Goal: Task Accomplishment & Management: Manage account settings

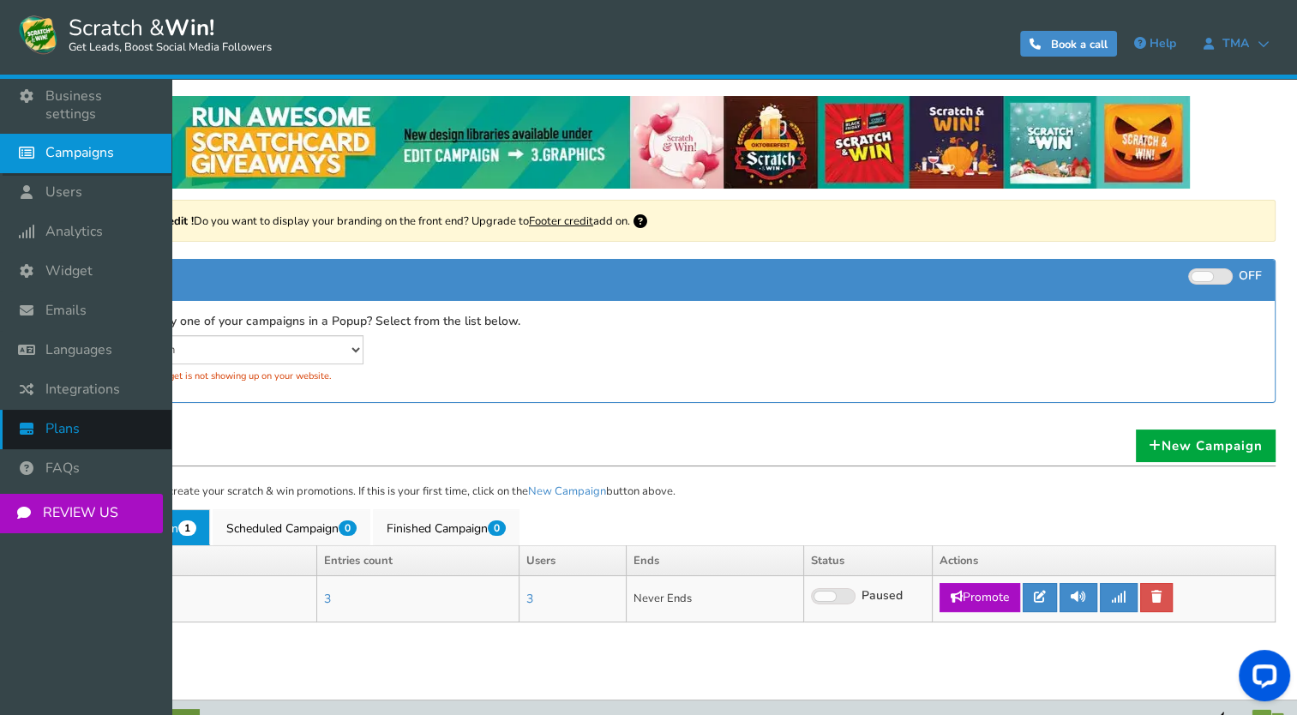
click at [69, 420] on span "Plans" at bounding box center [62, 429] width 34 height 18
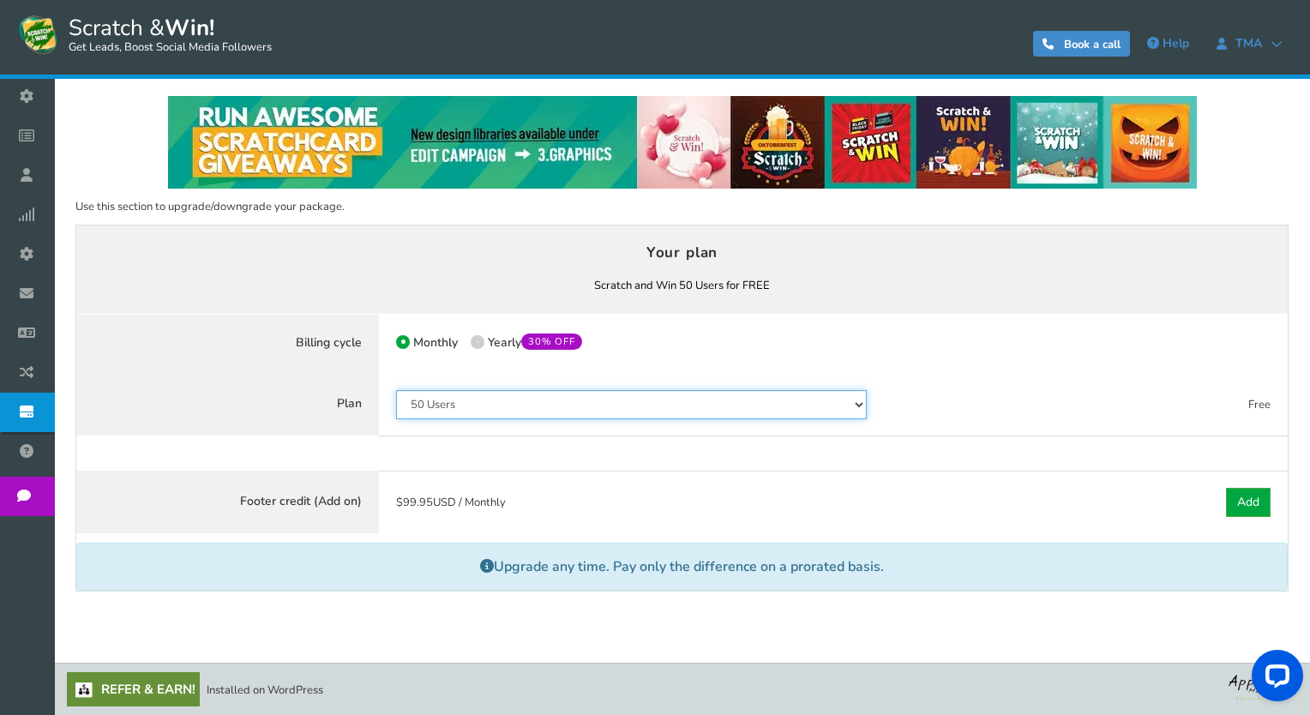
click at [761, 405] on select "50 Users 500 Users 2000 Users 10000 Users 25000 Users Unlimited" at bounding box center [631, 404] width 471 height 29
select select "798"
click at [396, 390] on select "50 Users 500 Users 2000 Users 10000 Users 25000 Users Unlimited" at bounding box center [631, 404] width 471 height 29
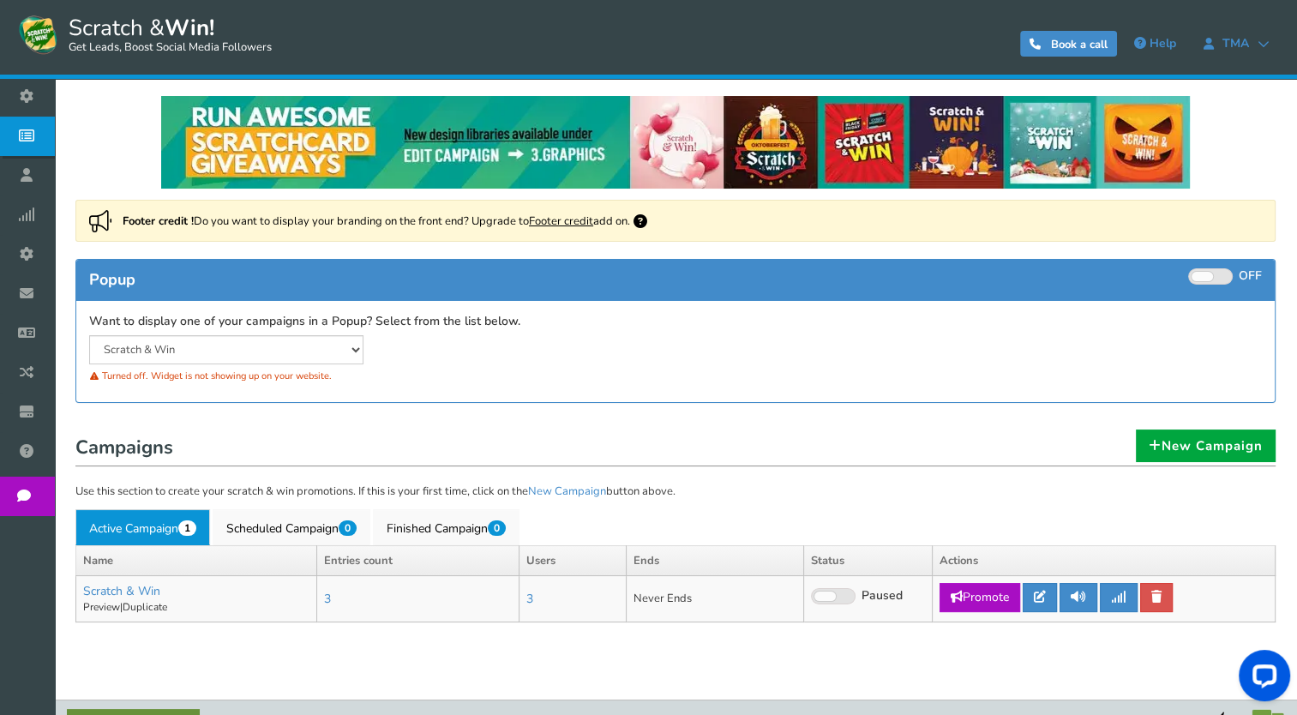
click at [366, 340] on div "Scratch & Win" at bounding box center [226, 349] width 300 height 29
click at [355, 350] on select "Scratch & Win" at bounding box center [226, 349] width 274 height 29
click at [103, 602] on link "Preview" at bounding box center [101, 607] width 37 height 14
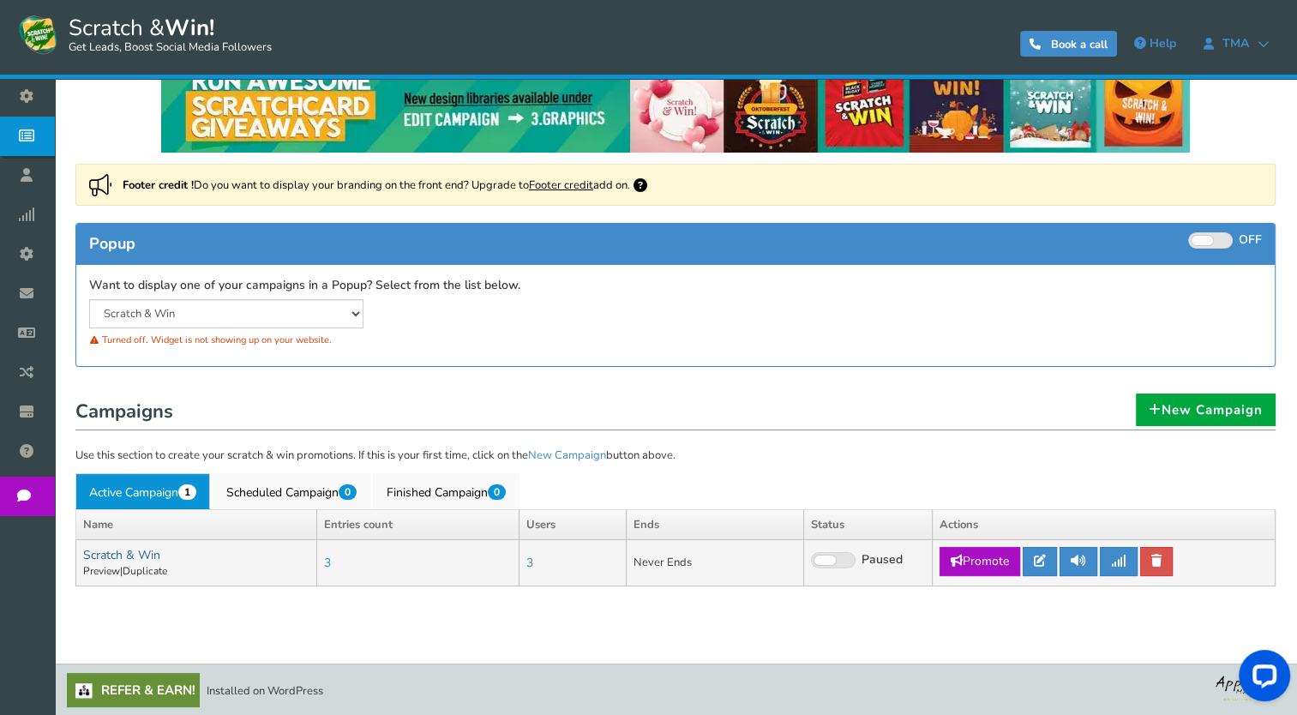
click at [134, 556] on link "Scratch & Win" at bounding box center [121, 555] width 77 height 16
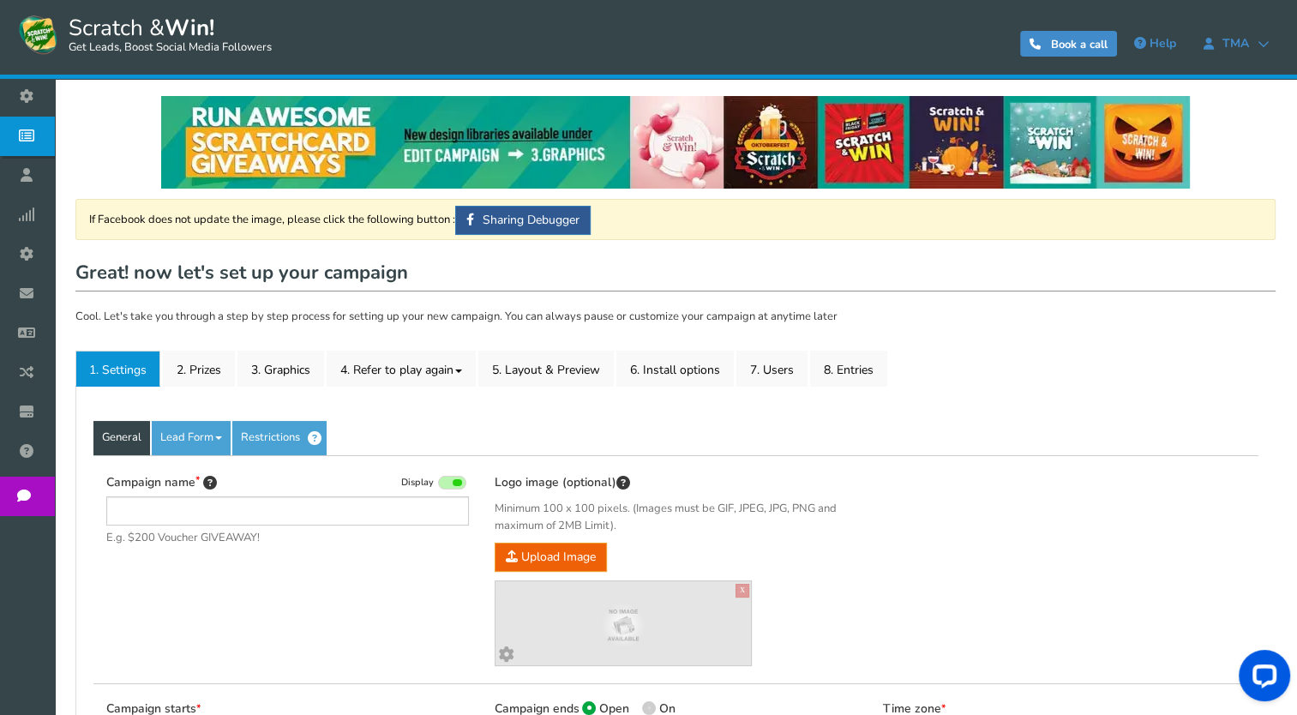
type input "Scratch & Win"
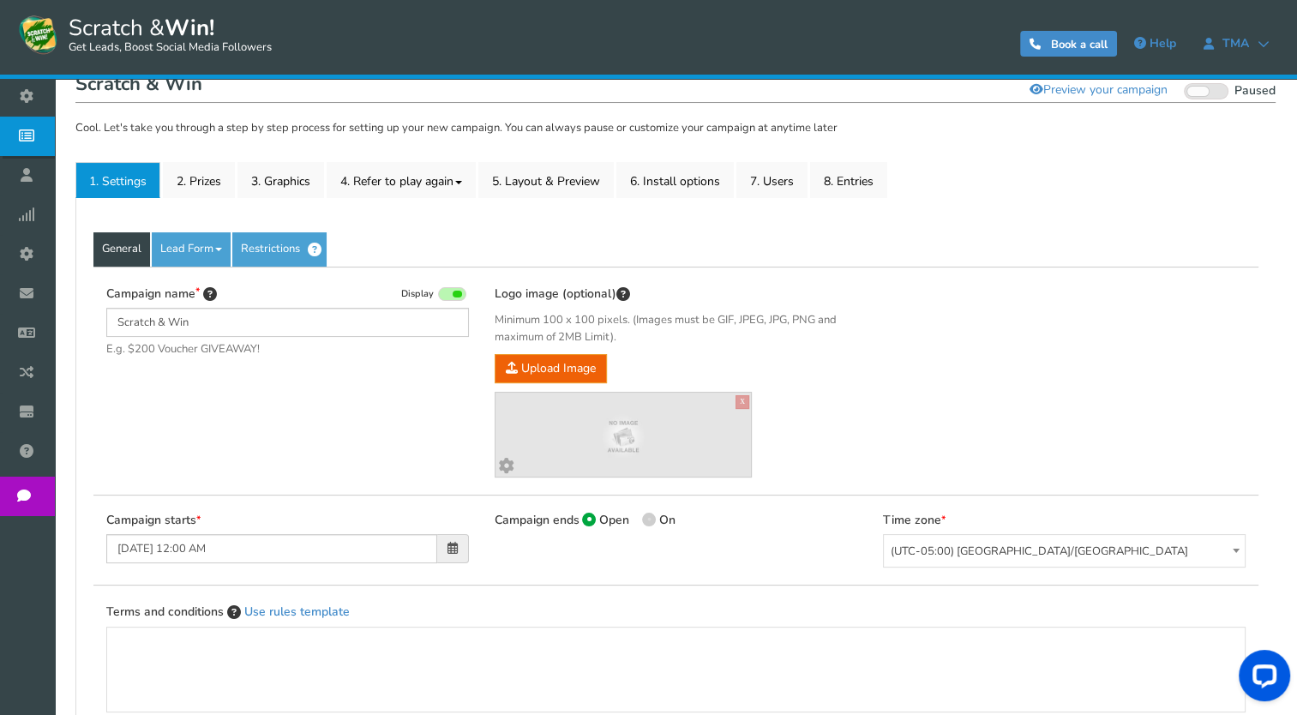
scroll to position [195, 0]
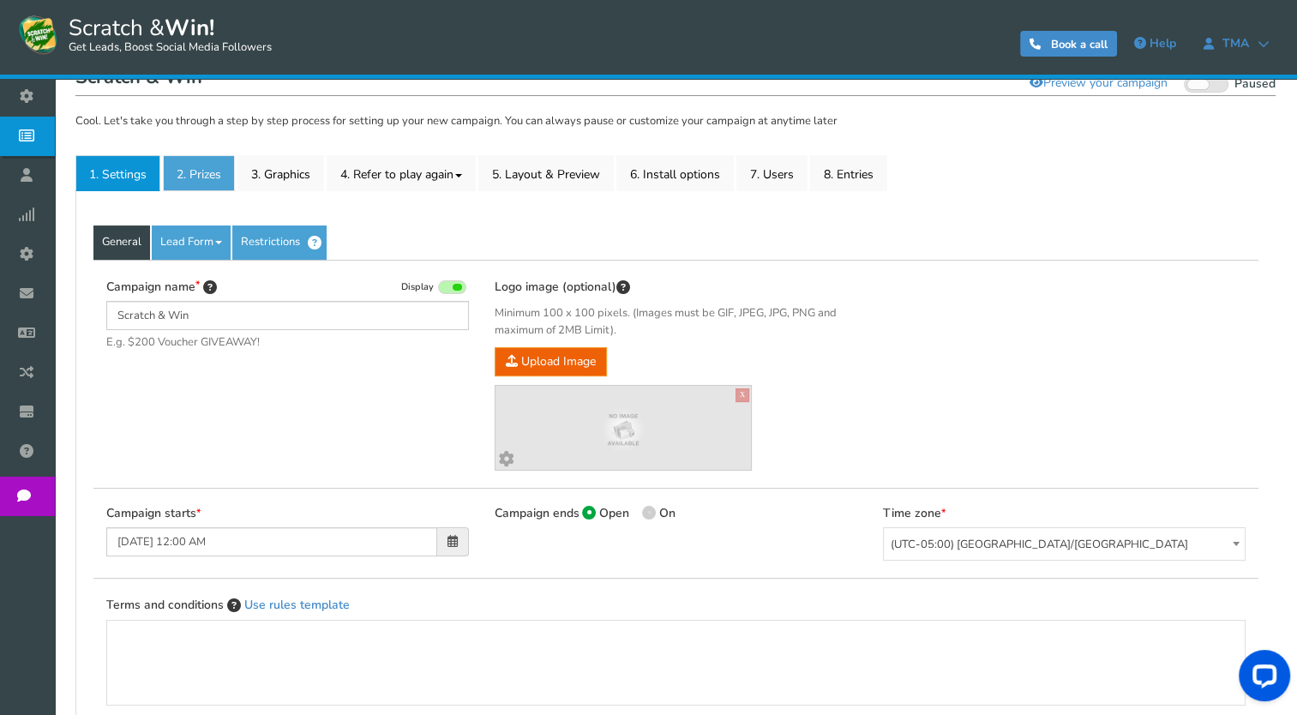
click at [201, 183] on link "2. Prizes" at bounding box center [199, 173] width 72 height 36
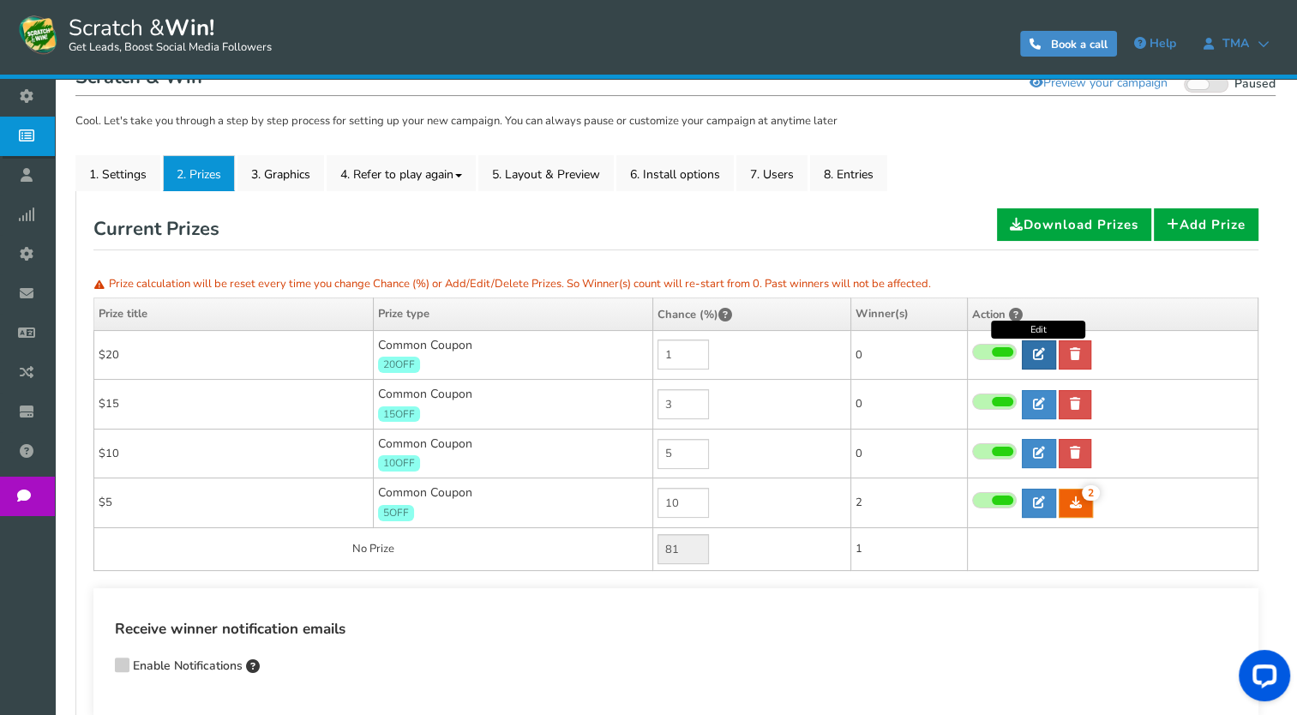
click at [1043, 350] on icon at bounding box center [1039, 354] width 12 height 12
type input "$20"
type input "20OFF"
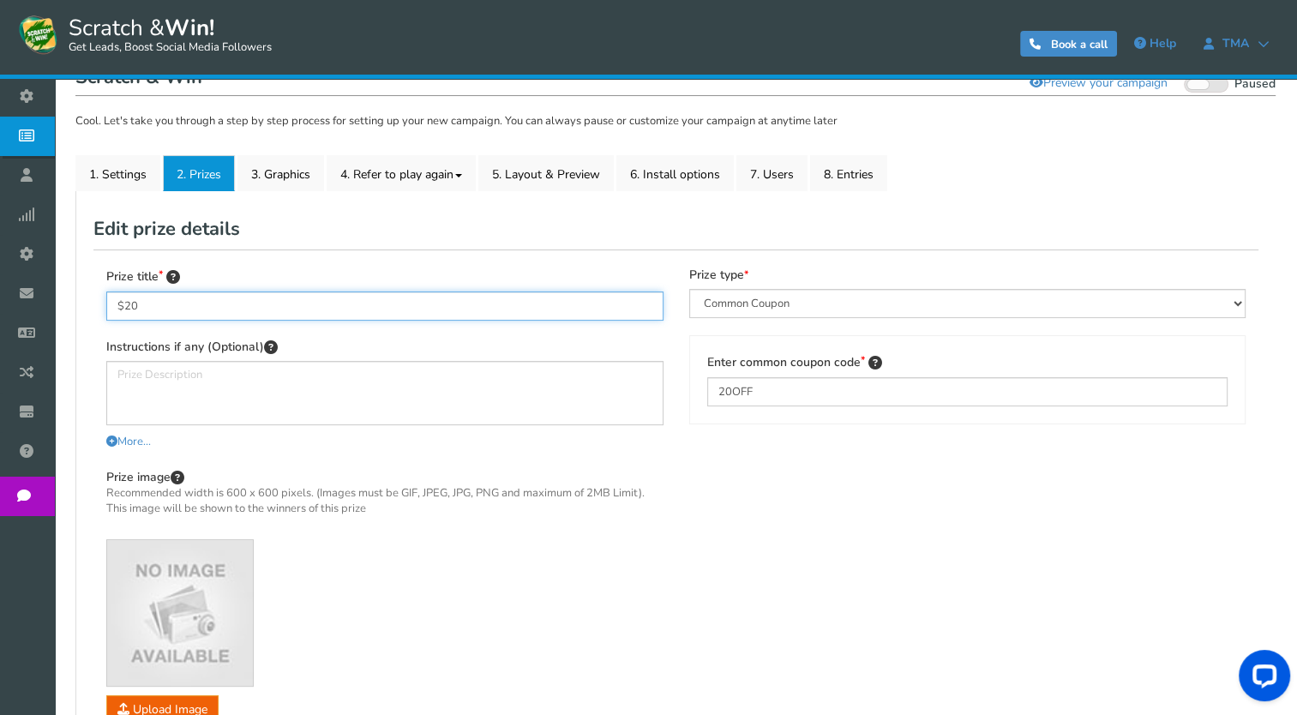
drag, startPoint x: 158, startPoint y: 306, endPoint x: 108, endPoint y: 309, distance: 49.8
click at [108, 309] on input "$20" at bounding box center [384, 306] width 557 height 29
type input "Kerala Saree"
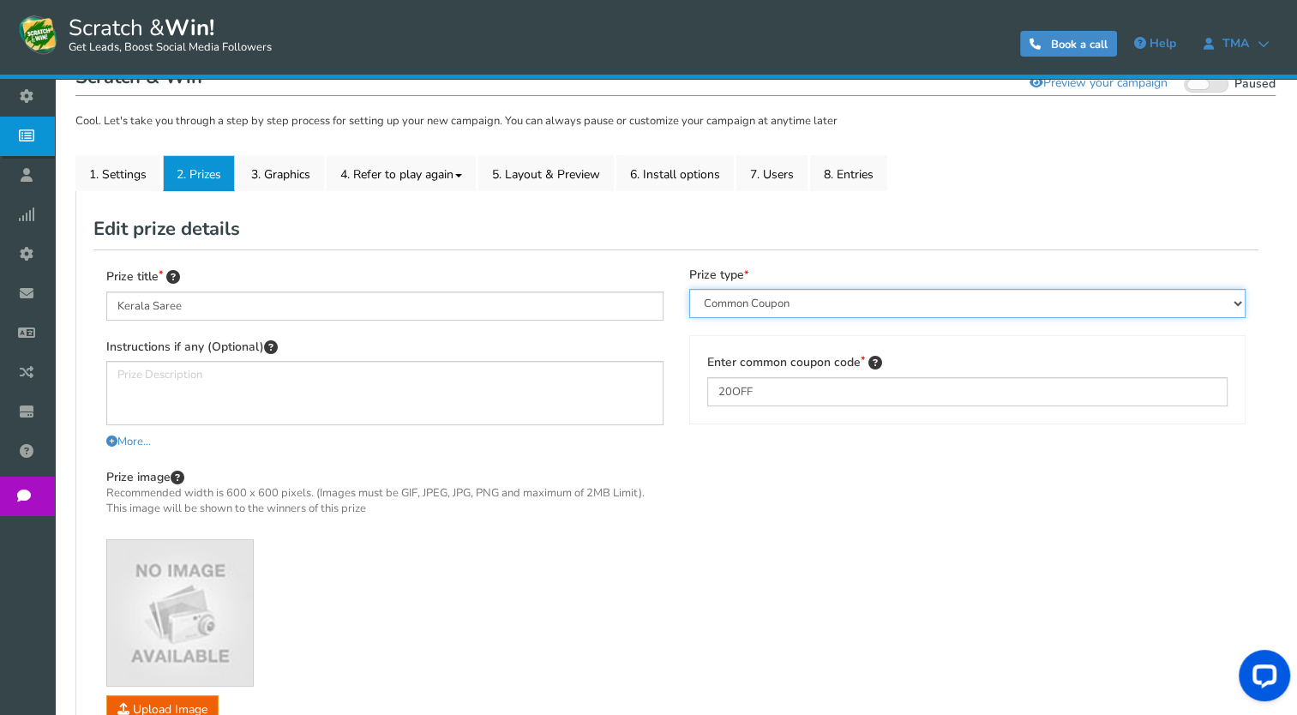
click at [822, 309] on select "Perks and Experiences Automatic Coupon Common Coupon Unique Coupon" at bounding box center [967, 303] width 557 height 29
select select "Reward"
click at [689, 289] on select "Perks and Experiences Automatic Coupon Common Coupon Unique Coupon" at bounding box center [967, 303] width 557 height 29
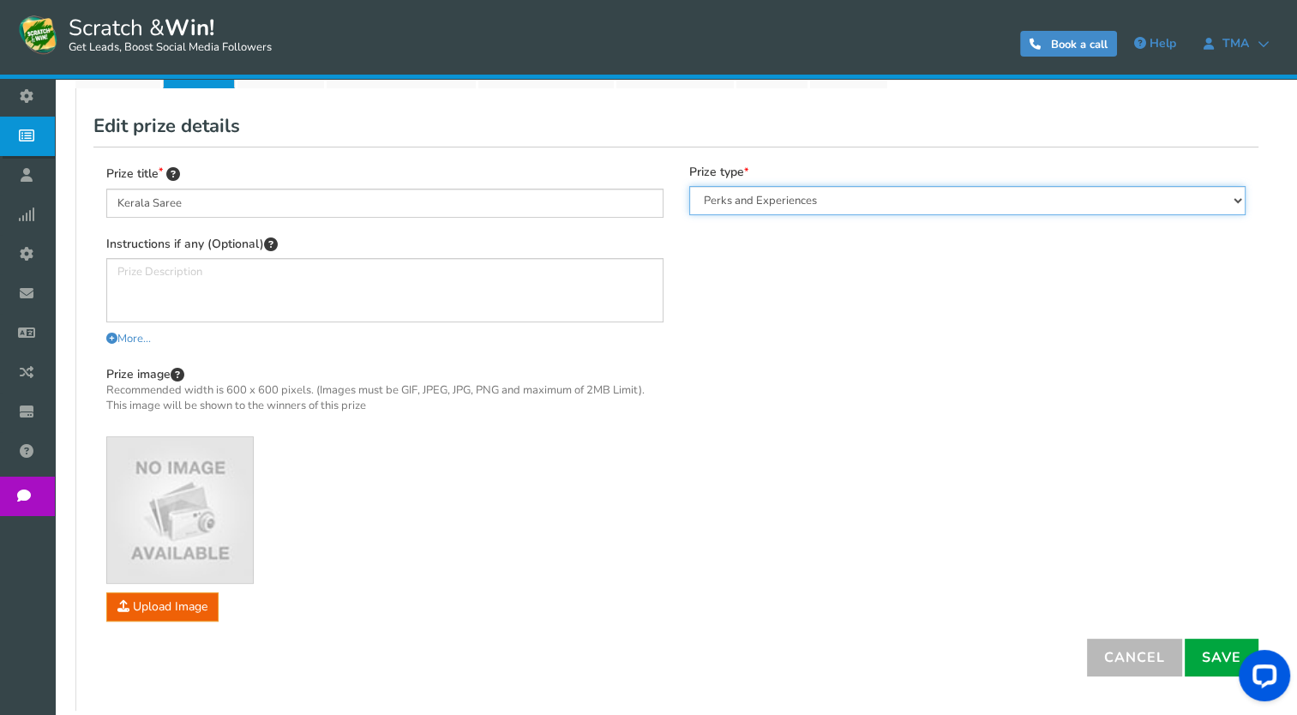
scroll to position [298, 0]
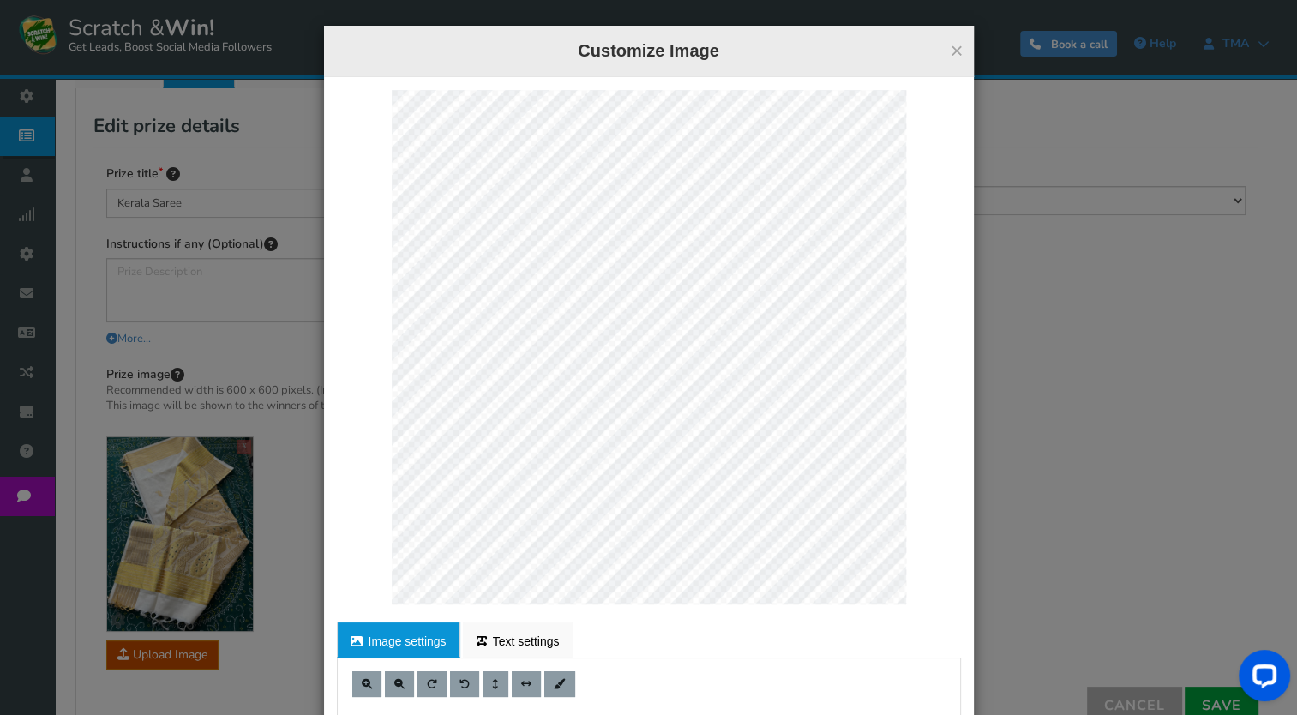
click at [295, 115] on div "× Customize Image For proper edit, check the desktop version Image settings Tex…" at bounding box center [648, 357] width 1297 height 715
click at [505, 61] on div "× Customize Image For proper edit, check the desktop version Image settings Tex…" at bounding box center [649, 443] width 650 height 835
click at [579, 0] on html "Display on your website Scratch & Win! Get Leads, Boost Social Media Followers …" at bounding box center [648, 287] width 1297 height 1170
click at [688, 0] on html "Display on your website Scratch & Win! Get Leads, Boost Social Media Followers …" at bounding box center [648, 287] width 1297 height 1170
click at [946, 304] on div at bounding box center [649, 347] width 624 height 514
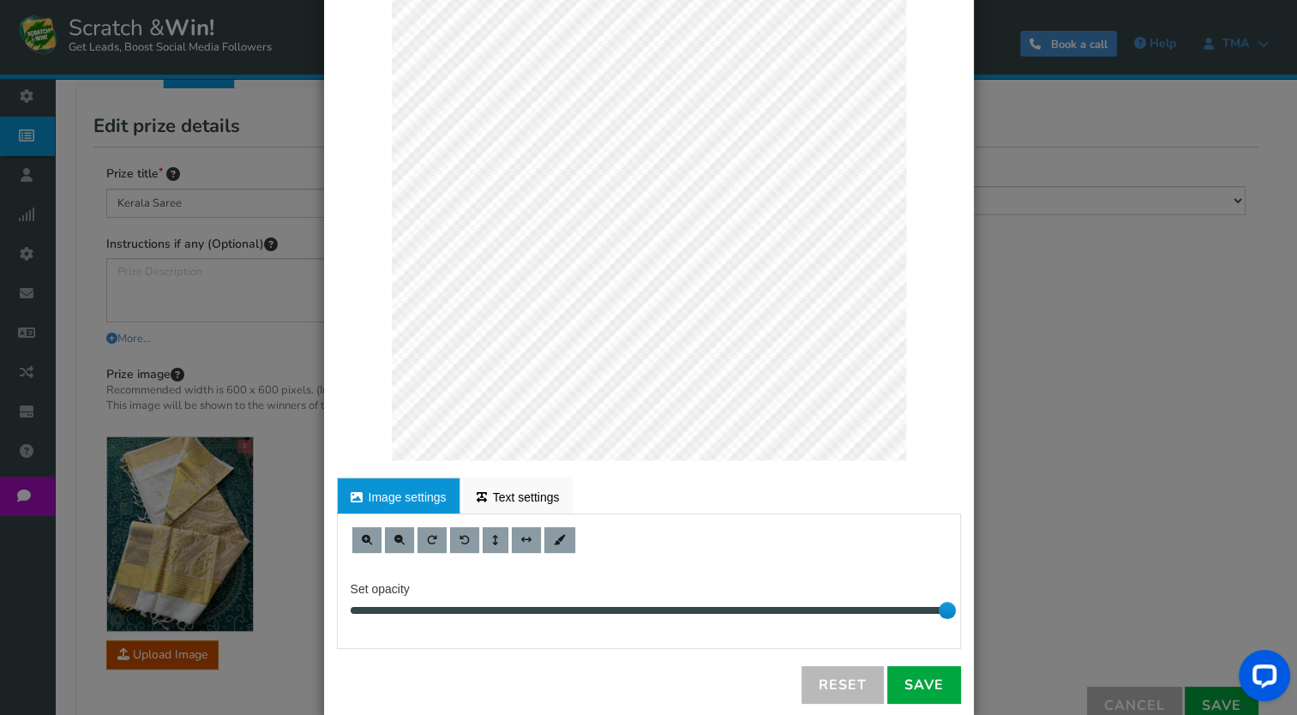
scroll to position [170, 0]
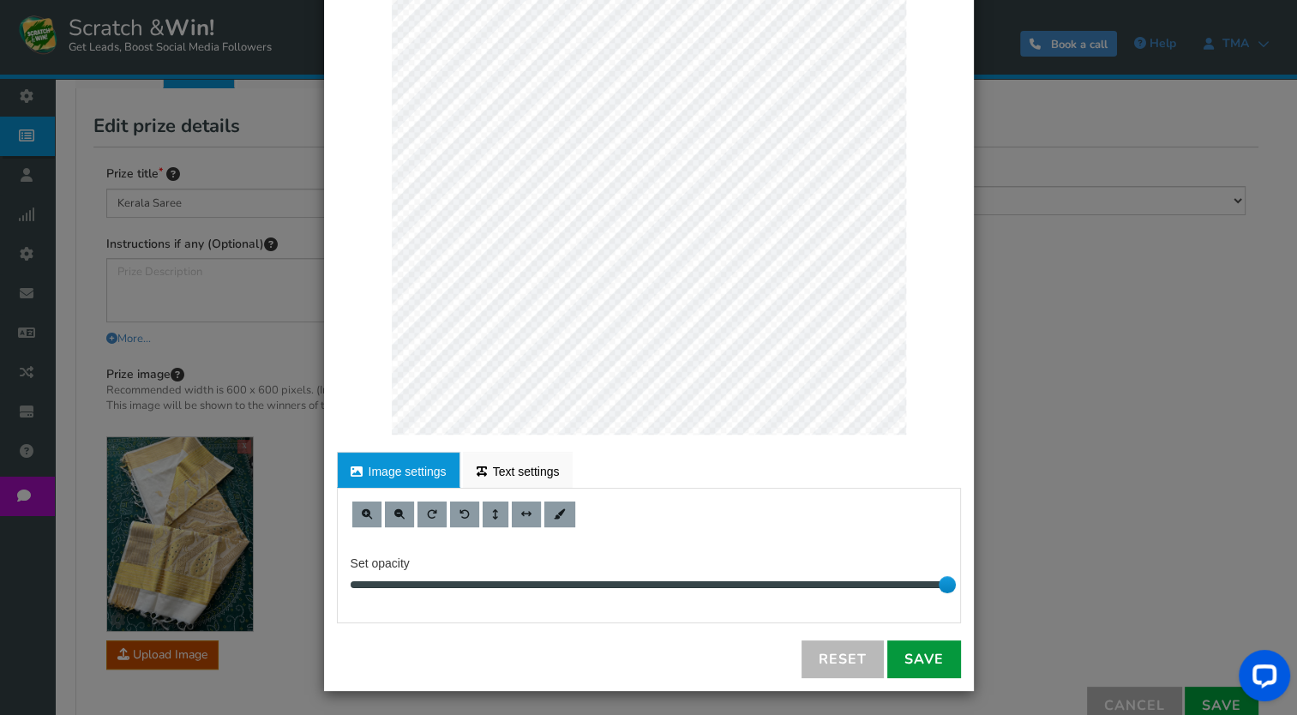
click at [917, 653] on link "Save" at bounding box center [924, 659] width 74 height 38
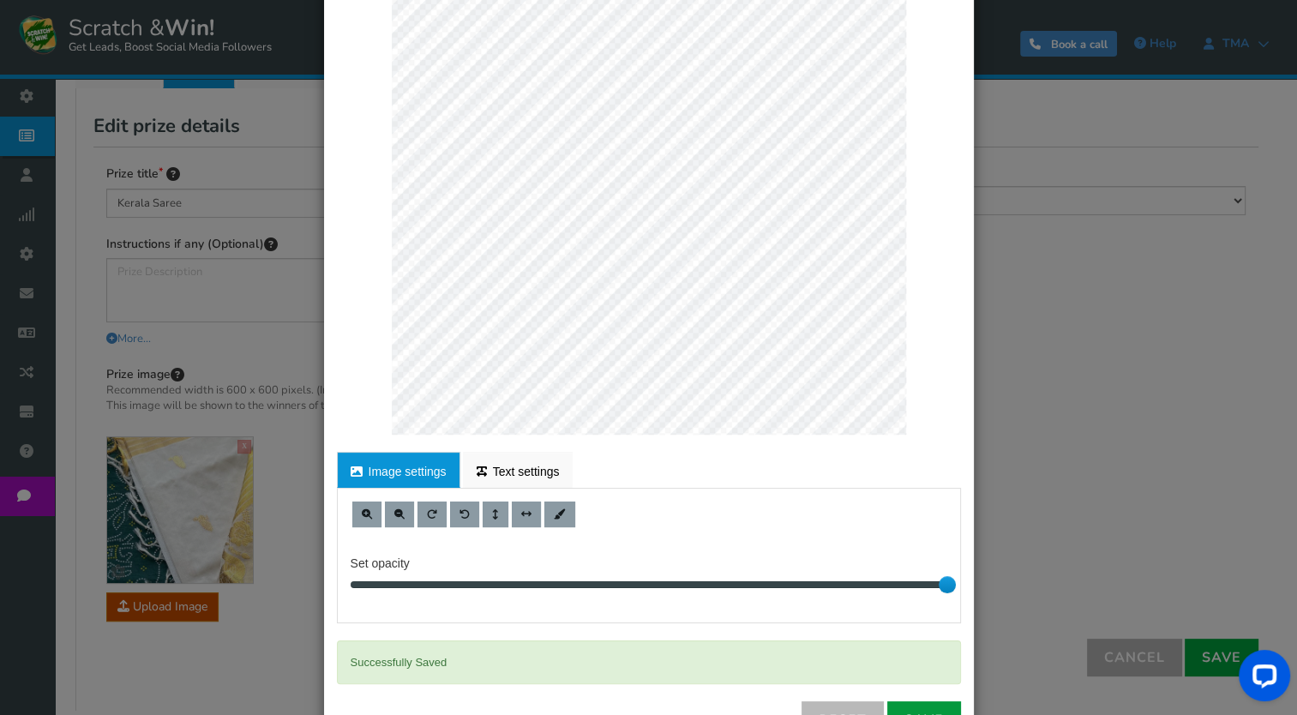
scroll to position [0, 0]
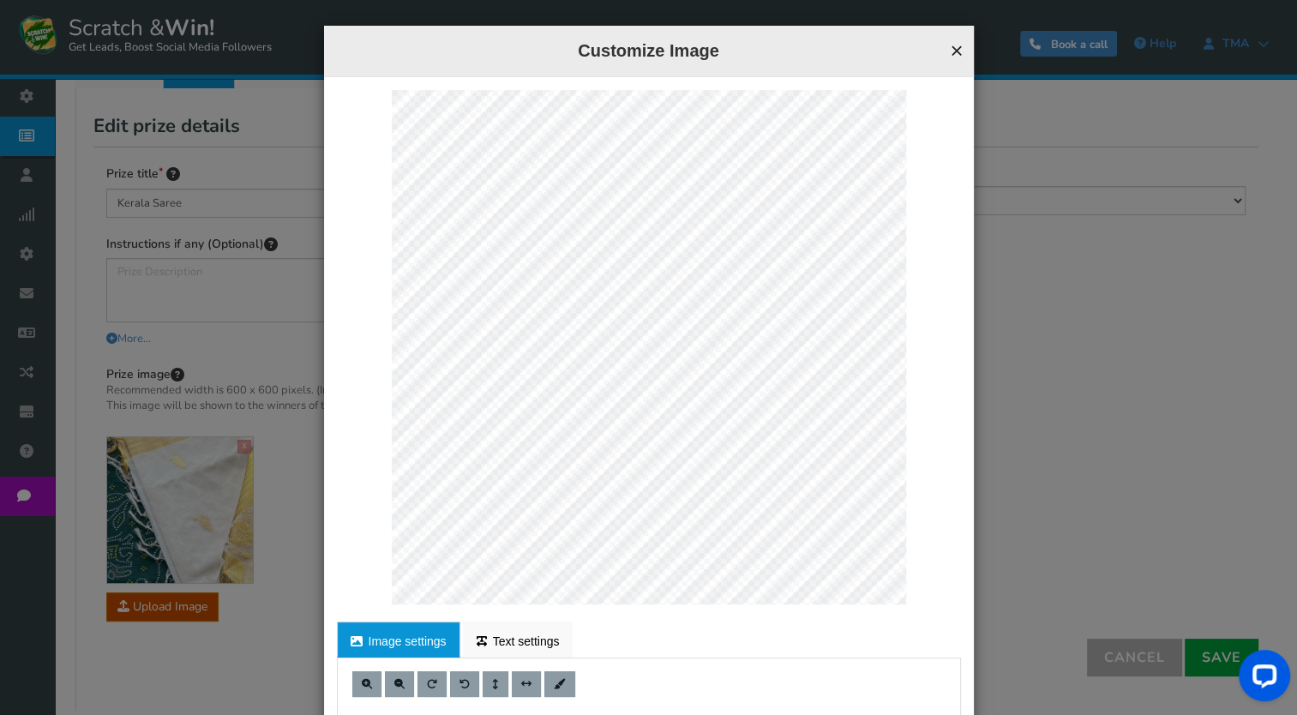
click at [952, 57] on button "×" at bounding box center [956, 50] width 13 height 22
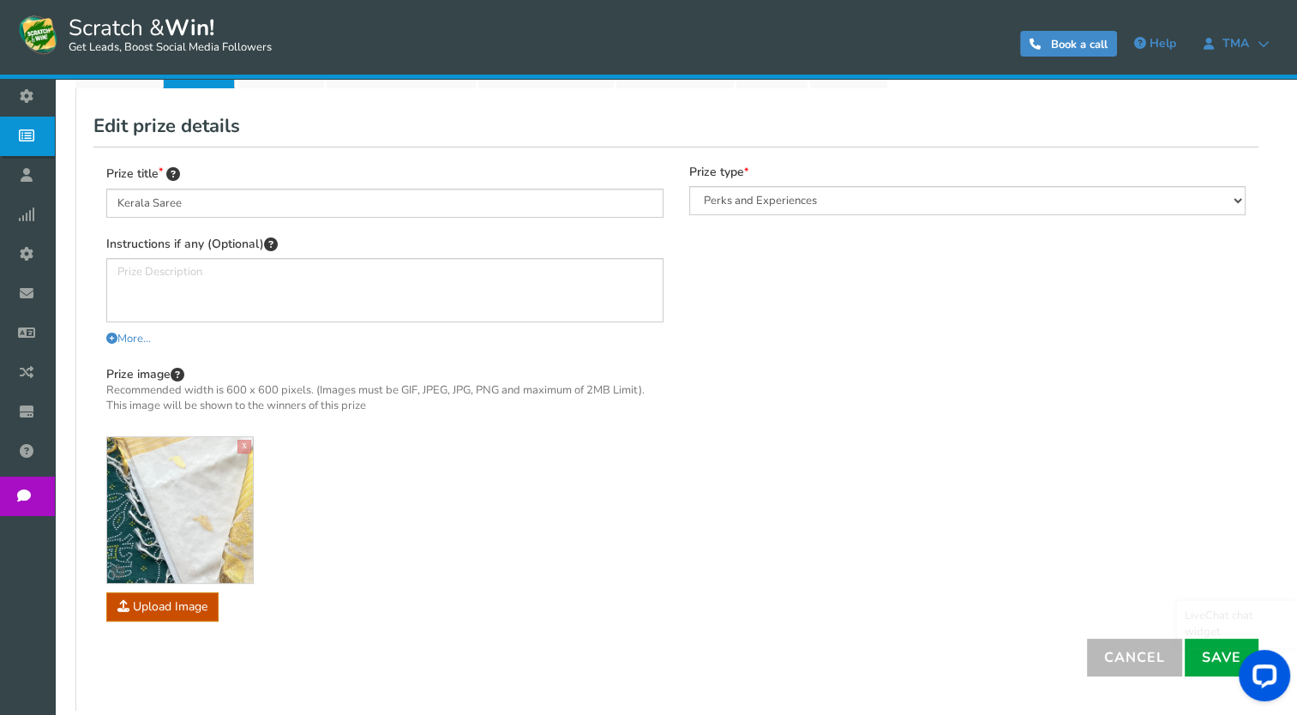
drag, startPoint x: 2450, startPoint y: 1303, endPoint x: 1225, endPoint y: 659, distance: 1383.4
click at [1225, 659] on div at bounding box center [1261, 679] width 72 height 72
click at [1206, 654] on link "Save" at bounding box center [1222, 658] width 74 height 38
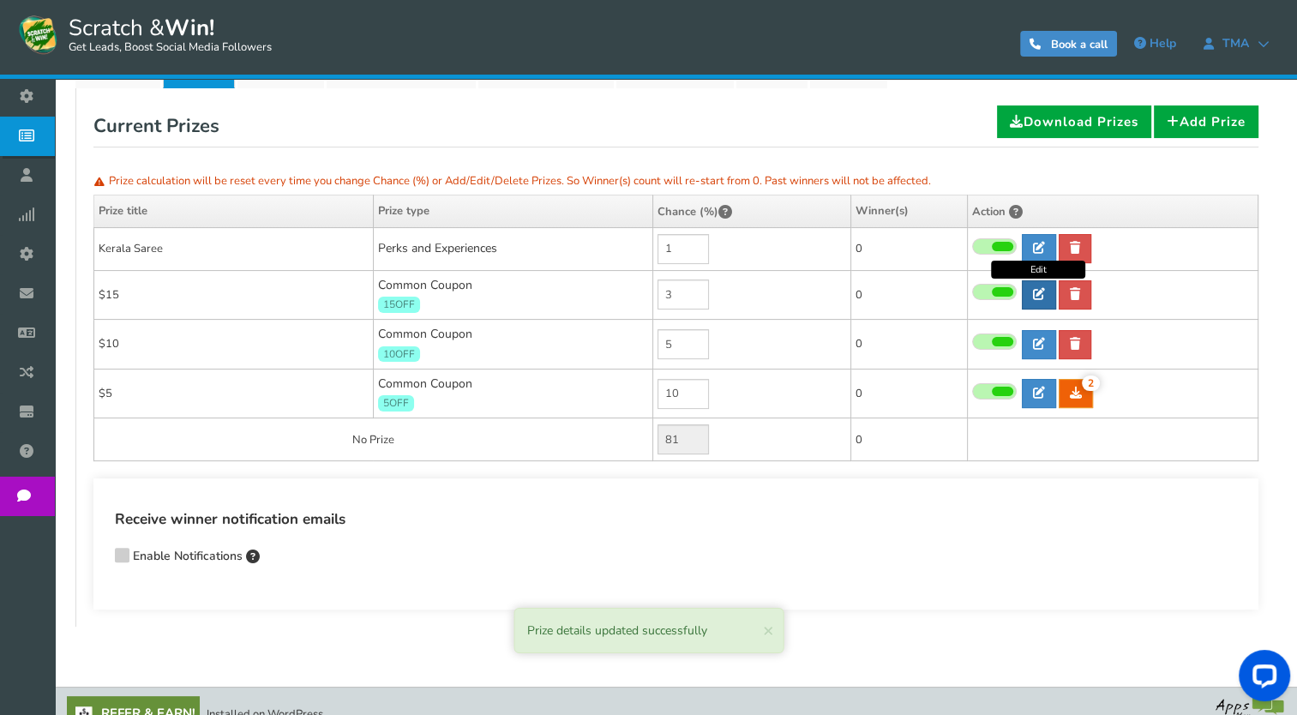
click at [1043, 293] on icon at bounding box center [1039, 294] width 12 height 12
type input "$15"
type input "15OFF"
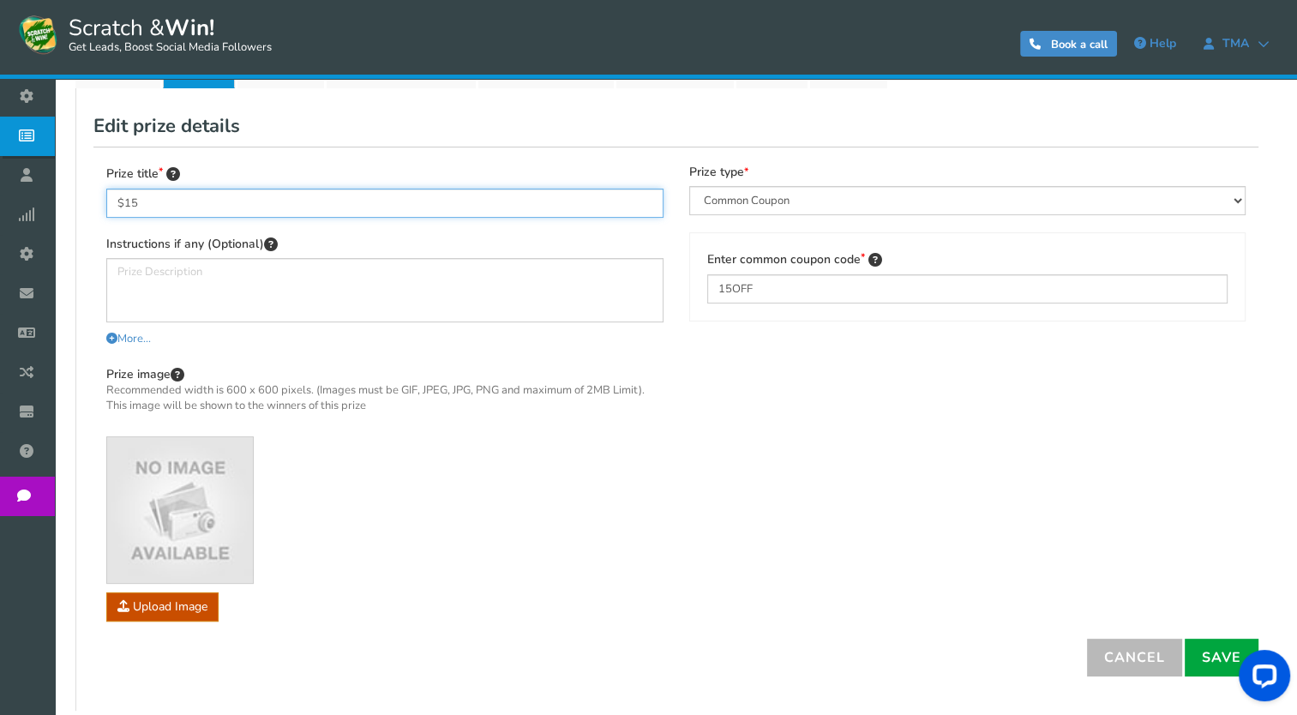
drag, startPoint x: 178, startPoint y: 207, endPoint x: 75, endPoint y: 197, distance: 104.3
click at [75, 197] on div "NOTE: Scratch and Win plugin is deleted or deactivated. Please check and re-ins…" at bounding box center [676, 254] width 1218 height 947
paste input "Pedestal Fan 40cm"
type input "Pedestal Fan"
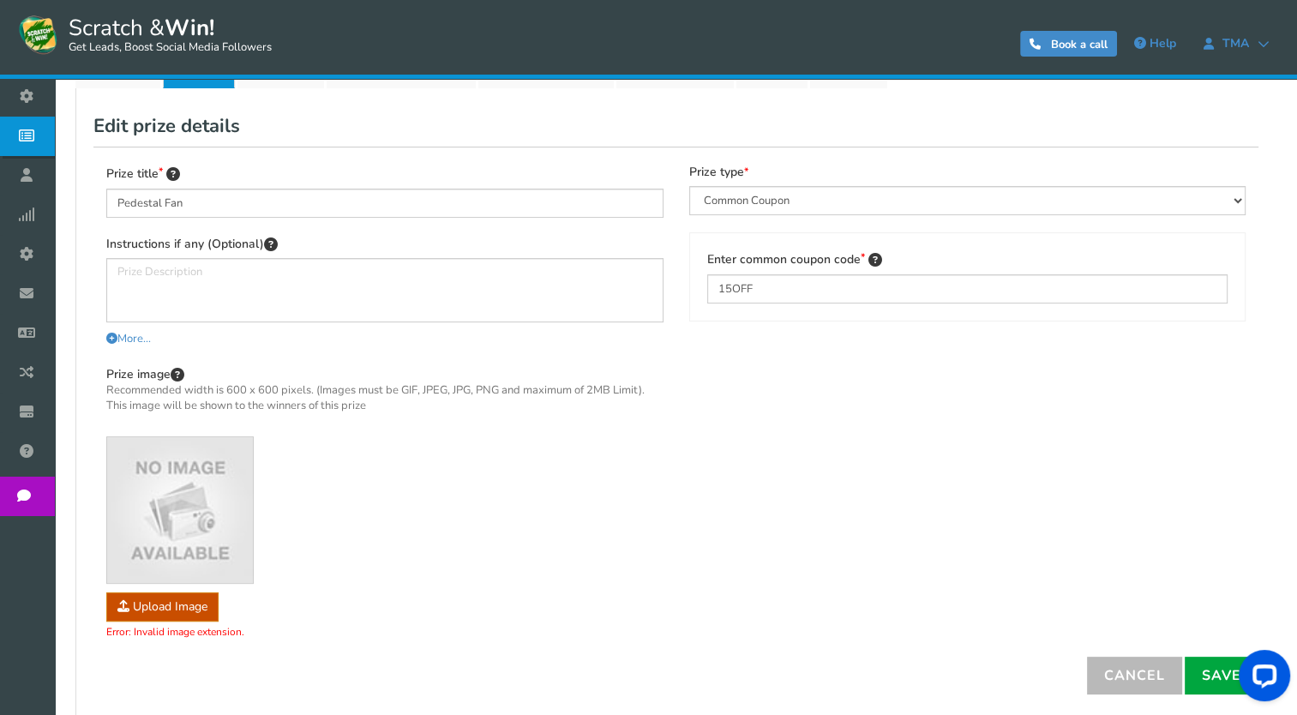
click at [947, 188] on select "Perks and Experiences Automatic Coupon Common Coupon Unique Coupon" at bounding box center [967, 200] width 557 height 29
select select "Reward"
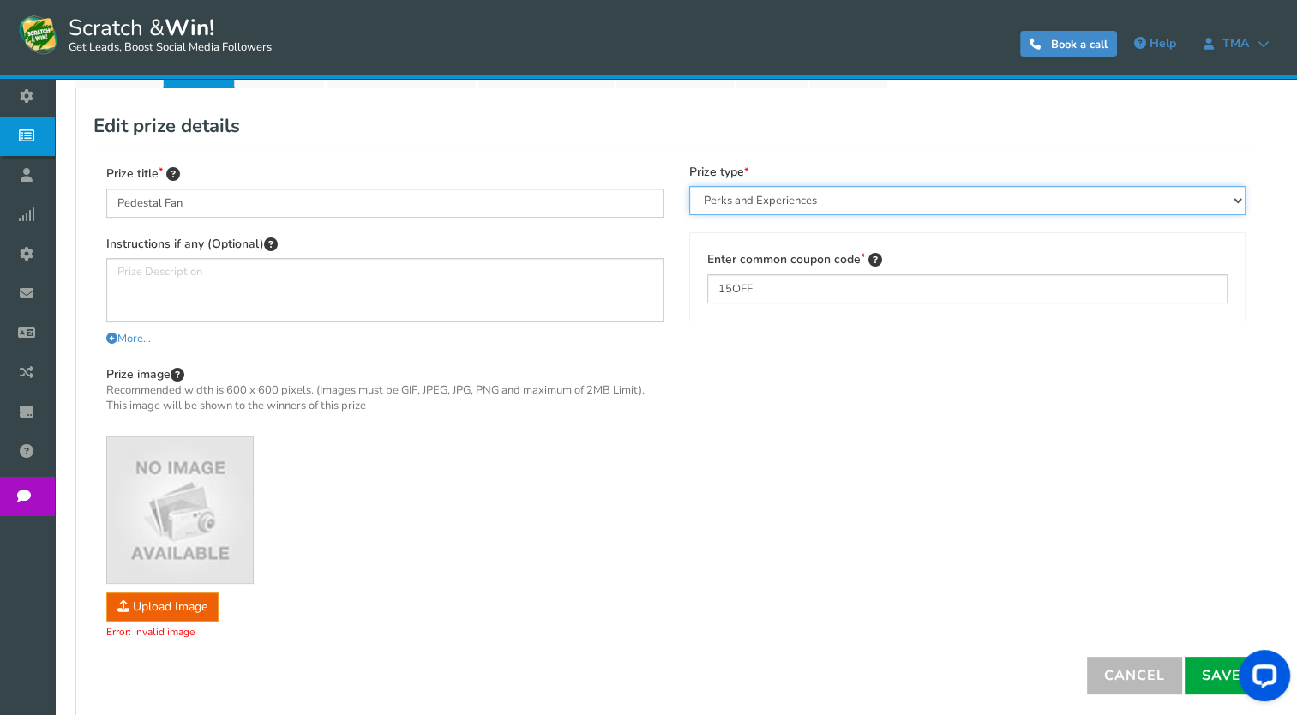
click at [689, 186] on select "Perks and Experiences Automatic Coupon Common Coupon Unique Coupon" at bounding box center [967, 200] width 557 height 29
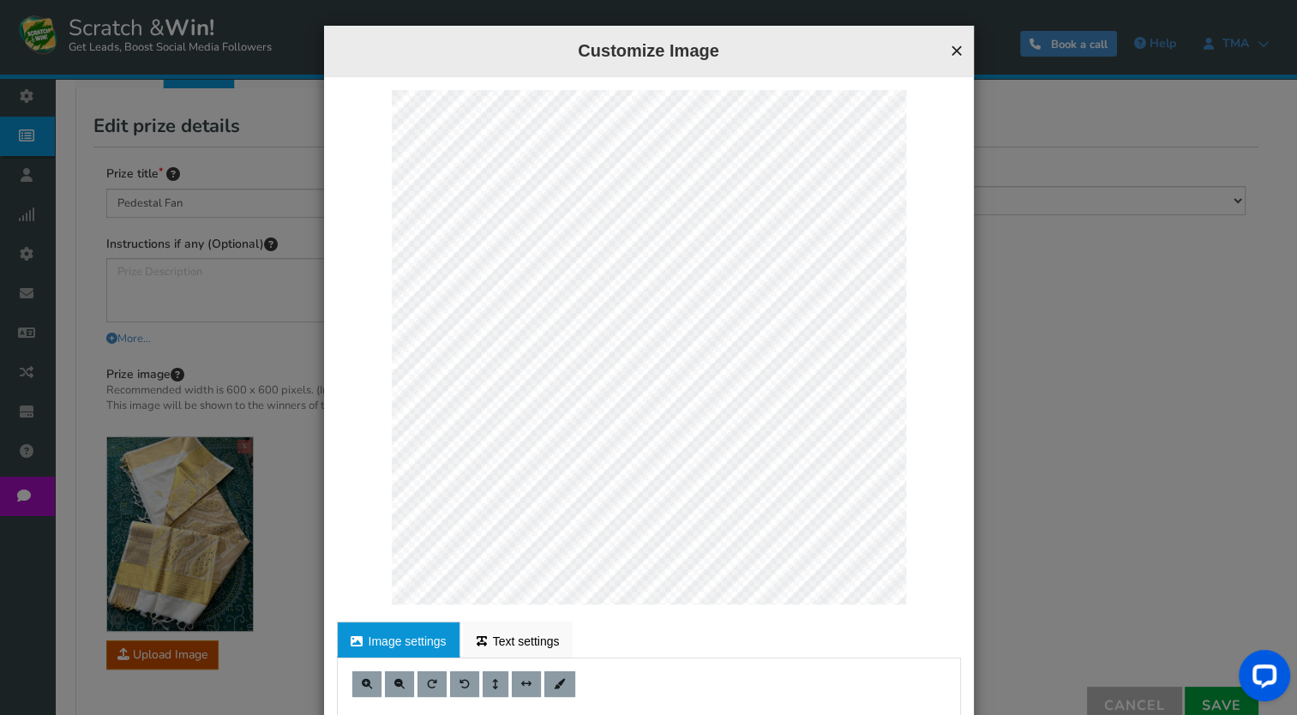
click at [953, 47] on button "×" at bounding box center [956, 50] width 13 height 22
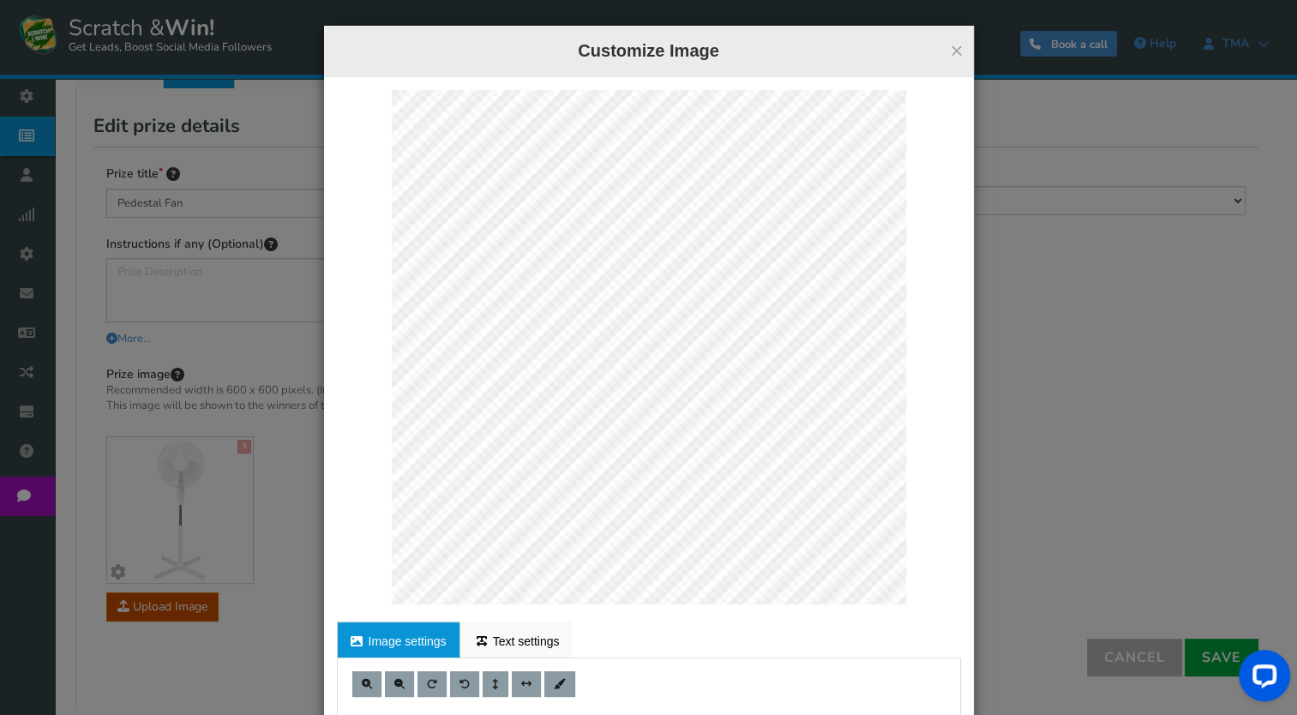
scroll to position [170, 0]
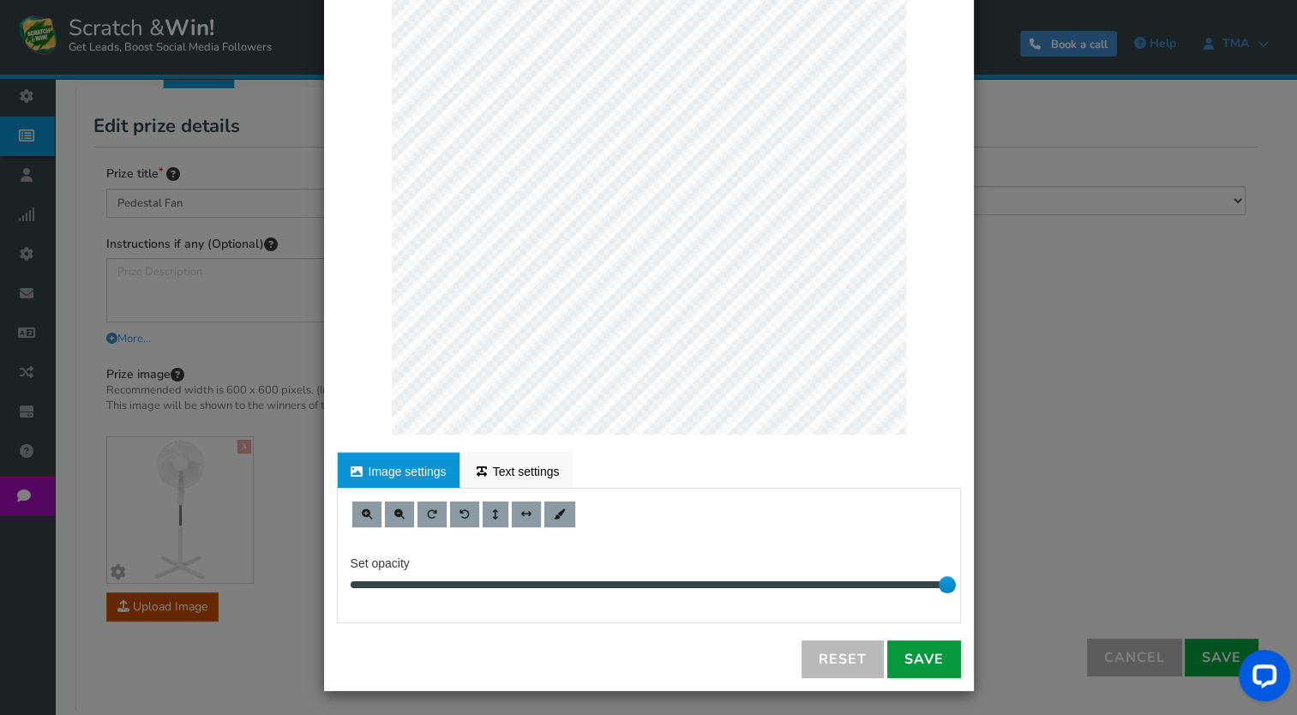
click at [915, 661] on link "Save" at bounding box center [924, 659] width 74 height 38
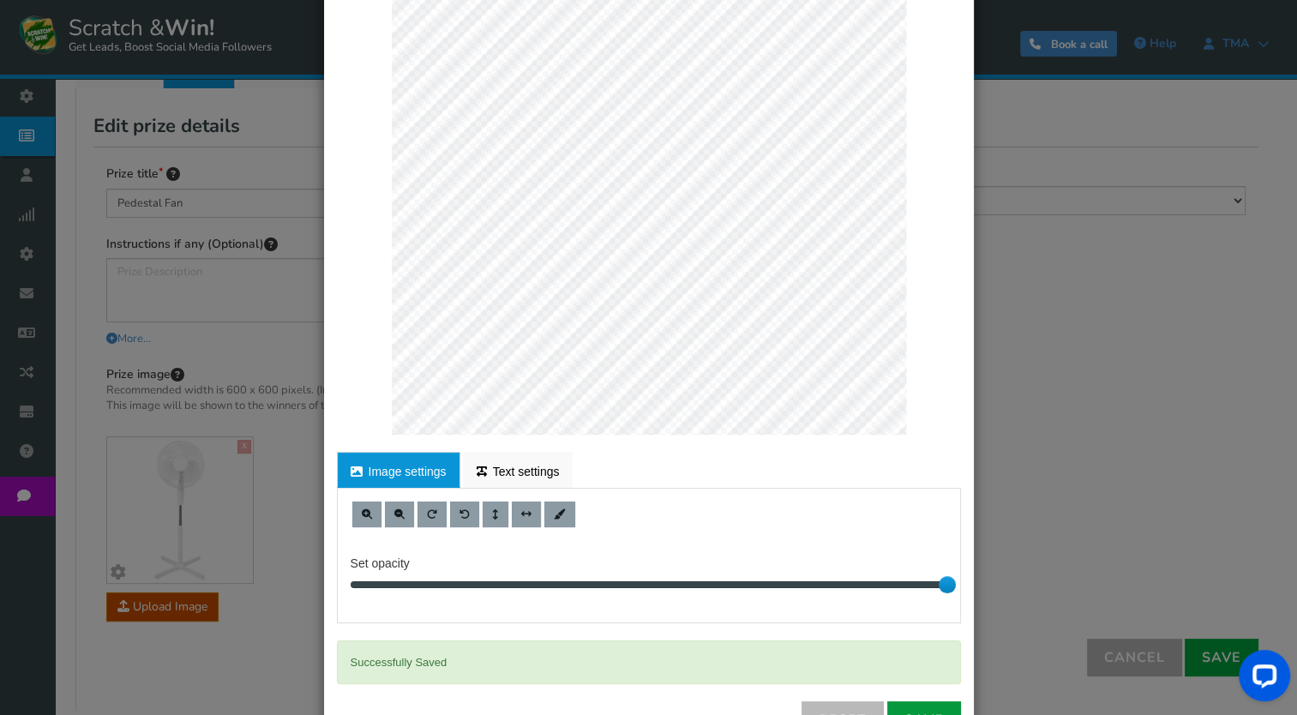
scroll to position [0, 0]
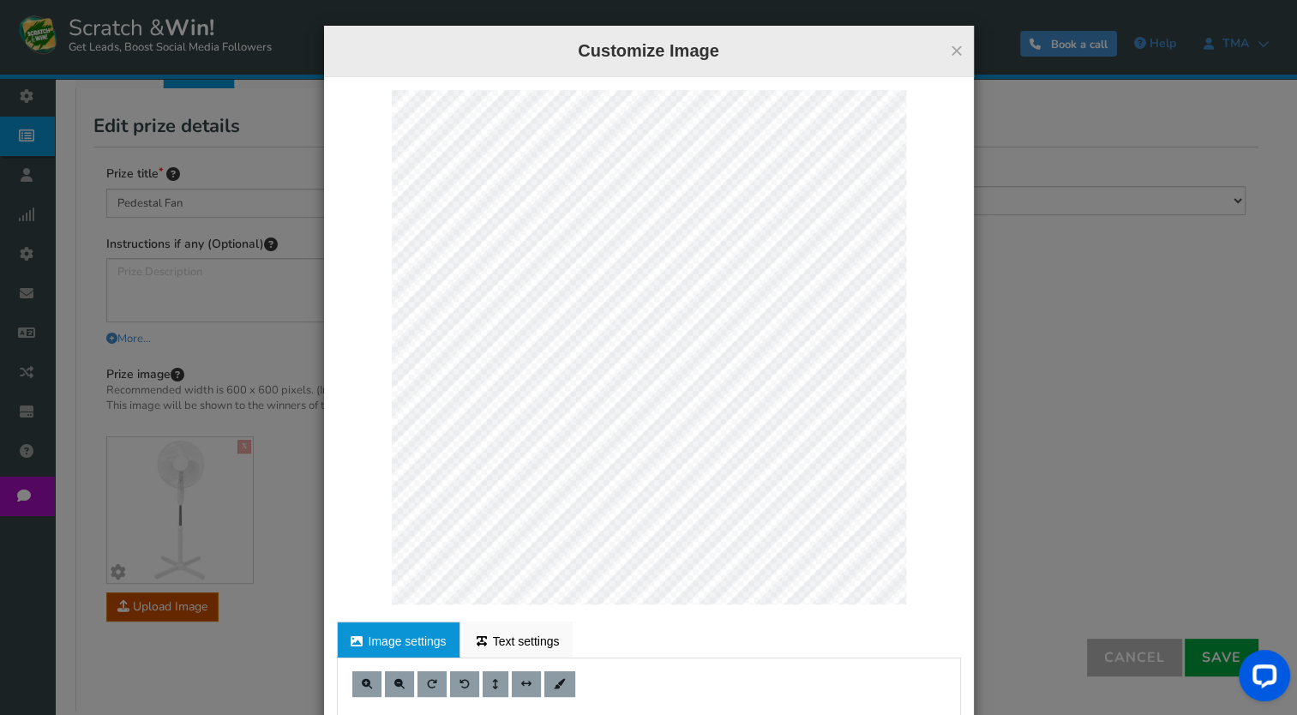
click at [958, 52] on div "× Customize Image" at bounding box center [649, 51] width 650 height 51
click at [953, 52] on button "×" at bounding box center [956, 50] width 13 height 22
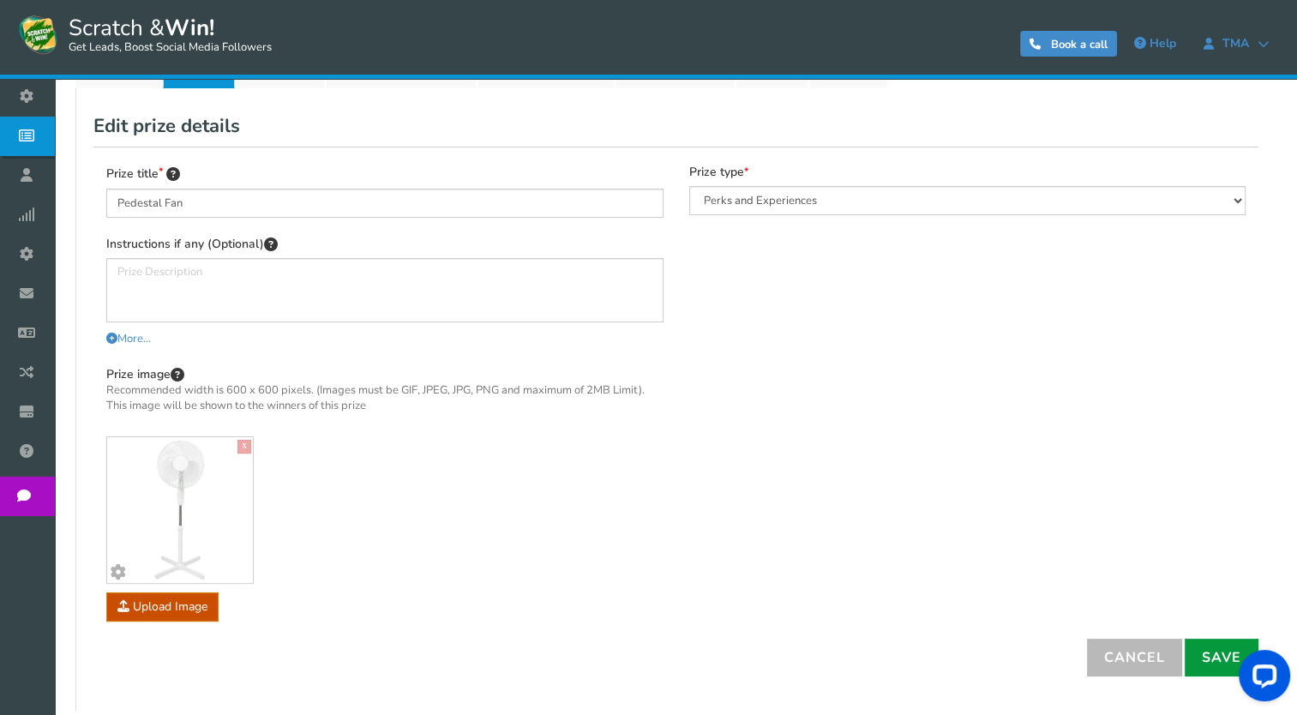
click at [1212, 646] on link "Save" at bounding box center [1222, 658] width 74 height 38
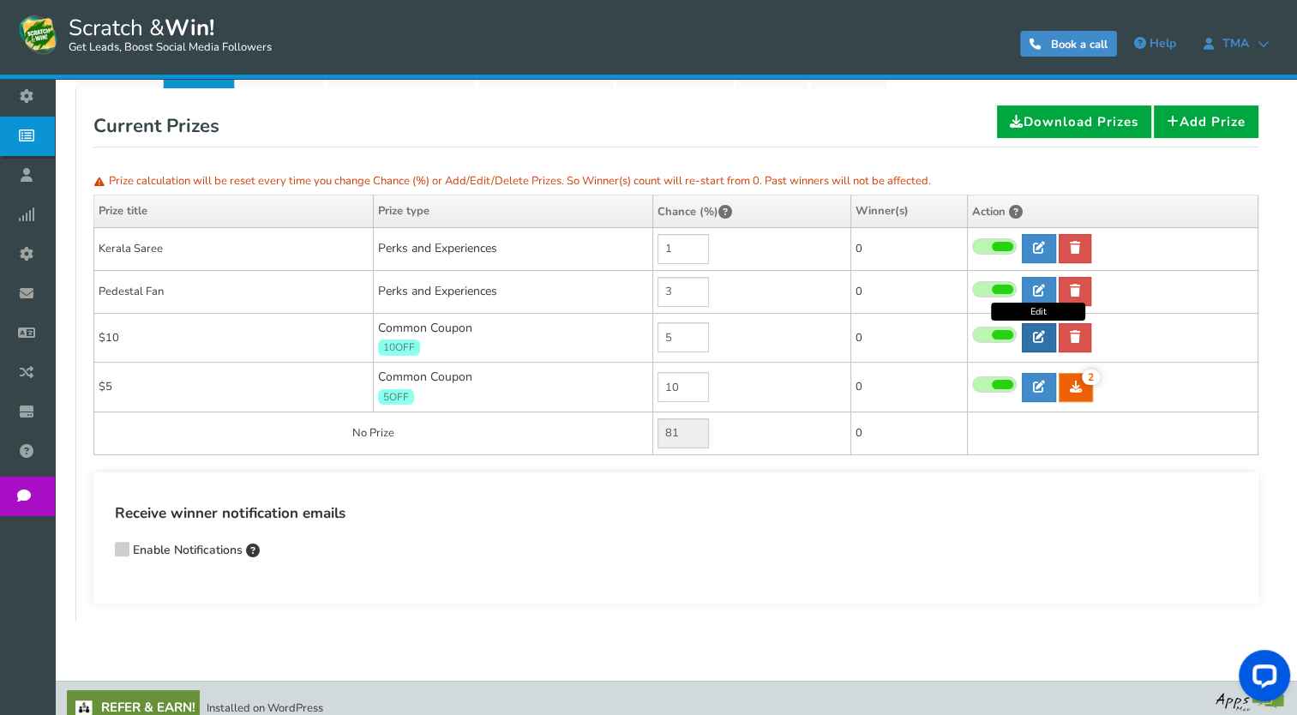
click at [1034, 331] on icon at bounding box center [1039, 337] width 12 height 12
type input "$10"
type input "10OFF"
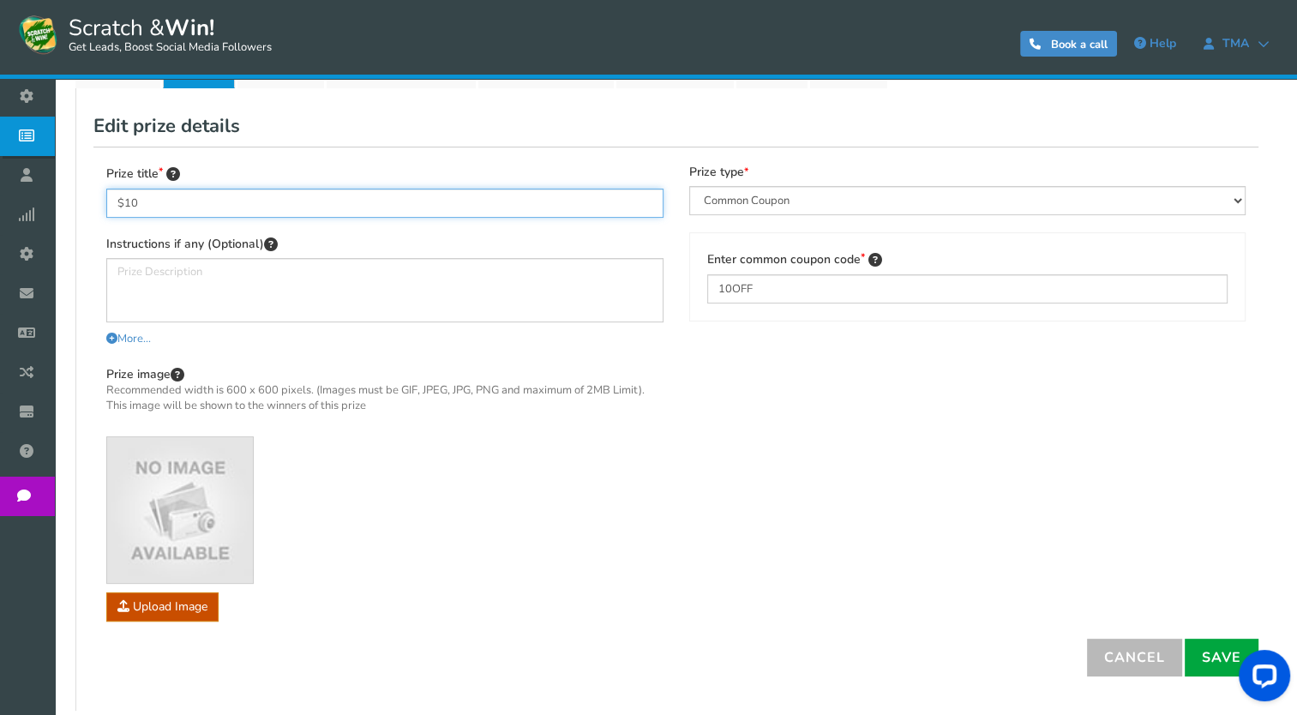
click at [223, 201] on input "$10" at bounding box center [384, 203] width 557 height 29
type input "$"
type input "Banana Chips"
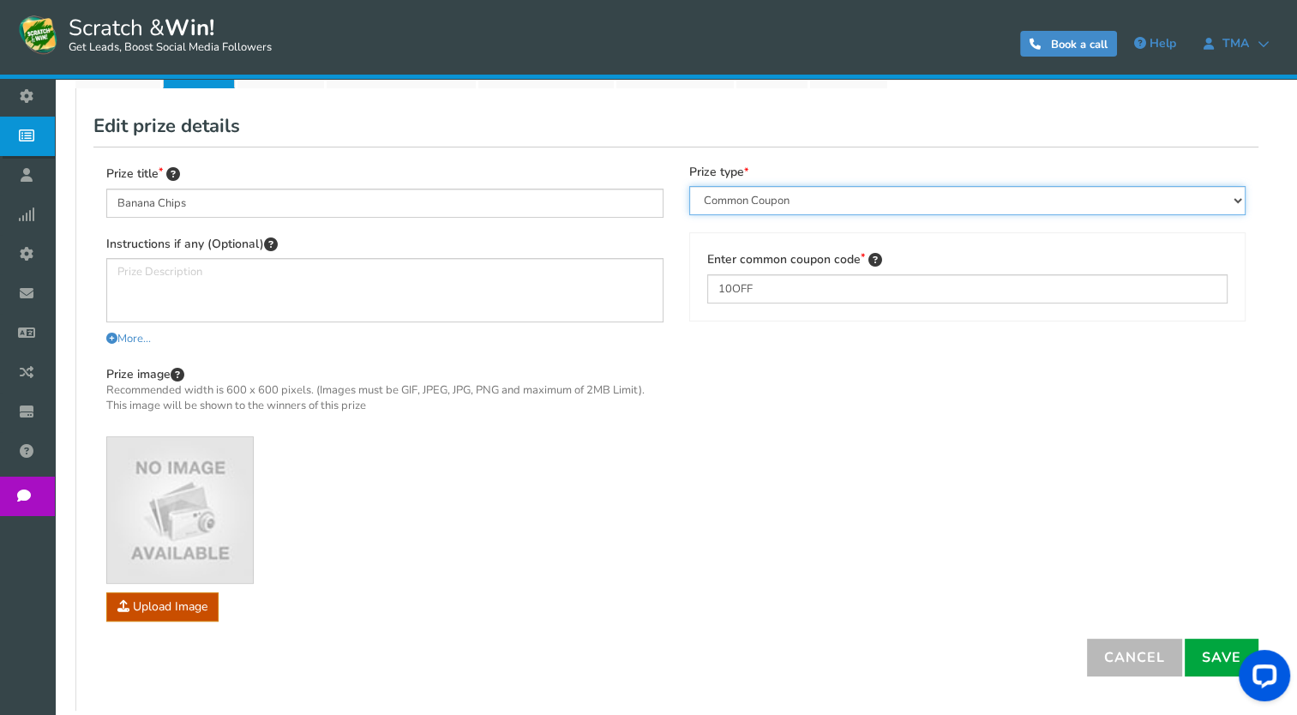
click at [803, 203] on select "Perks and Experiences Automatic Coupon Common Coupon Unique Coupon" at bounding box center [967, 200] width 557 height 29
select select "Reward"
click at [689, 186] on select "Perks and Experiences Automatic Coupon Common Coupon Unique Coupon" at bounding box center [967, 200] width 557 height 29
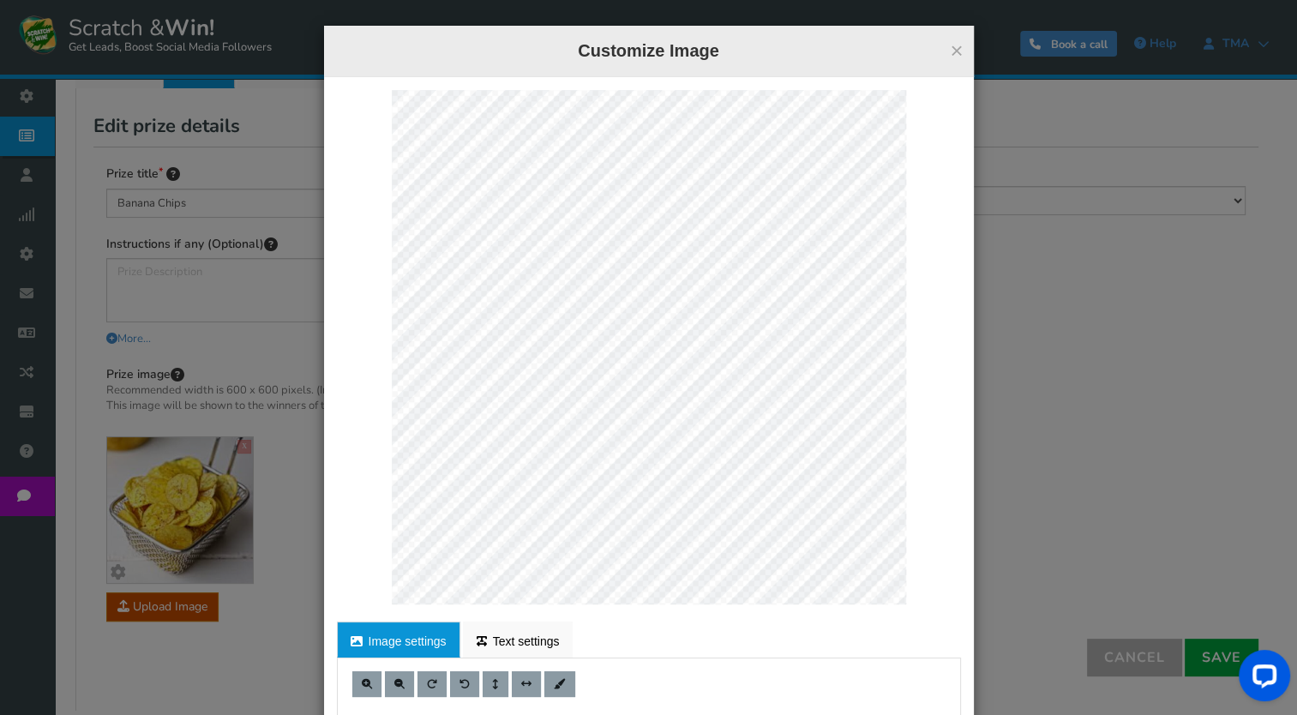
scroll to position [170, 0]
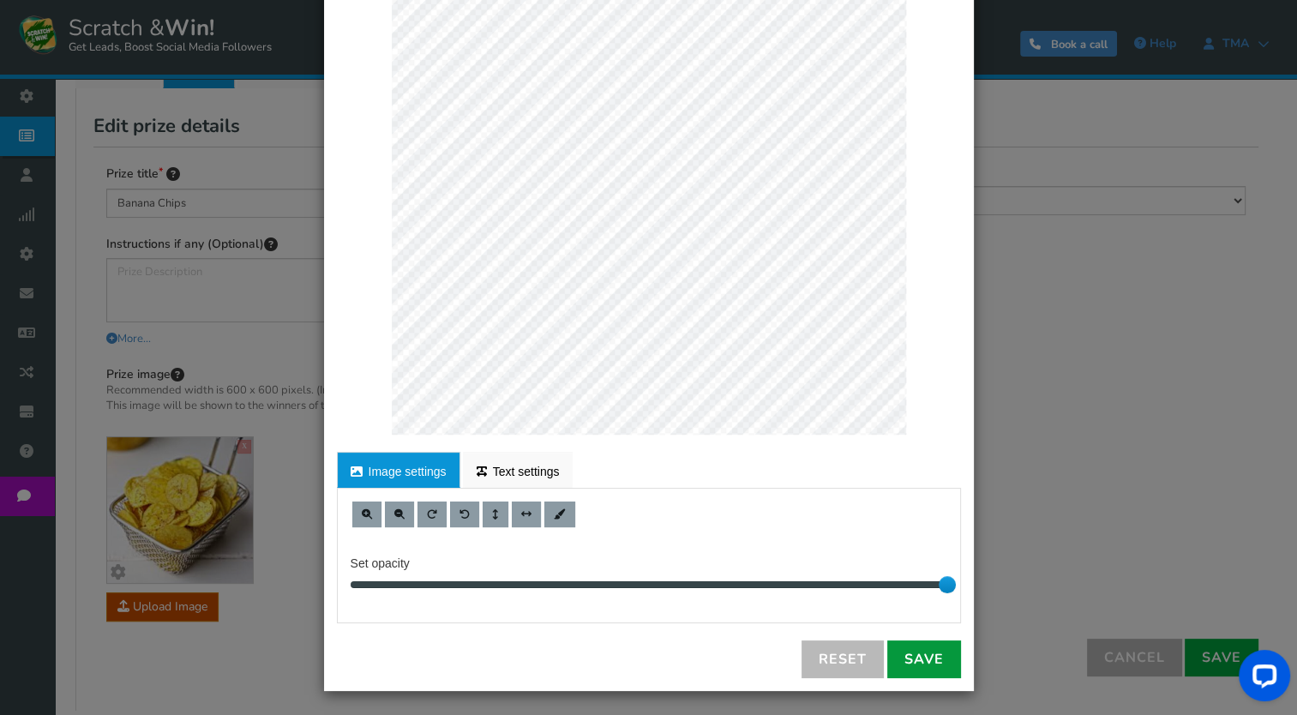
click at [912, 653] on link "Save" at bounding box center [924, 659] width 74 height 38
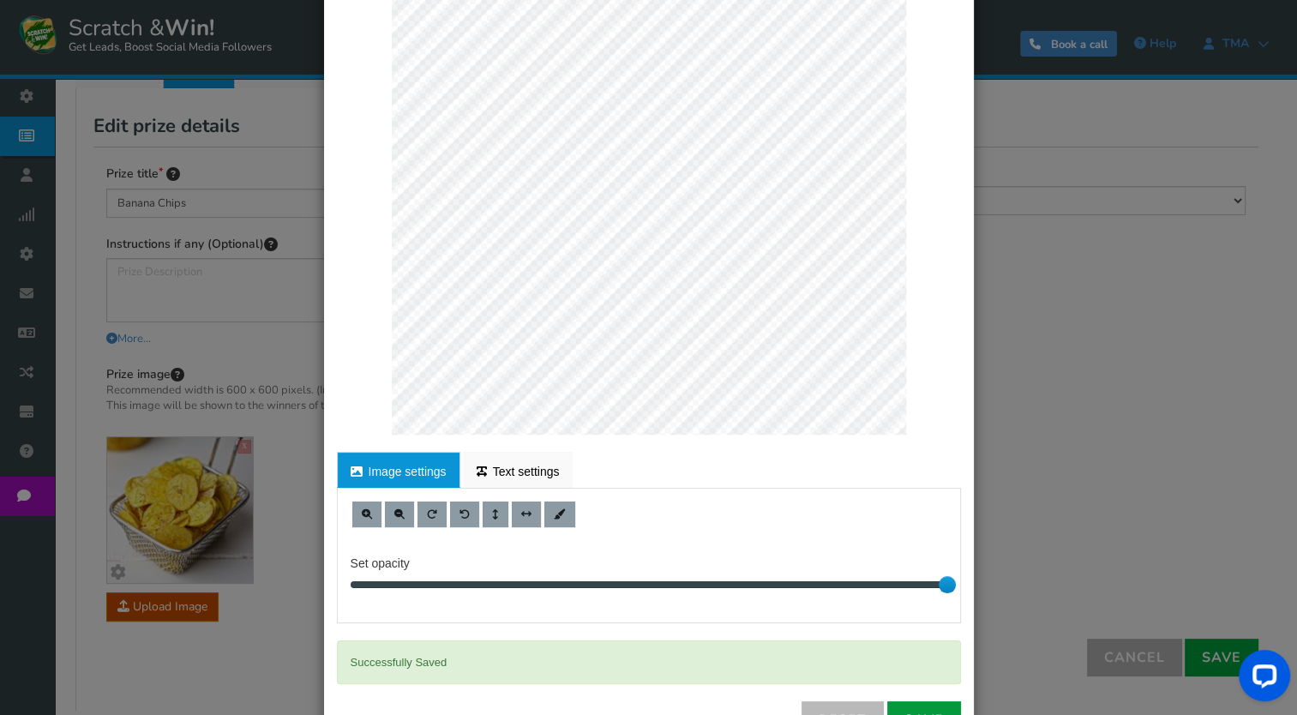
scroll to position [0, 0]
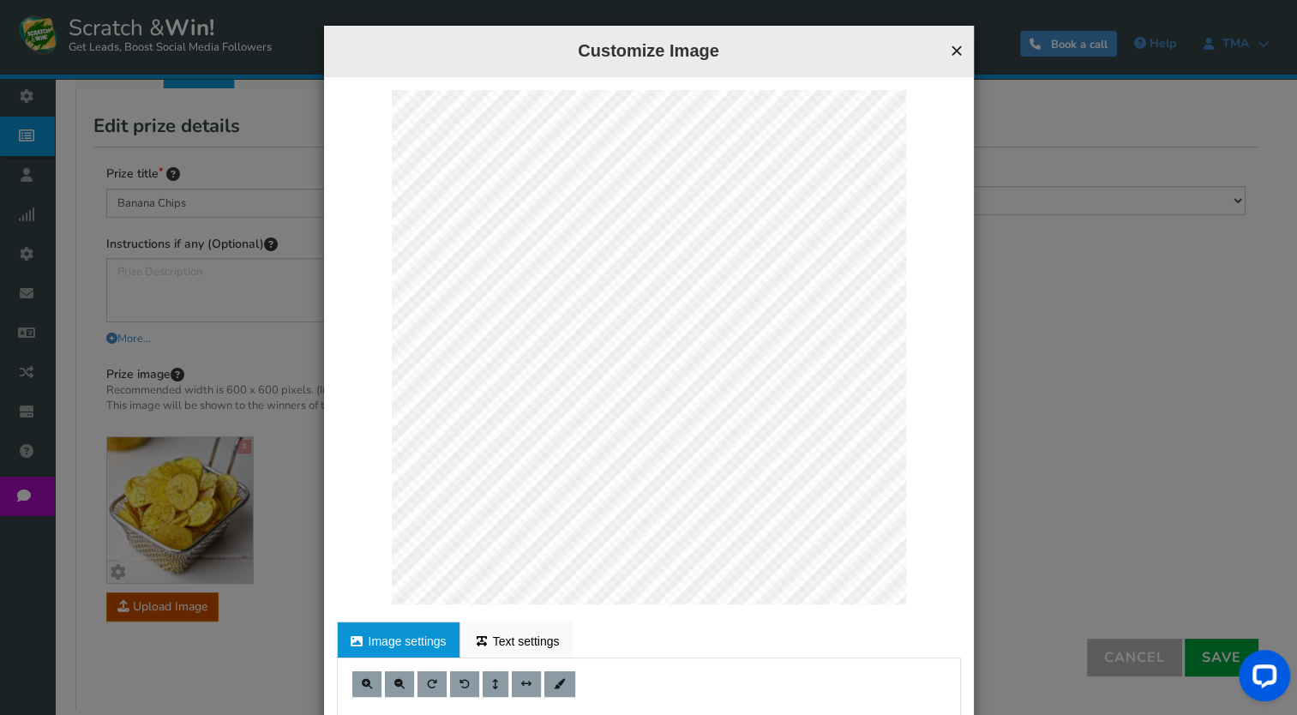
click at [953, 50] on button "×" at bounding box center [956, 50] width 13 height 22
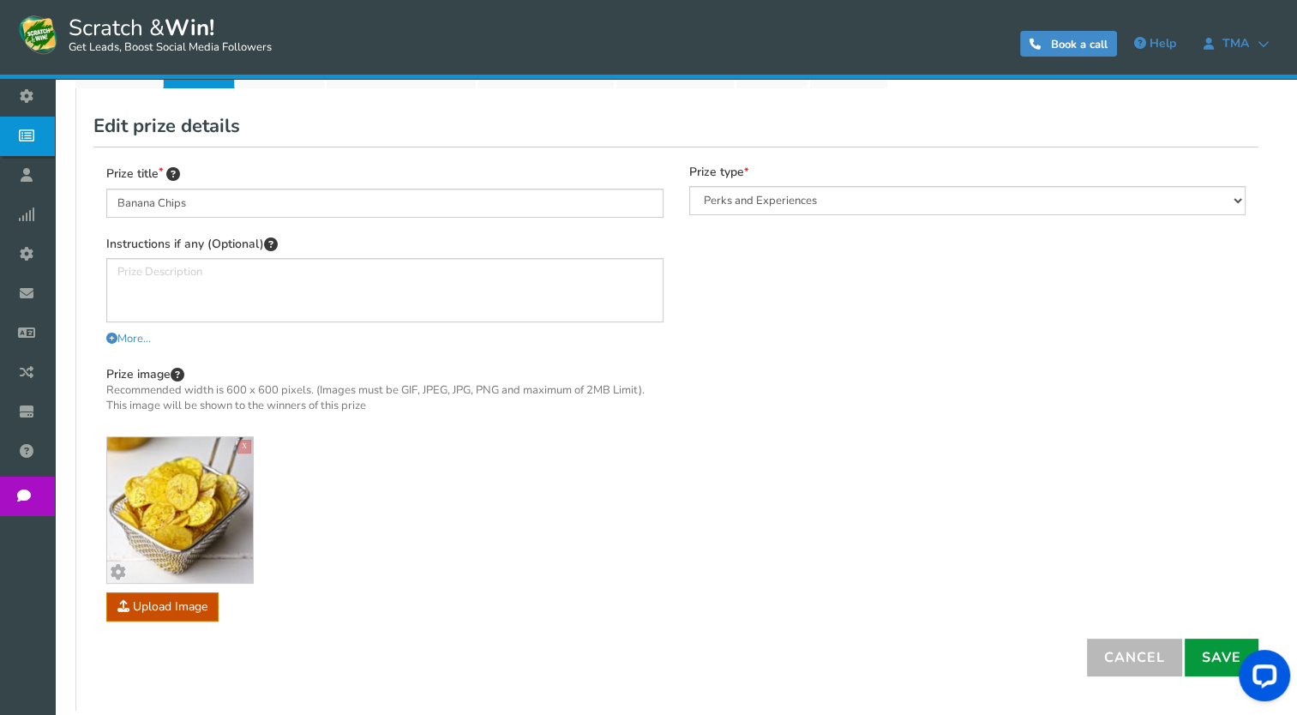
click at [1218, 649] on link "Save" at bounding box center [1222, 658] width 74 height 38
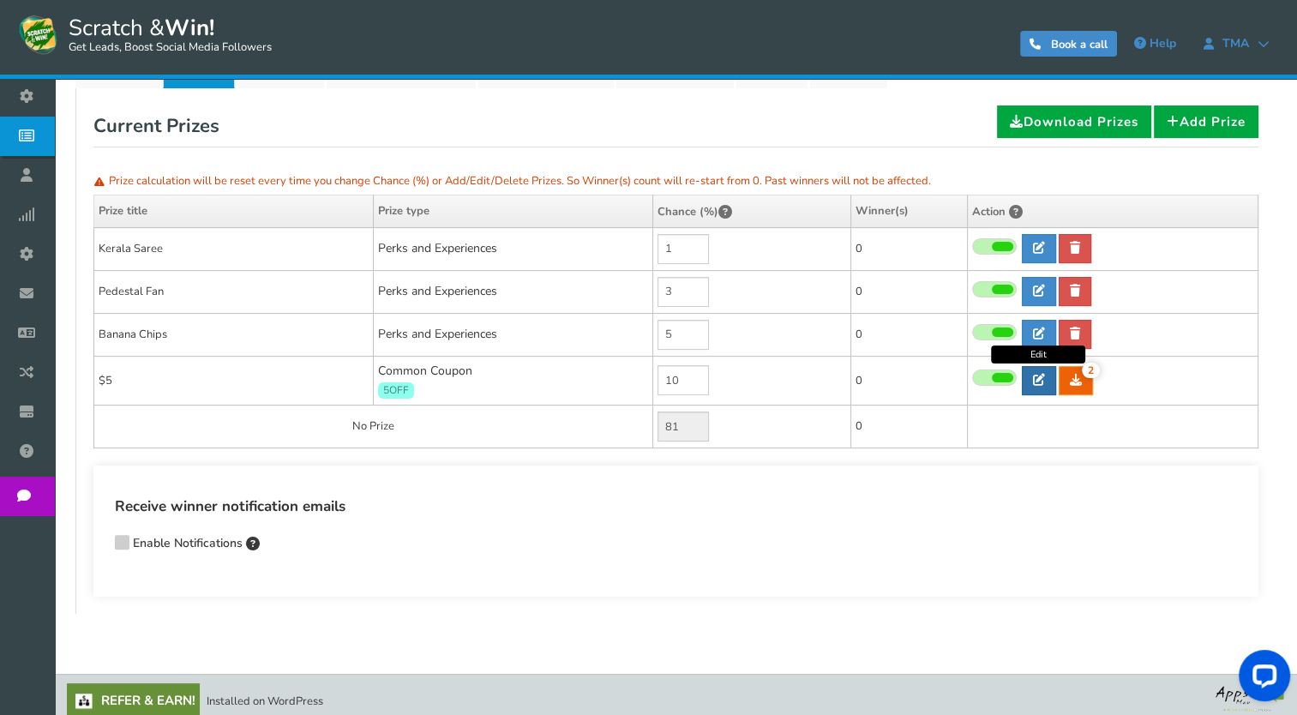
click at [1043, 385] on link at bounding box center [1039, 380] width 34 height 29
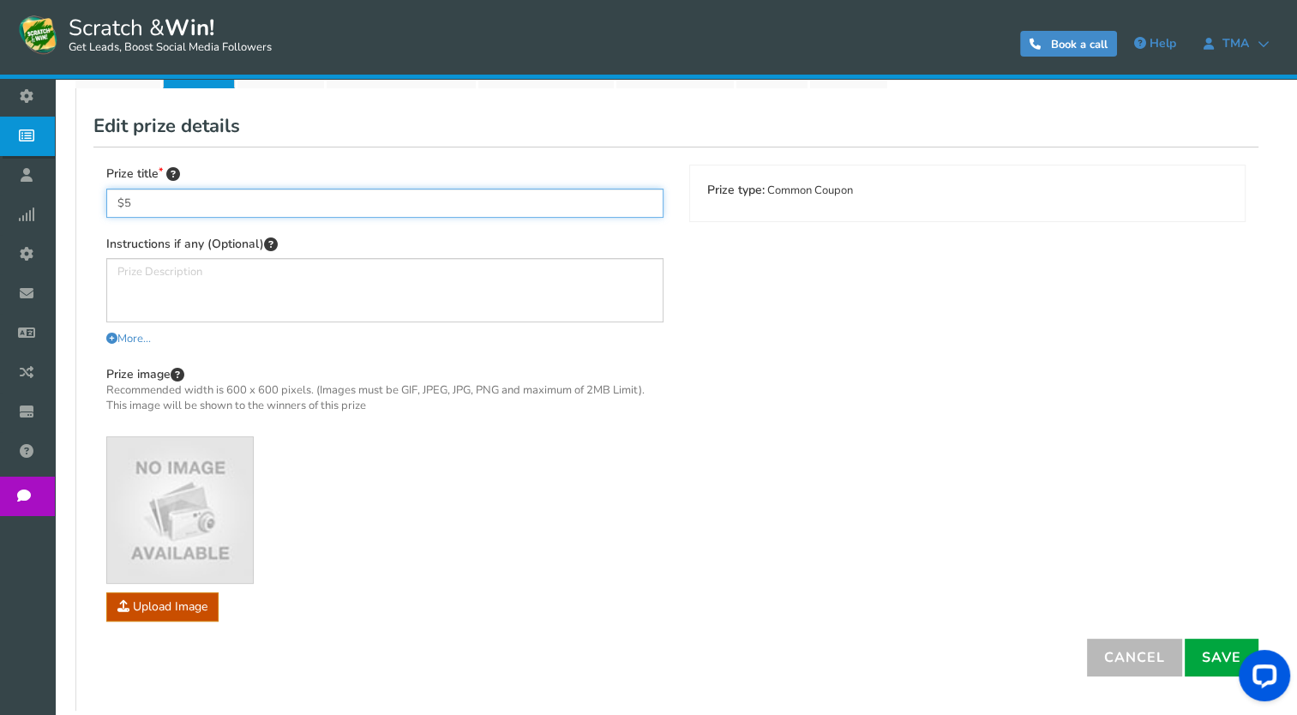
drag, startPoint x: 177, startPoint y: 205, endPoint x: 98, endPoint y: 203, distance: 79.8
click at [98, 203] on div "Prize title $5 Instructions if any (Optional) More... Less... You can also writ…" at bounding box center [384, 401] width 583 height 473
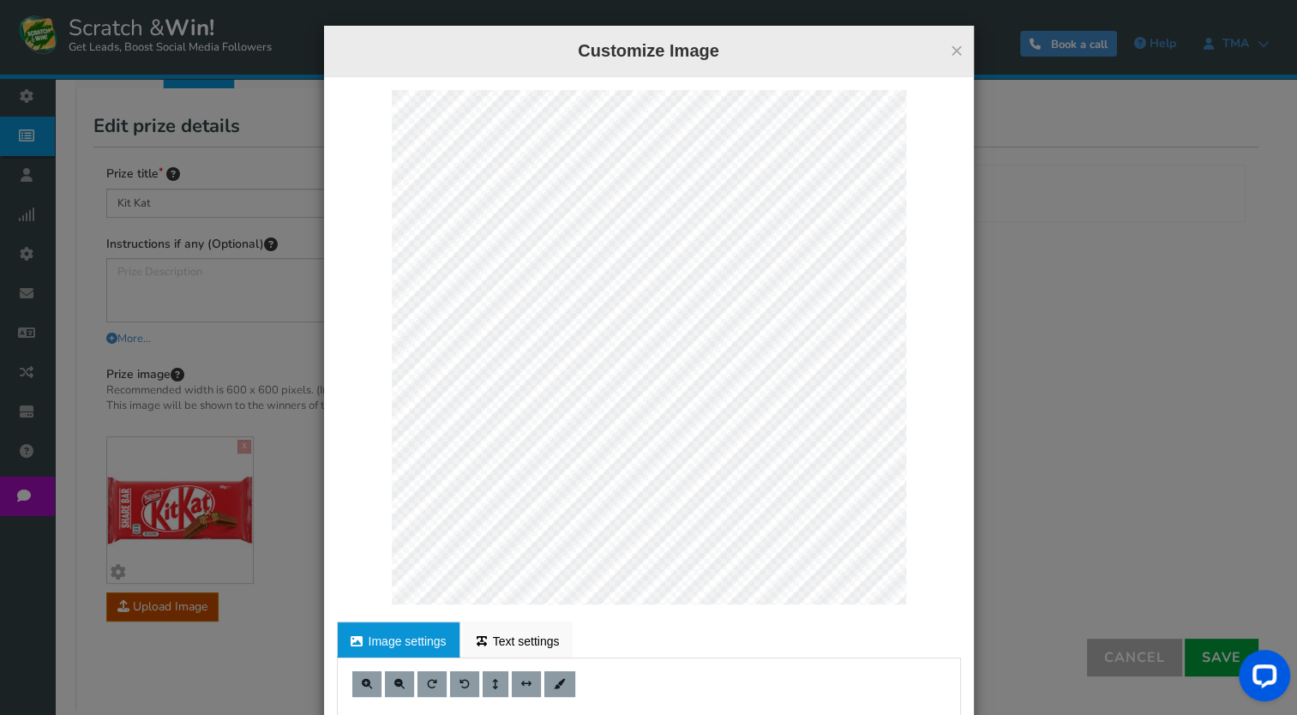
scroll to position [170, 0]
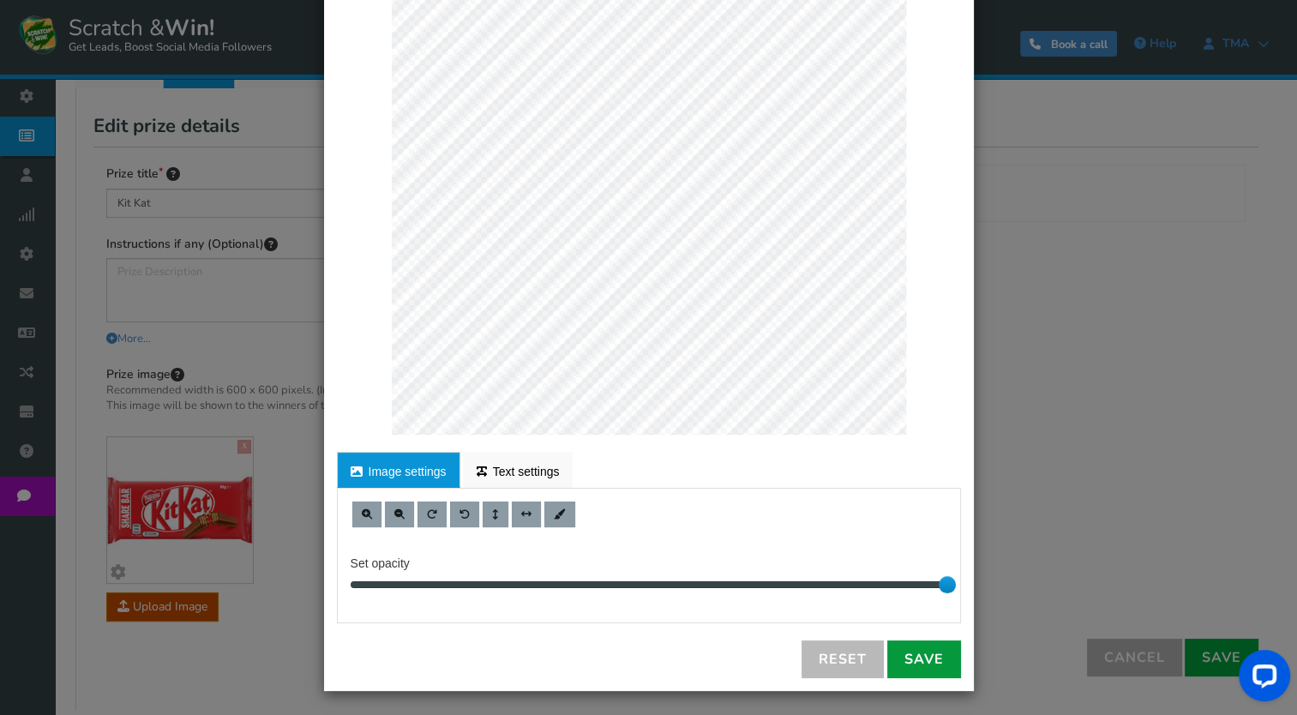
click at [921, 660] on link "Save" at bounding box center [924, 659] width 74 height 38
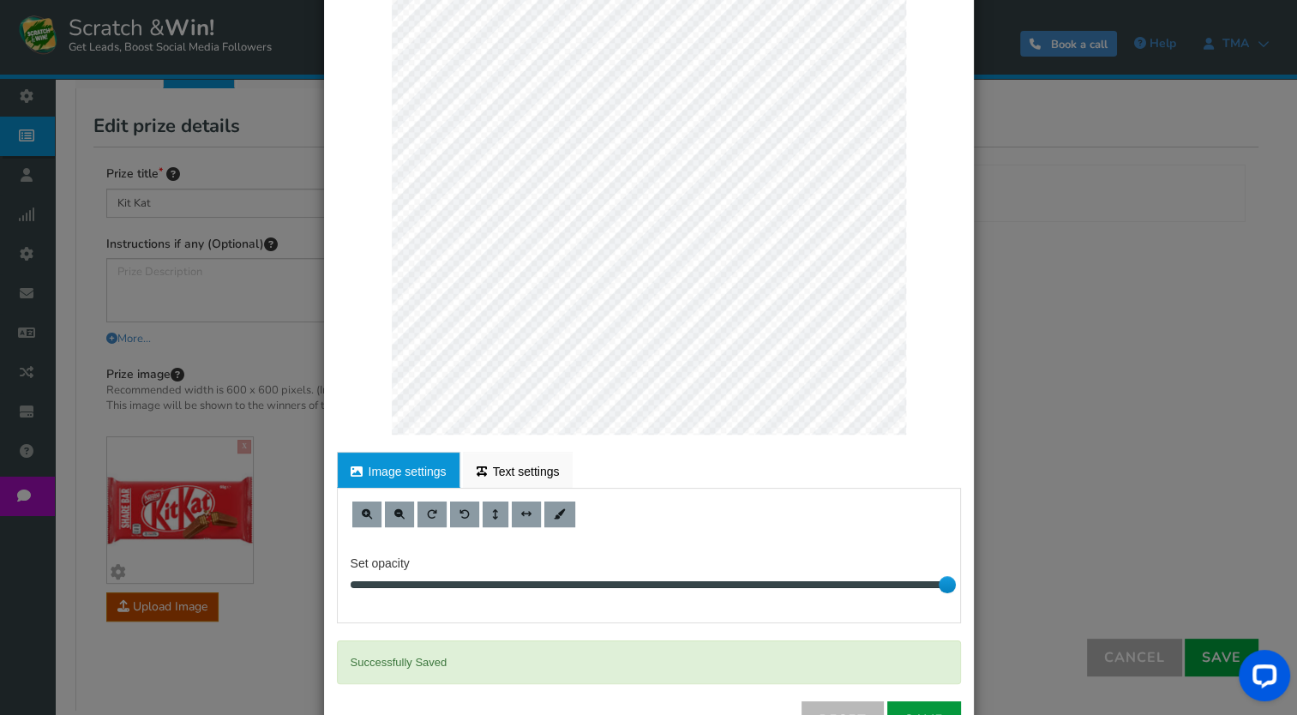
scroll to position [0, 0]
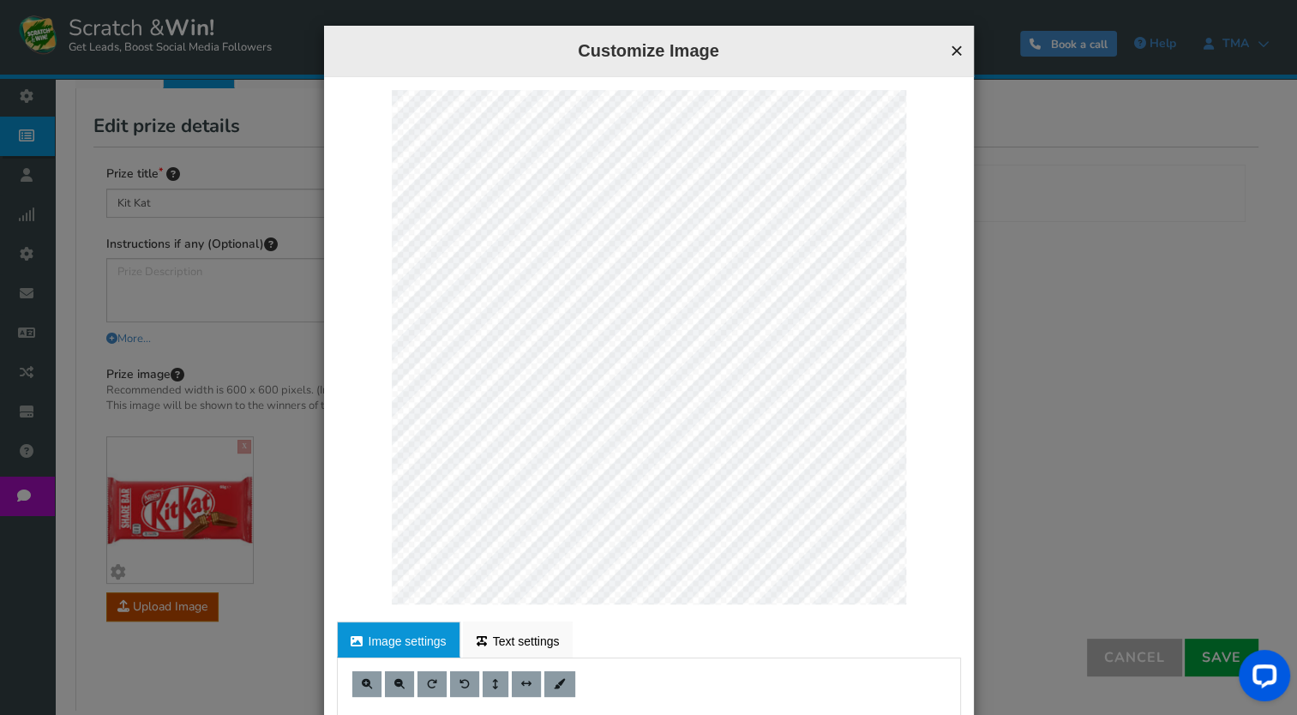
click at [952, 47] on button "×" at bounding box center [956, 50] width 13 height 22
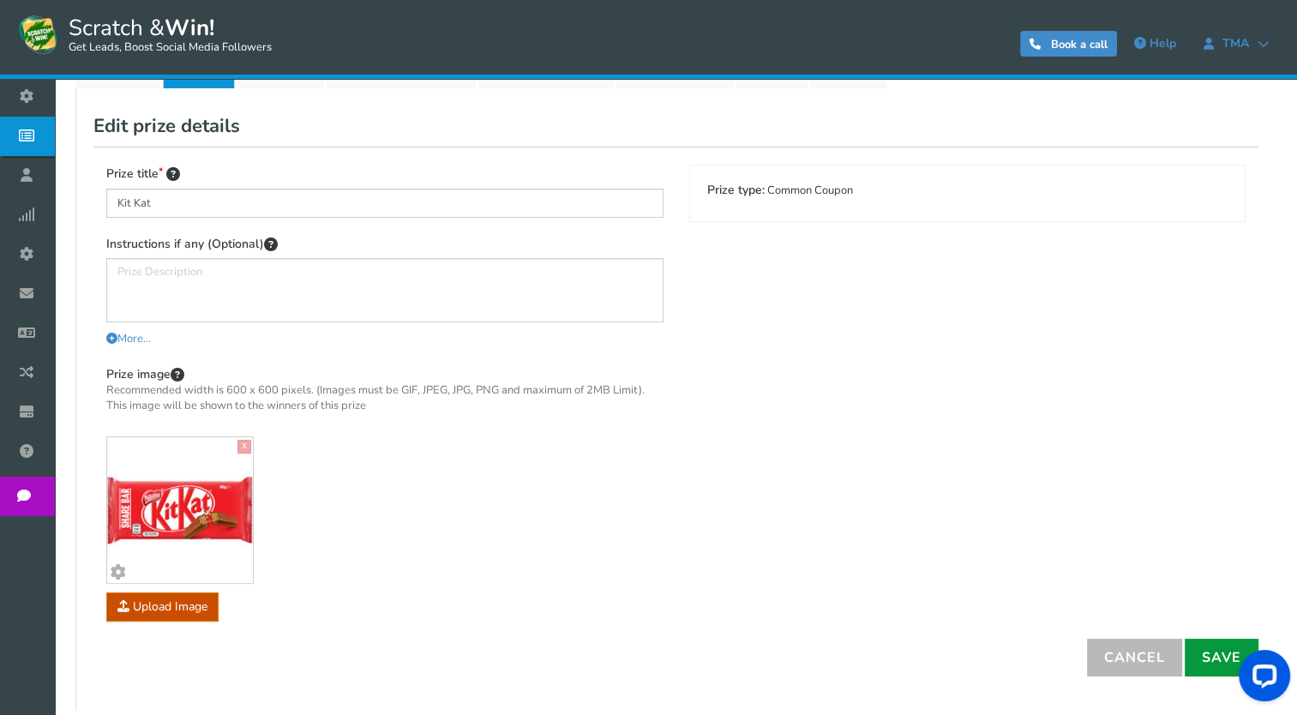
click at [1210, 648] on link "Save" at bounding box center [1222, 658] width 74 height 38
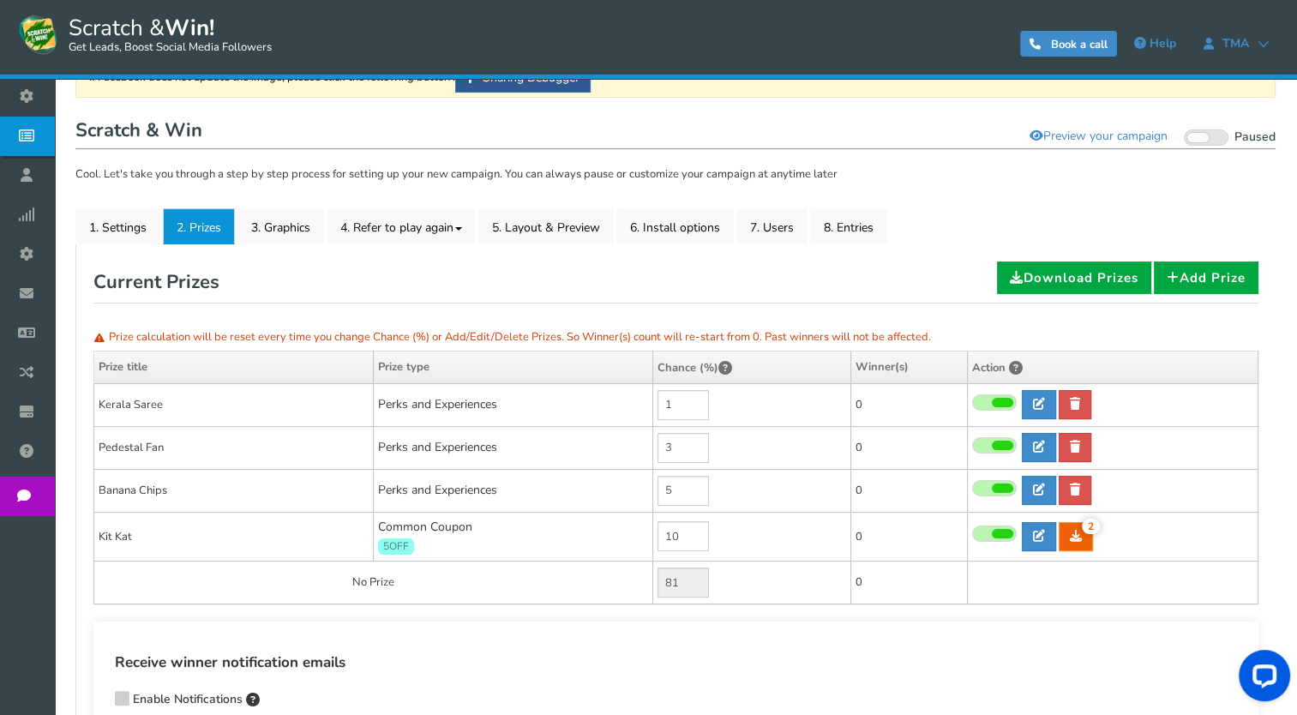
scroll to position [143, 0]
click at [1068, 273] on link "Download Prizes" at bounding box center [1074, 277] width 154 height 33
click at [727, 124] on h1 "Scratch & Win Visit your campaign Preview your campaign Live Paused" at bounding box center [675, 131] width 1200 height 34
click at [1091, 136] on link "Preview your campaign" at bounding box center [1099, 135] width 160 height 29
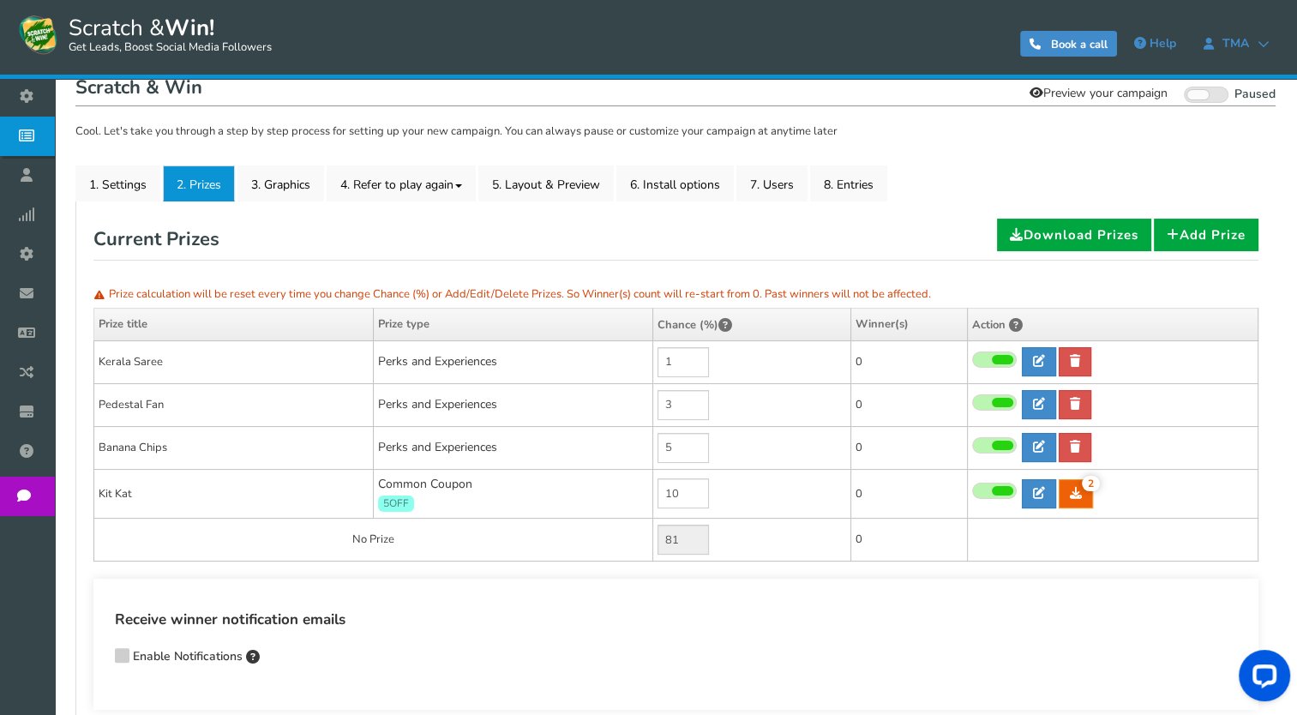
scroll to position [188, 0]
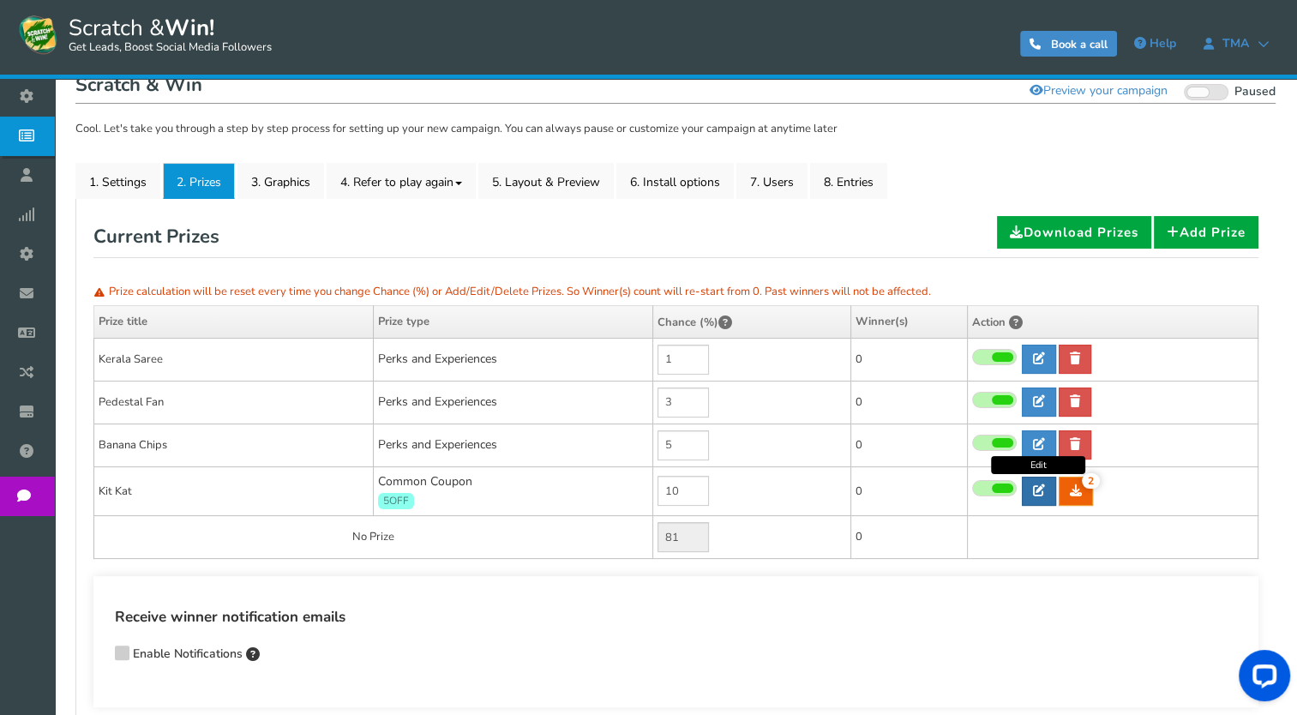
click at [1042, 484] on icon at bounding box center [1039, 490] width 12 height 12
type input "Kit Kat"
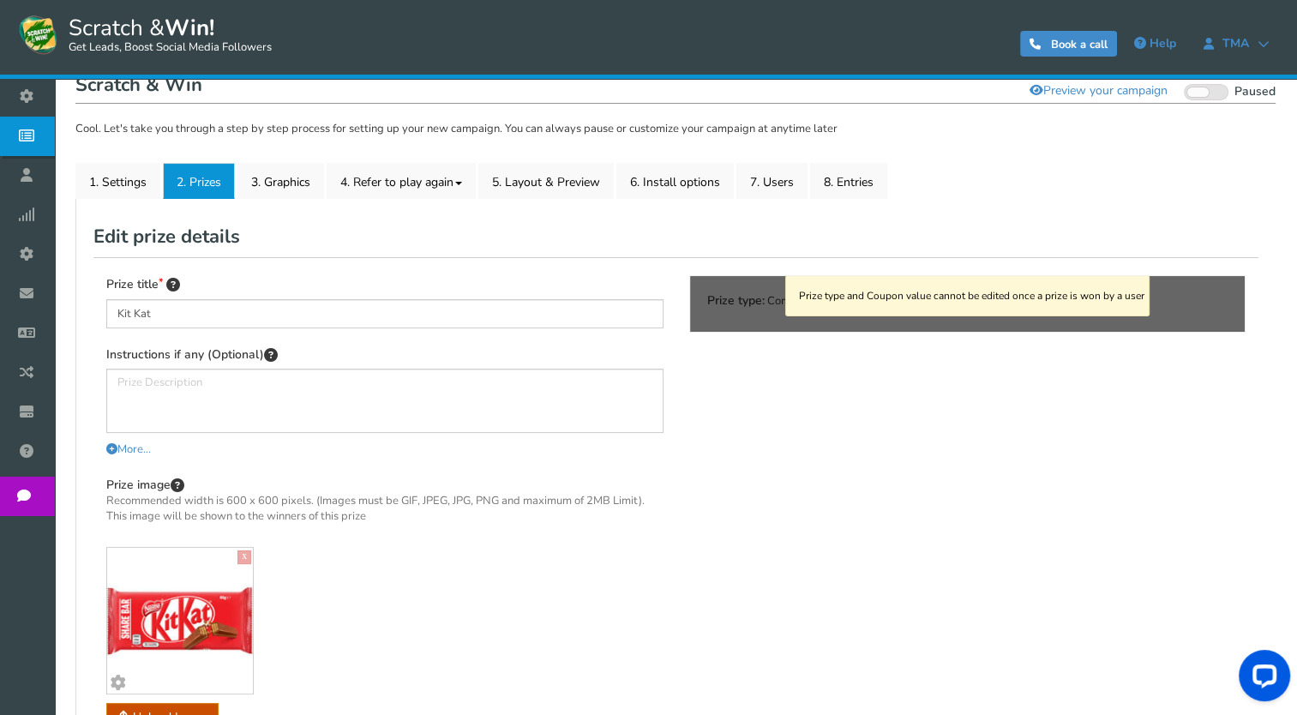
click at [815, 316] on div "Prize type and Coupon value cannot be edited once a prize is won by a user" at bounding box center [968, 304] width 556 height 56
click at [742, 307] on div "Prize type and Coupon value cannot be edited once a prize is won by a user" at bounding box center [968, 304] width 556 height 56
drag, startPoint x: 742, startPoint y: 307, endPoint x: 1158, endPoint y: 317, distance: 416.0
click at [1158, 317] on div "Prize type and Coupon value cannot be edited once a prize is won by a user" at bounding box center [968, 304] width 556 height 56
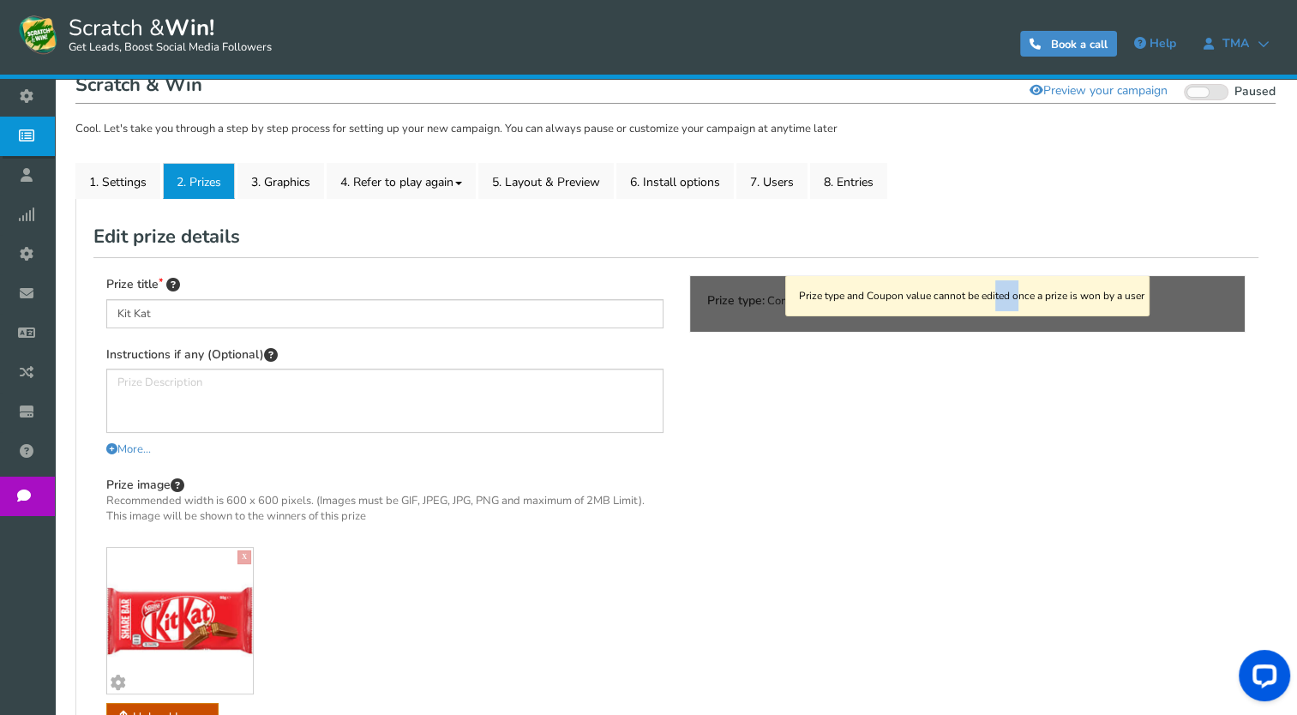
drag, startPoint x: 1158, startPoint y: 317, endPoint x: 762, endPoint y: 285, distance: 396.6
click at [762, 285] on div "Prize type and Coupon value cannot be edited once a prize is won by a user" at bounding box center [968, 304] width 556 height 56
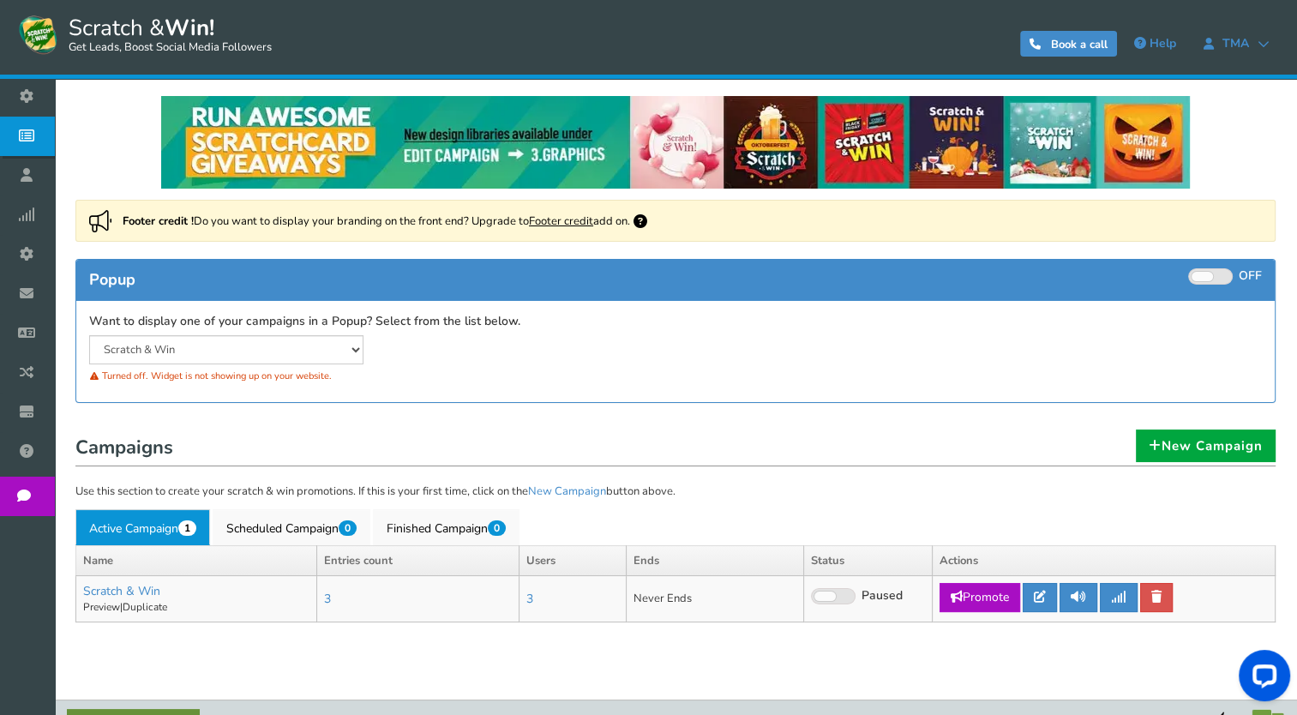
scroll to position [37, 0]
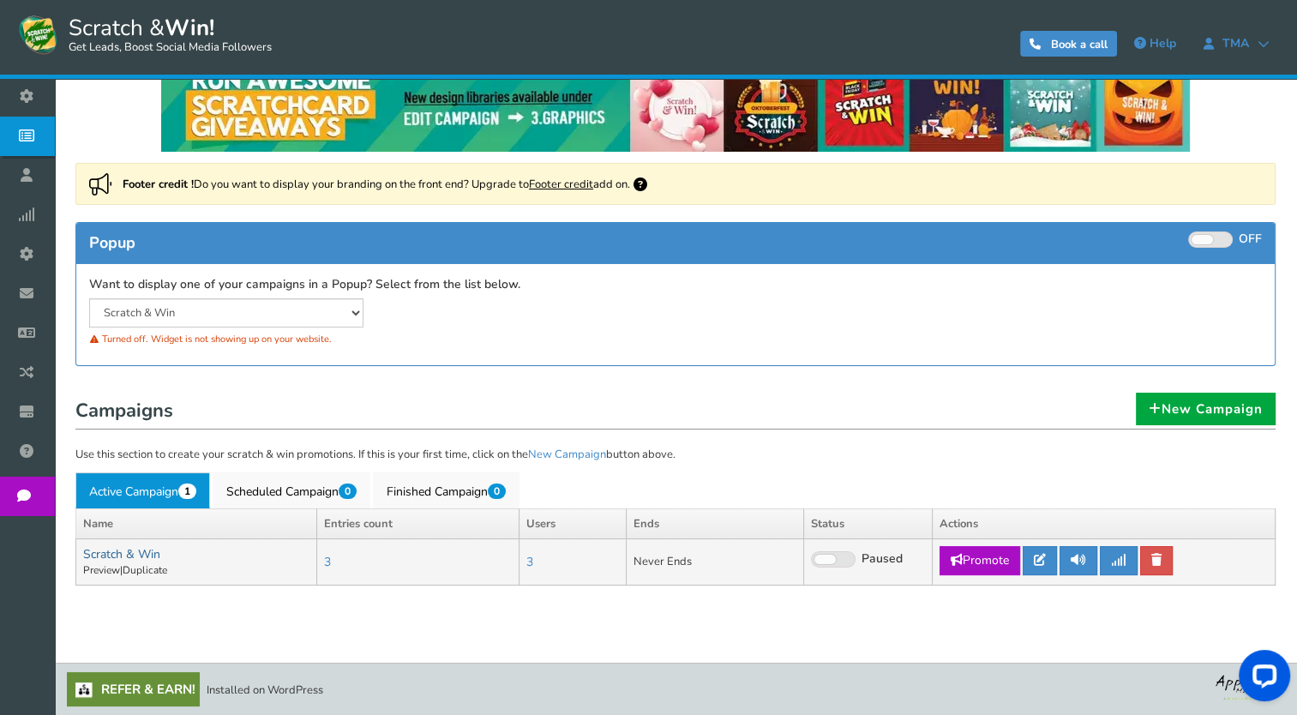
click at [133, 551] on link "Scratch & Win" at bounding box center [121, 554] width 77 height 16
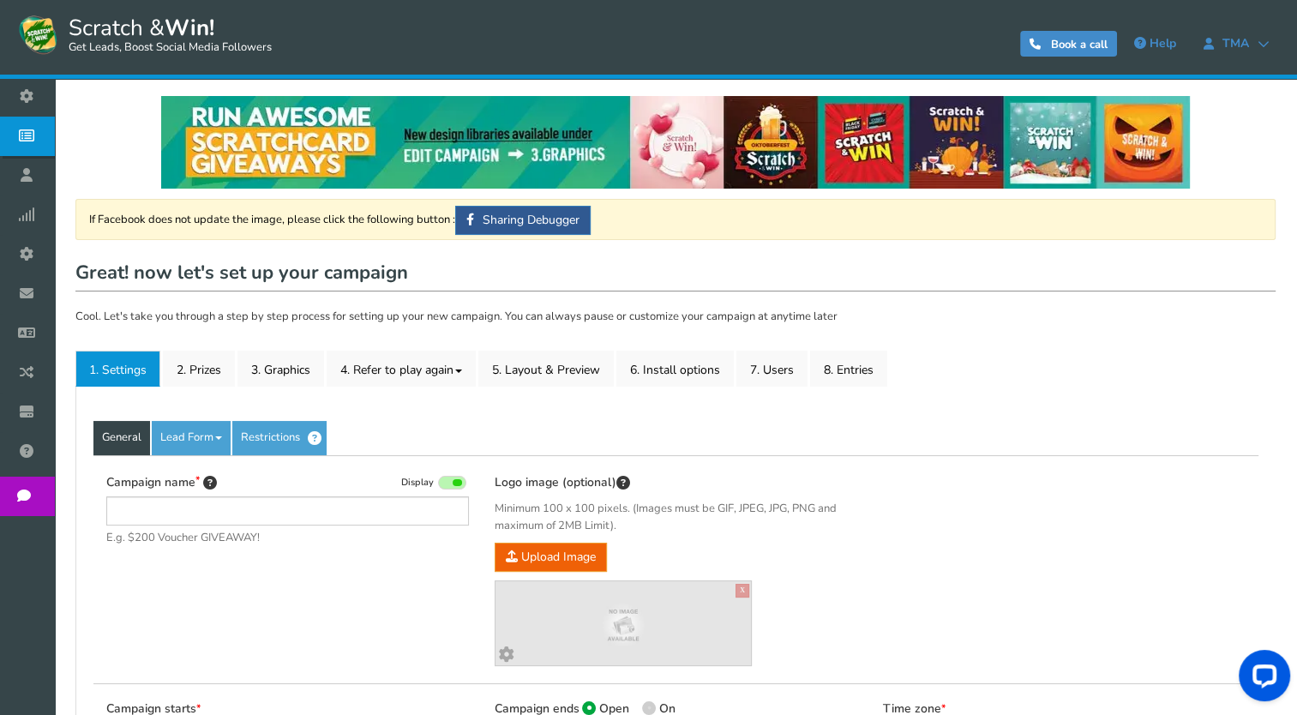
type input "Scratch & Win"
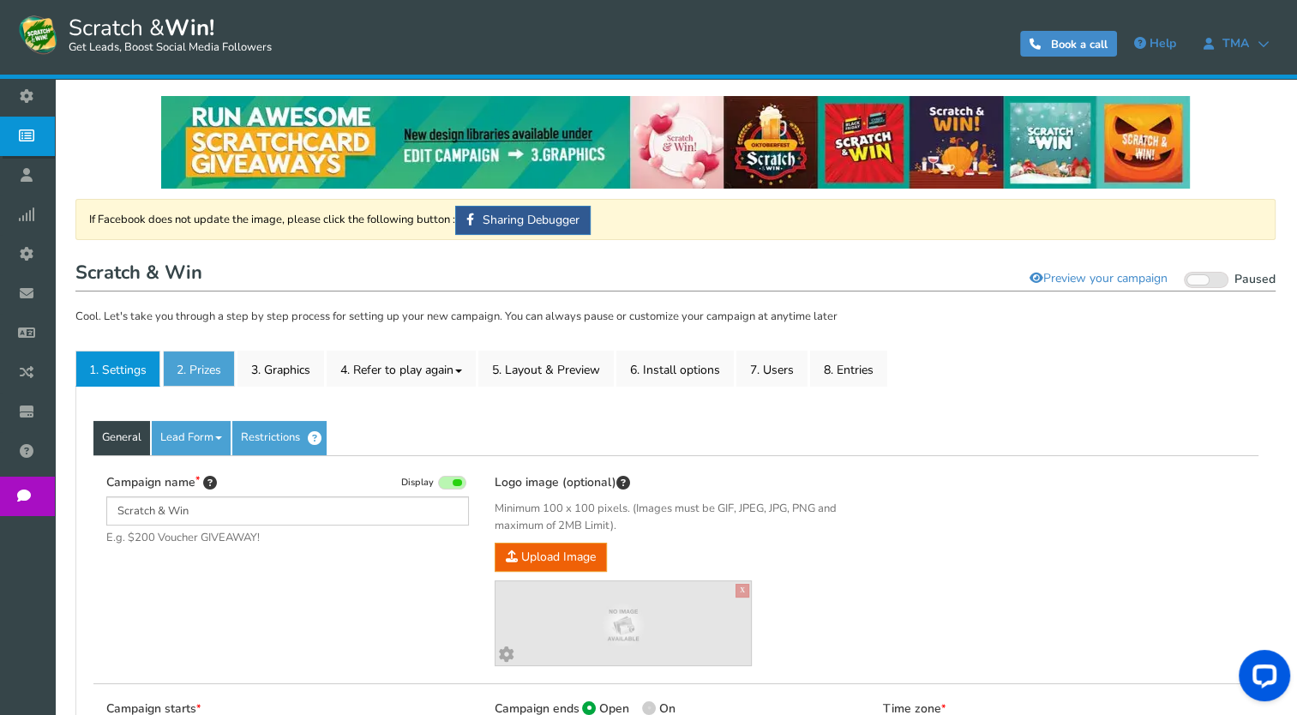
click at [217, 370] on link "2. Prizes" at bounding box center [199, 369] width 72 height 36
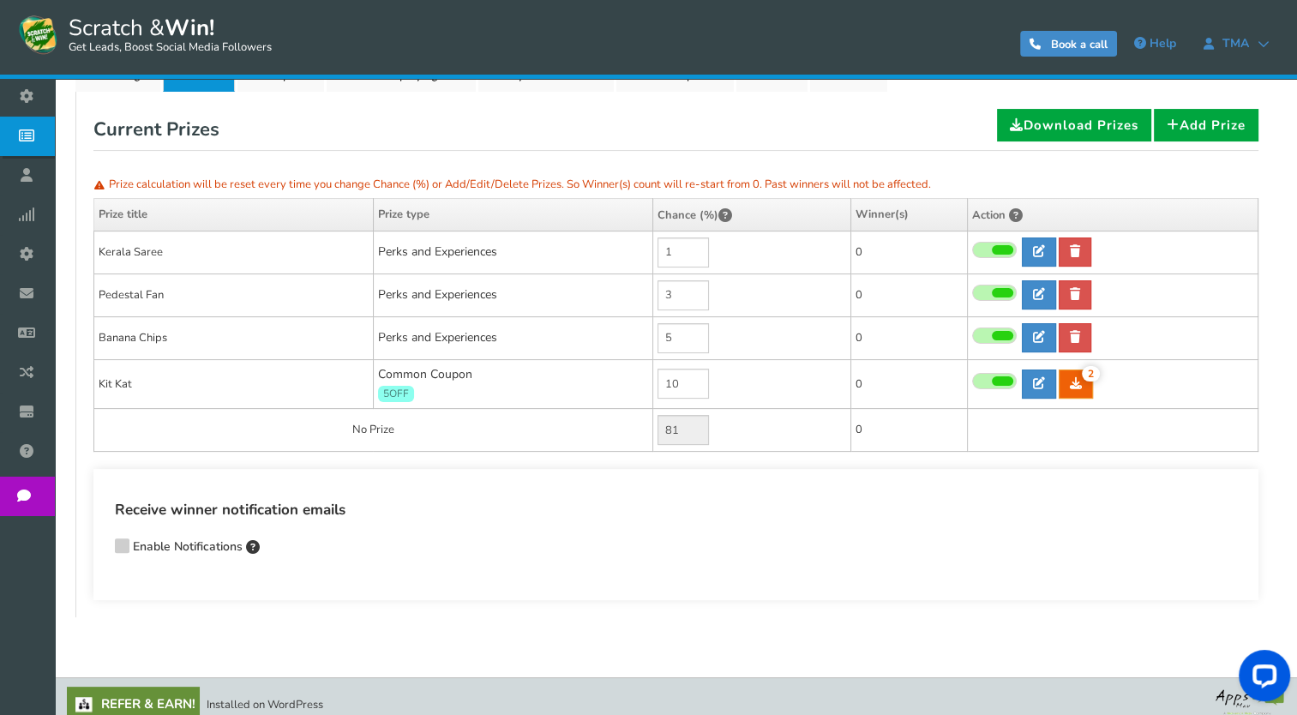
scroll to position [307, 0]
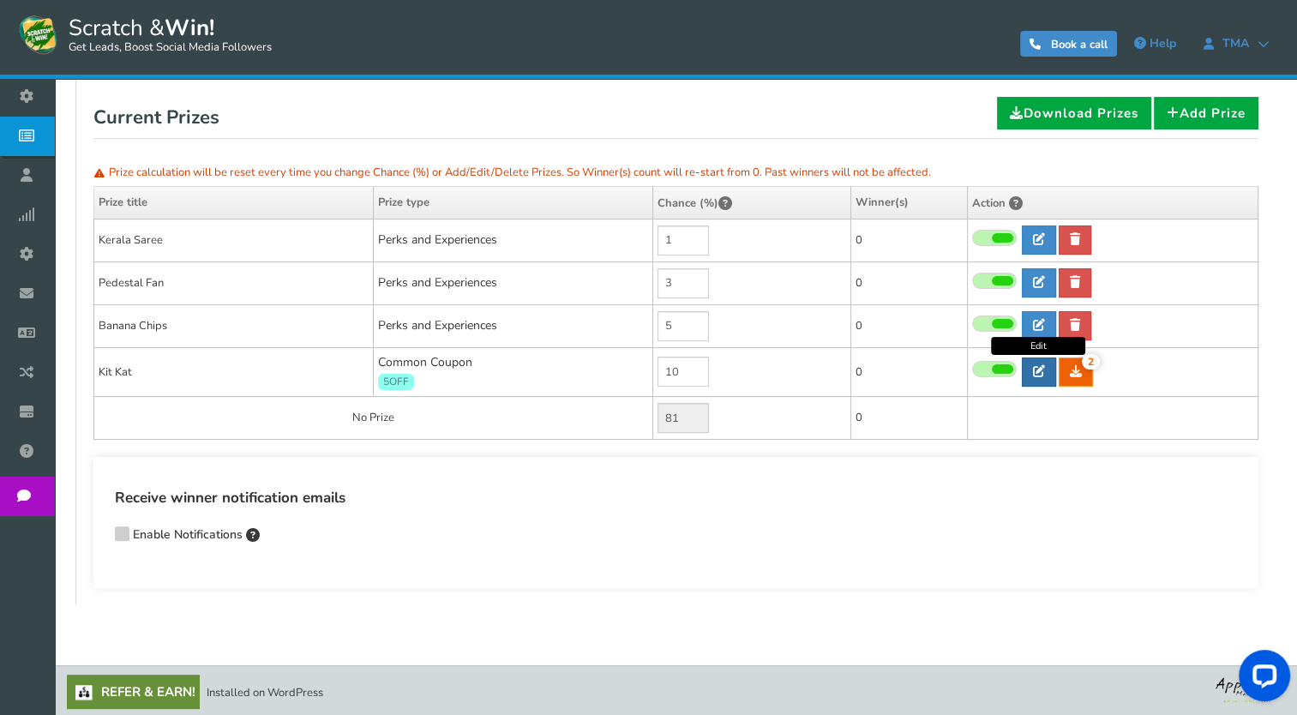
click at [1036, 372] on icon at bounding box center [1039, 371] width 12 height 12
type input "Kit Kat"
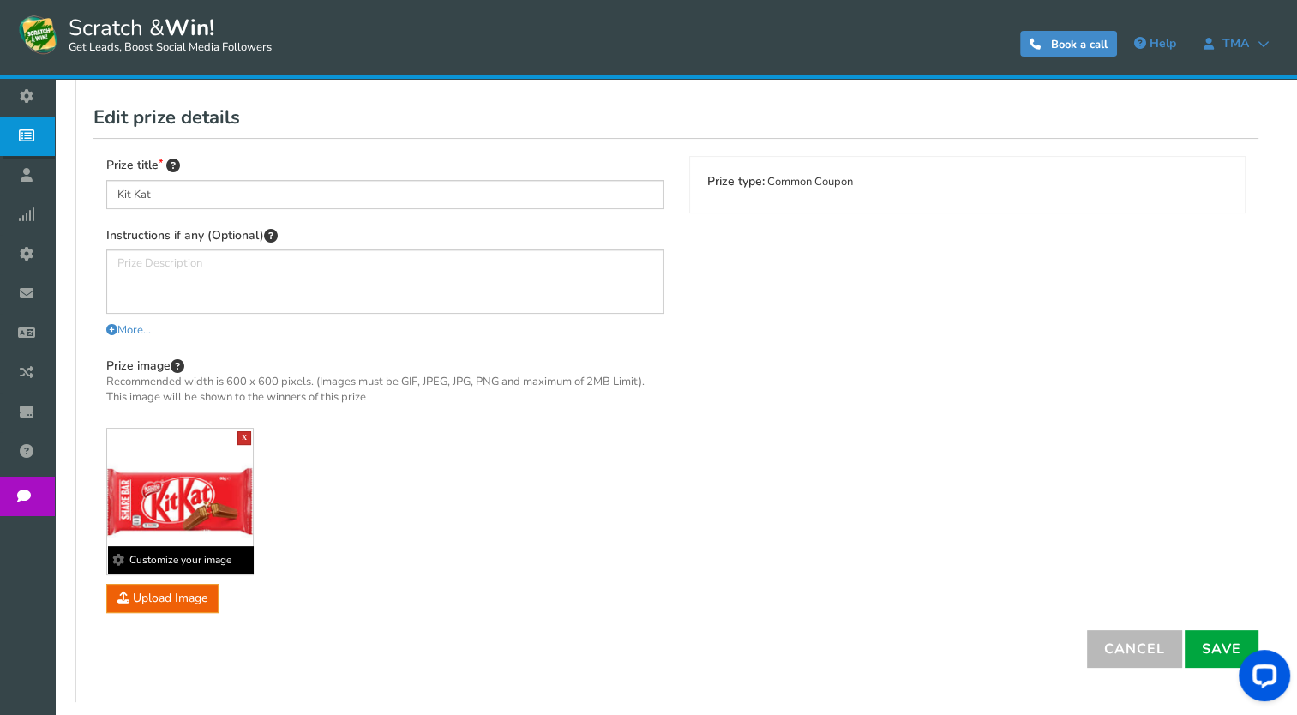
click at [244, 437] on link "X" at bounding box center [245, 438] width 14 height 14
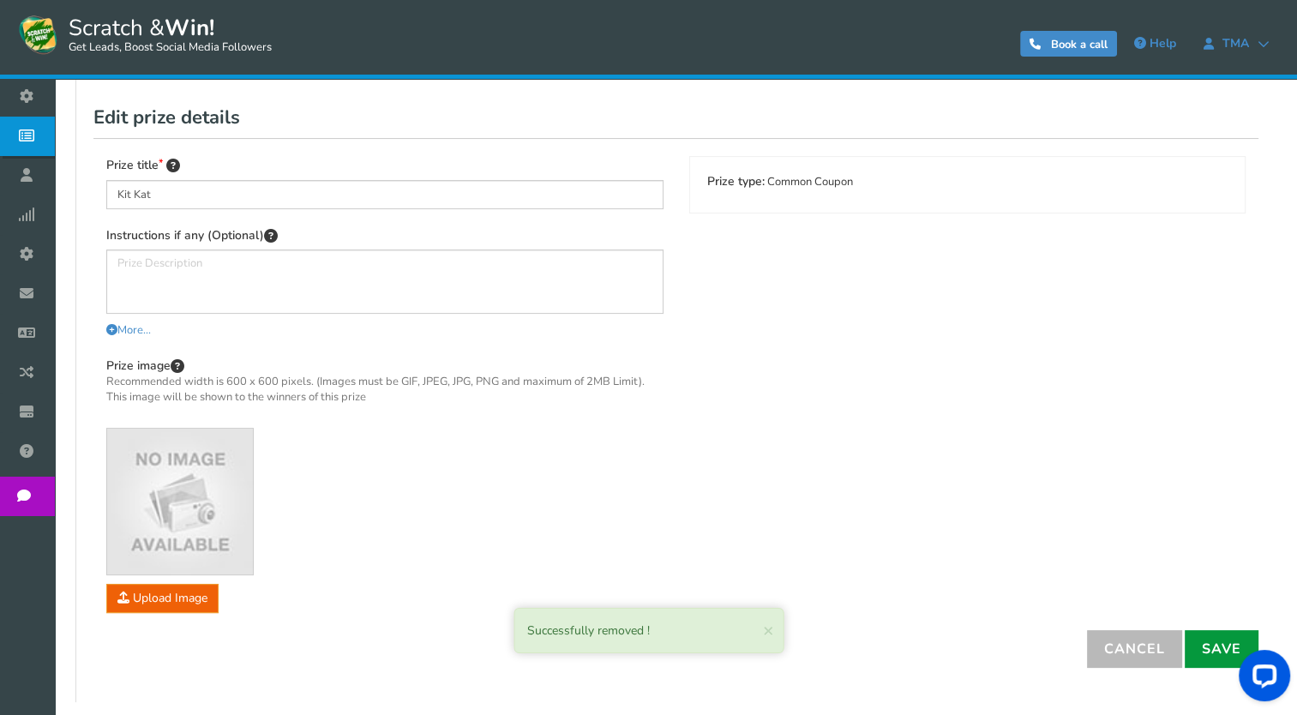
click at [1217, 646] on link "Save" at bounding box center [1222, 649] width 74 height 38
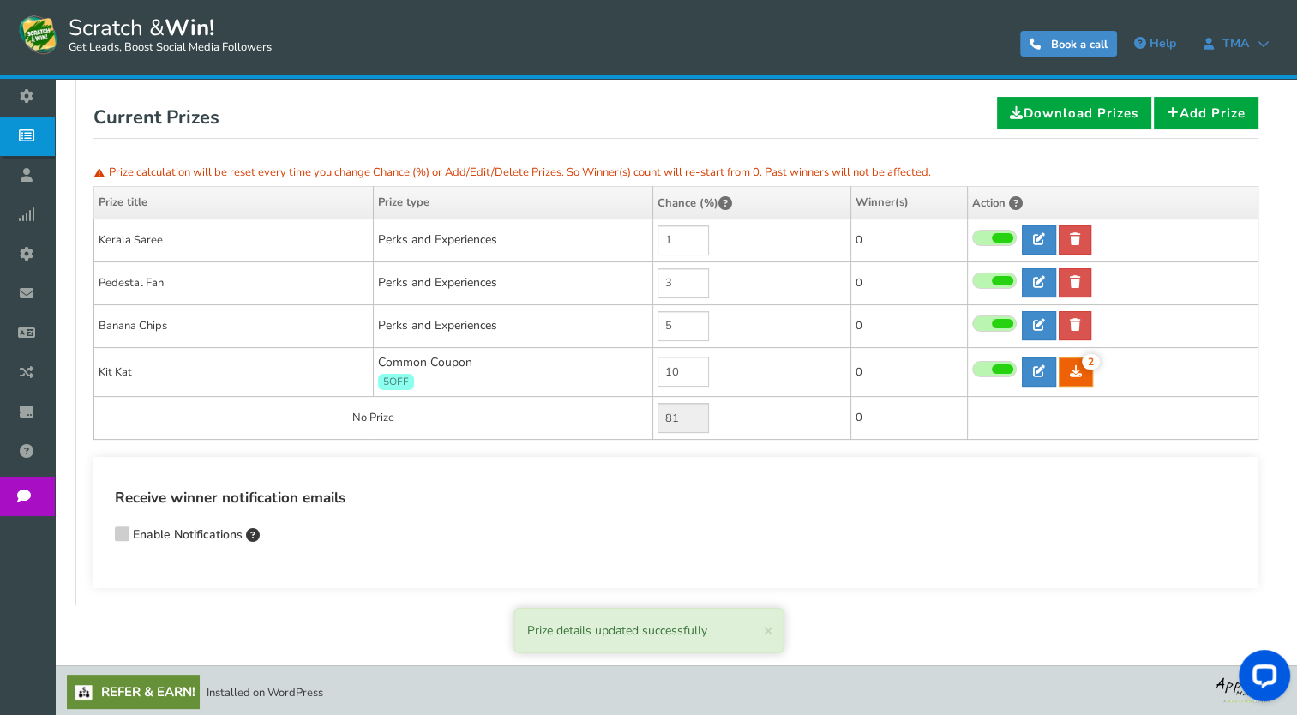
click at [996, 364] on span at bounding box center [1002, 368] width 21 height 9
click at [972, 364] on input "checkbox" at bounding box center [972, 369] width 0 height 11
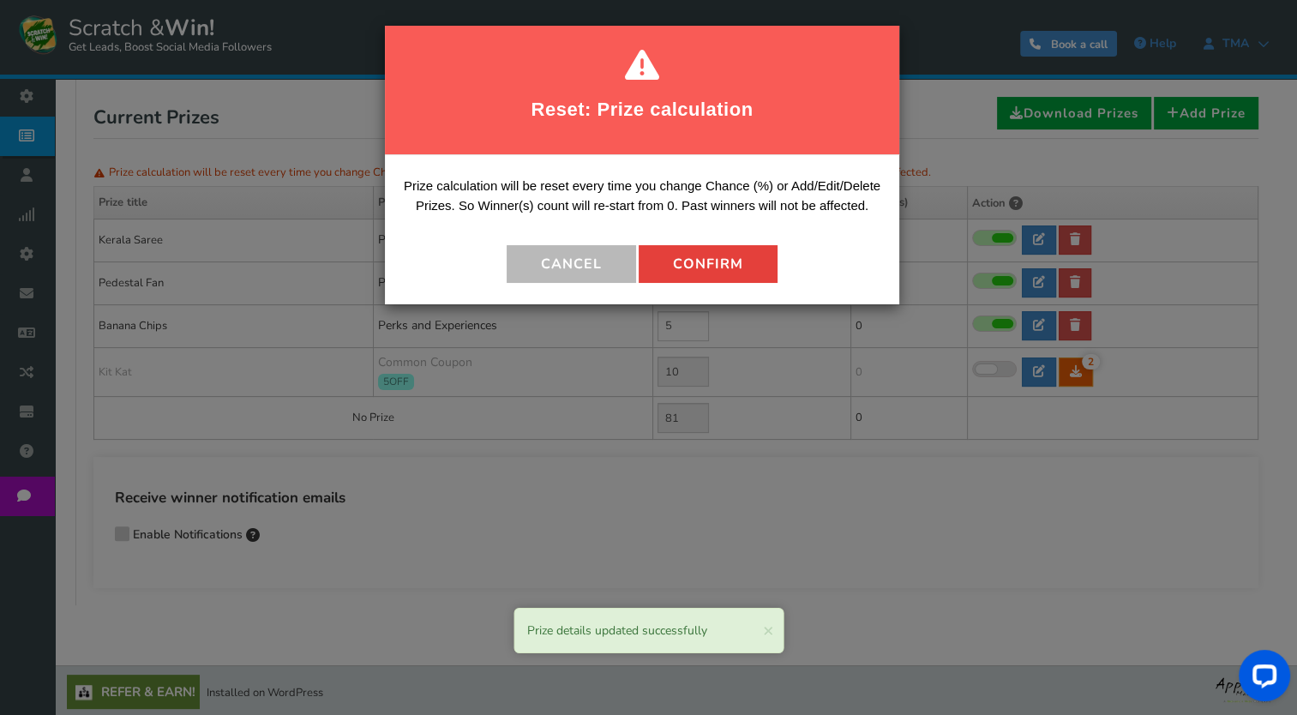
click at [694, 277] on button "Confirm" at bounding box center [708, 264] width 139 height 38
type input "0"
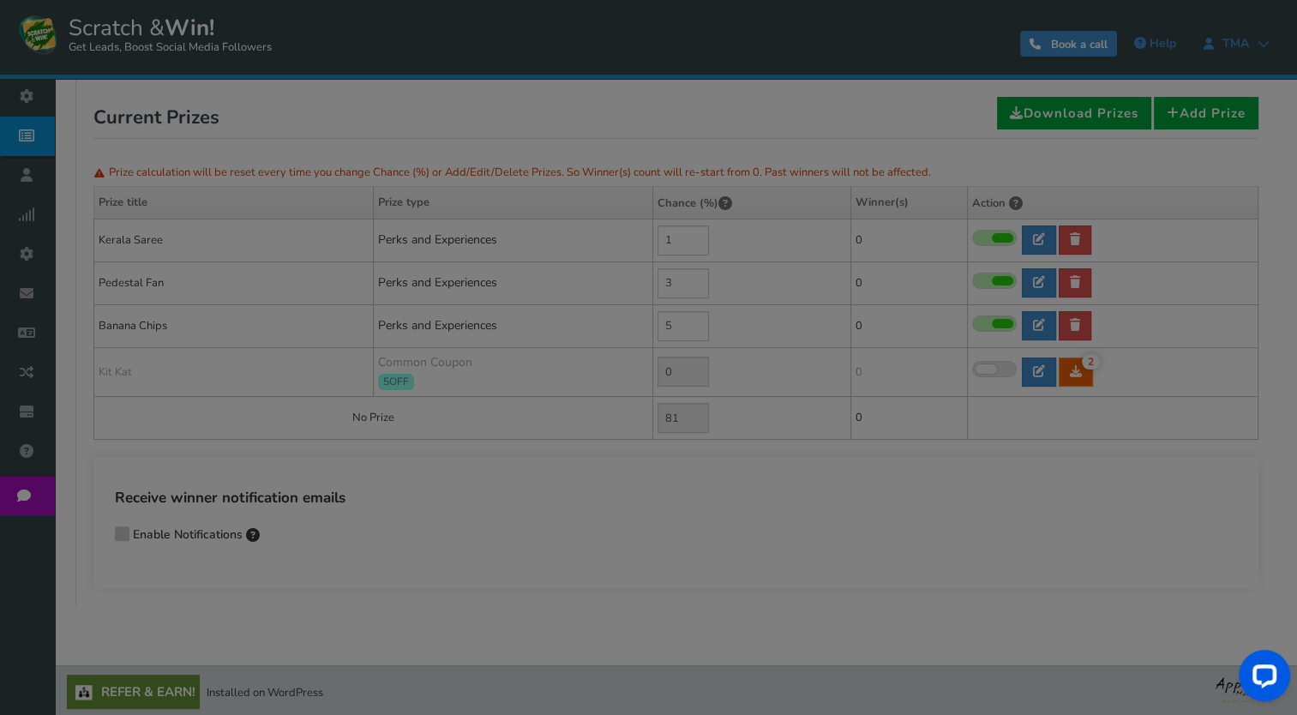
type input "91"
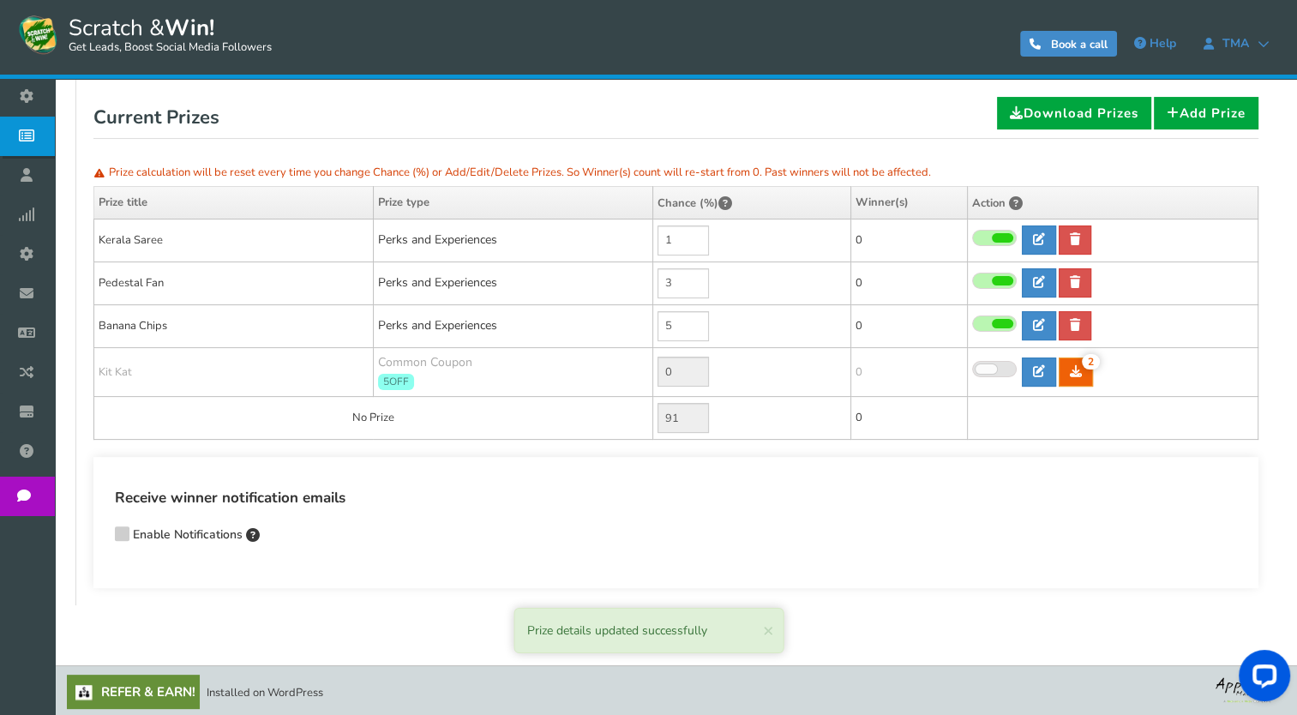
click at [995, 364] on span at bounding box center [986, 368] width 21 height 9
click at [972, 364] on input "checkbox" at bounding box center [972, 369] width 0 height 11
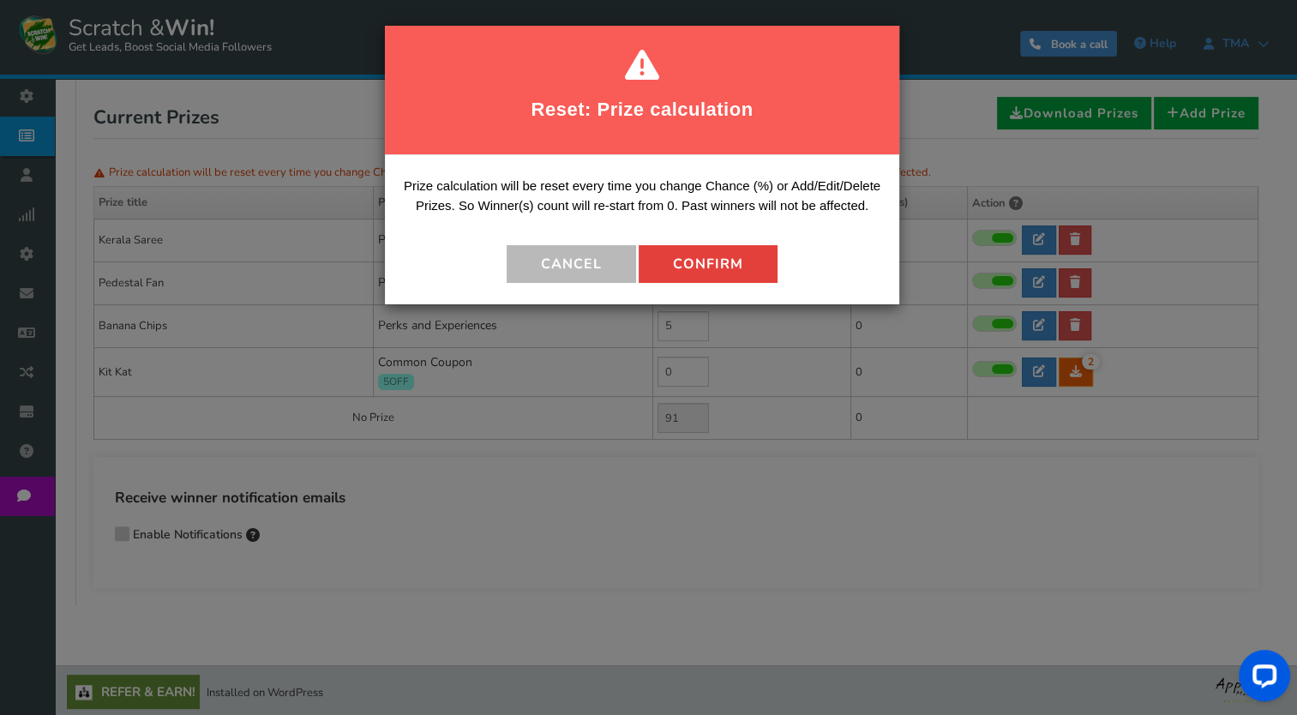
click at [738, 257] on button "Confirm" at bounding box center [708, 264] width 139 height 38
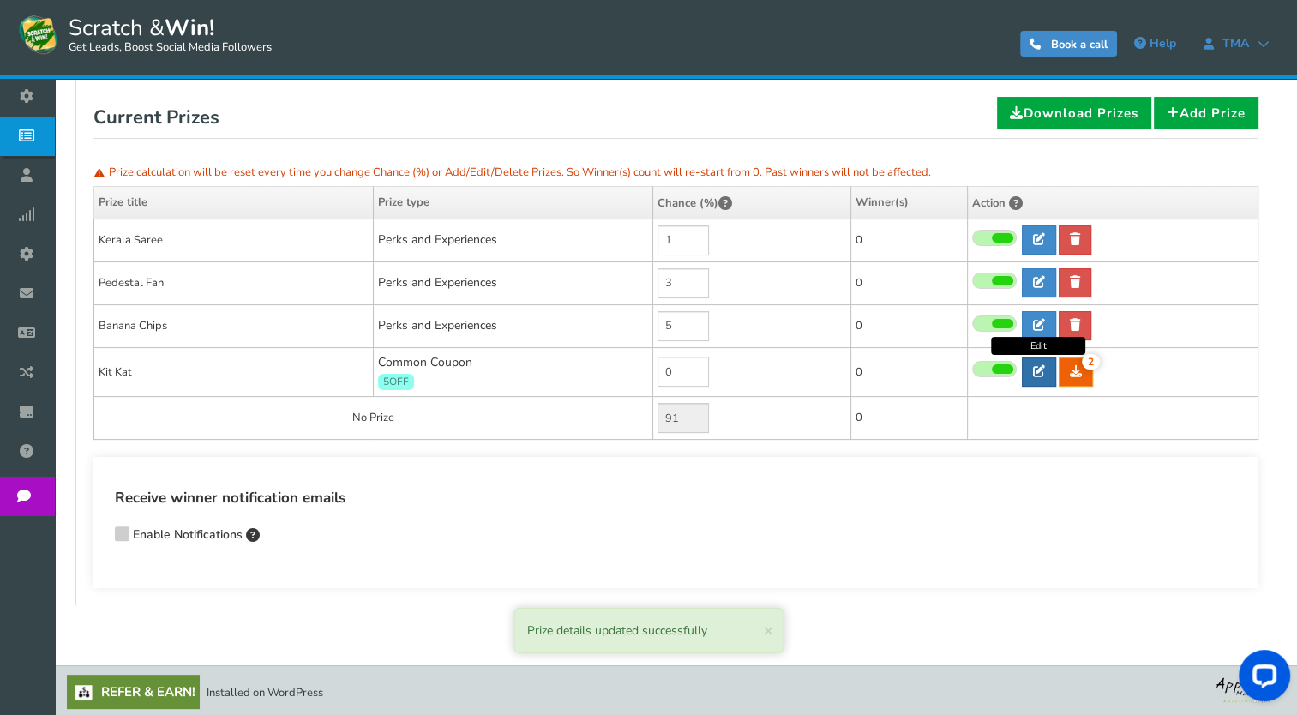
click at [1044, 372] on icon at bounding box center [1039, 371] width 12 height 12
type input "Kit Kat"
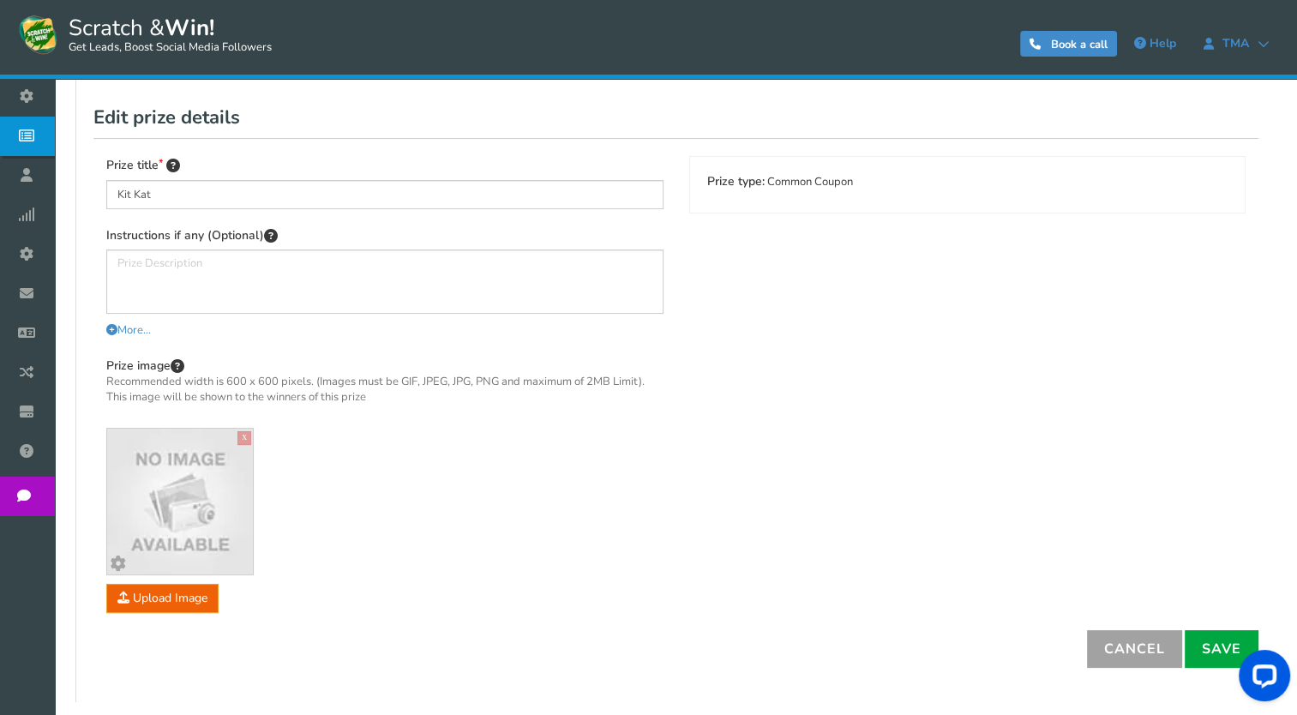
click at [1144, 654] on link "Cancel" at bounding box center [1134, 649] width 95 height 38
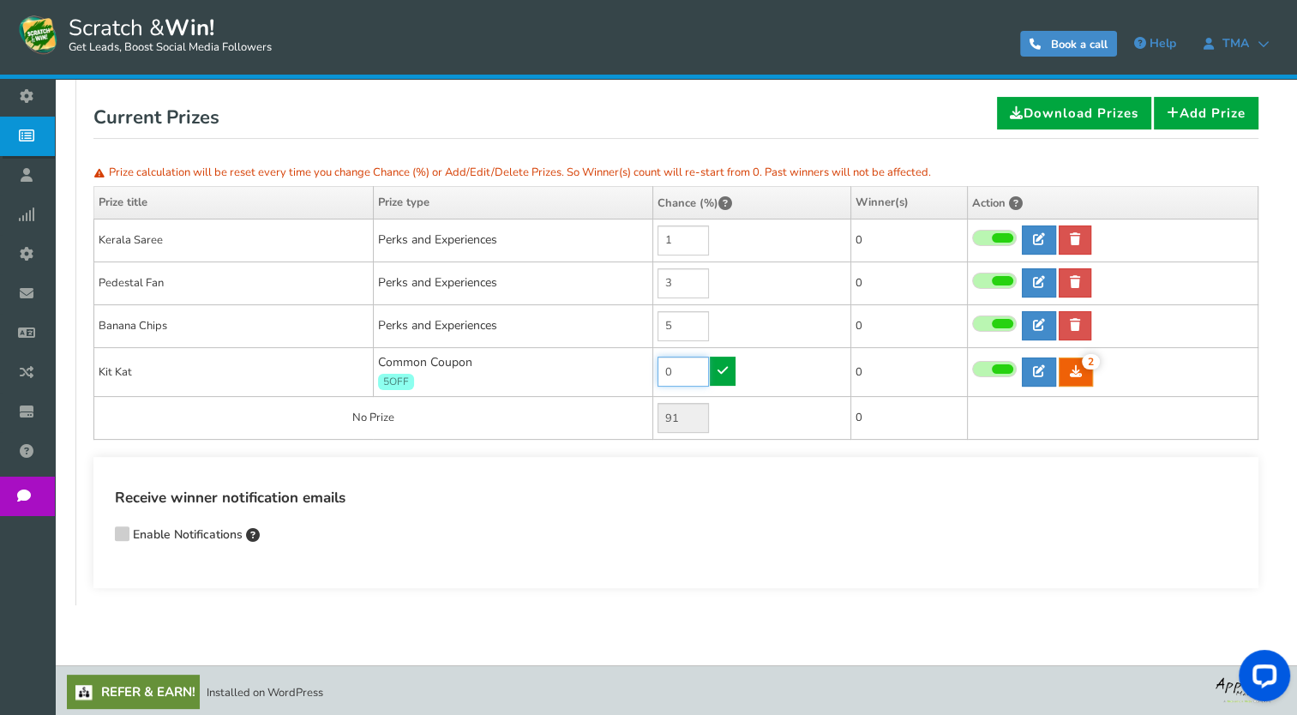
click at [686, 376] on input "0" at bounding box center [683, 372] width 51 height 30
type input "10"
click at [720, 373] on icon at bounding box center [723, 370] width 10 height 12
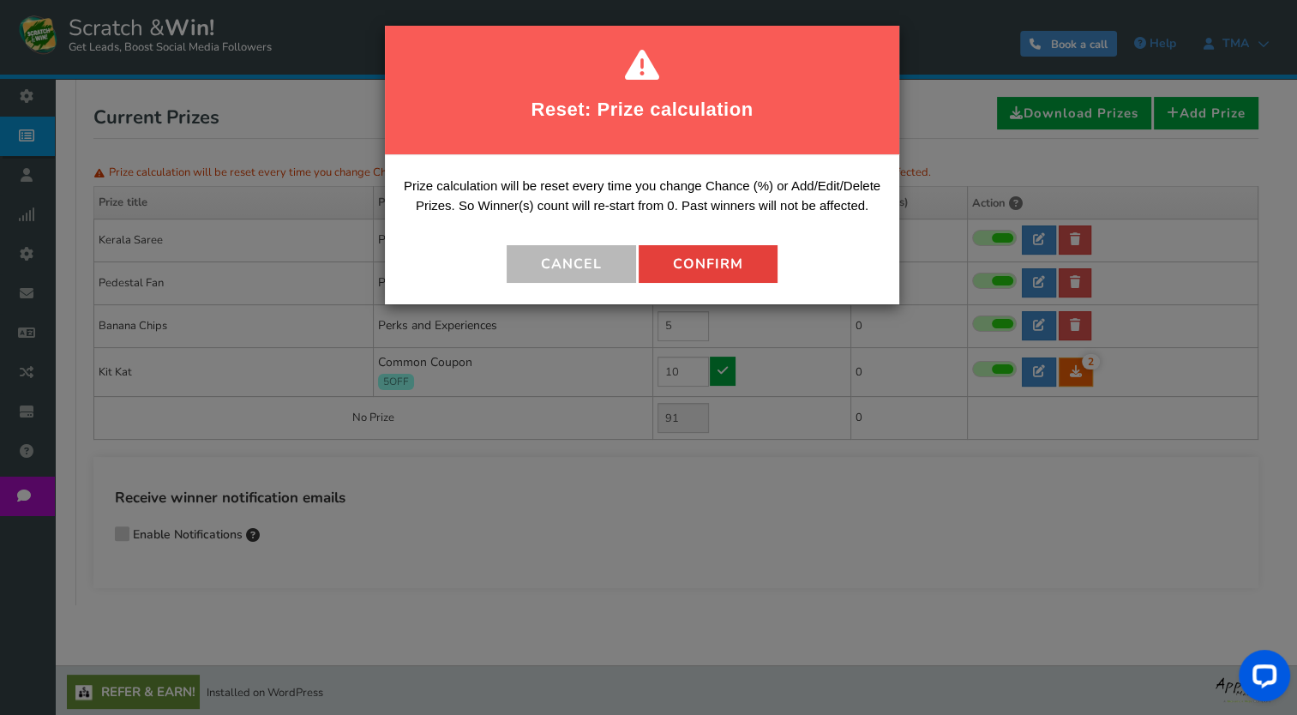
click at [726, 262] on button "Confirm" at bounding box center [708, 264] width 139 height 38
type input "81"
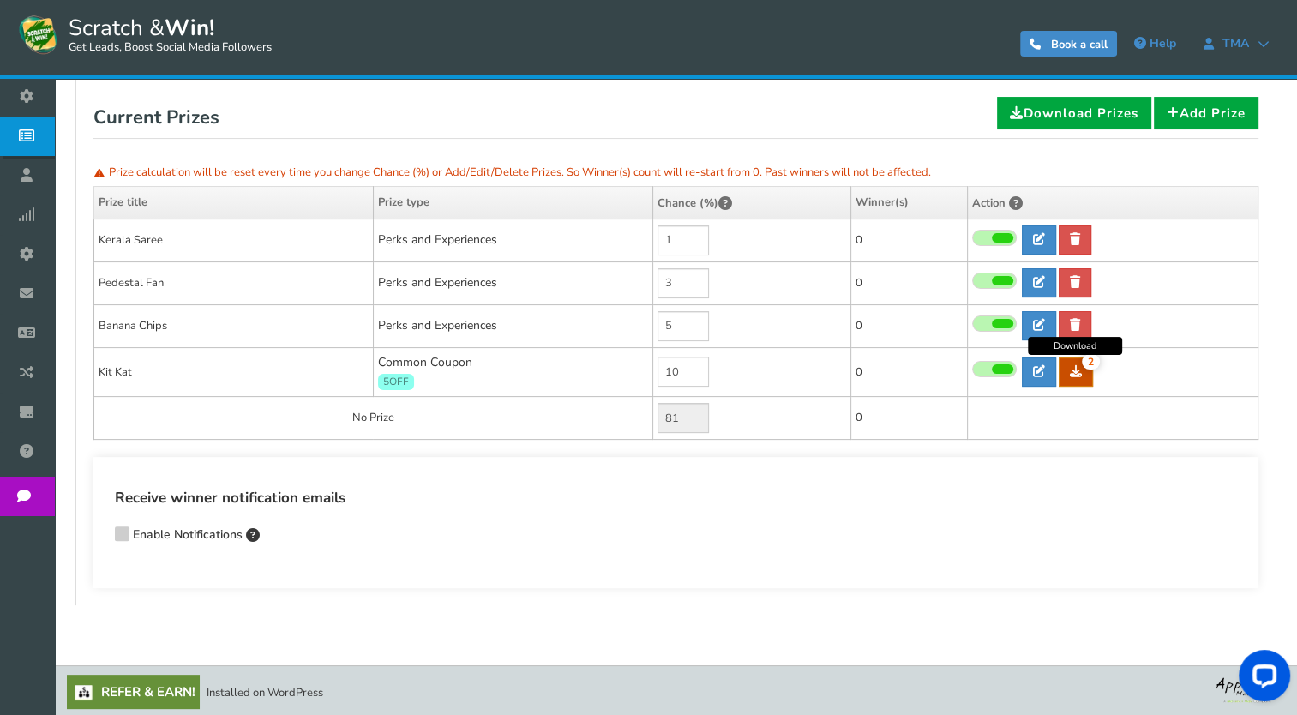
click at [1084, 369] on link "2" at bounding box center [1076, 372] width 34 height 29
click at [836, 465] on div "Receive winner notification emails Enable Notifications Enter comma-separated e…" at bounding box center [675, 522] width 1165 height 131
click at [1031, 372] on link at bounding box center [1039, 372] width 34 height 29
type input "Kit Kat"
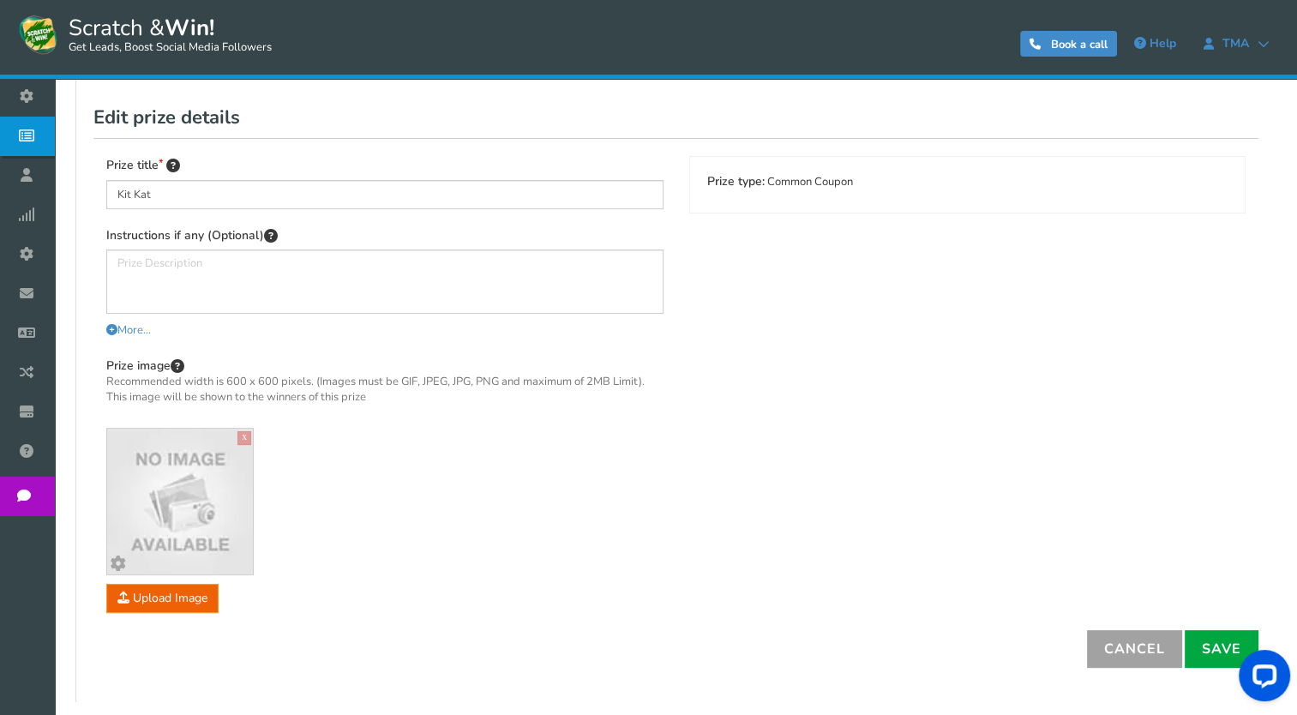
click at [1144, 653] on link "Cancel" at bounding box center [1134, 649] width 95 height 38
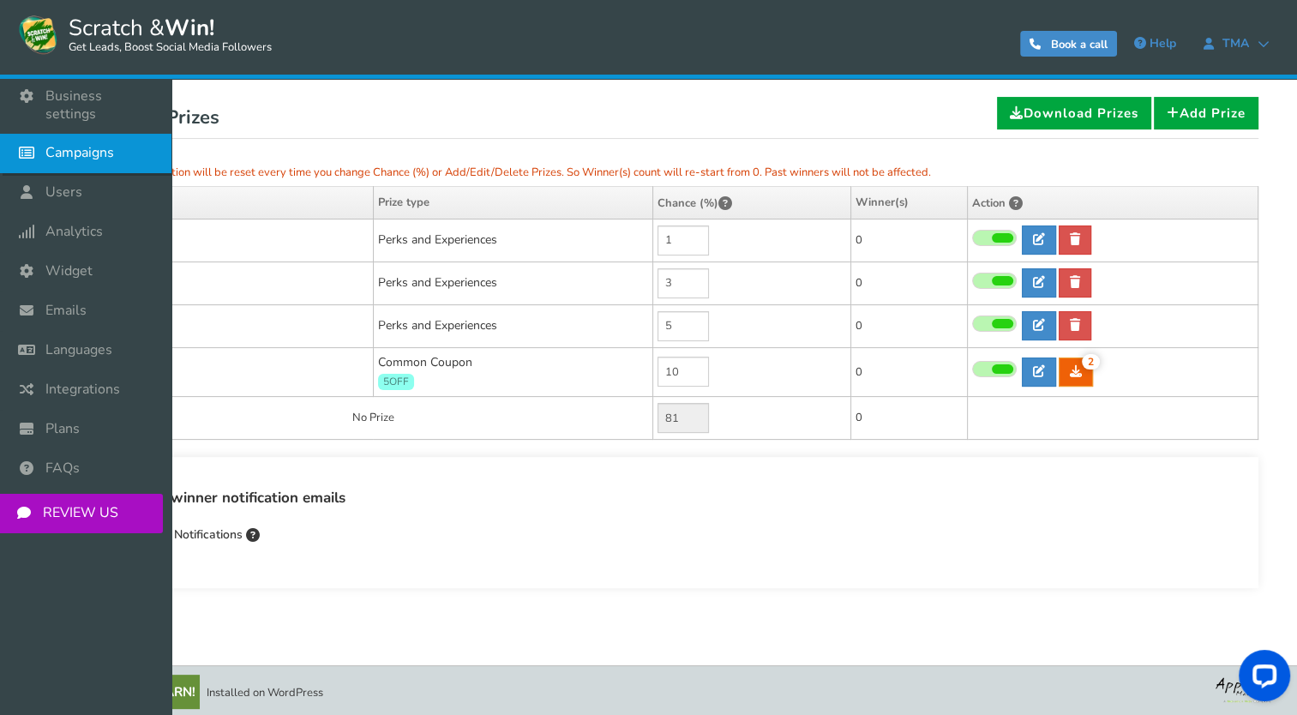
click at [62, 146] on link "Campaigns" at bounding box center [85, 153] width 171 height 39
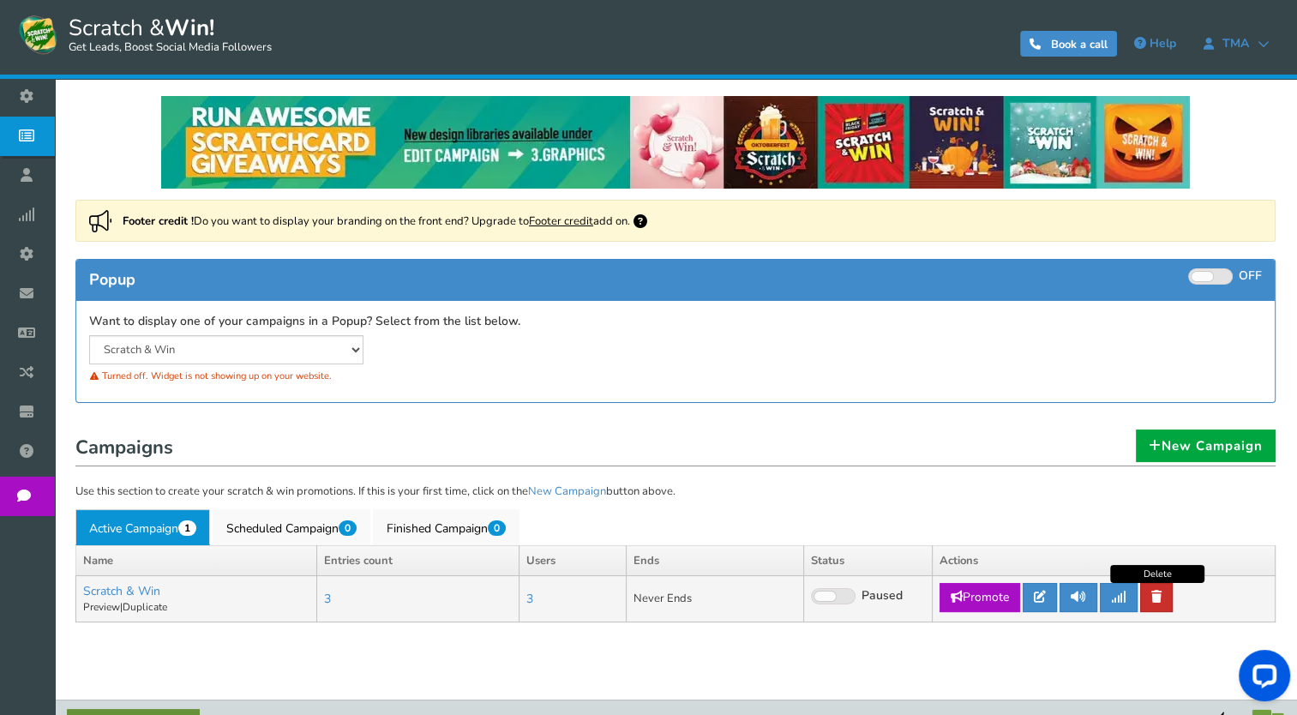
click at [1159, 599] on icon at bounding box center [1157, 597] width 10 height 12
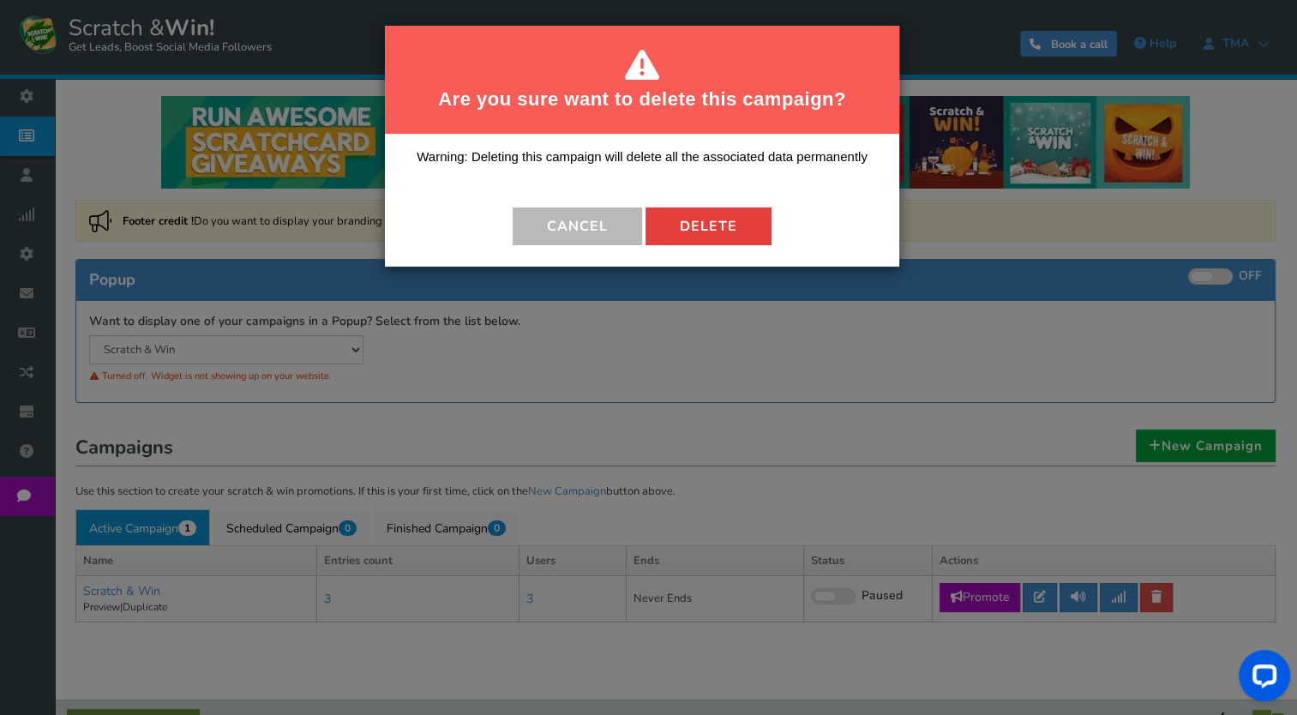
click at [734, 242] on button "Delete" at bounding box center [709, 226] width 126 height 38
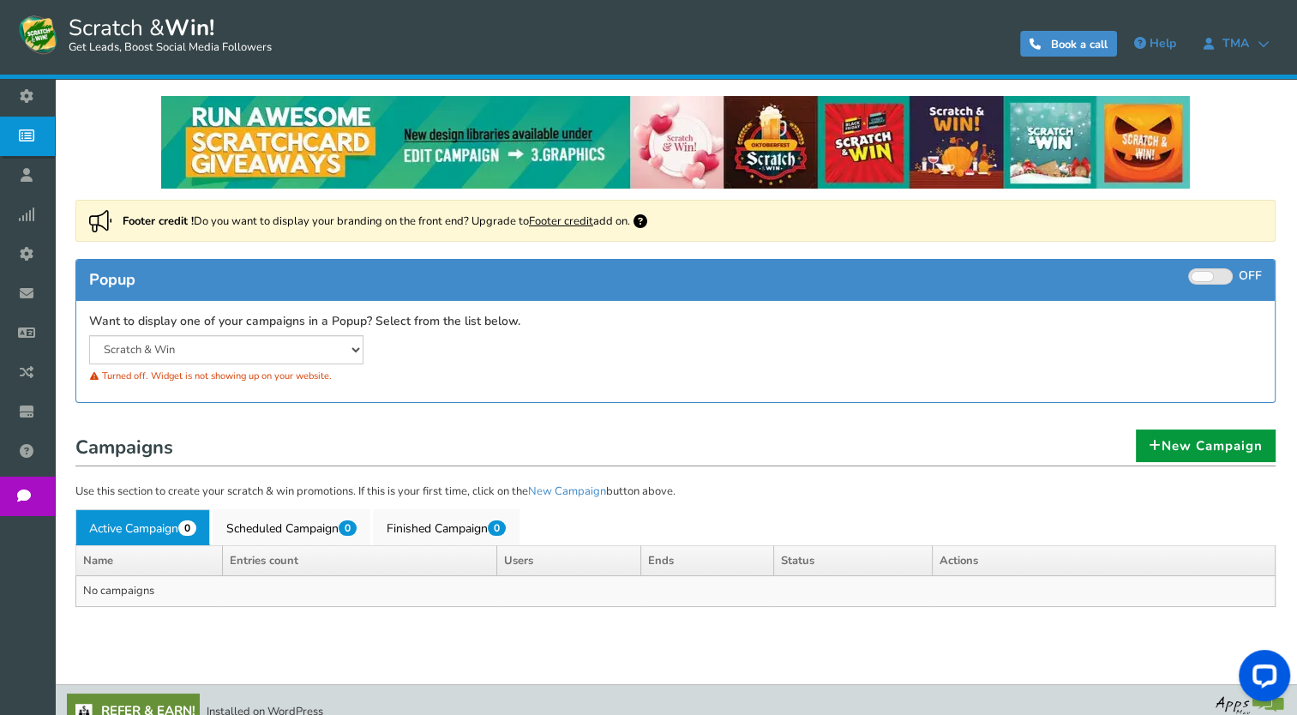
click at [1183, 445] on link "New Campaign" at bounding box center [1206, 446] width 140 height 33
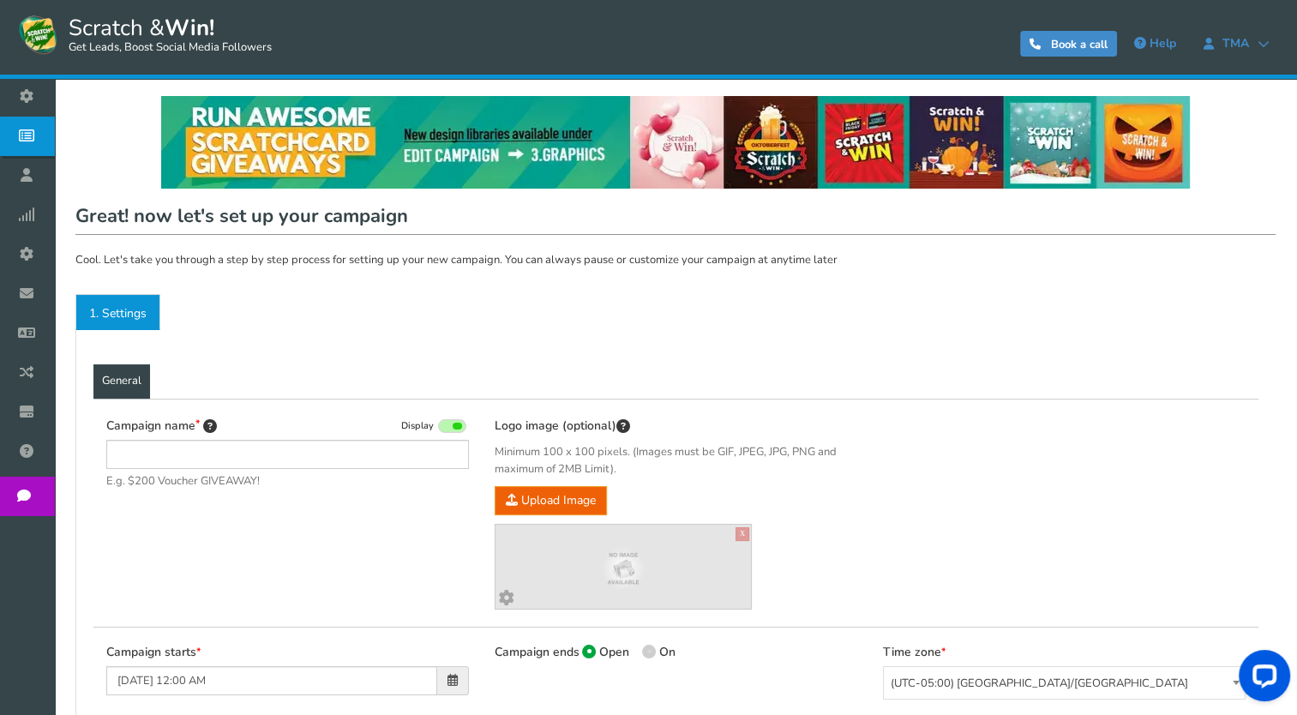
type input "Scratch & Win"
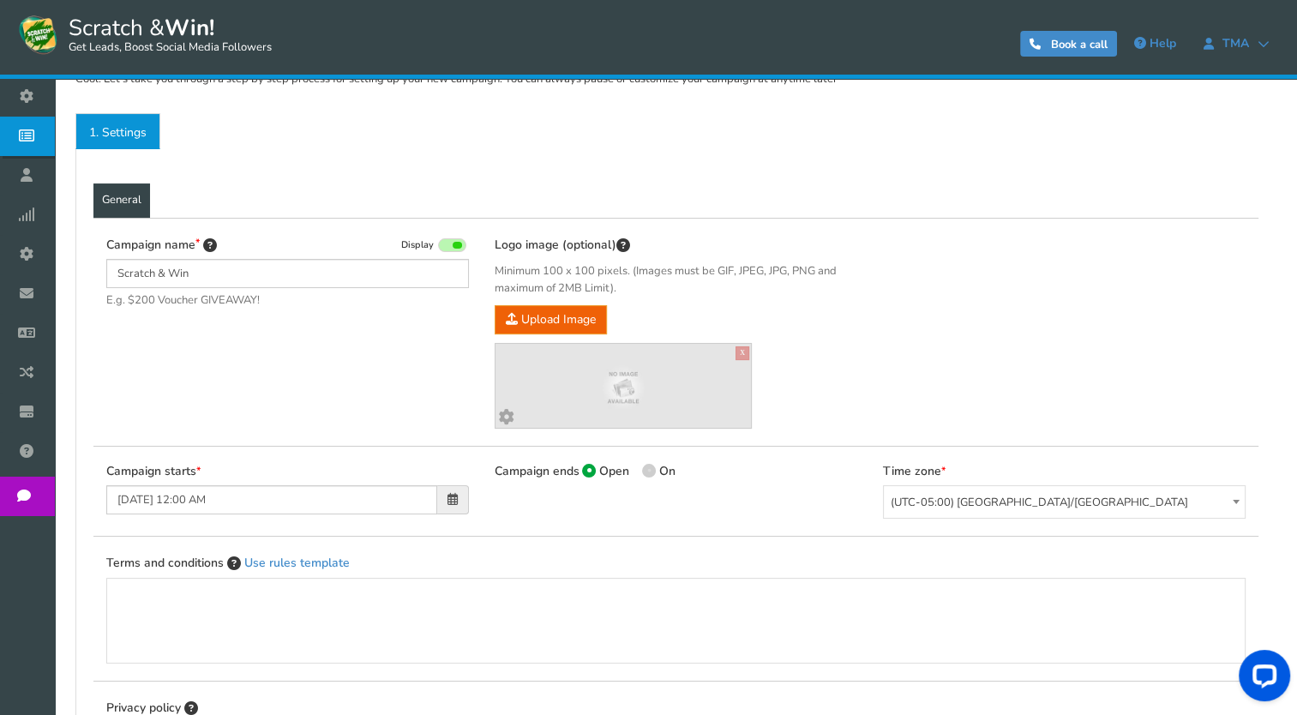
scroll to position [185, 0]
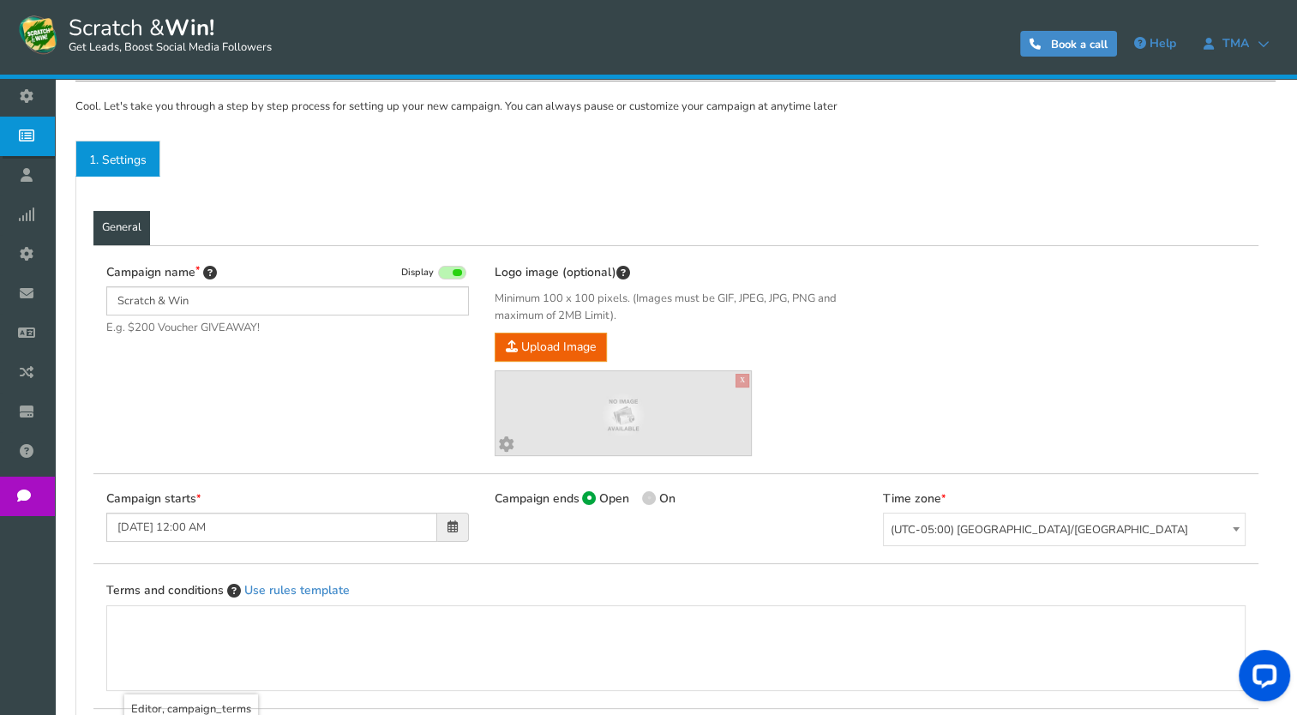
scroll to position [161, 0]
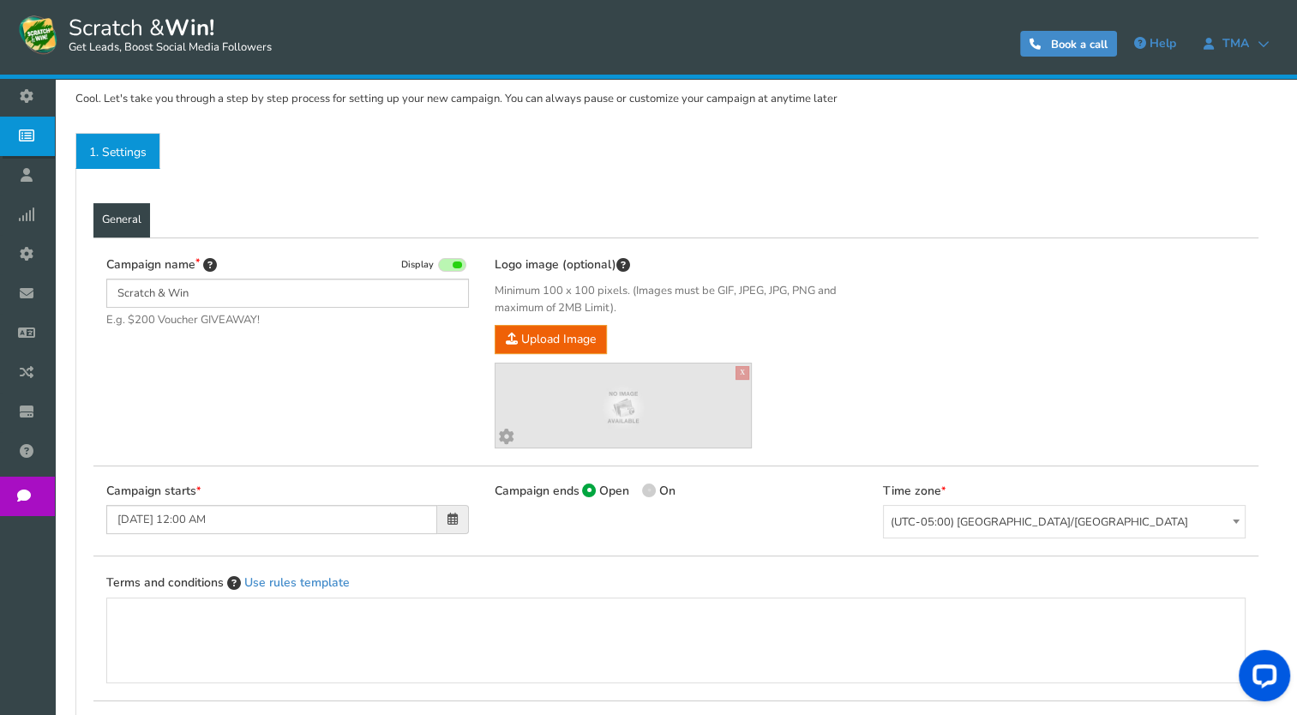
click at [660, 490] on span "On" at bounding box center [667, 491] width 16 height 16
click at [653, 490] on input "On" at bounding box center [647, 492] width 11 height 11
radio input "true"
click at [590, 484] on span at bounding box center [589, 491] width 14 height 14
click at [590, 487] on input "Open" at bounding box center [587, 492] width 11 height 11
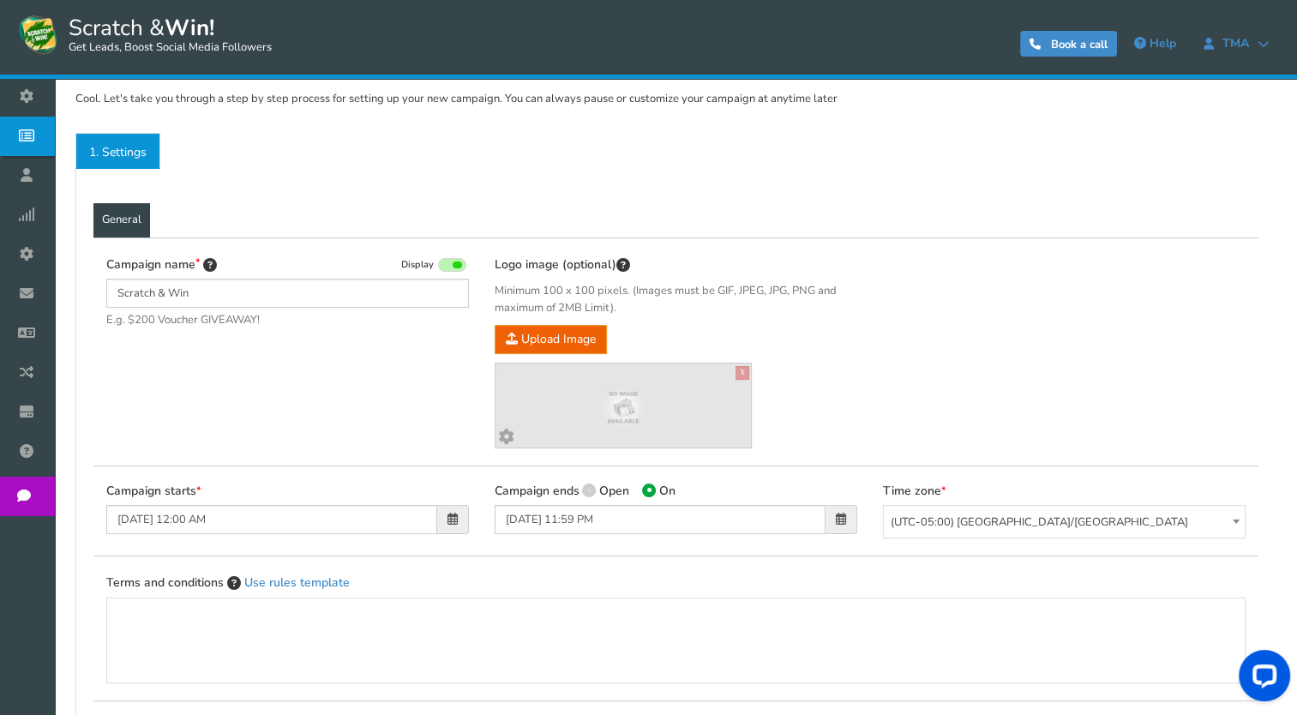
radio input "true"
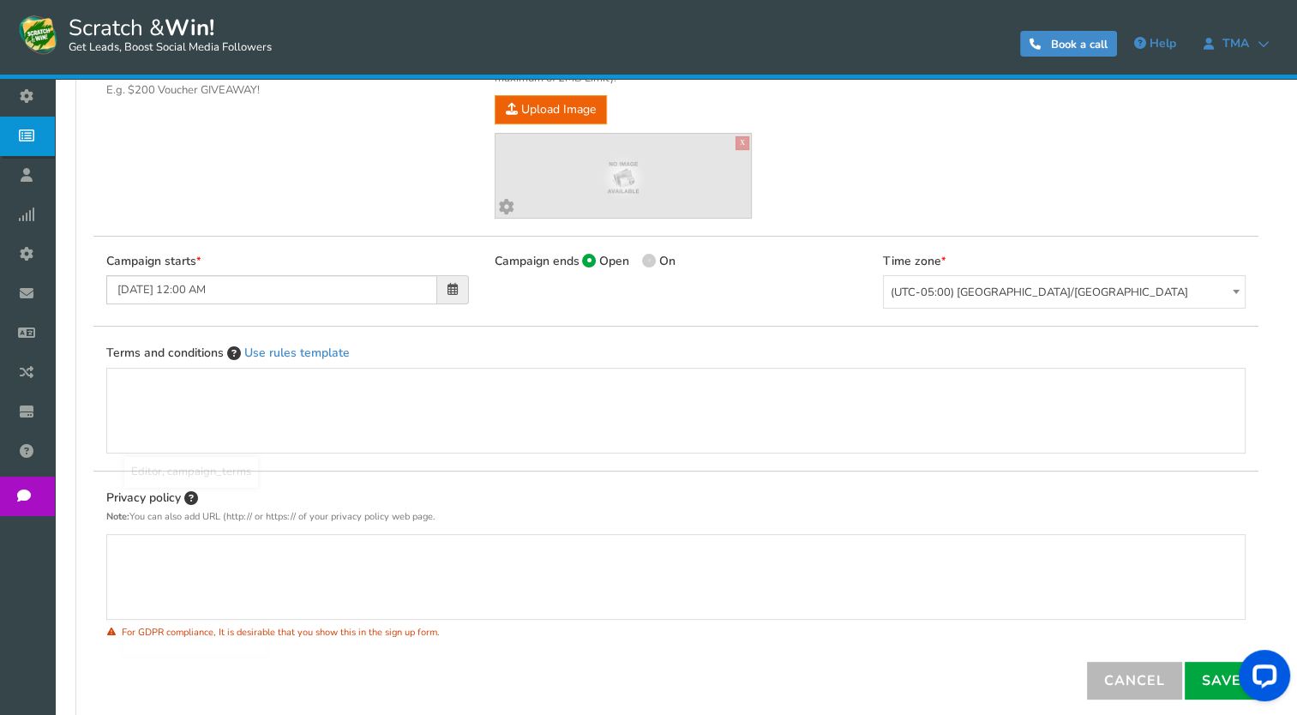
scroll to position [429, 0]
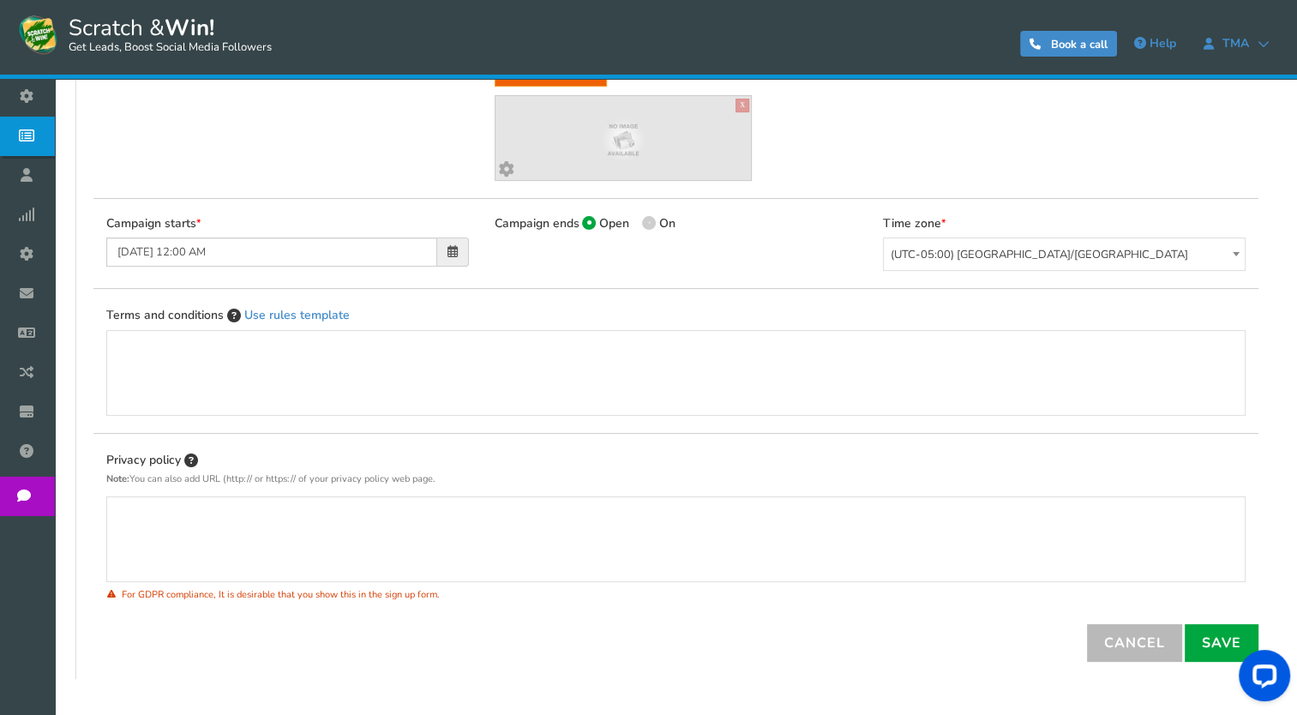
click at [652, 225] on span at bounding box center [649, 223] width 14 height 14
click at [652, 225] on input "On" at bounding box center [647, 224] width 11 height 11
radio input "true"
click at [1205, 636] on link "Save" at bounding box center [1222, 643] width 74 height 38
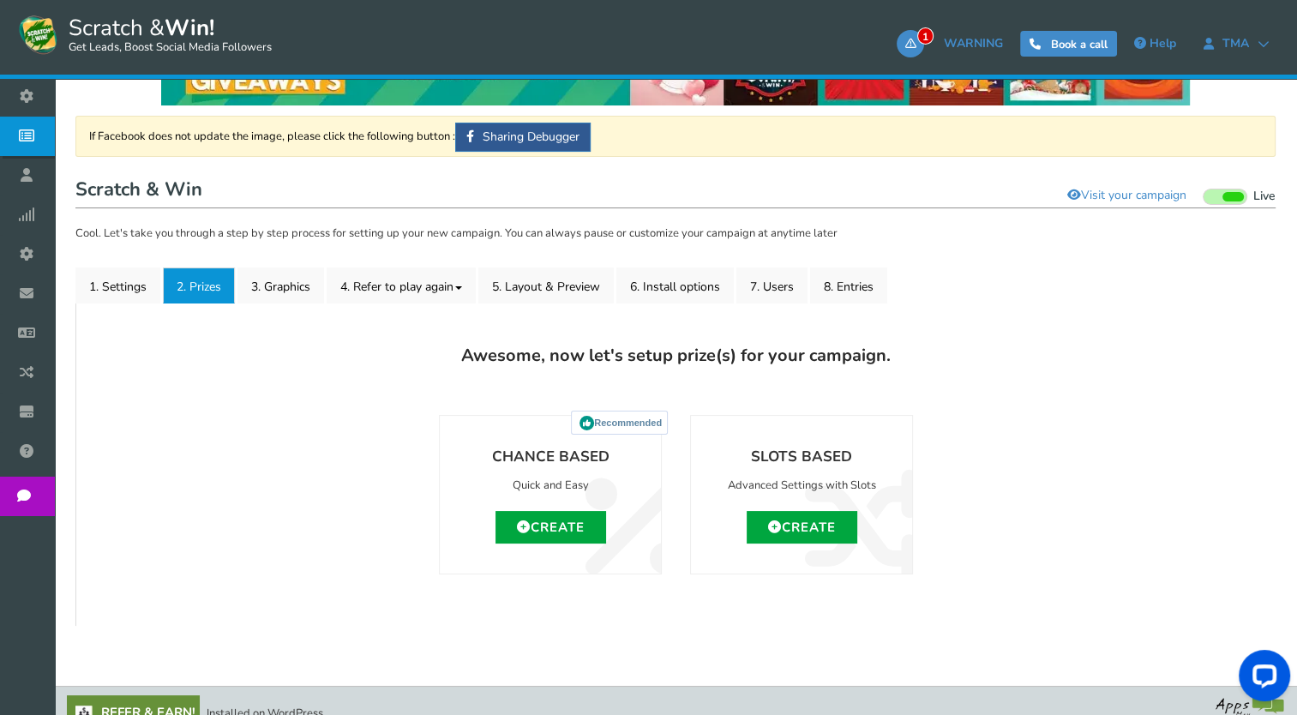
scroll to position [106, 0]
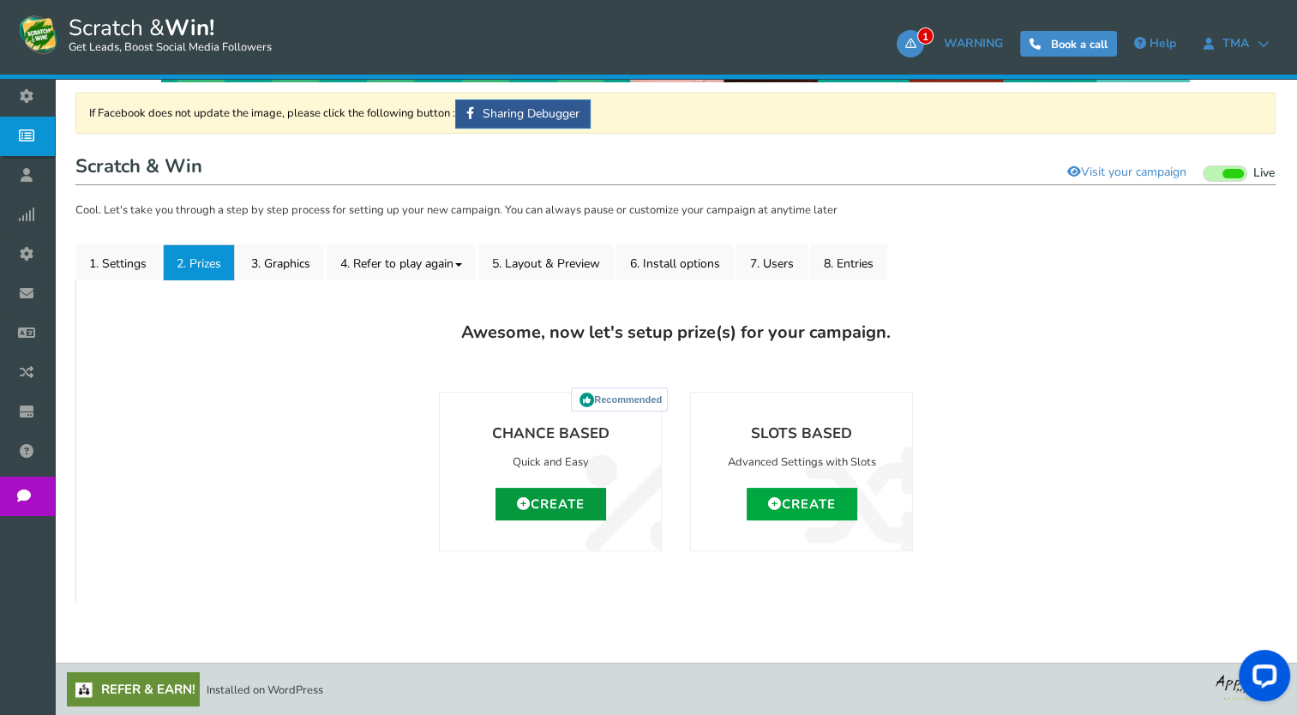
click at [576, 499] on link "Create" at bounding box center [551, 504] width 111 height 33
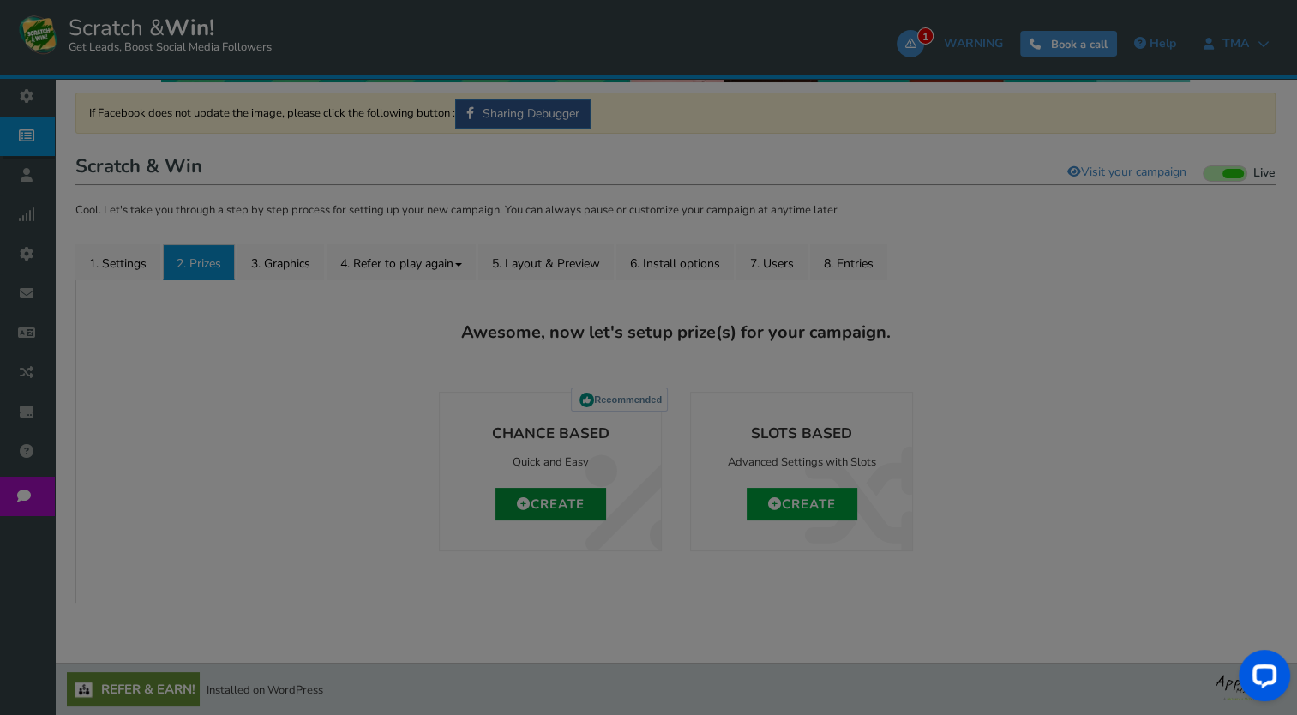
type input "0"
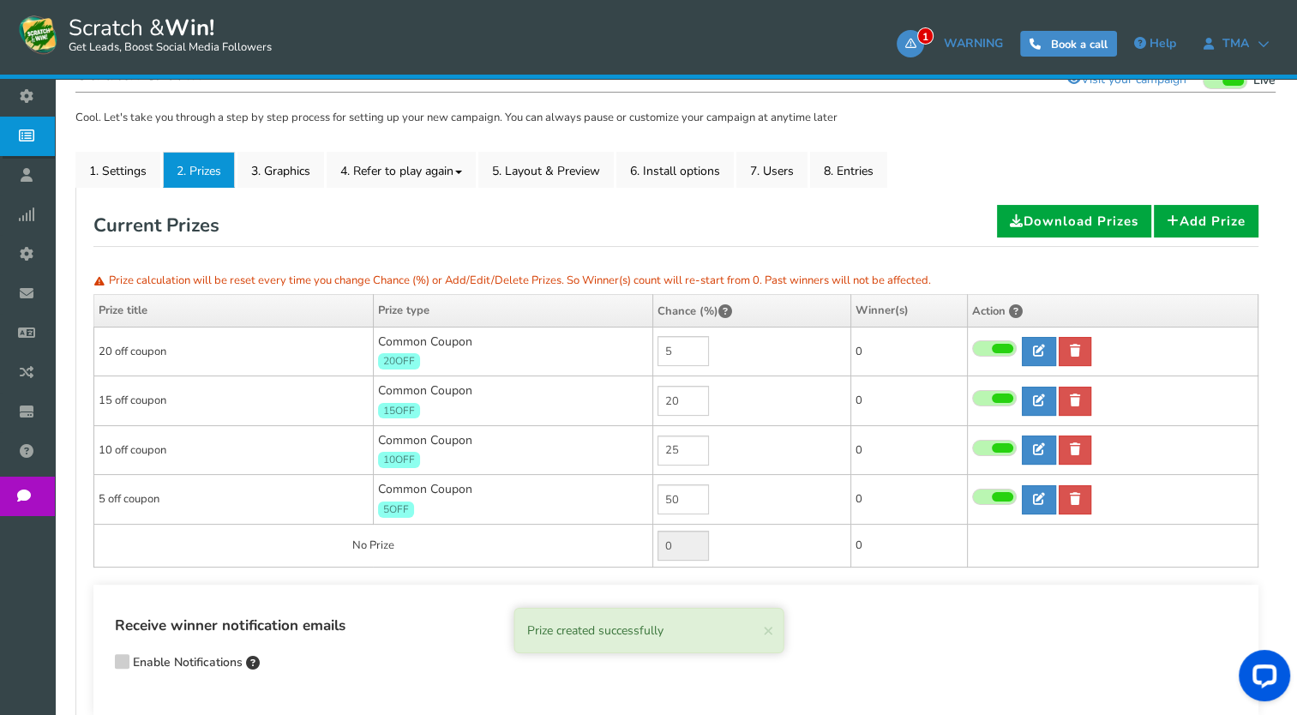
scroll to position [219, 0]
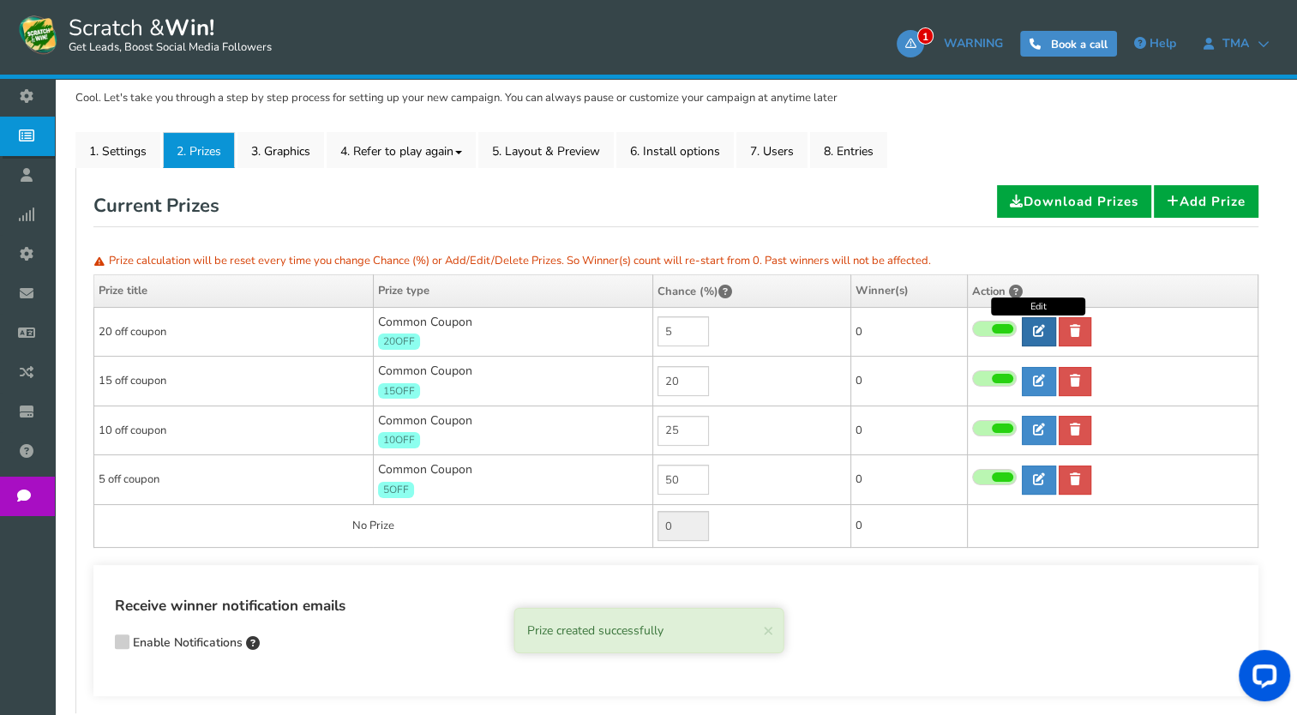
click at [1033, 331] on icon at bounding box center [1039, 331] width 12 height 12
type input "20 off coupon"
type input "20OFF"
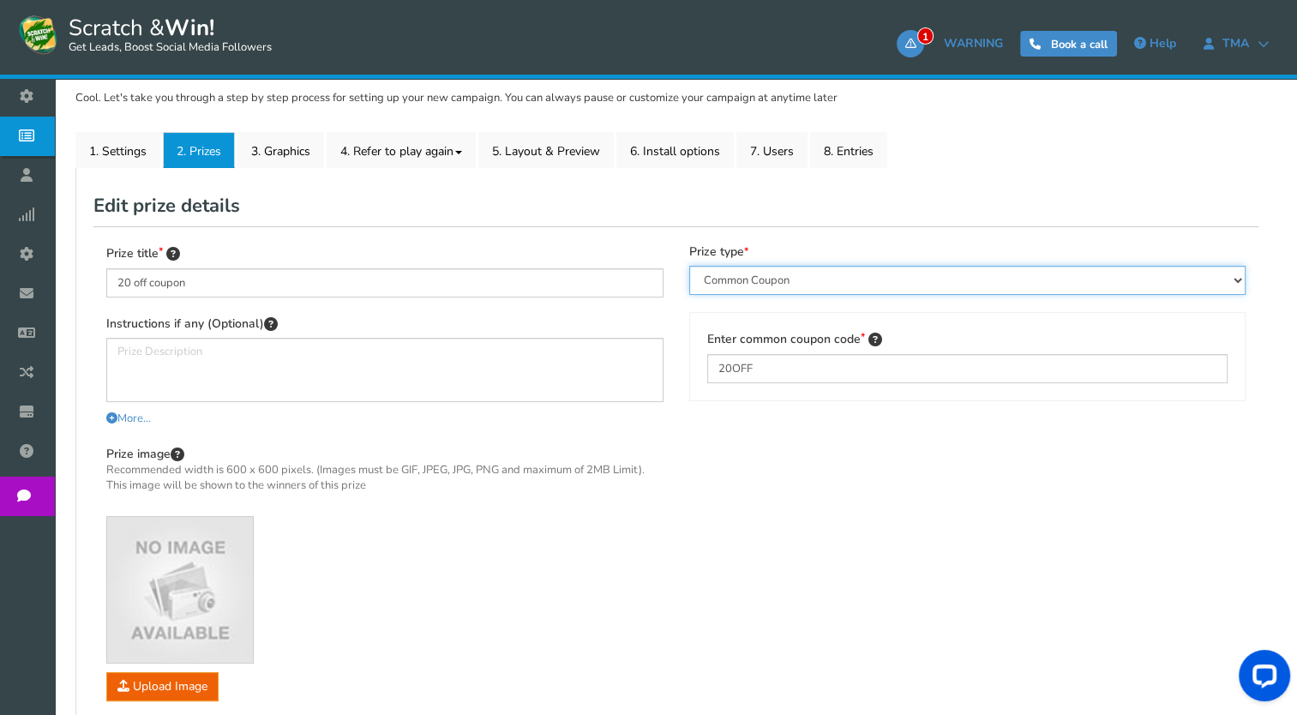
click at [813, 283] on select "Perks and Experiences Automatic Coupon Common Coupon Unique Coupon" at bounding box center [967, 280] width 557 height 29
select select "Reward"
click at [689, 266] on select "Perks and Experiences Automatic Coupon Common Coupon Unique Coupon" at bounding box center [967, 280] width 557 height 29
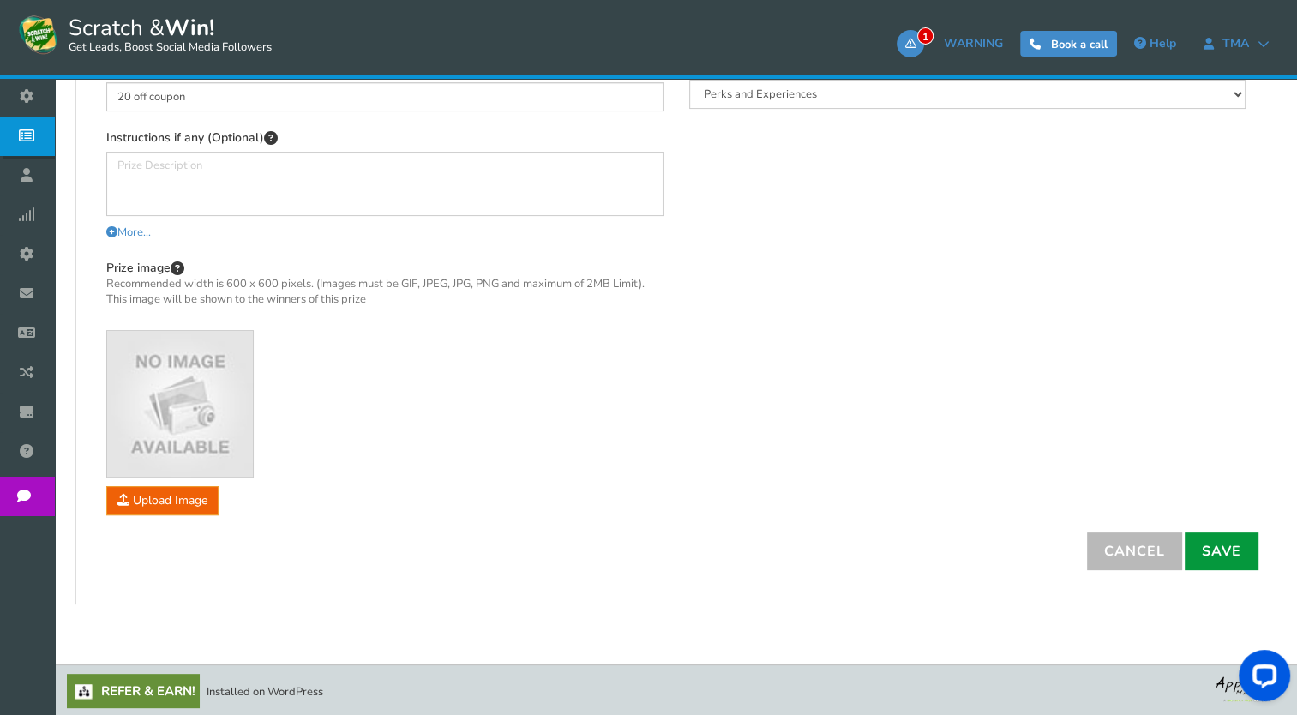
click at [1222, 556] on link "Save" at bounding box center [1222, 551] width 74 height 38
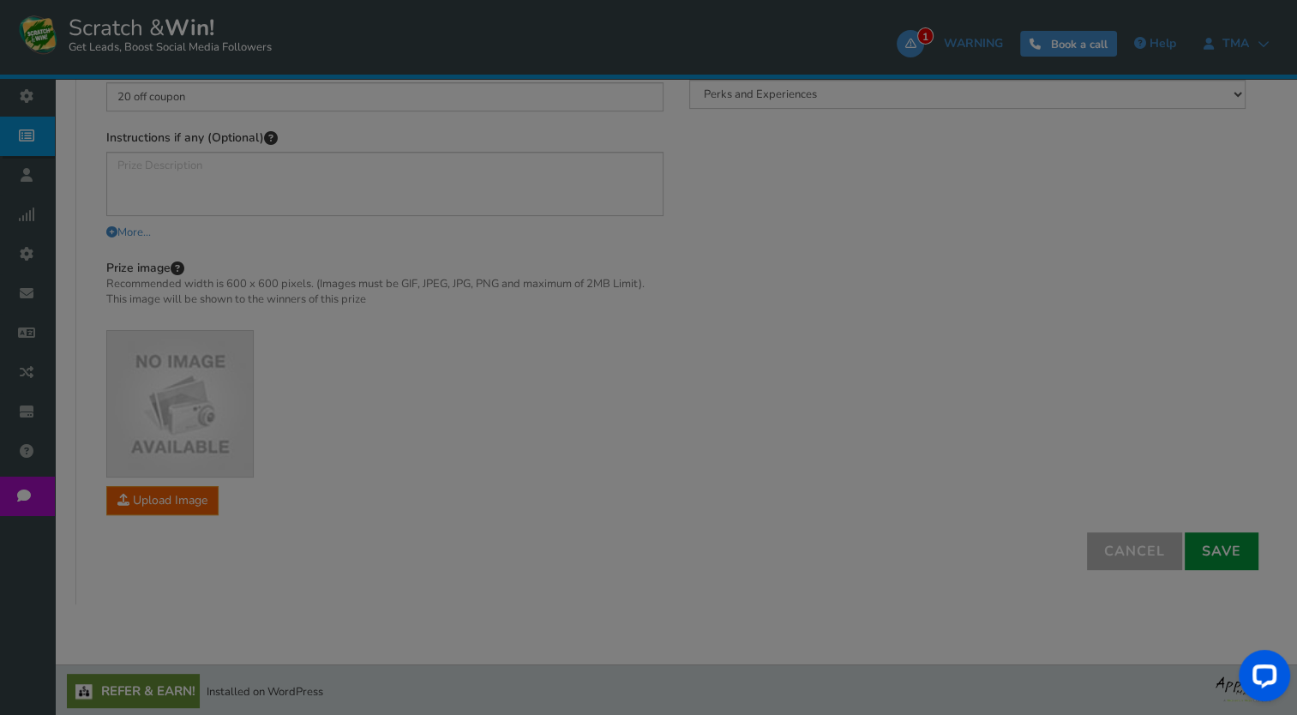
select select "Common"
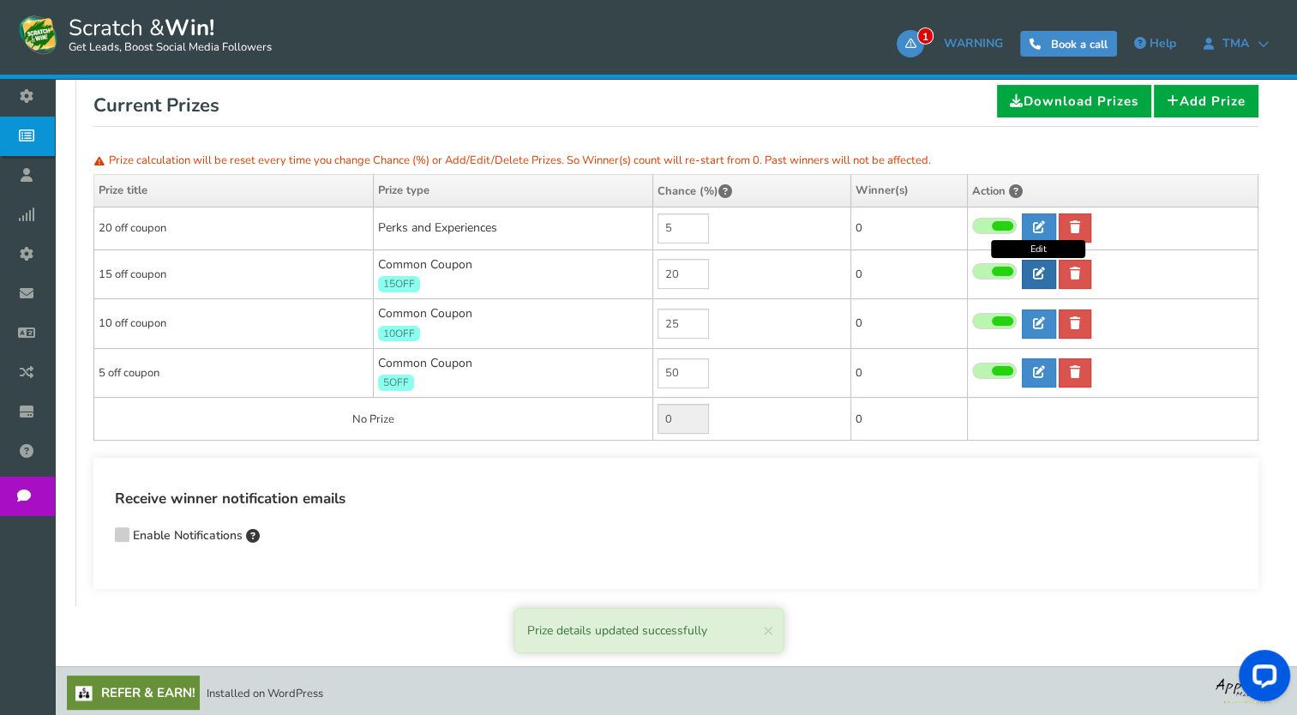
click at [1041, 273] on icon at bounding box center [1039, 274] width 12 height 12
type input "15 off coupon"
type input "15OFF"
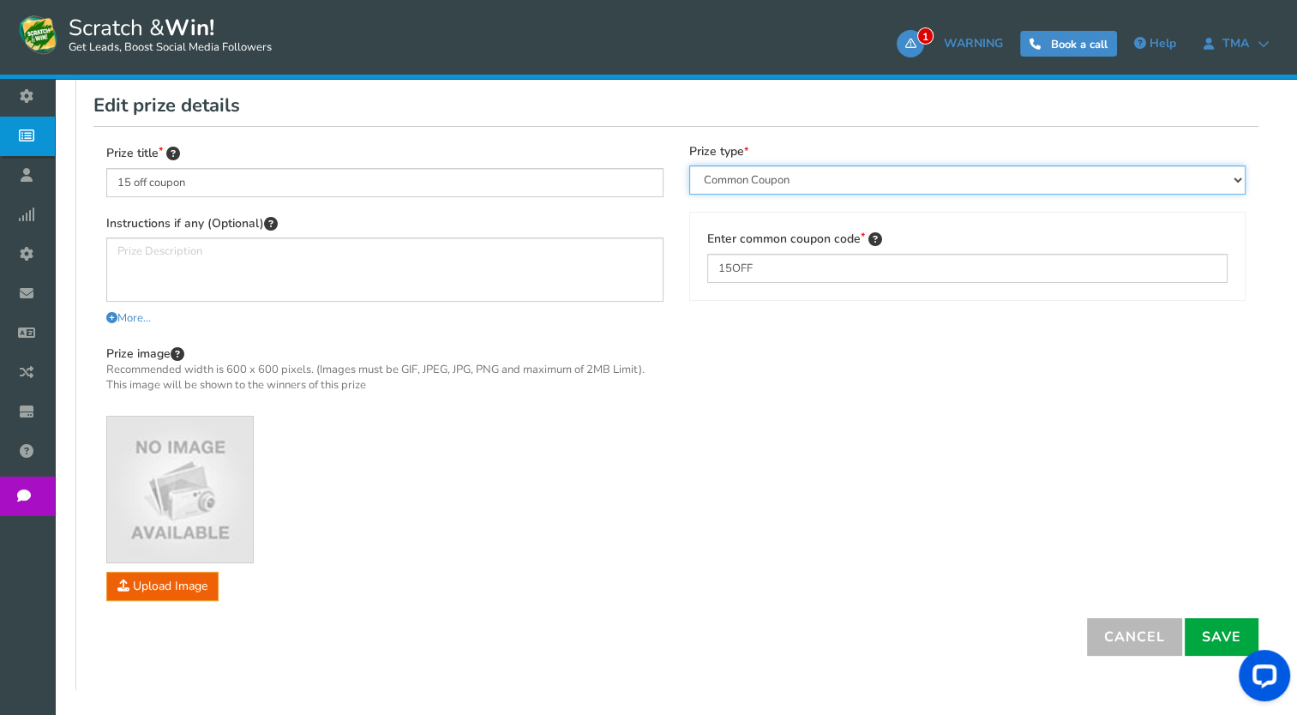
click at [963, 177] on select "Perks and Experiences Automatic Coupon Common Coupon Unique Coupon" at bounding box center [967, 179] width 557 height 29
select select "Reward"
click at [689, 165] on select "Perks and Experiences Automatic Coupon Common Coupon Unique Coupon" at bounding box center [967, 179] width 557 height 29
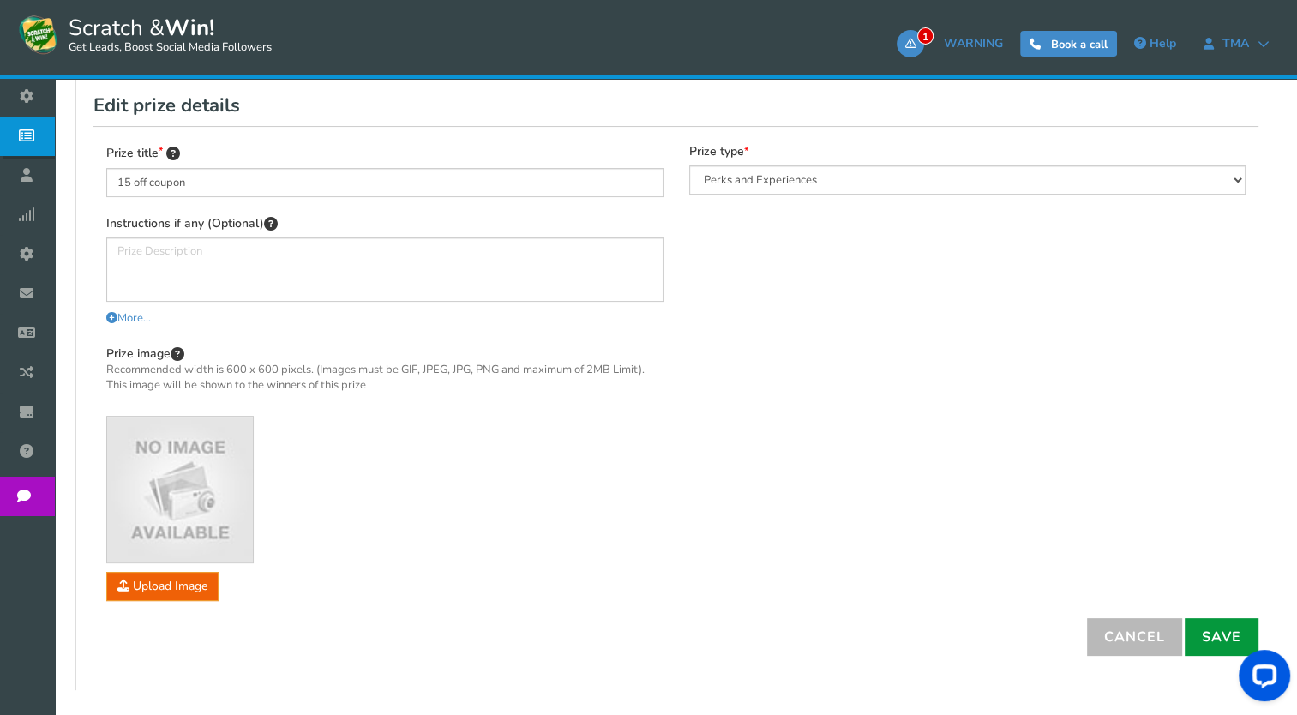
click at [1221, 626] on link "Save" at bounding box center [1222, 637] width 74 height 38
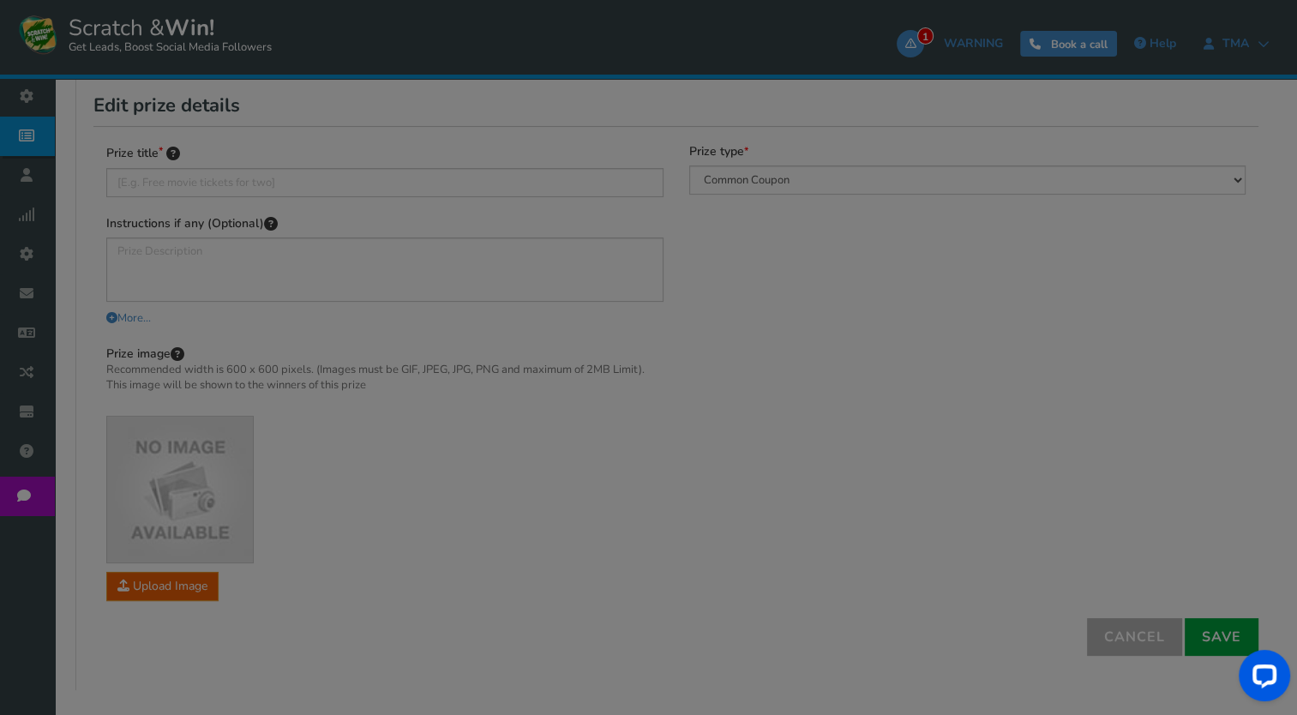
scroll to position [313, 0]
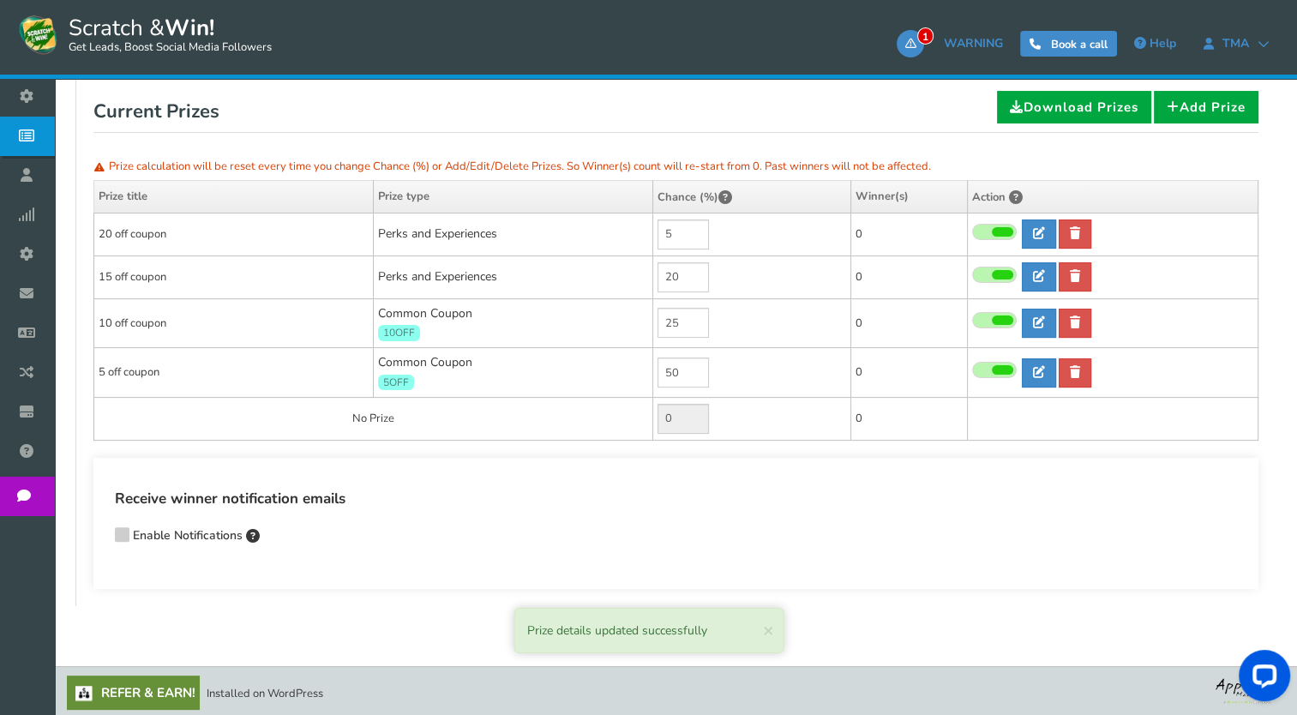
click at [996, 316] on span at bounding box center [1002, 320] width 21 height 9
click at [972, 316] on input "checkbox" at bounding box center [972, 321] width 0 height 11
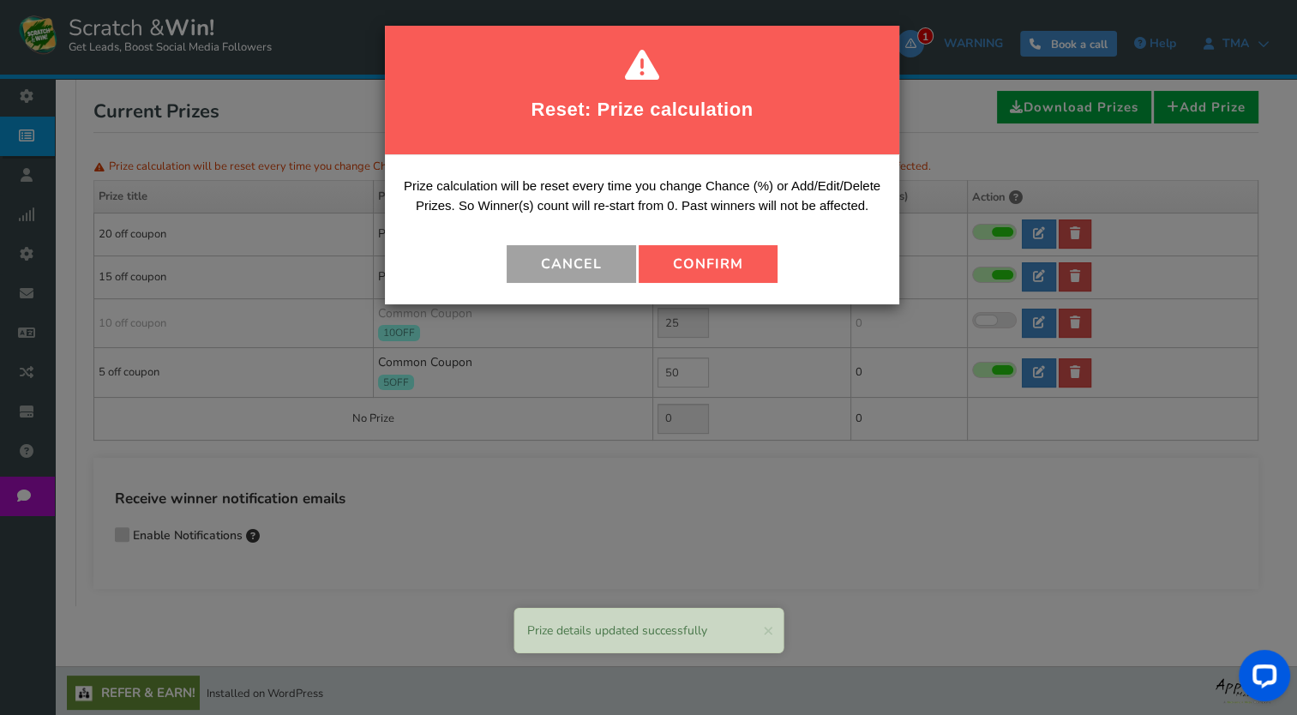
click at [618, 262] on button "Cancel" at bounding box center [571, 264] width 129 height 38
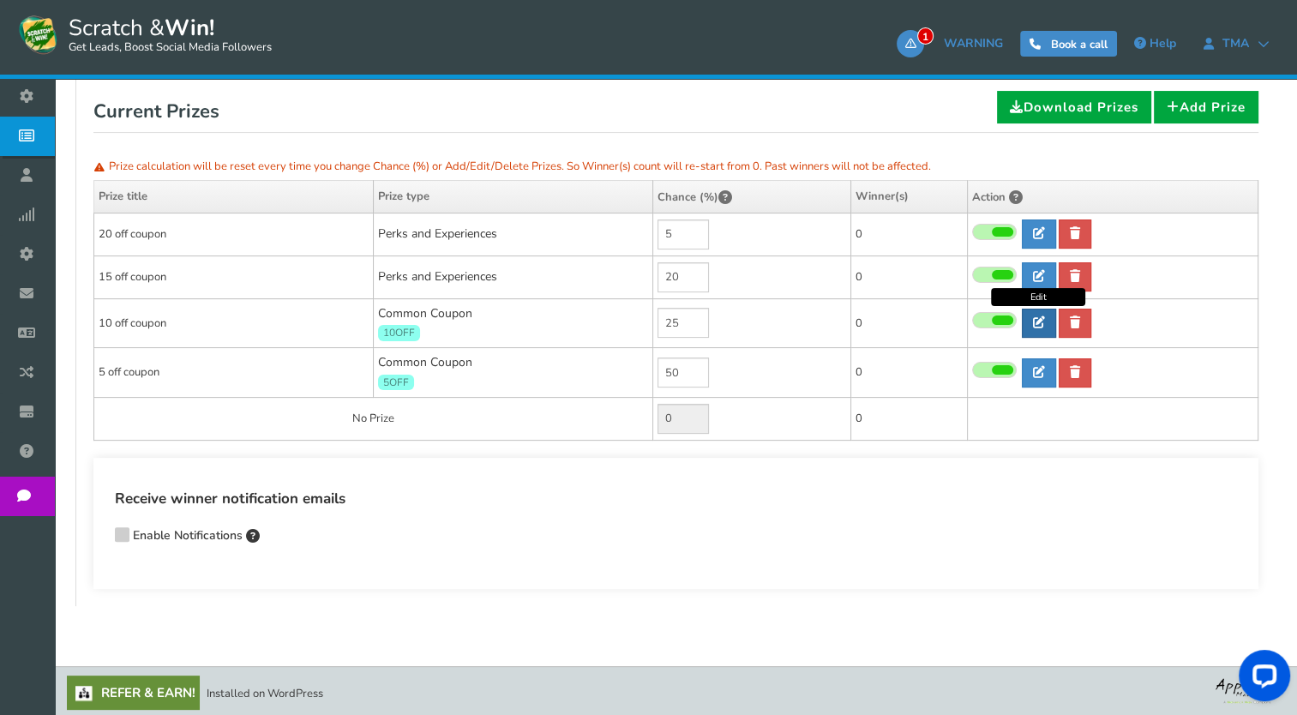
click at [1037, 321] on icon at bounding box center [1039, 322] width 12 height 12
type input "10 off coupon"
type input "10OFF"
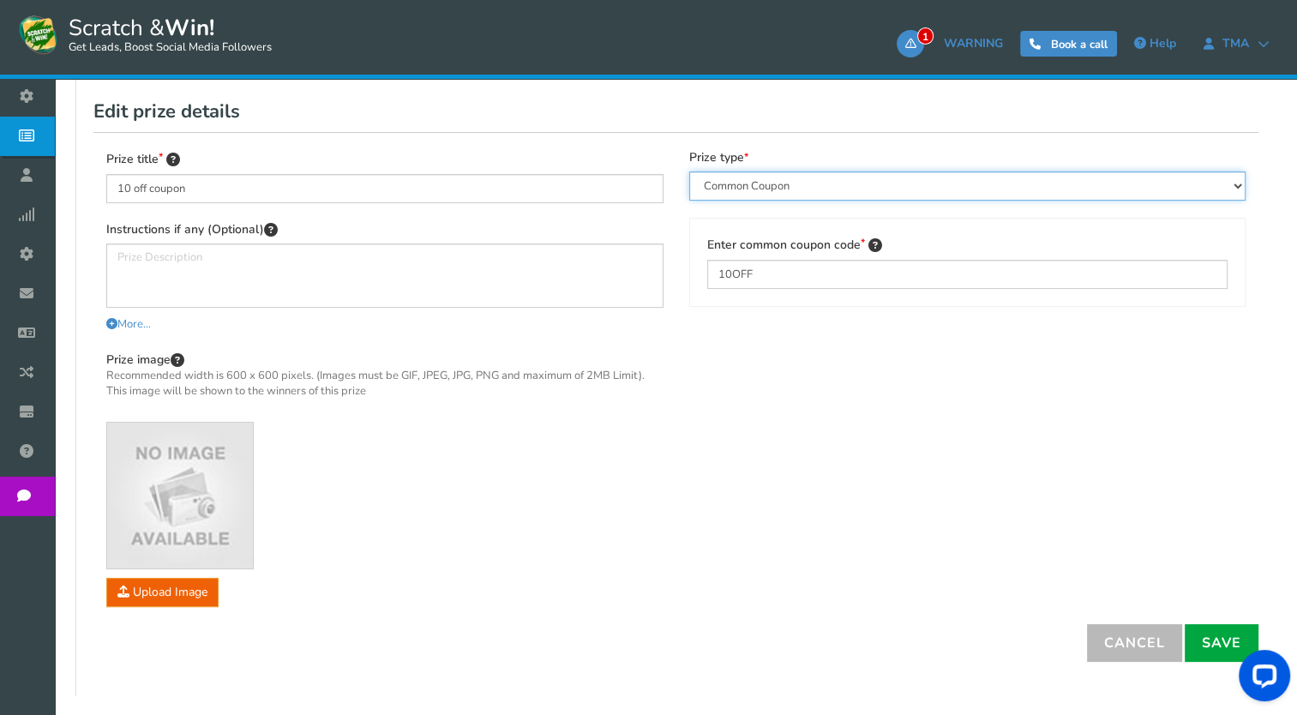
click at [838, 183] on select "Perks and Experiences Automatic Coupon Common Coupon Unique Coupon" at bounding box center [967, 185] width 557 height 29
select select "Reward"
click at [689, 171] on select "Perks and Experiences Automatic Coupon Common Coupon Unique Coupon" at bounding box center [967, 185] width 557 height 29
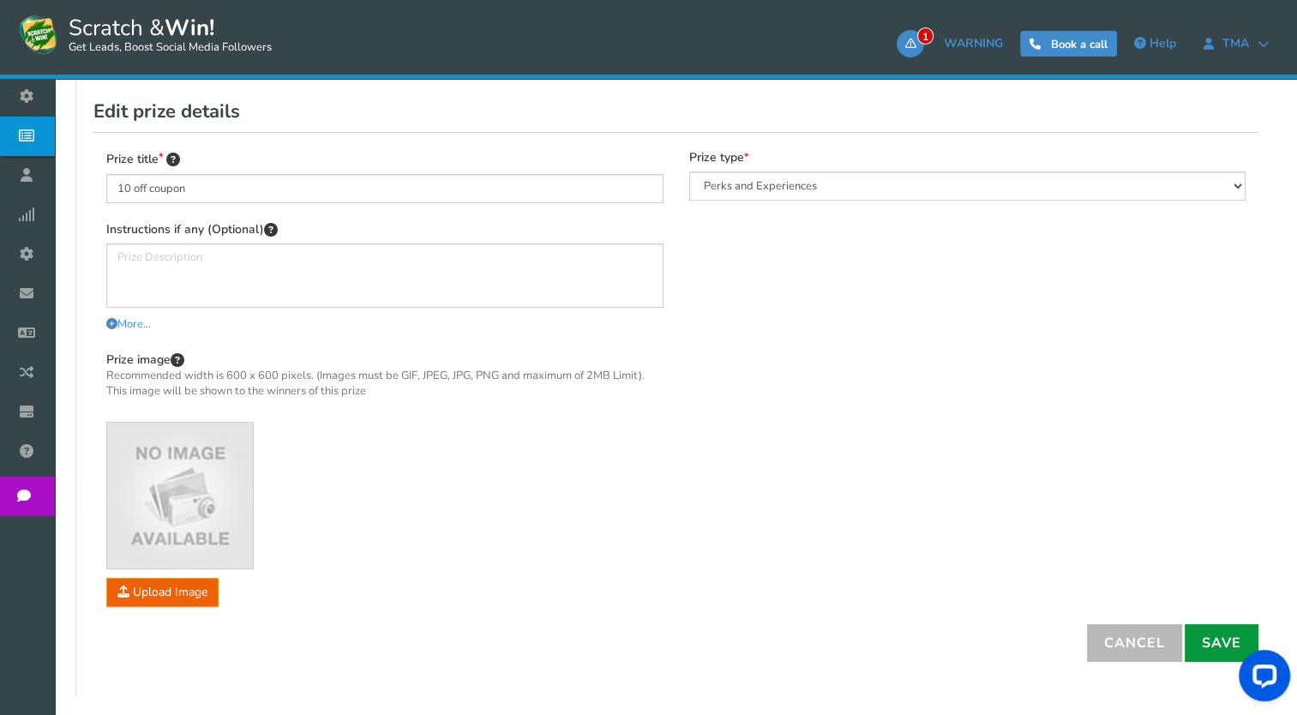
click at [1220, 646] on link "Save" at bounding box center [1222, 643] width 74 height 38
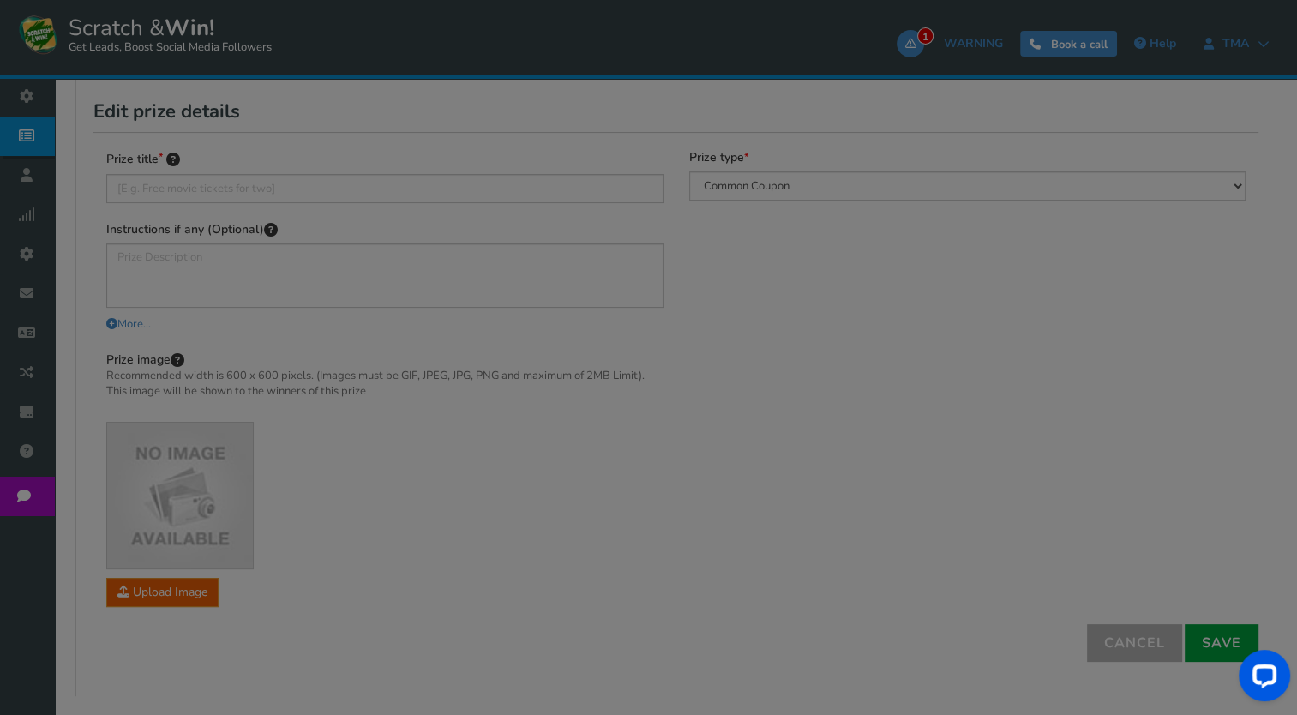
scroll to position [307, 0]
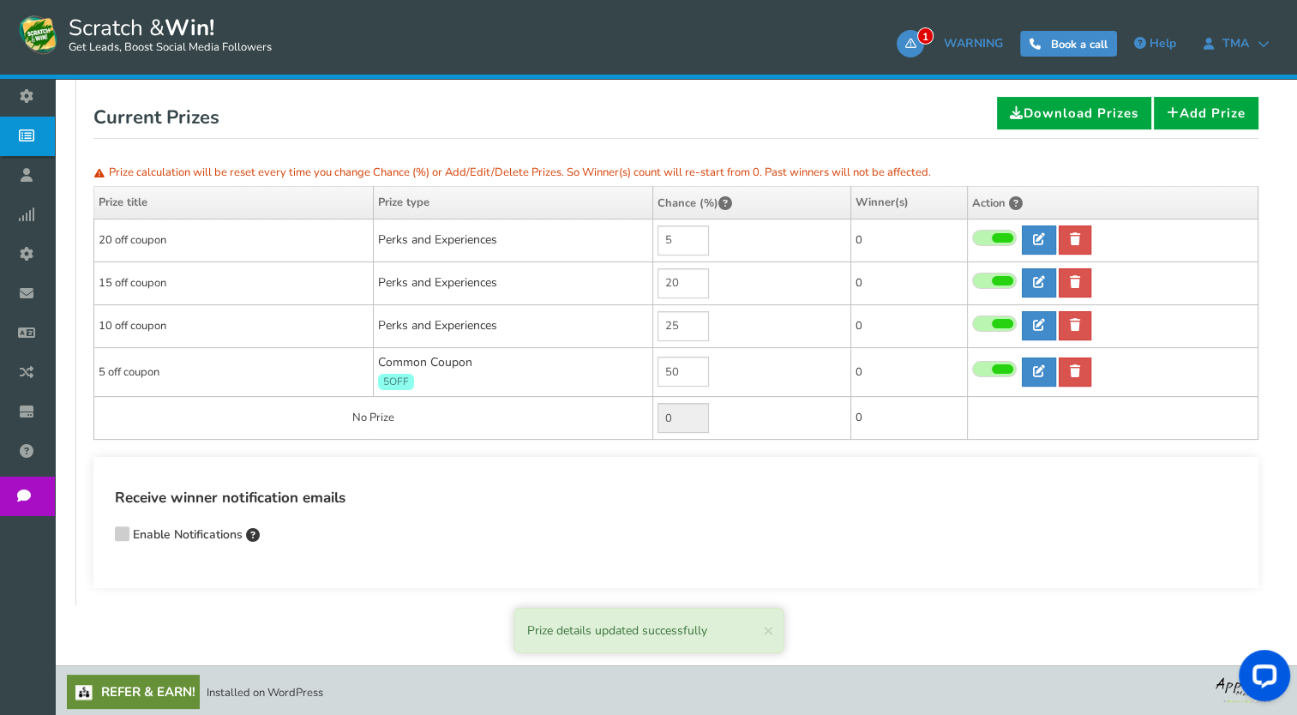
click at [1001, 361] on span at bounding box center [994, 369] width 45 height 16
click at [972, 364] on input "checkbox" at bounding box center [972, 369] width 0 height 11
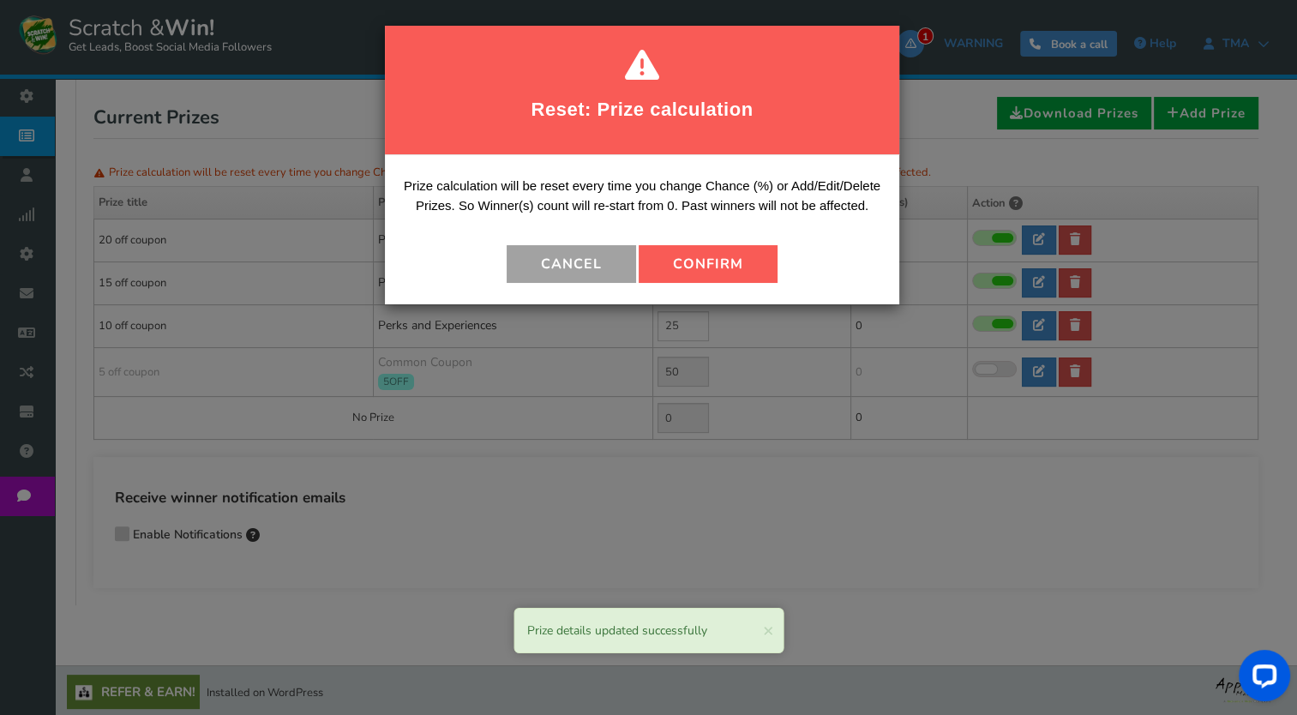
click at [613, 262] on button "Cancel" at bounding box center [571, 264] width 129 height 38
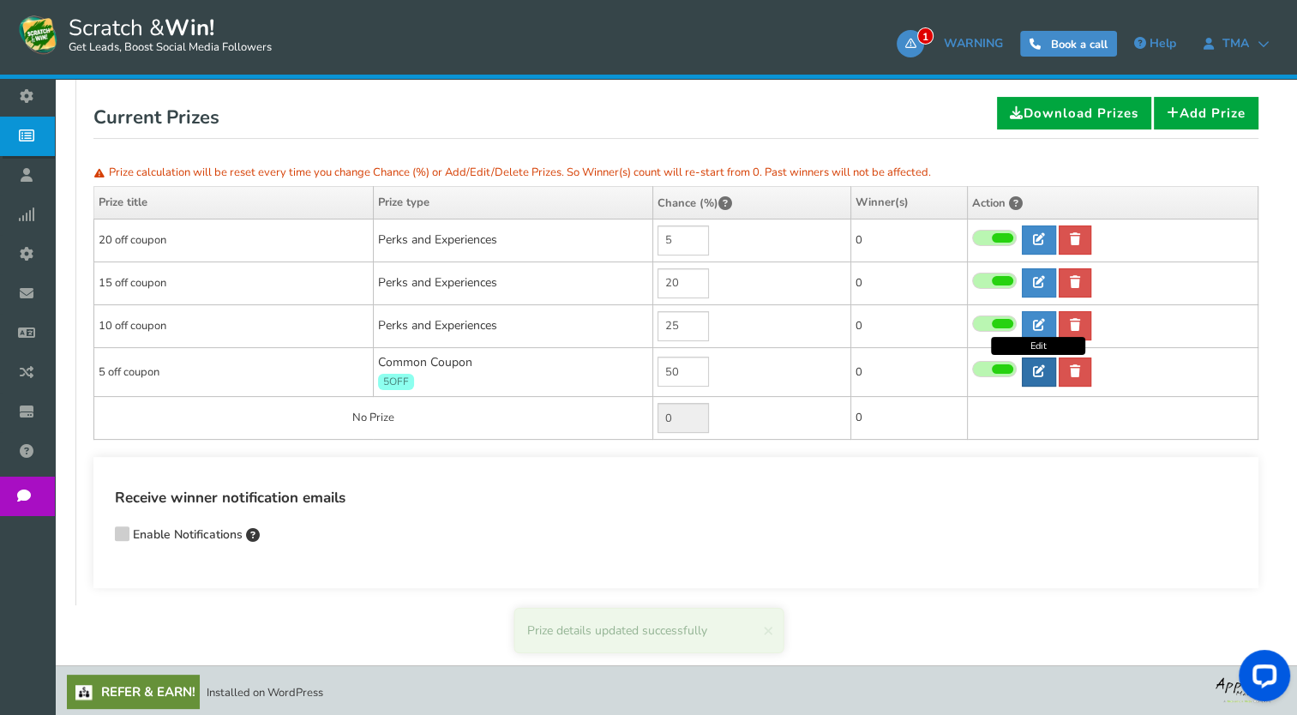
click at [1047, 375] on link at bounding box center [1039, 372] width 34 height 29
type input "5 off coupon"
type input "5OFF"
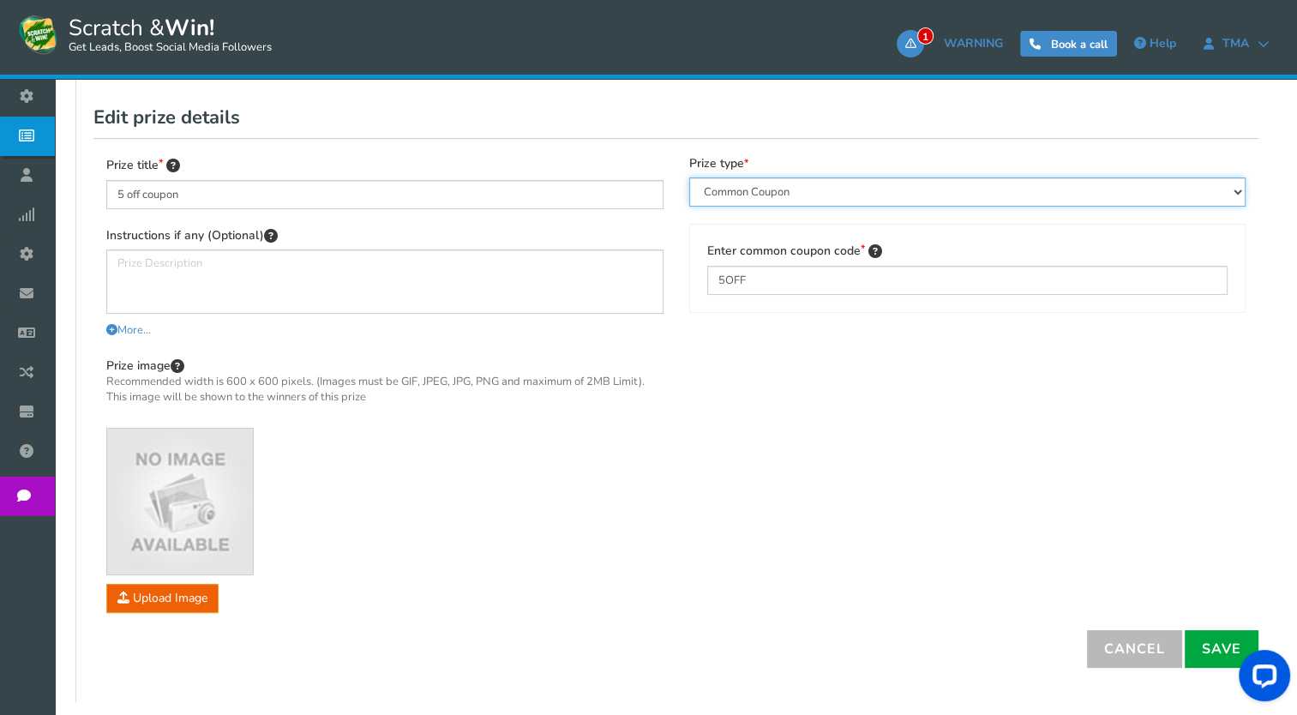
click at [841, 189] on select "Perks and Experiences Automatic Coupon Common Coupon Unique Coupon" at bounding box center [967, 191] width 557 height 29
select select "Reward"
click at [689, 177] on select "Perks and Experiences Automatic Coupon Common Coupon Unique Coupon" at bounding box center [967, 191] width 557 height 29
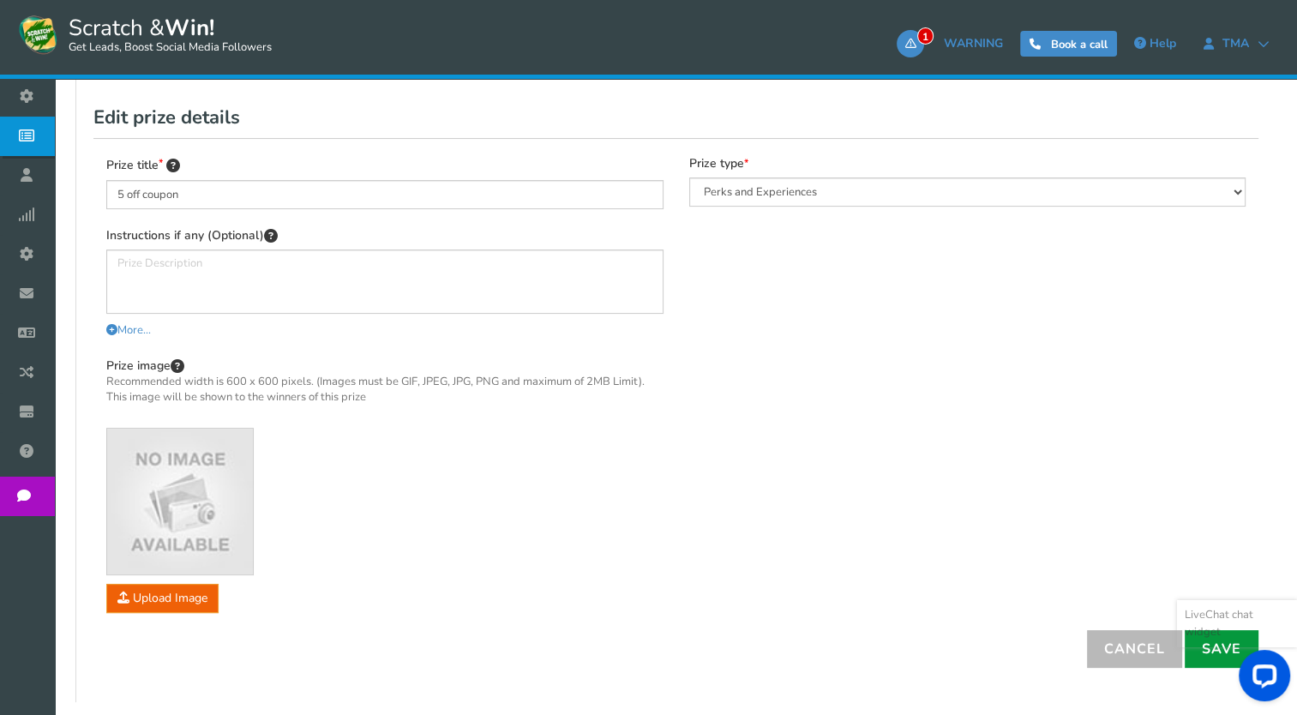
click at [1211, 646] on link "Save" at bounding box center [1222, 649] width 74 height 38
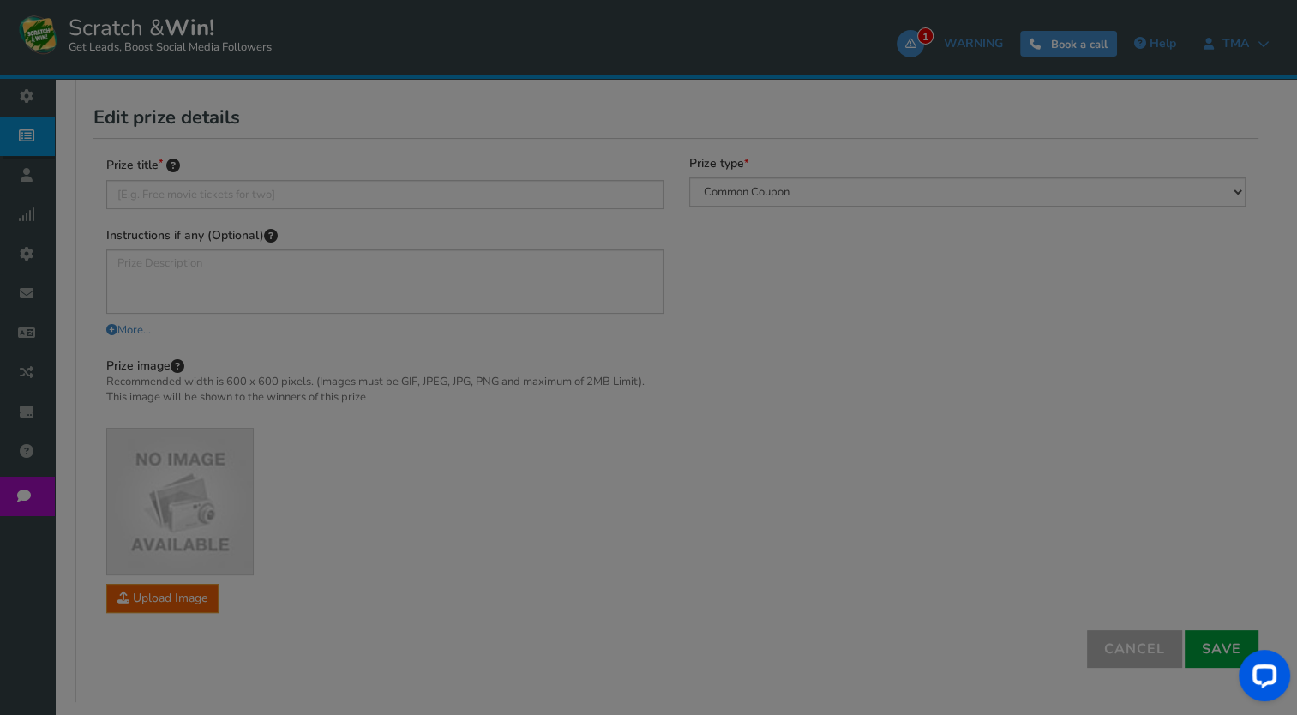
scroll to position [301, 0]
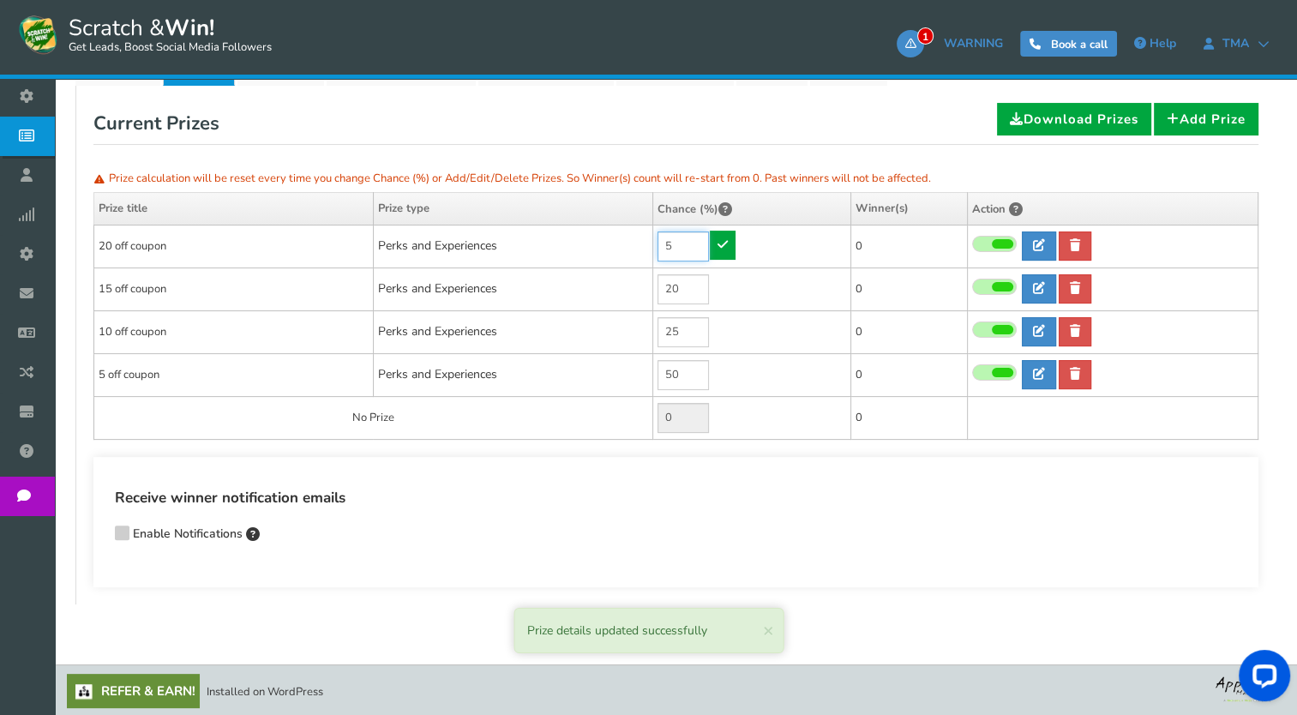
drag, startPoint x: 679, startPoint y: 240, endPoint x: 604, endPoint y: 243, distance: 75.5
click at [604, 243] on tr "20 off coupon Perks and Experiences 5 0 0 0 Reward Time 0" at bounding box center [676, 246] width 1164 height 43
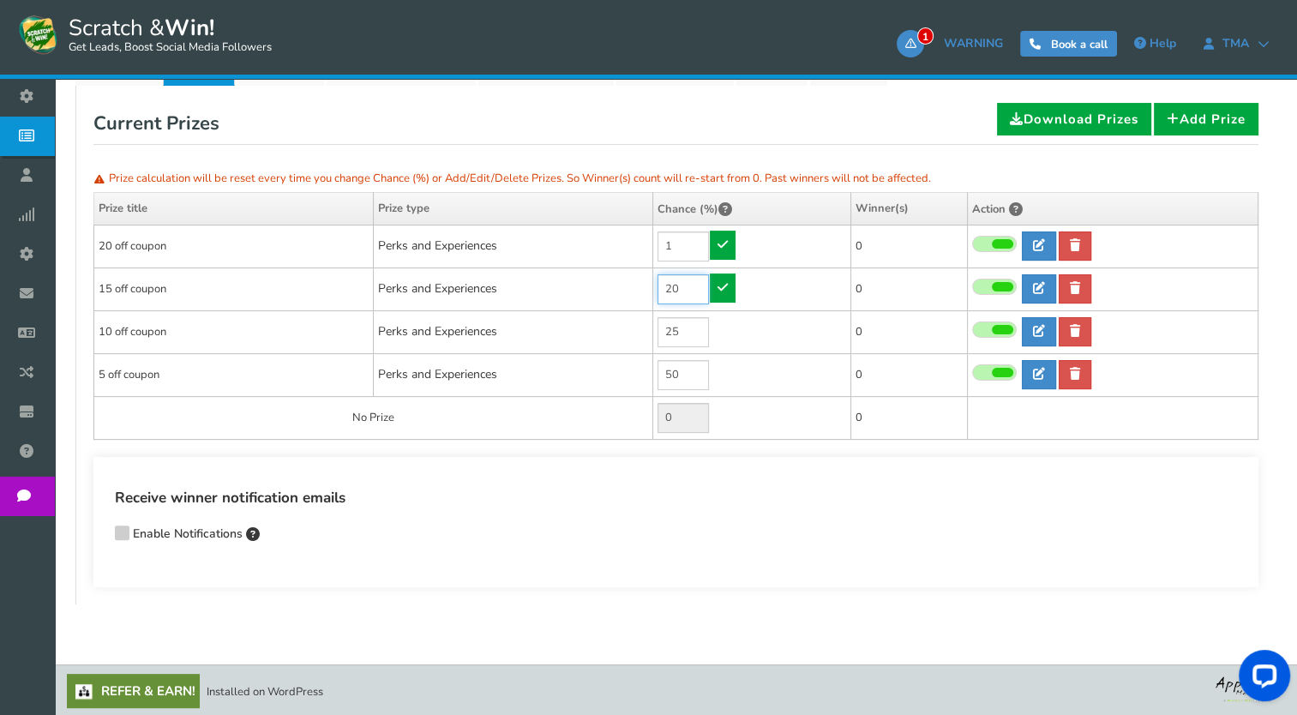
type input "5"
drag, startPoint x: 688, startPoint y: 286, endPoint x: 607, endPoint y: 290, distance: 80.7
click at [607, 290] on tr "15 off coupon Perks and Experiences 20 0 0 0 Reward Time 0" at bounding box center [676, 289] width 1164 height 43
type input "20"
drag, startPoint x: 683, startPoint y: 334, endPoint x: 632, endPoint y: 334, distance: 50.6
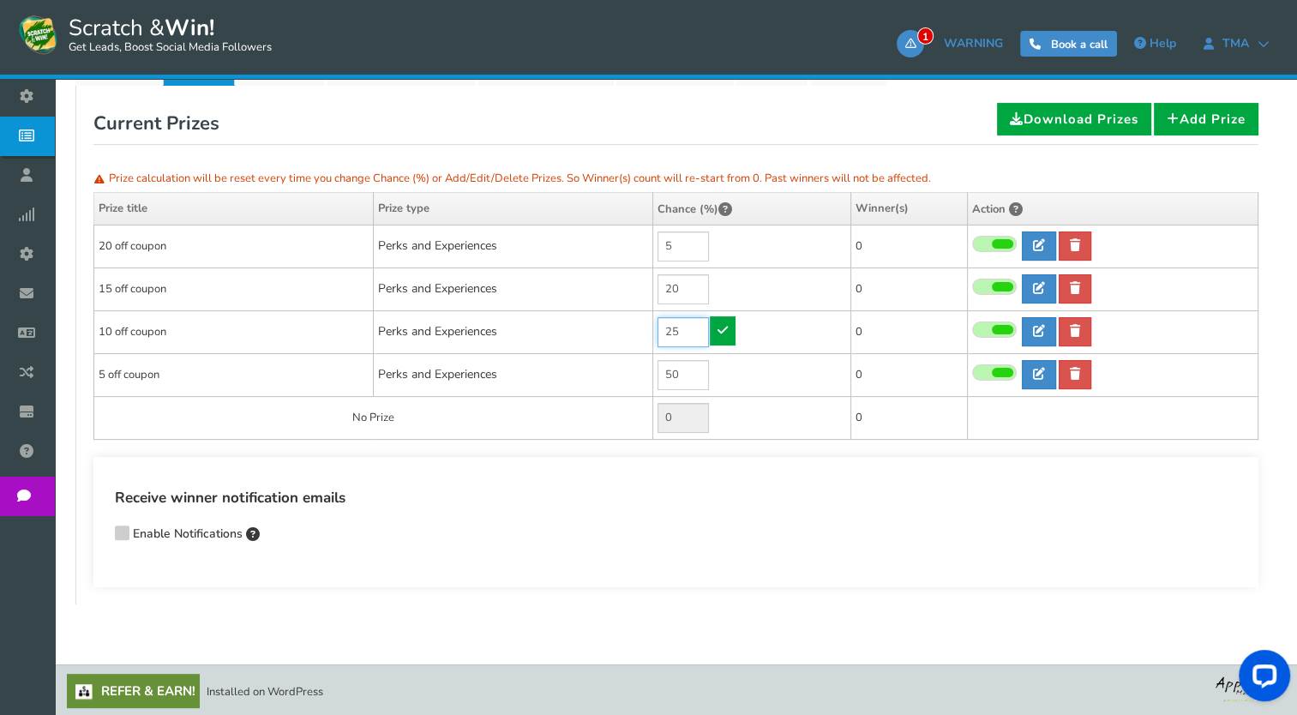
click at [632, 334] on tr "10 off coupon Perks and Experiences 25 0 0 0 Reward Time 0" at bounding box center [676, 331] width 1164 height 43
type input "1"
type input "25"
drag, startPoint x: 696, startPoint y: 379, endPoint x: 623, endPoint y: 382, distance: 72.9
click at [623, 382] on tr "5 off coupon Perks and Experiences 50 0 0 0 Reward Time 0" at bounding box center [676, 374] width 1164 height 43
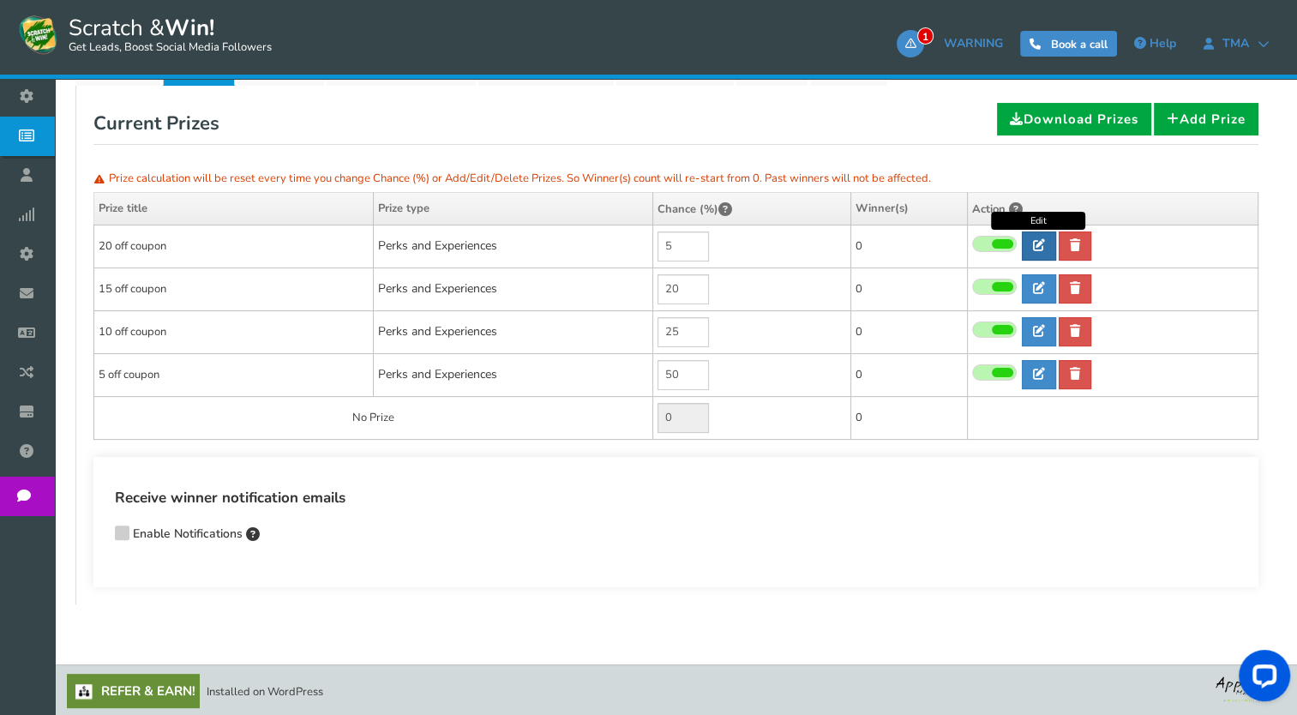
click at [1038, 252] on link at bounding box center [1039, 246] width 34 height 29
type input "20 off coupon"
select select "Reward"
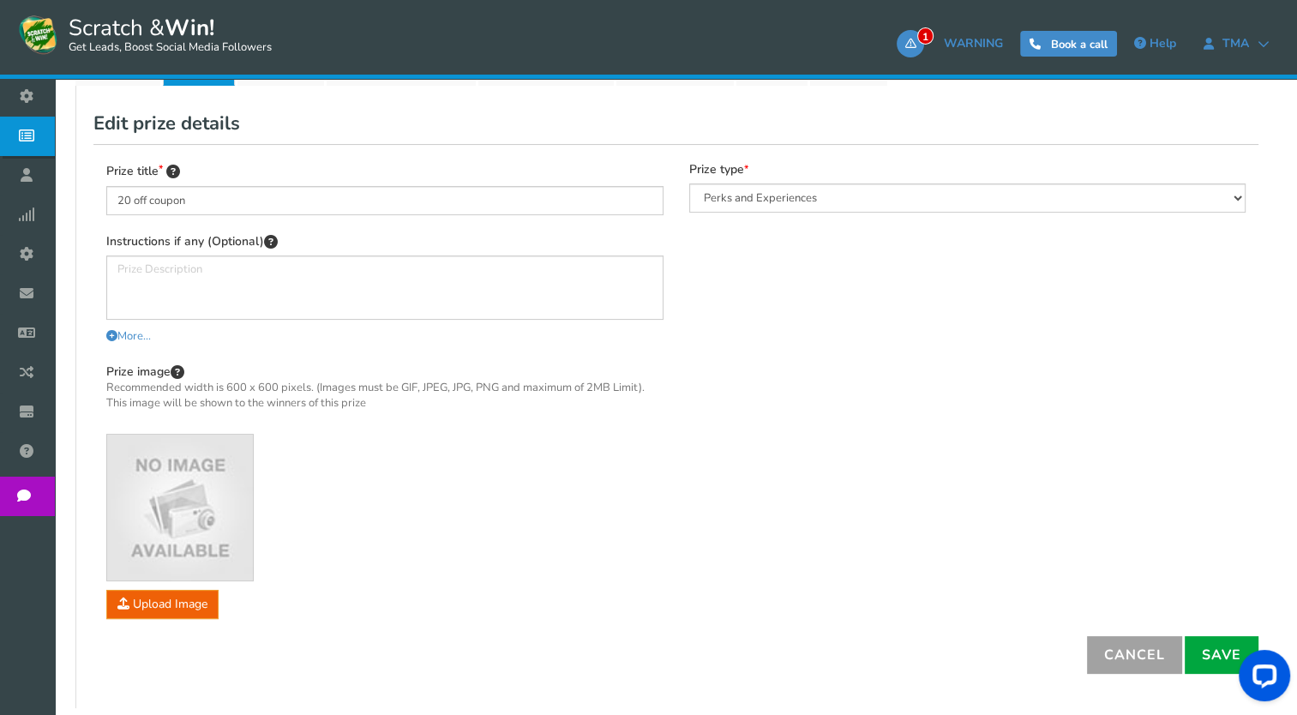
click at [1153, 649] on link "Cancel" at bounding box center [1134, 655] width 95 height 38
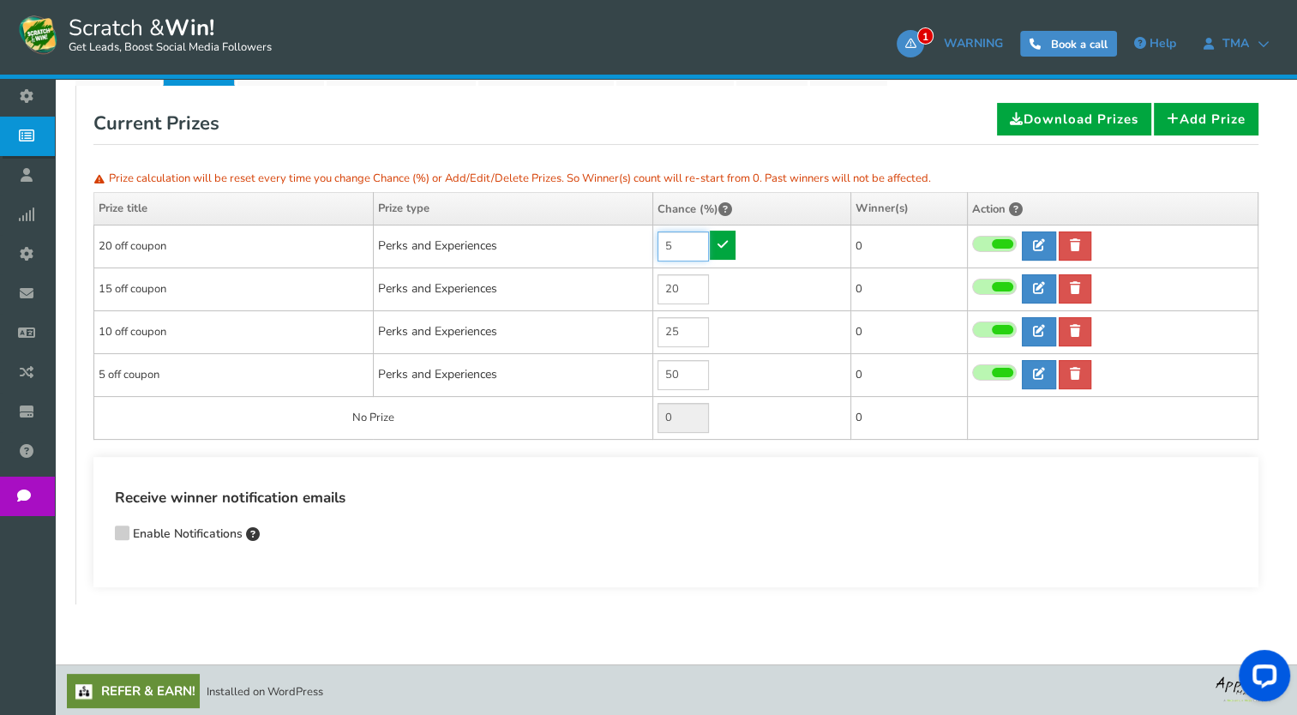
drag, startPoint x: 670, startPoint y: 241, endPoint x: 624, endPoint y: 249, distance: 46.1
click at [624, 249] on tr "20 off coupon Perks and Experiences 5 0 0 0 Reward Time 0" at bounding box center [676, 246] width 1164 height 43
type input "1"
click at [733, 247] on link at bounding box center [723, 245] width 26 height 29
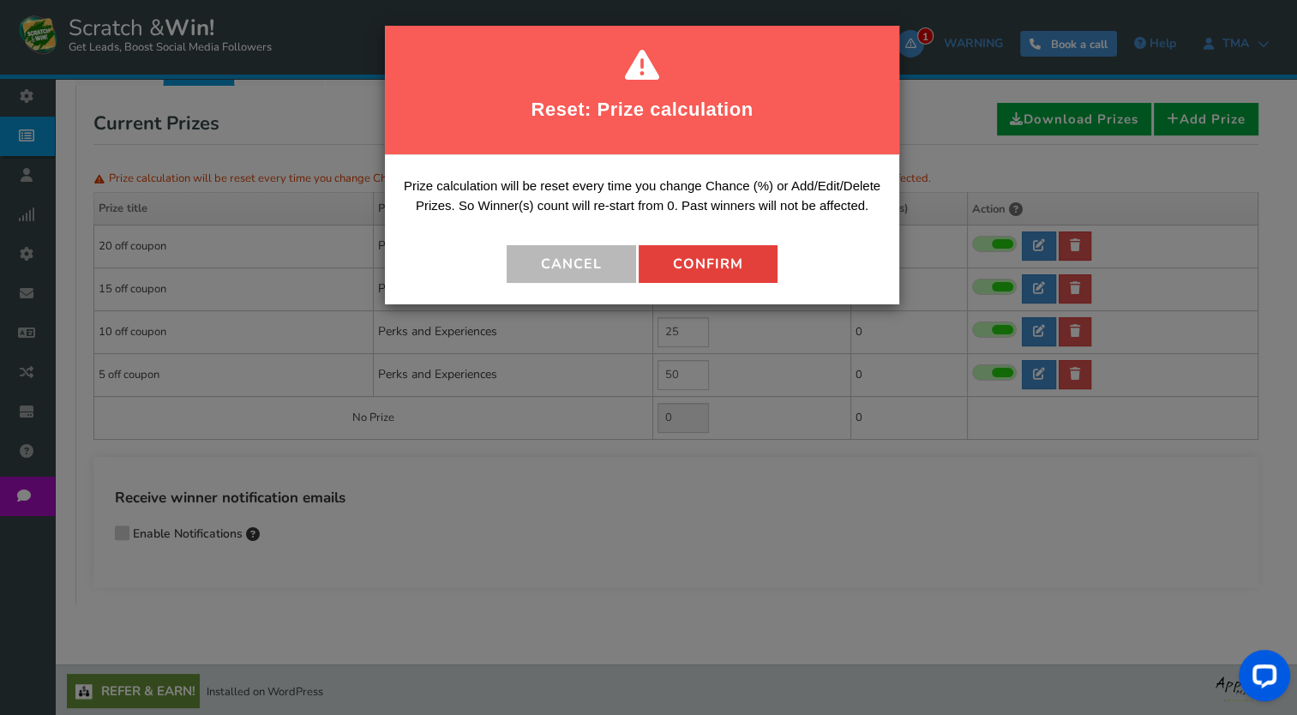
click at [679, 269] on button "Confirm" at bounding box center [708, 264] width 139 height 38
type input "4"
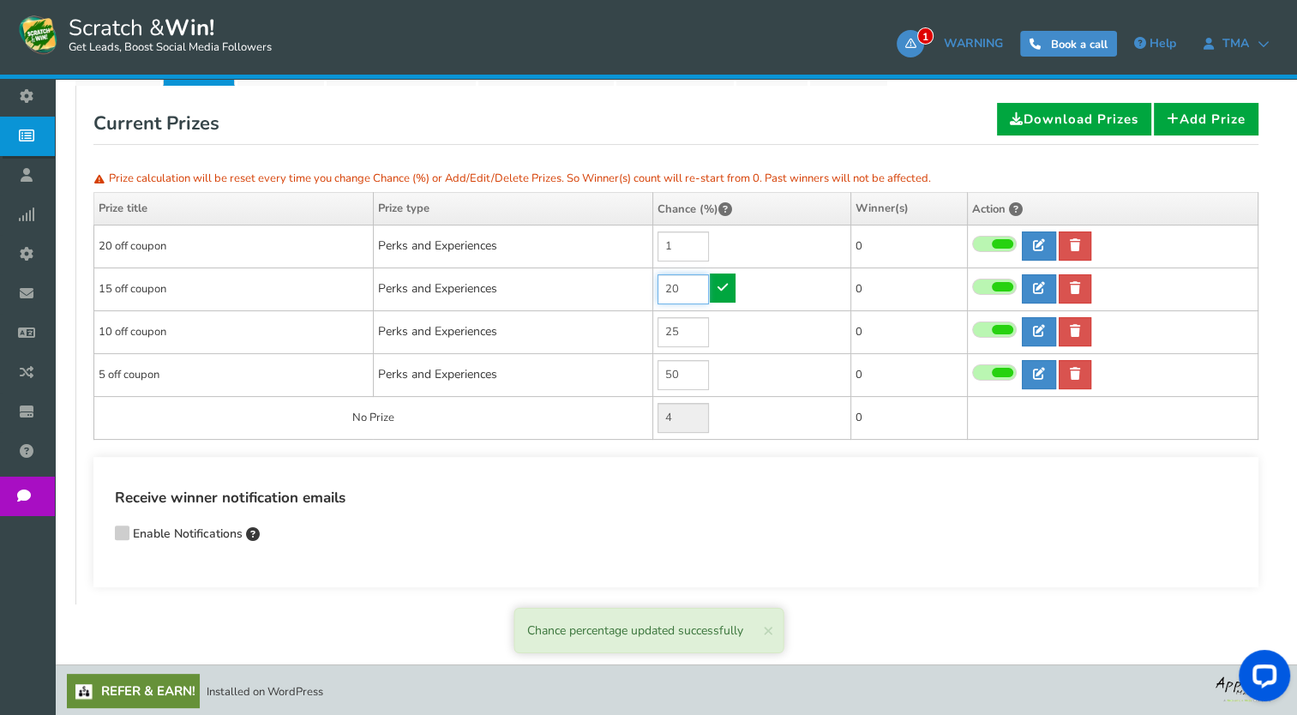
drag, startPoint x: 682, startPoint y: 284, endPoint x: 640, endPoint y: 291, distance: 42.6
click at [640, 291] on tr "15 off coupon Perks and Experiences 20 0 0 0 Reward Time 0" at bounding box center [676, 289] width 1164 height 43
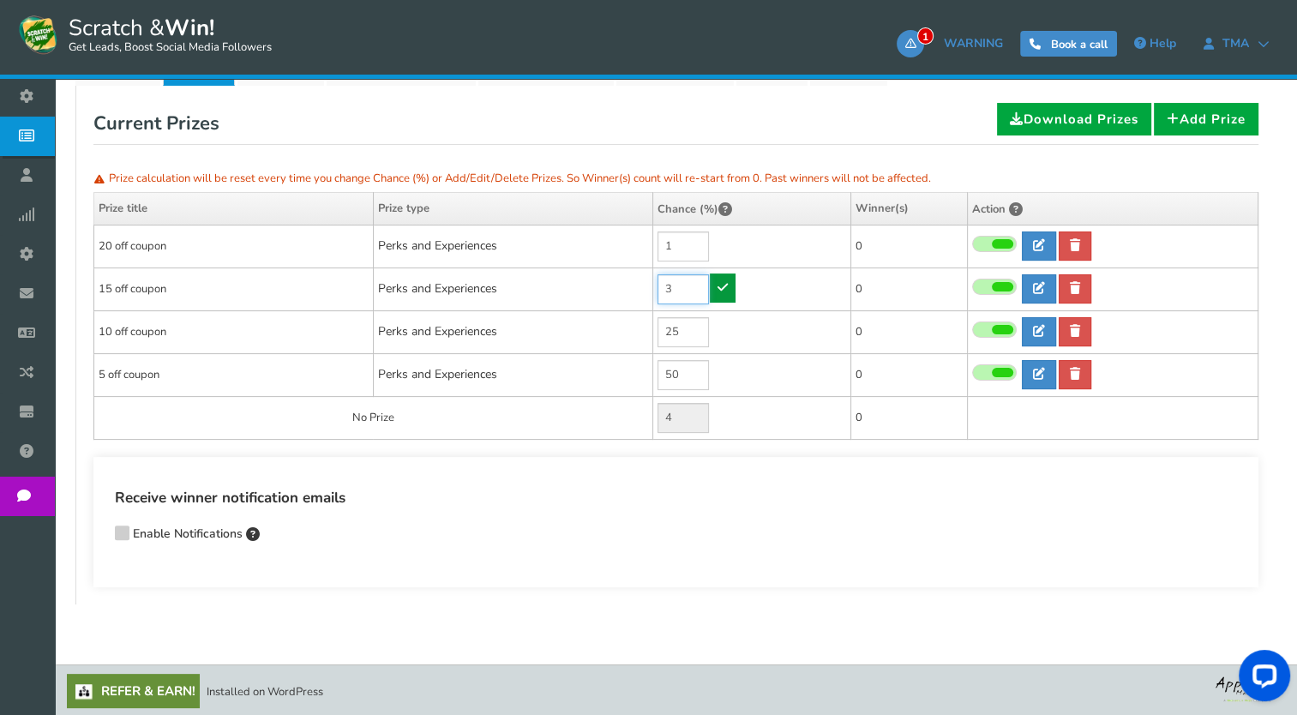
type input "3"
click at [723, 292] on icon at bounding box center [723, 287] width 10 height 12
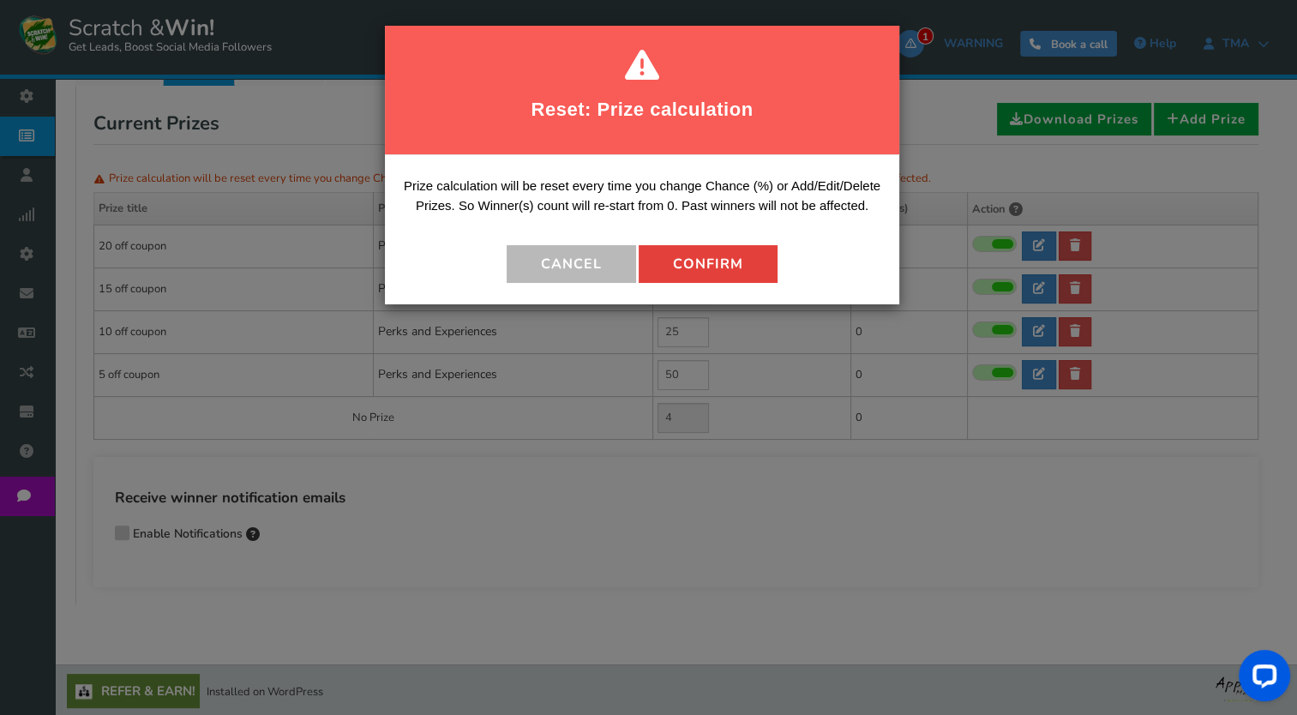
click at [710, 269] on button "Confirm" at bounding box center [708, 264] width 139 height 38
type input "21"
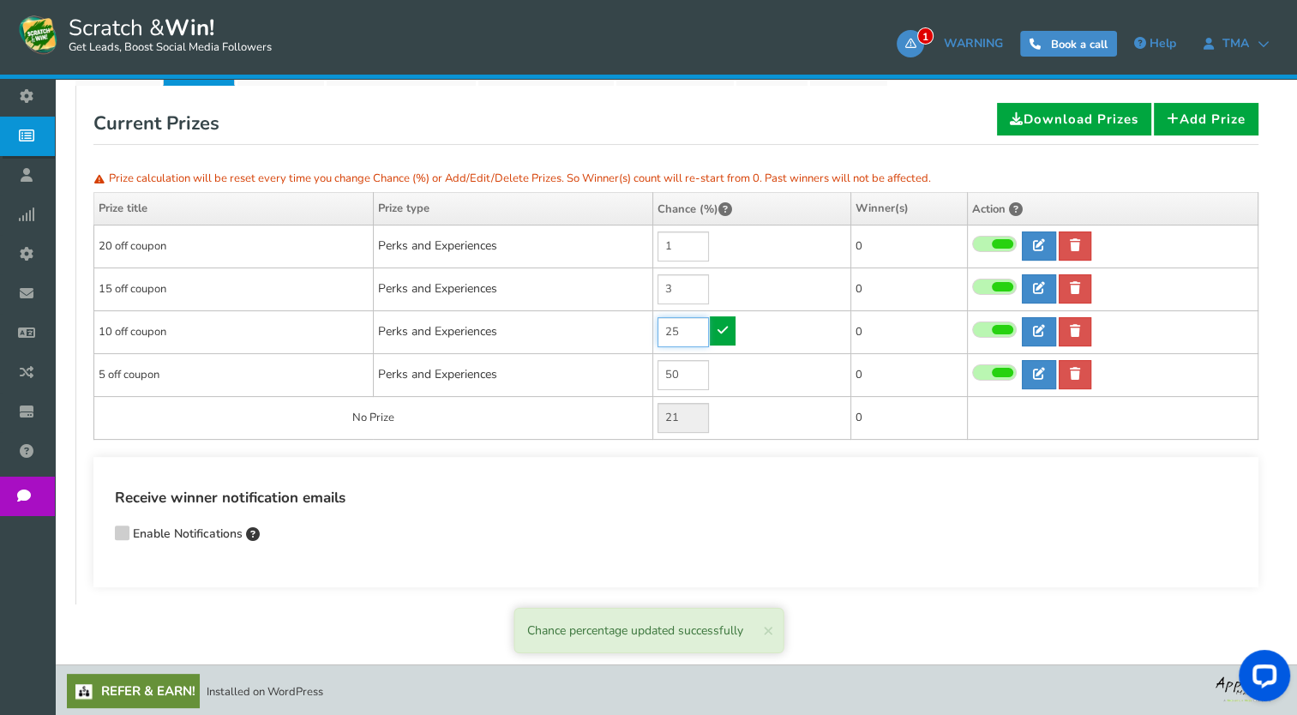
drag, startPoint x: 689, startPoint y: 328, endPoint x: 633, endPoint y: 336, distance: 56.3
click at [633, 336] on tr "10 off coupon Perks and Experiences 25 0 0 0 Reward Time 0" at bounding box center [676, 331] width 1164 height 43
type input "6"
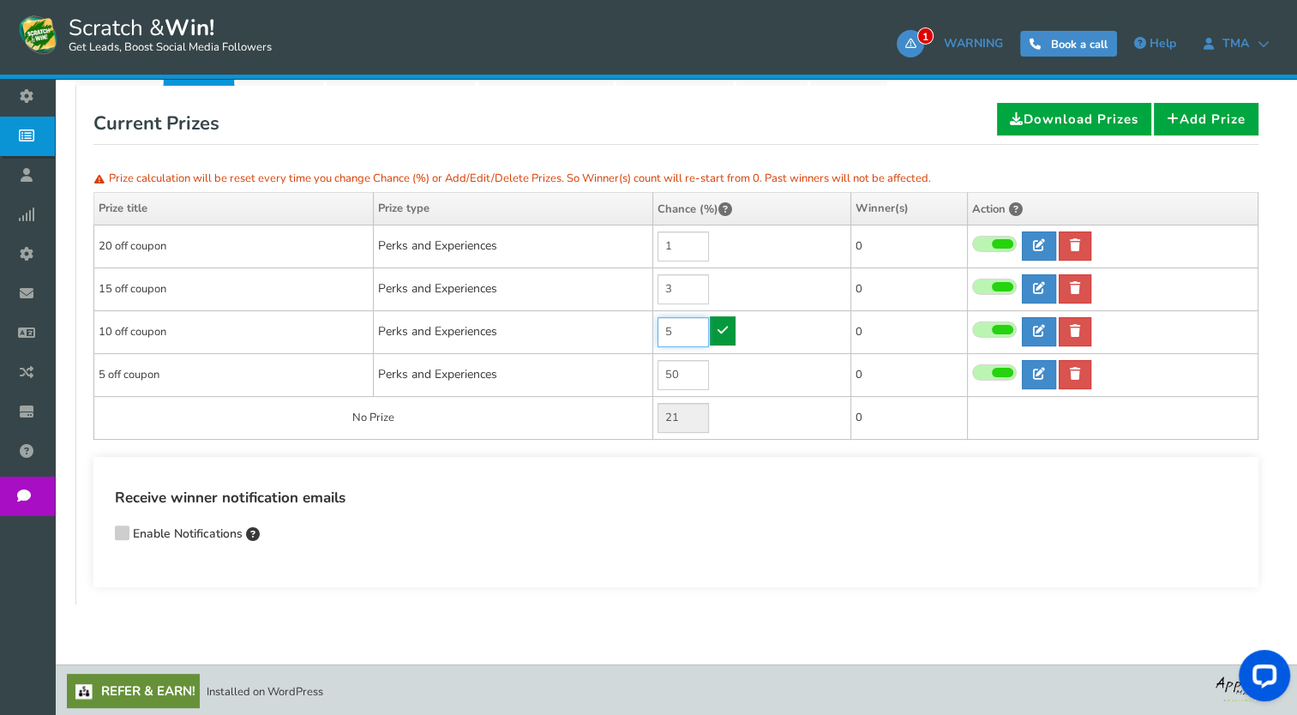
type input "5"
click at [721, 330] on icon at bounding box center [723, 330] width 10 height 12
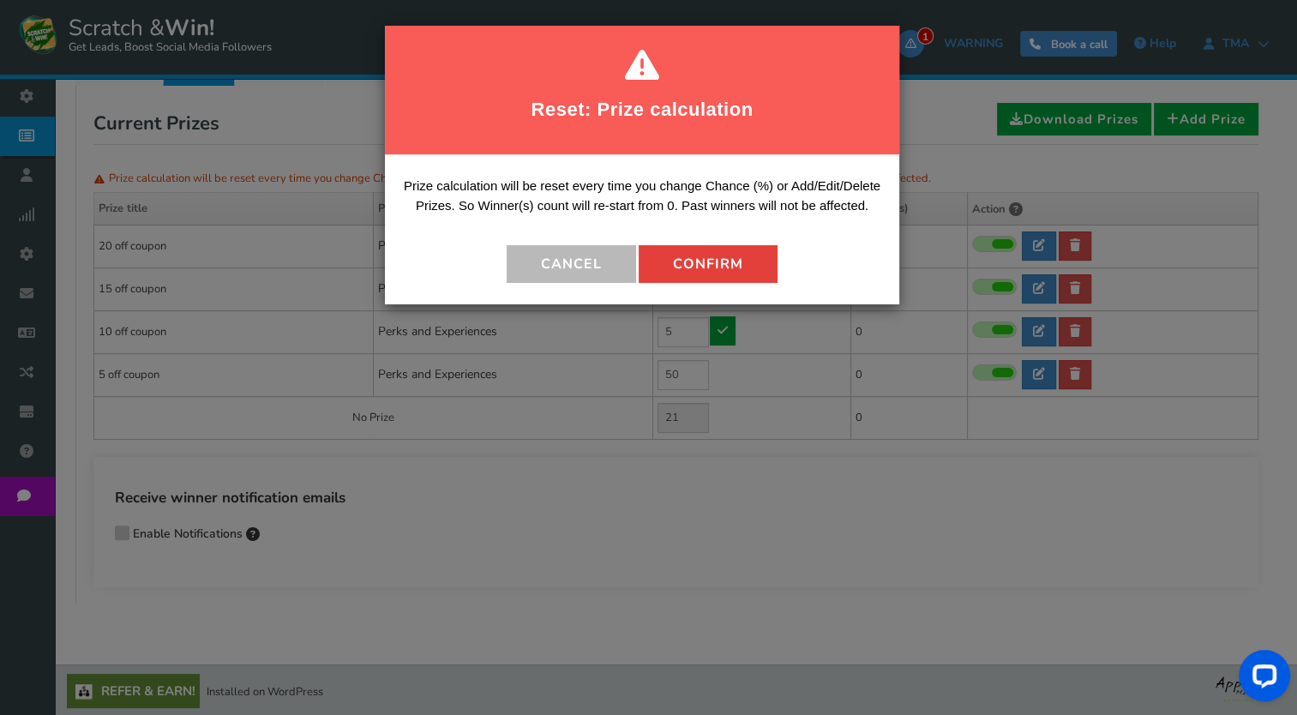
click at [697, 260] on button "Confirm" at bounding box center [708, 264] width 139 height 38
type input "41"
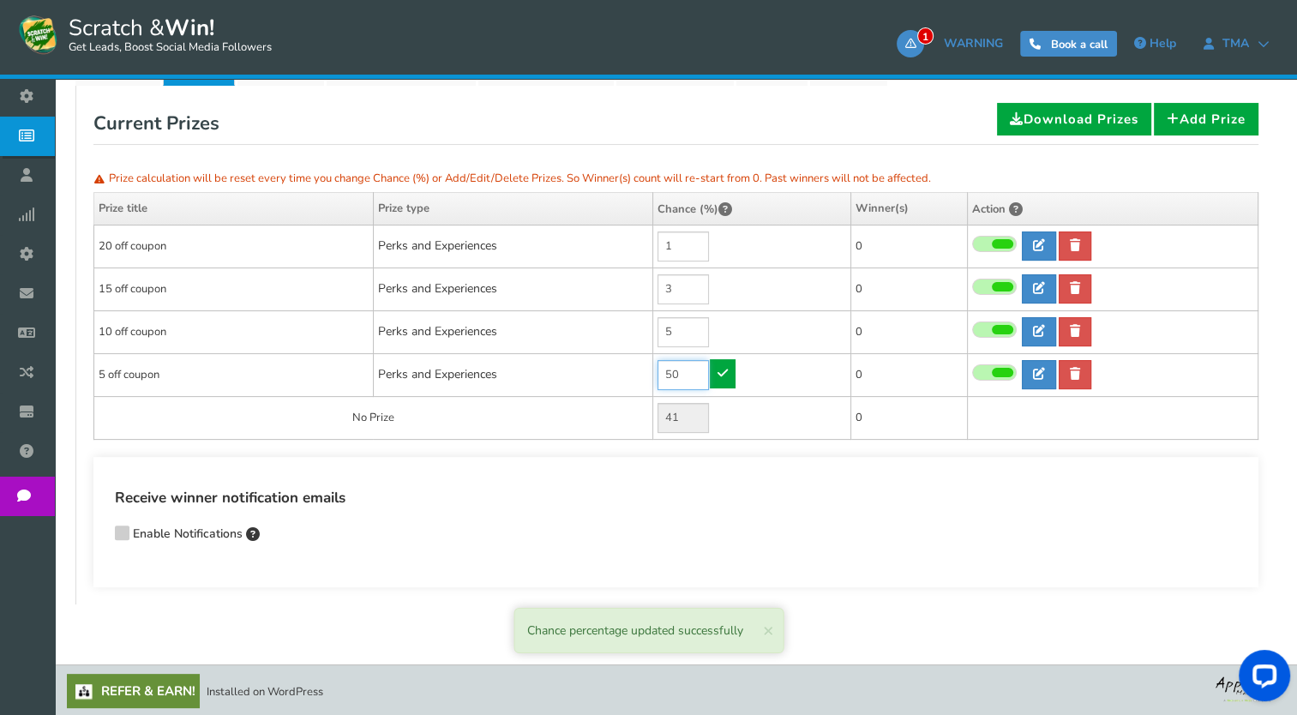
drag, startPoint x: 687, startPoint y: 369, endPoint x: 638, endPoint y: 380, distance: 50.1
click at [638, 380] on tr "5 off coupon Perks and Experiences 50 0 0 0 Reward Time 0" at bounding box center [676, 374] width 1164 height 43
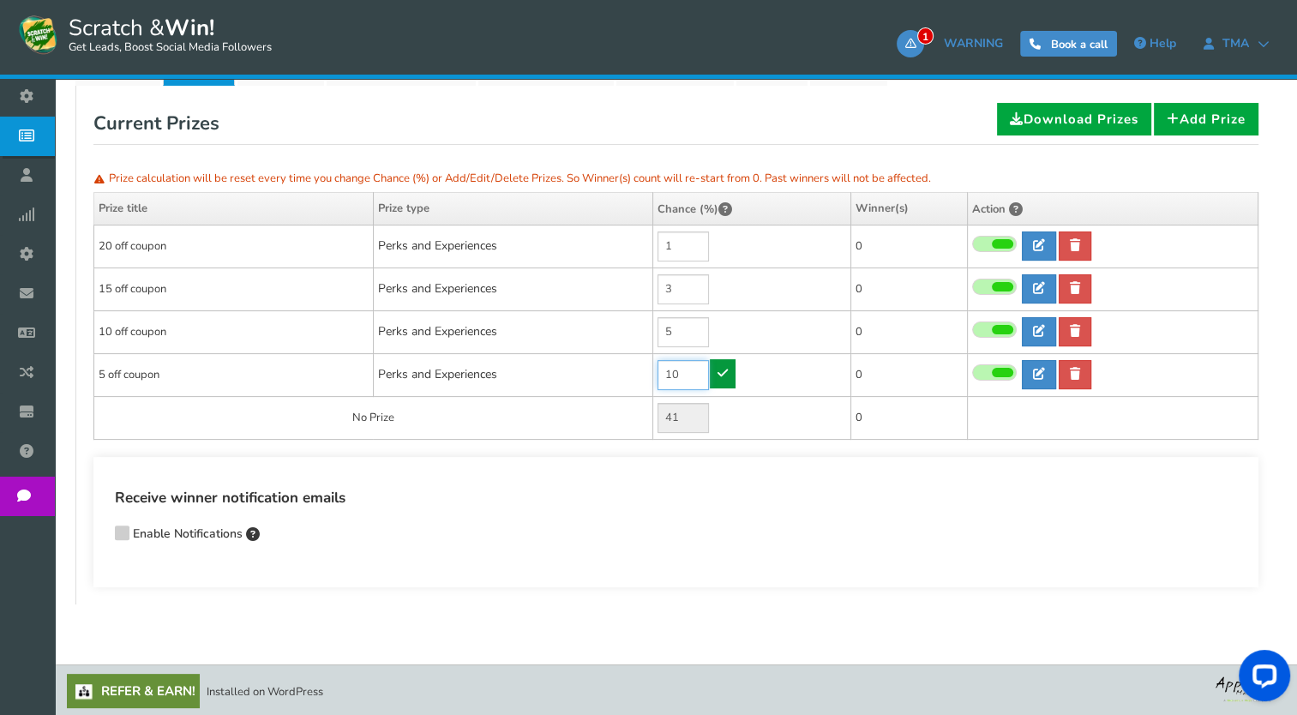
type input "10"
click at [725, 374] on icon at bounding box center [723, 373] width 10 height 12
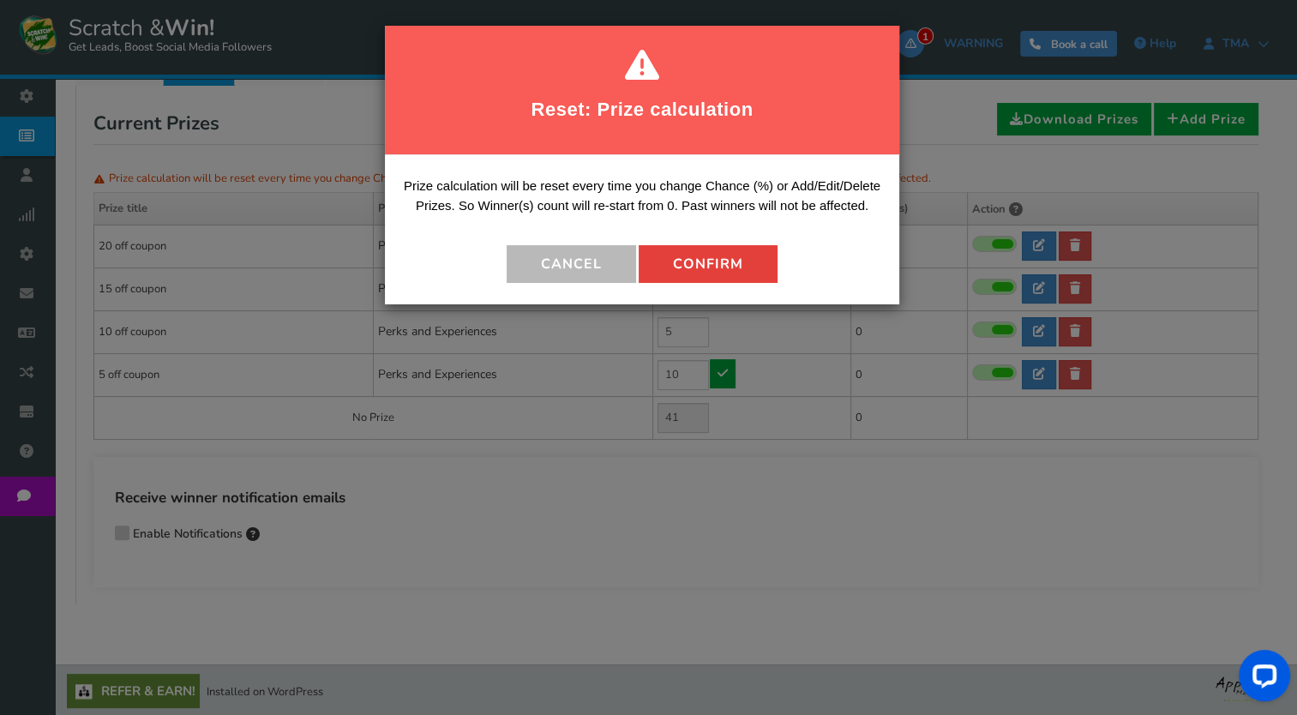
click at [716, 273] on button "Confirm" at bounding box center [708, 264] width 139 height 38
type input "81"
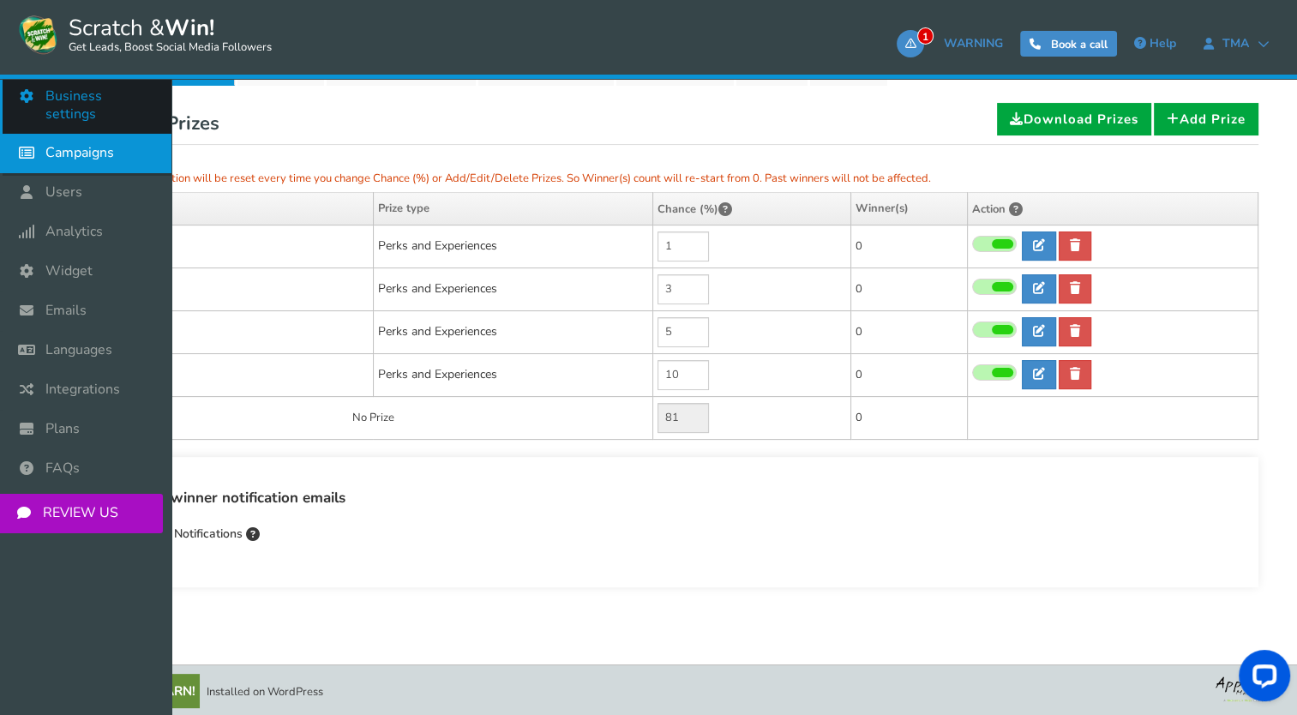
click at [39, 108] on icon at bounding box center [31, 96] width 33 height 38
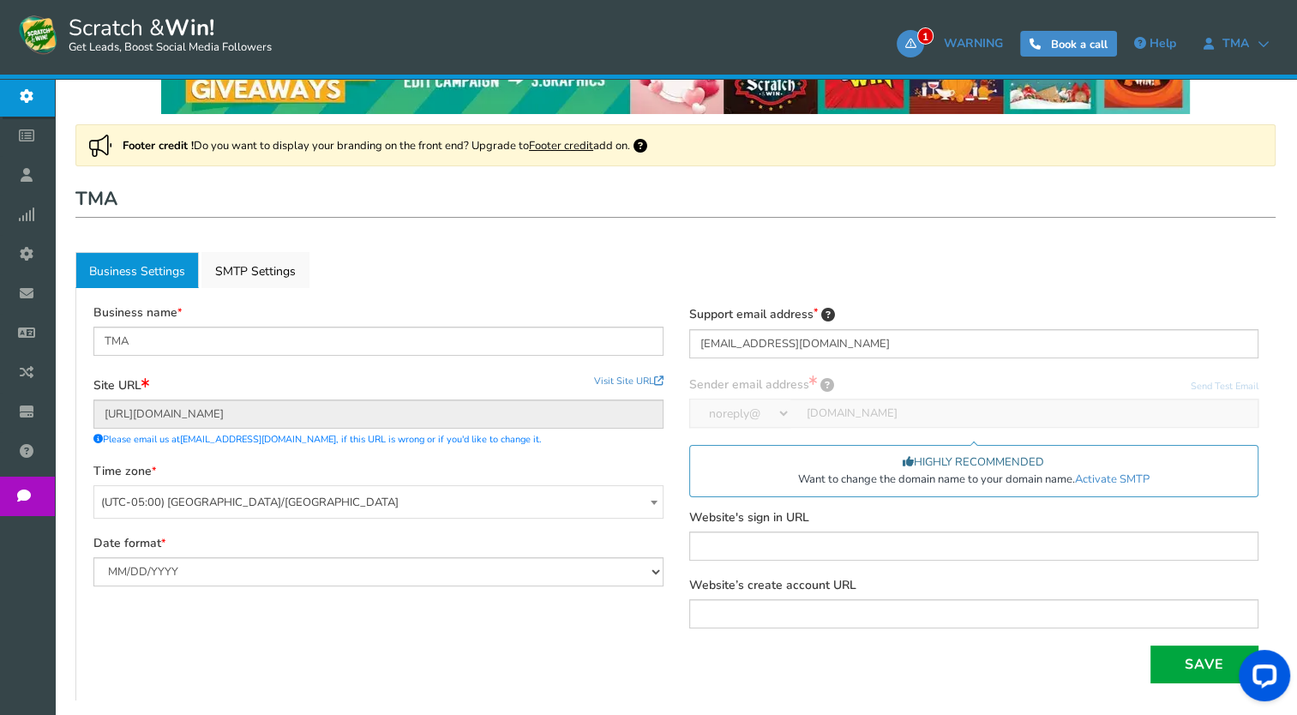
scroll to position [75, 0]
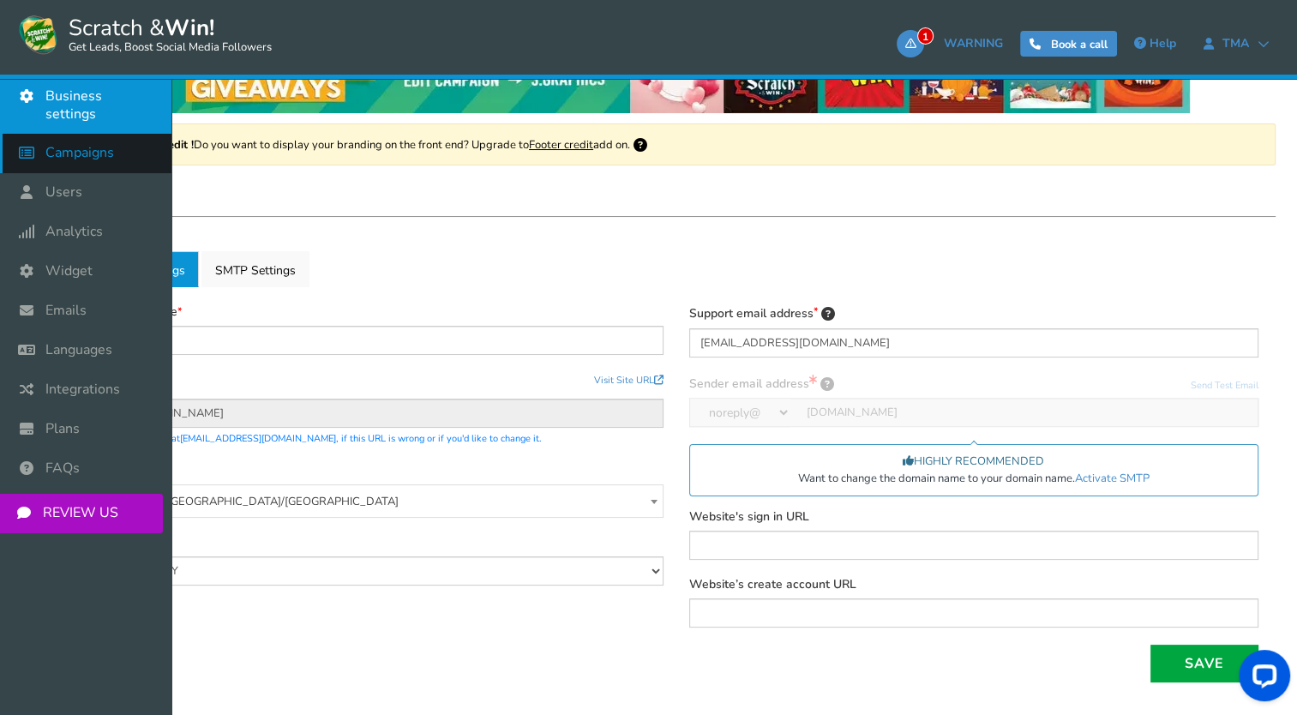
click at [28, 144] on icon at bounding box center [31, 153] width 33 height 38
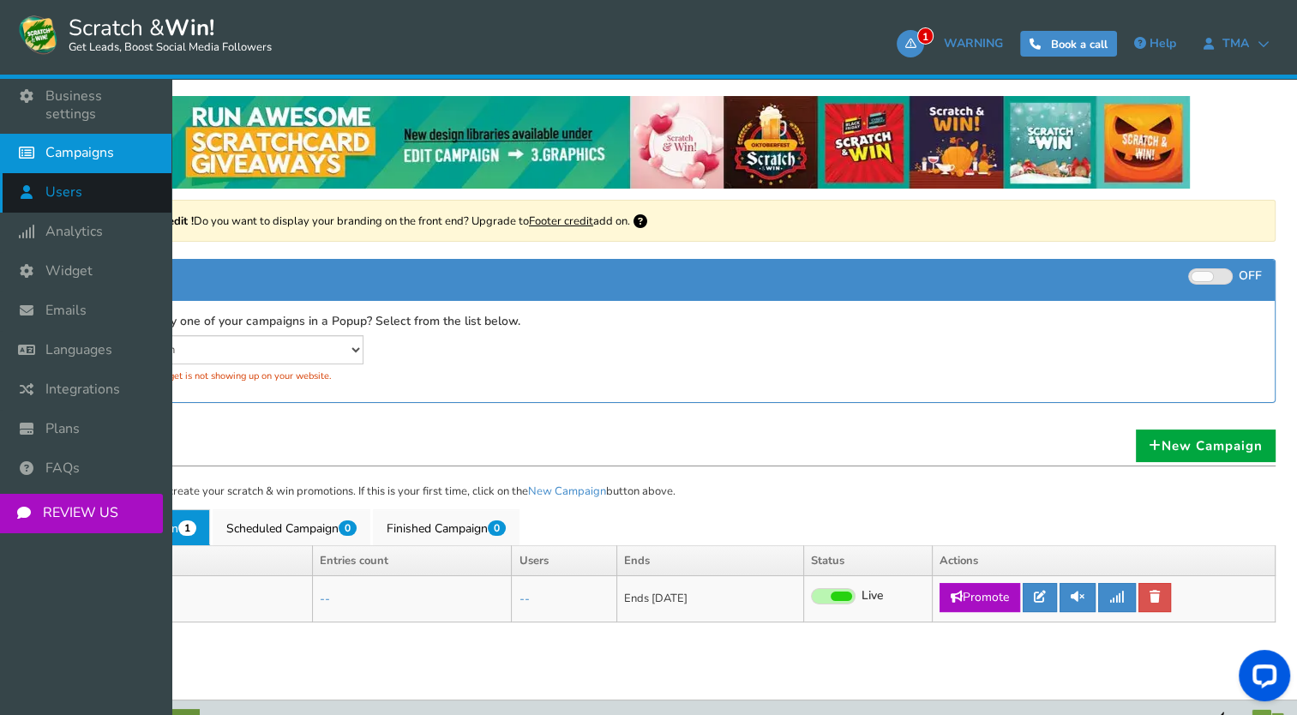
click at [27, 176] on icon at bounding box center [31, 192] width 33 height 38
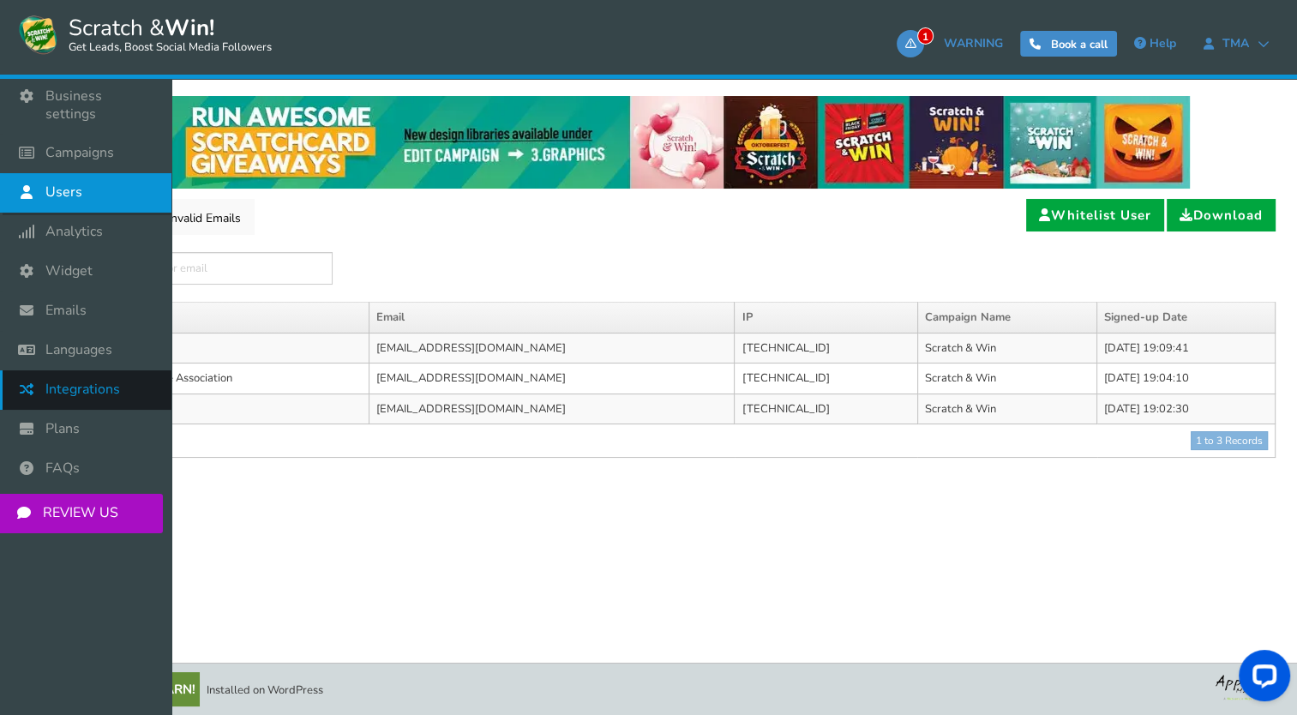
click at [63, 382] on span "Integrations" at bounding box center [82, 390] width 75 height 18
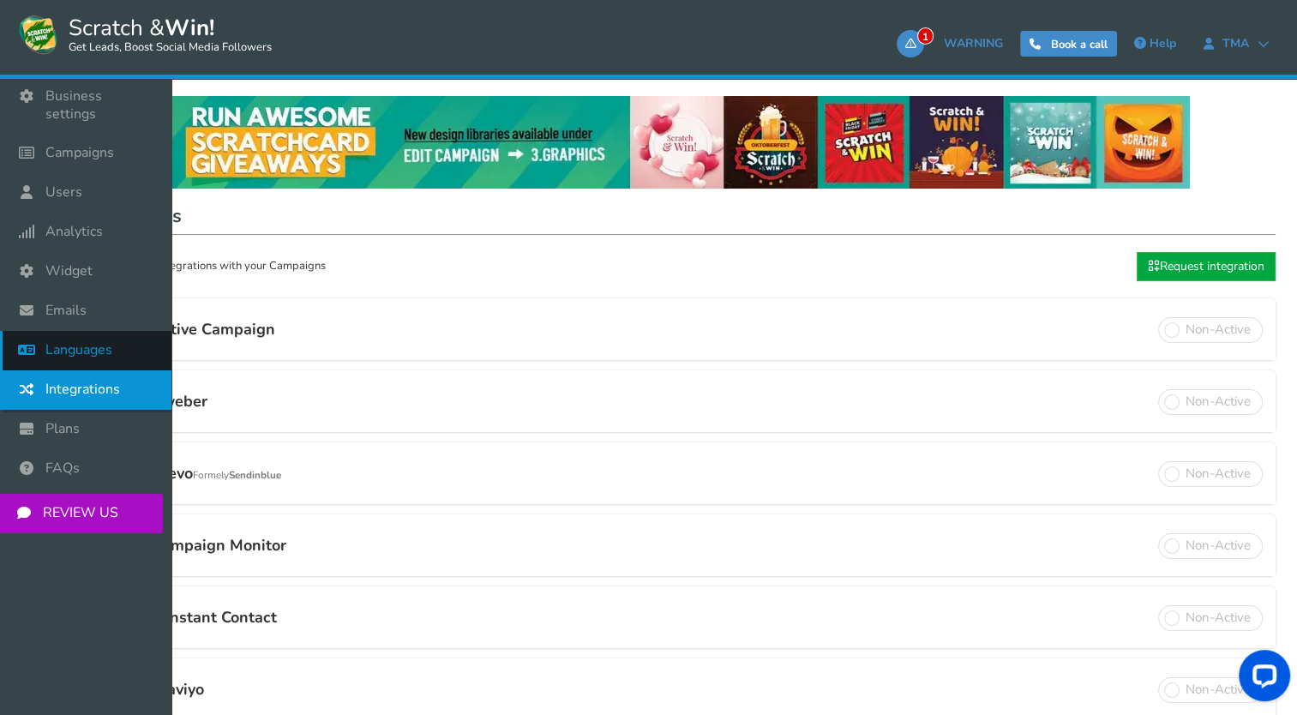
click at [27, 337] on icon at bounding box center [31, 350] width 33 height 38
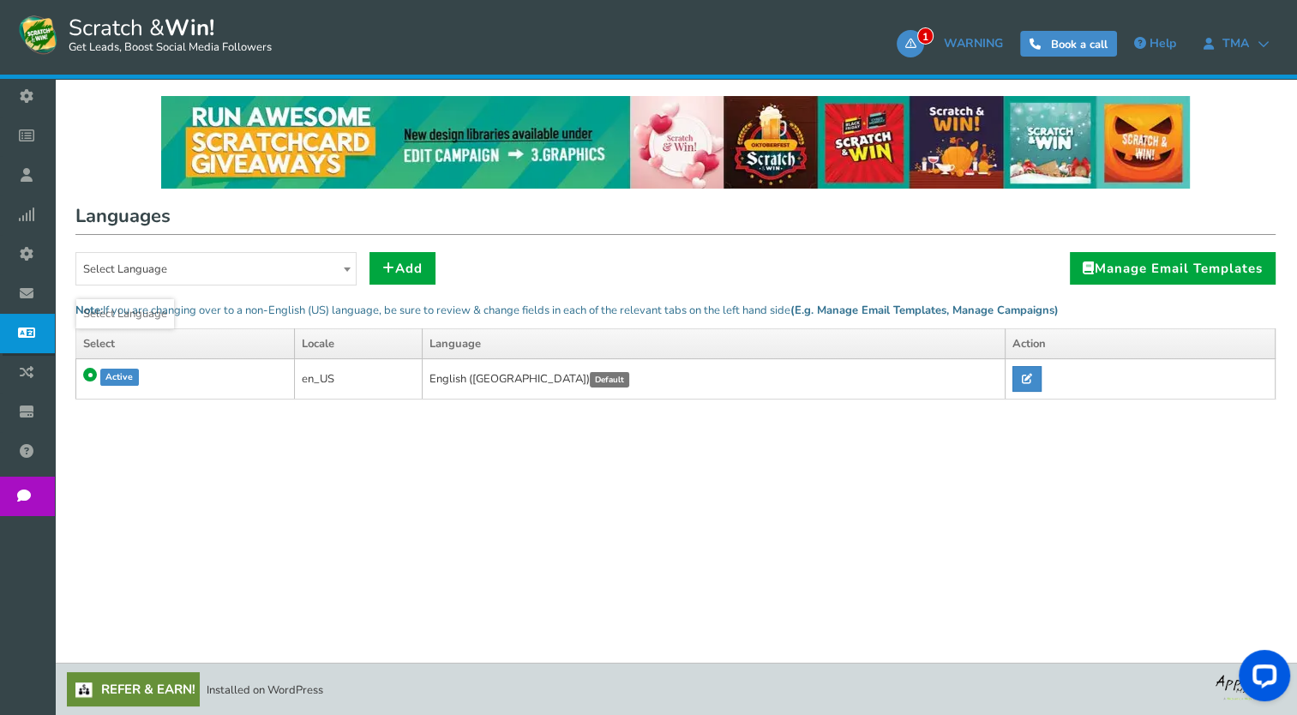
click at [327, 270] on span "Select Language" at bounding box center [216, 269] width 280 height 33
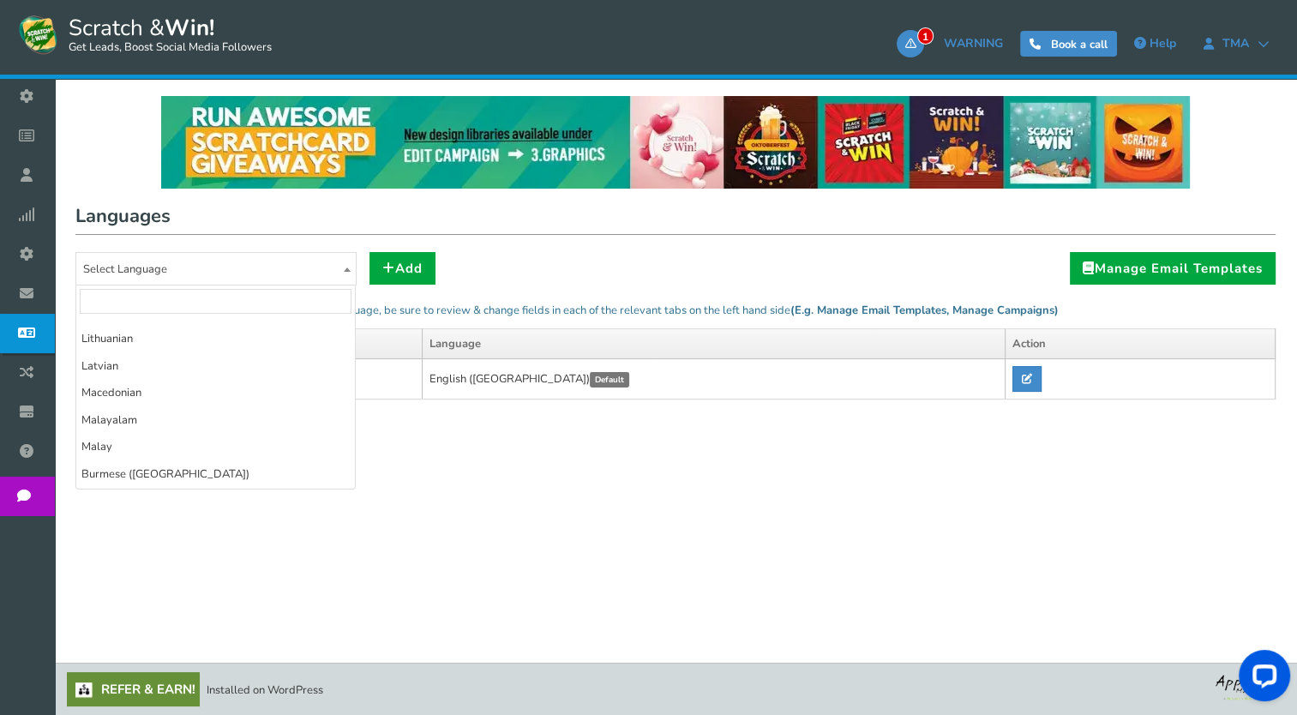
scroll to position [1279, 0]
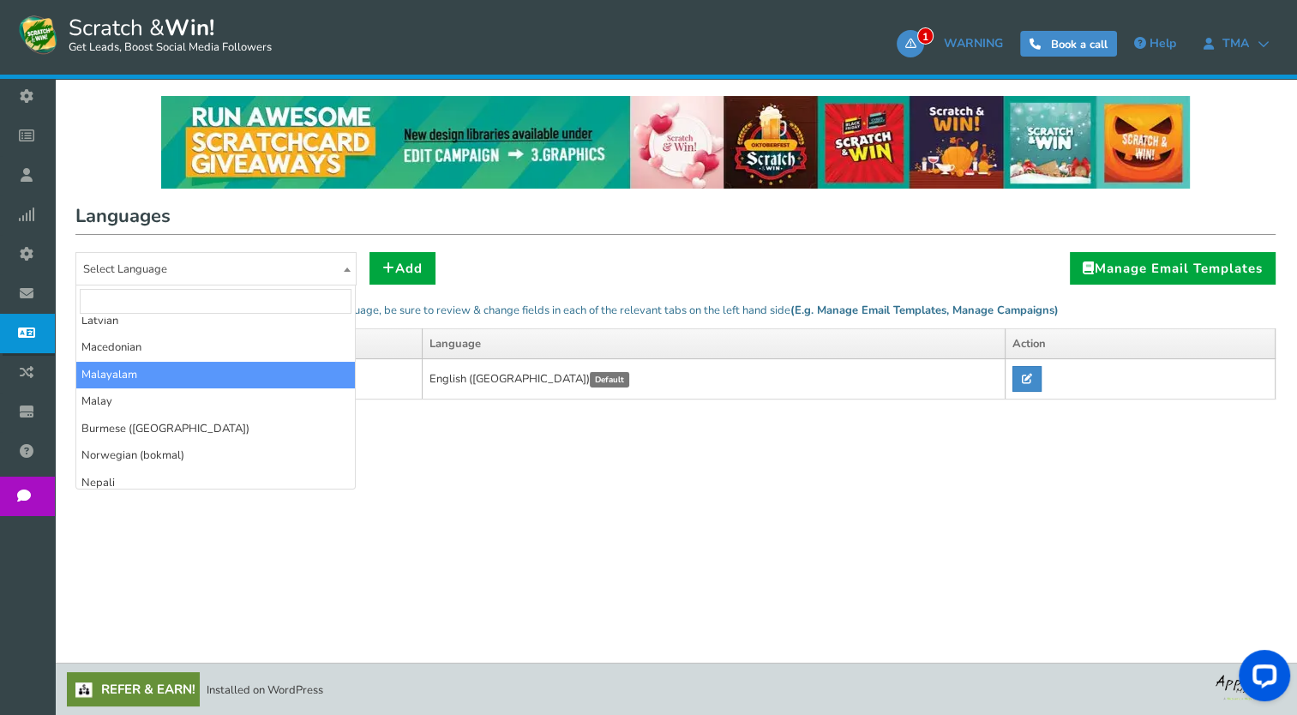
select select "ml_IN"
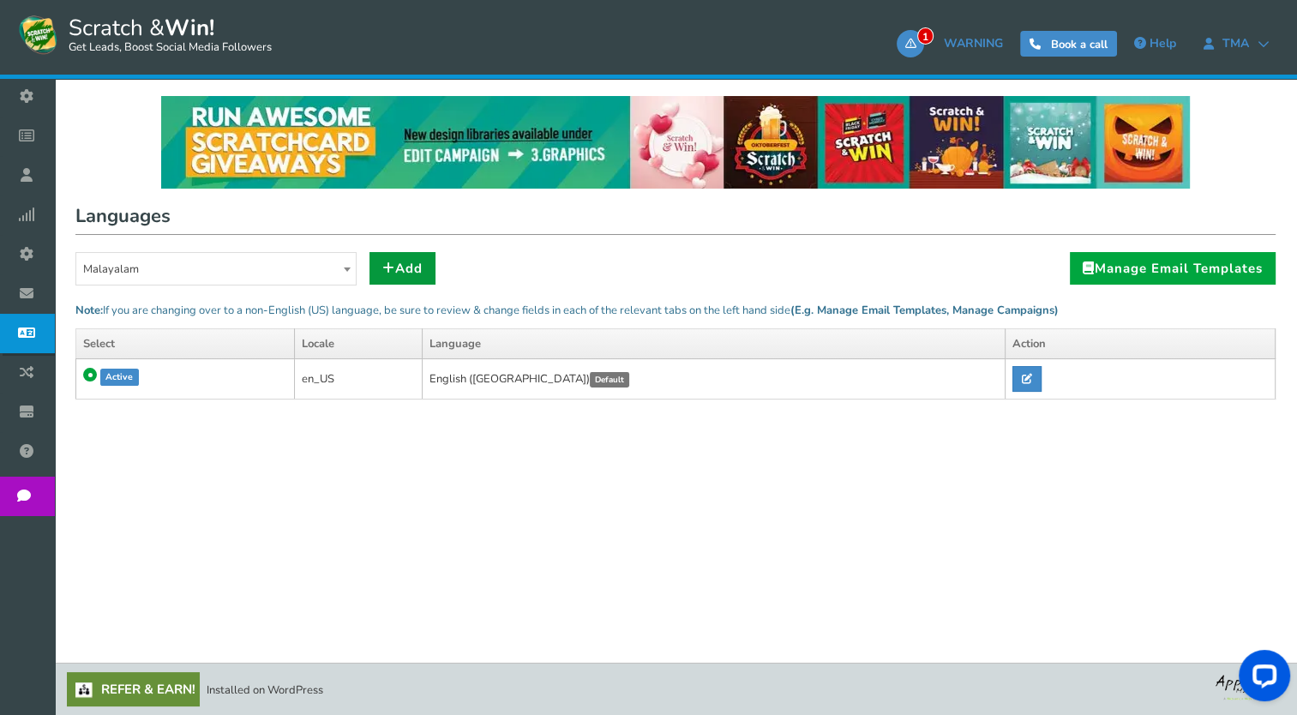
click at [393, 263] on icon at bounding box center [388, 268] width 13 height 13
radio input "true"
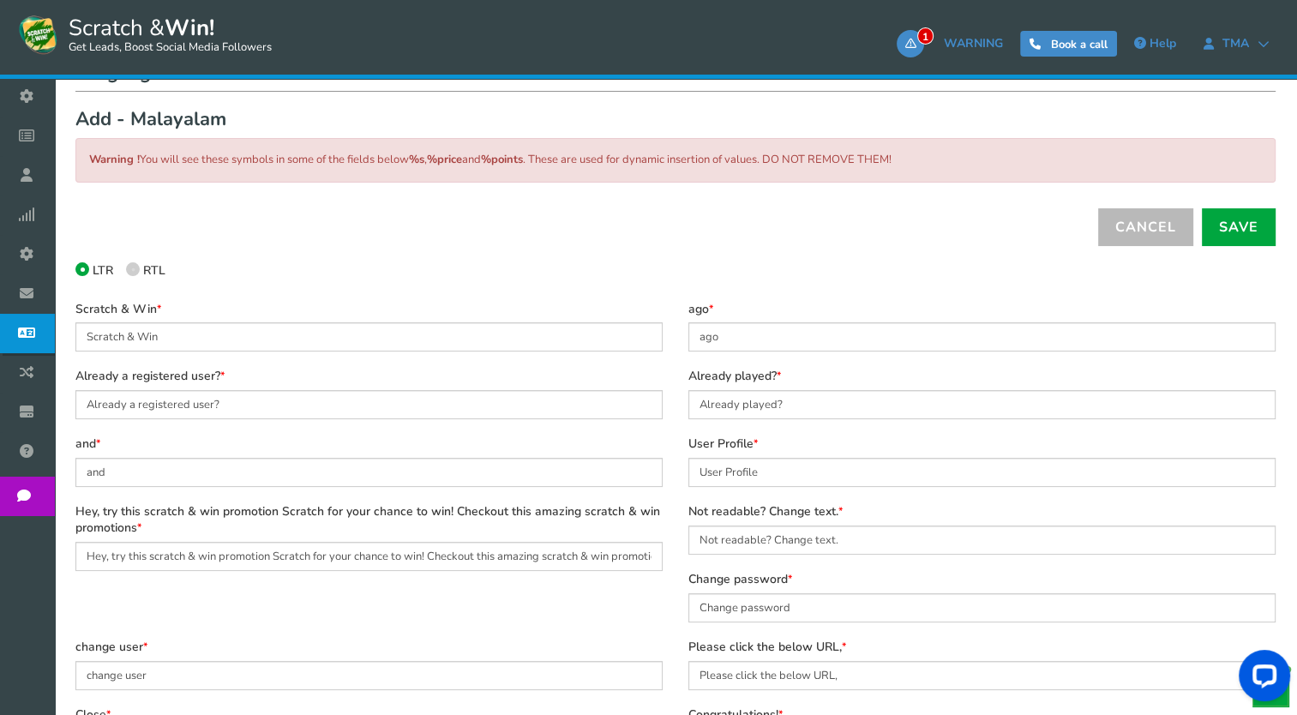
scroll to position [0, 0]
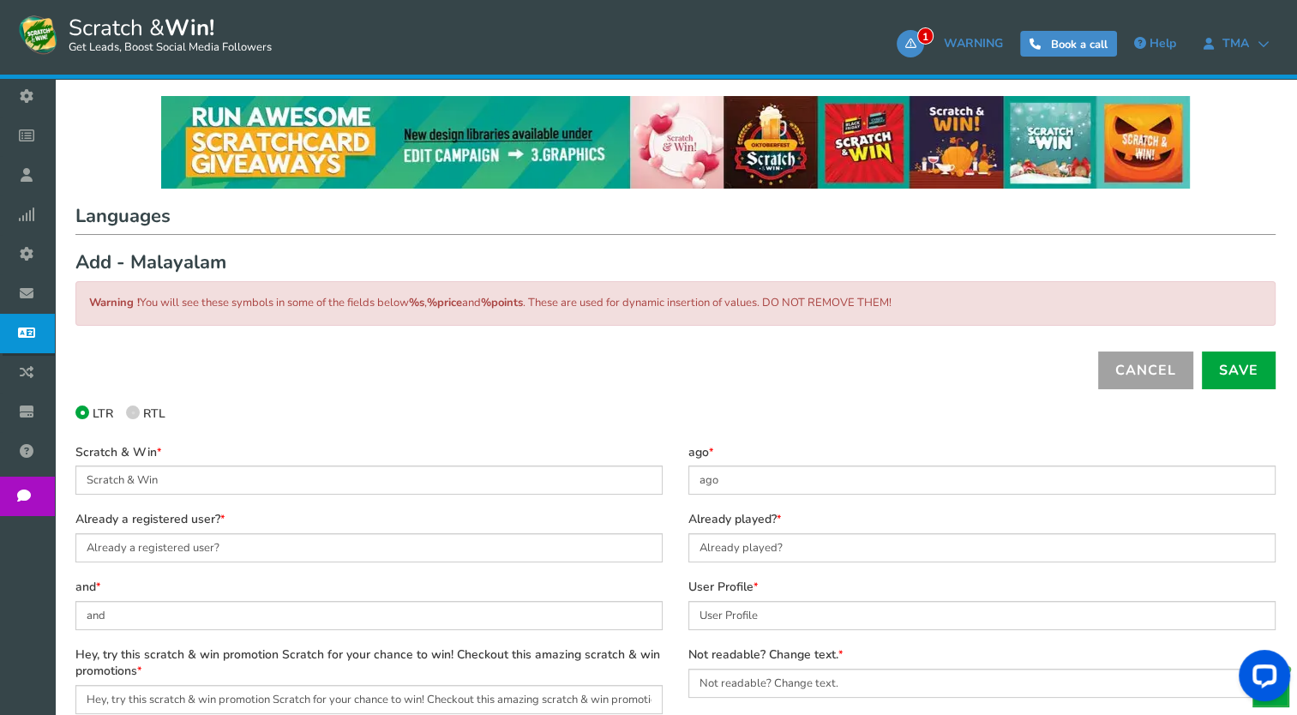
click at [1147, 384] on link "Cancel" at bounding box center [1145, 371] width 95 height 38
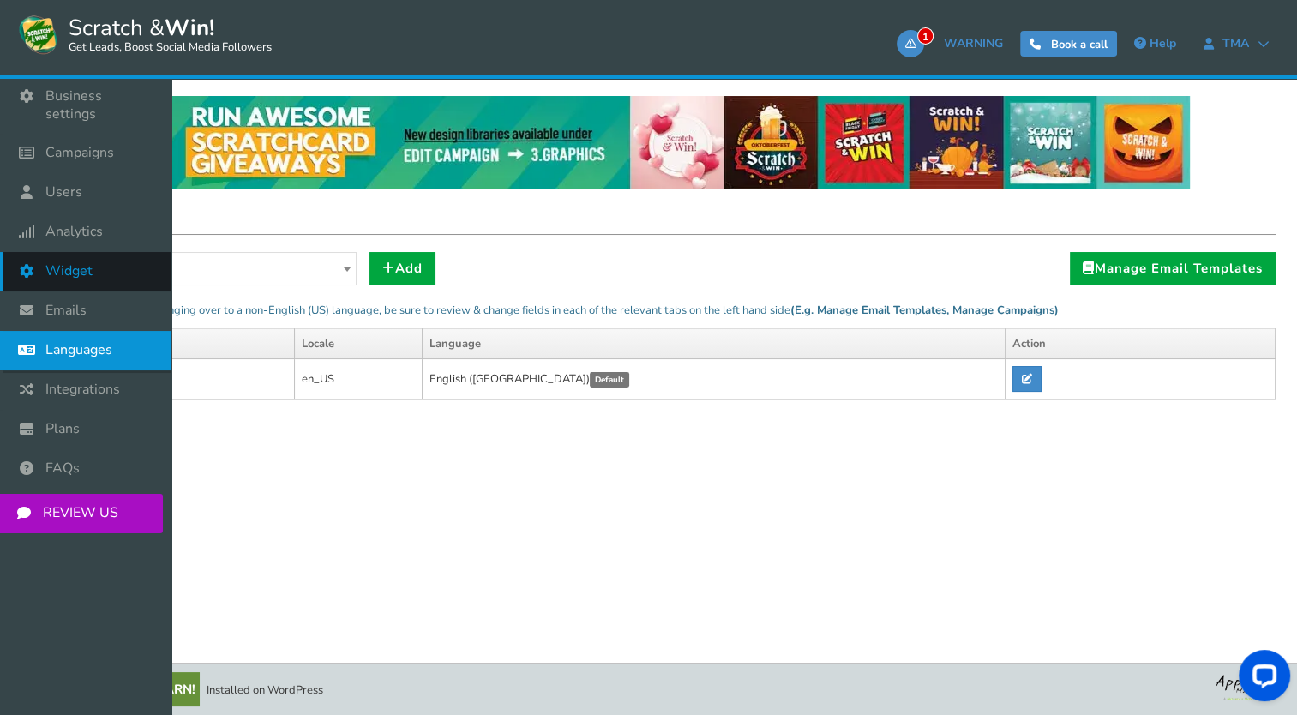
click at [53, 266] on link "Widget" at bounding box center [85, 271] width 171 height 39
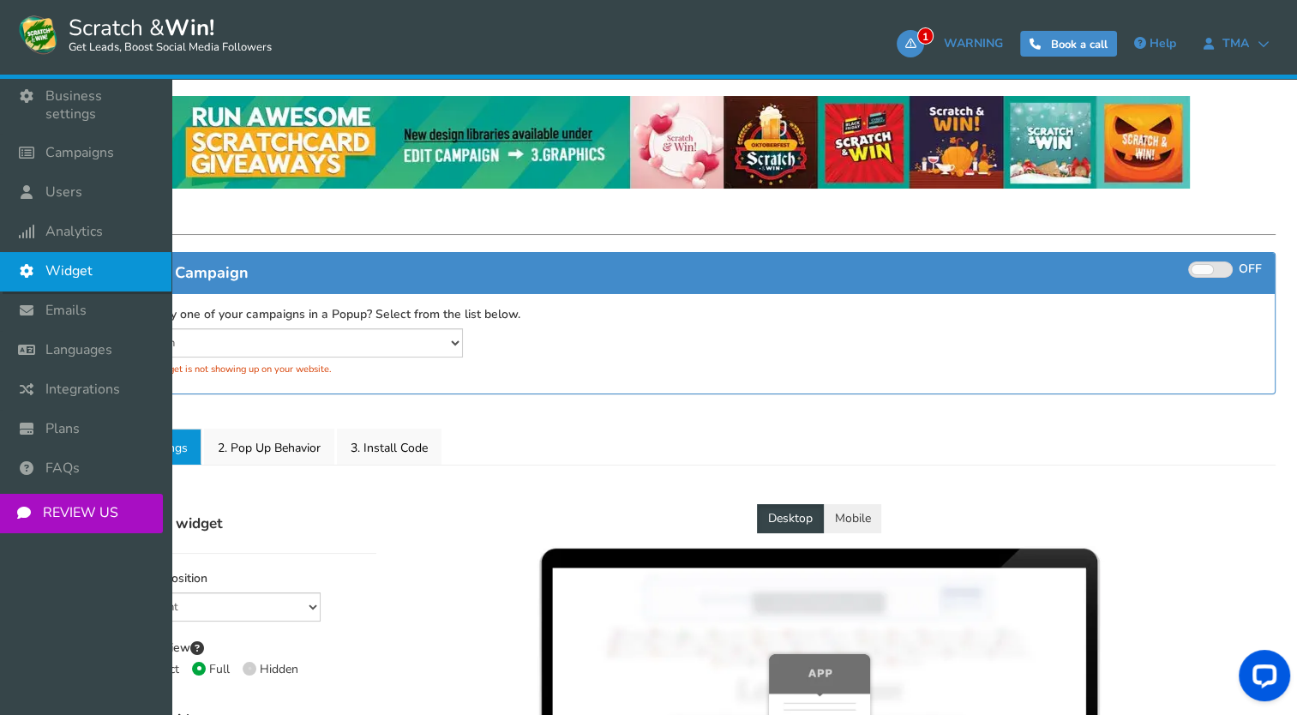
select select "mid-bottom-bar"
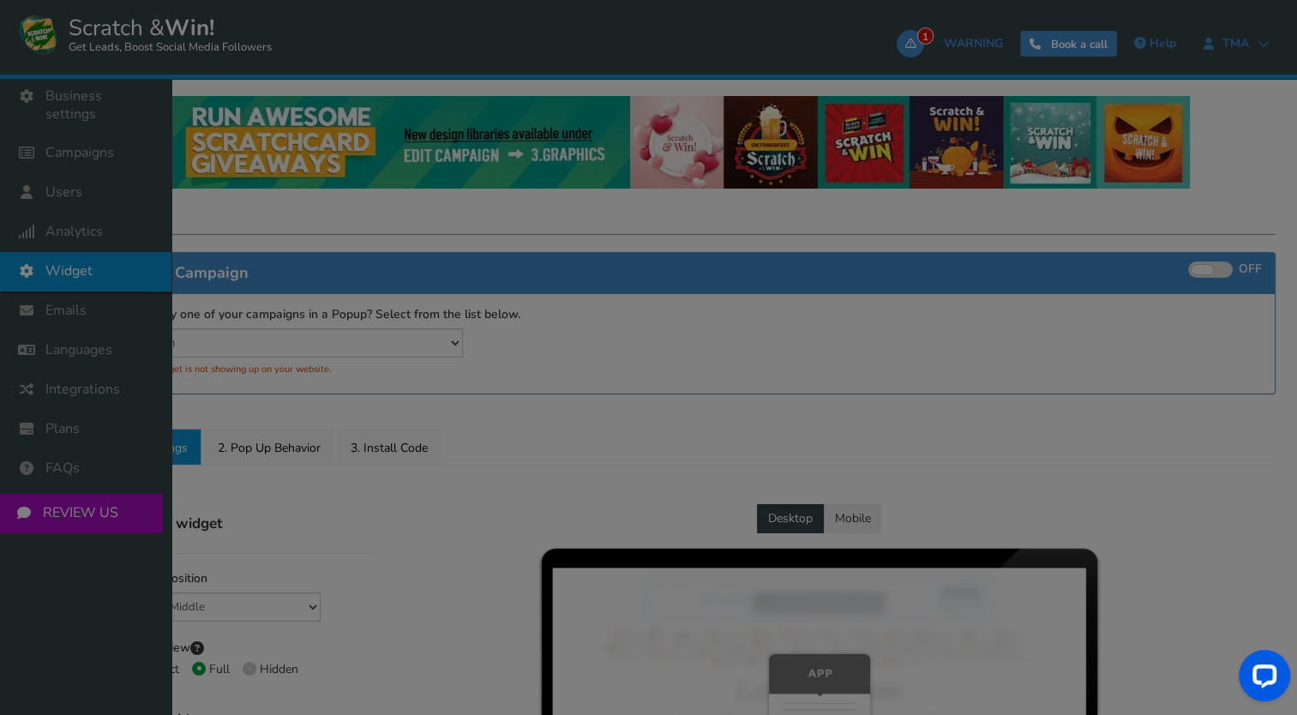
radio input "true"
select select "inherit"
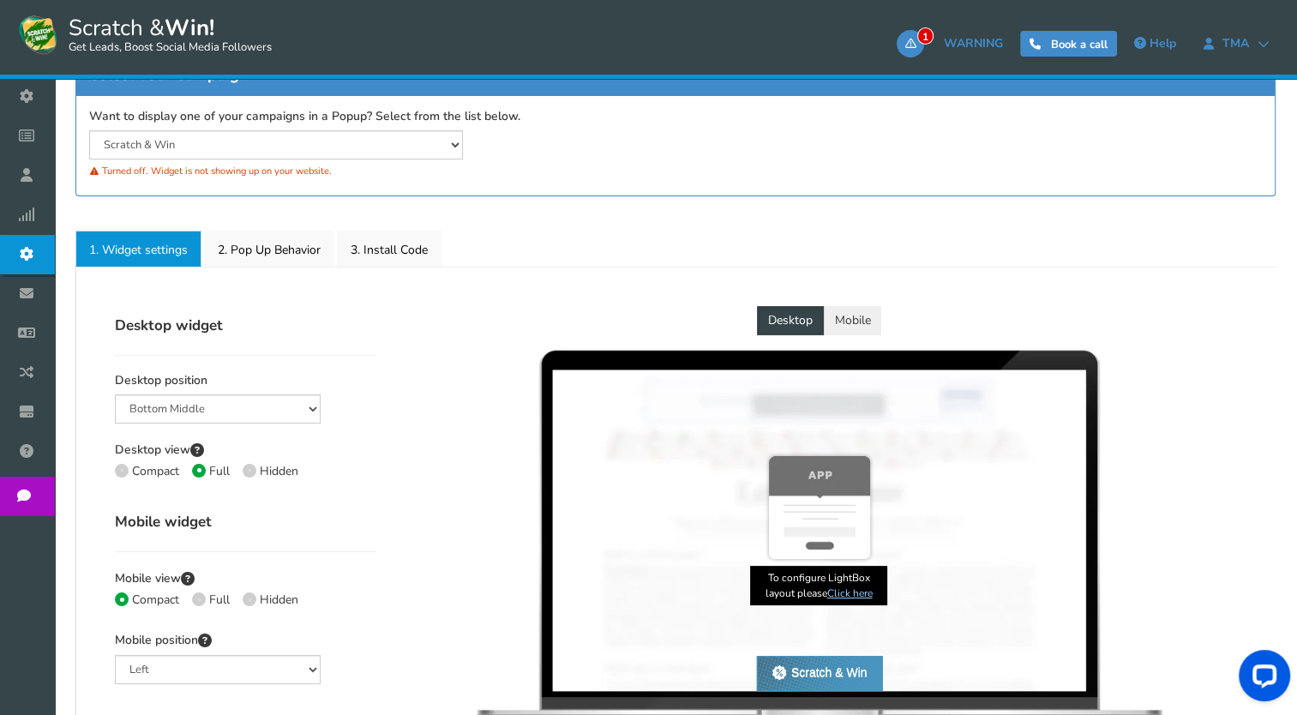
scroll to position [185, 0]
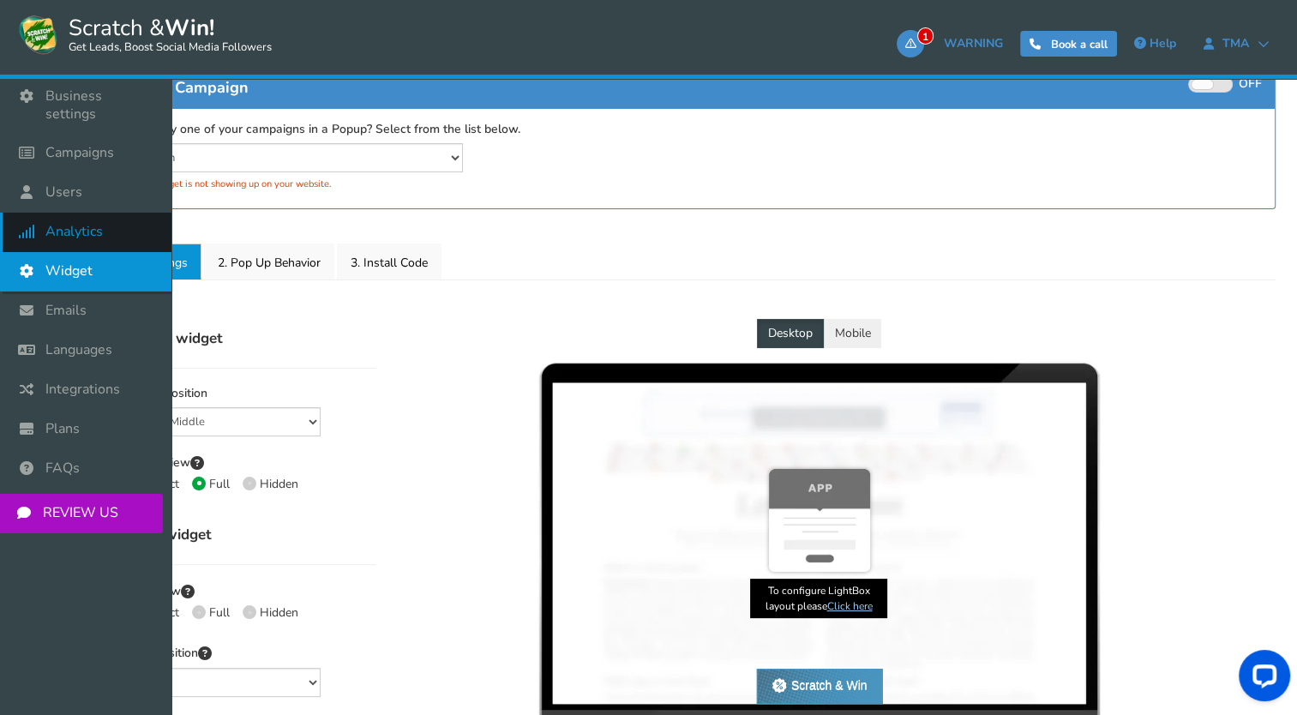
click at [37, 213] on icon at bounding box center [31, 232] width 33 height 38
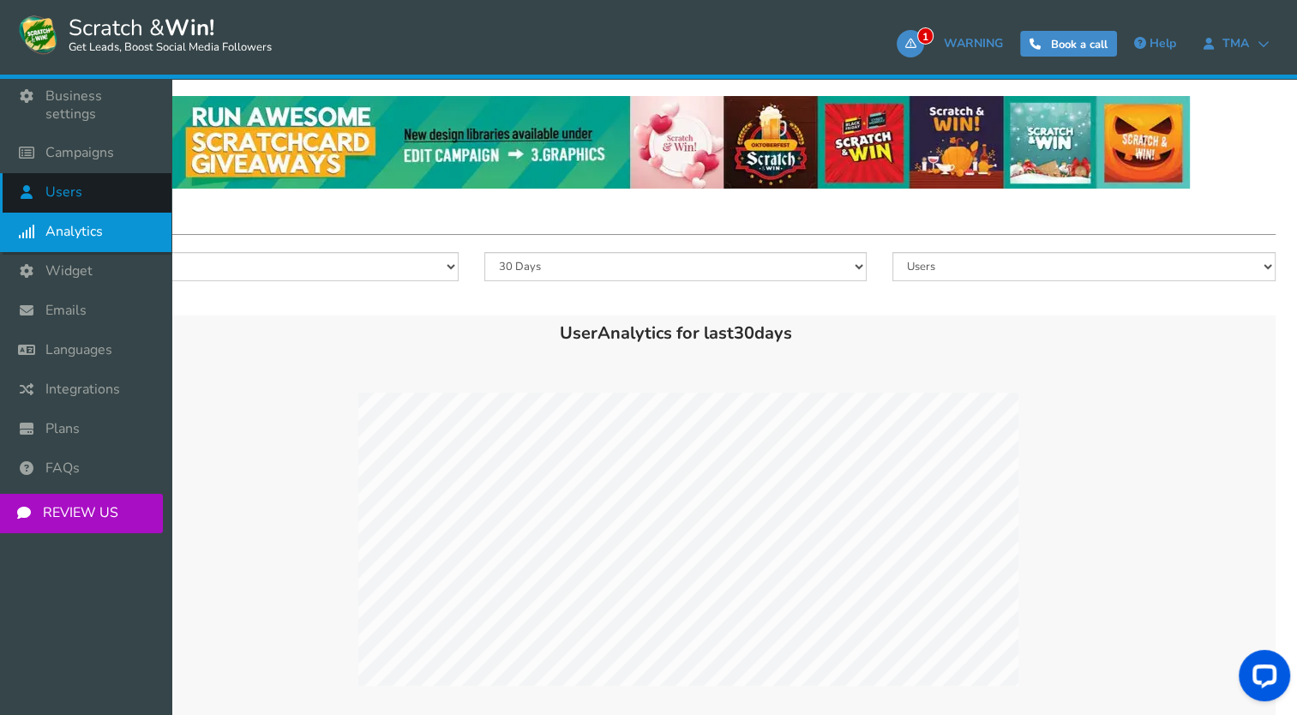
click at [34, 187] on icon at bounding box center [31, 192] width 33 height 38
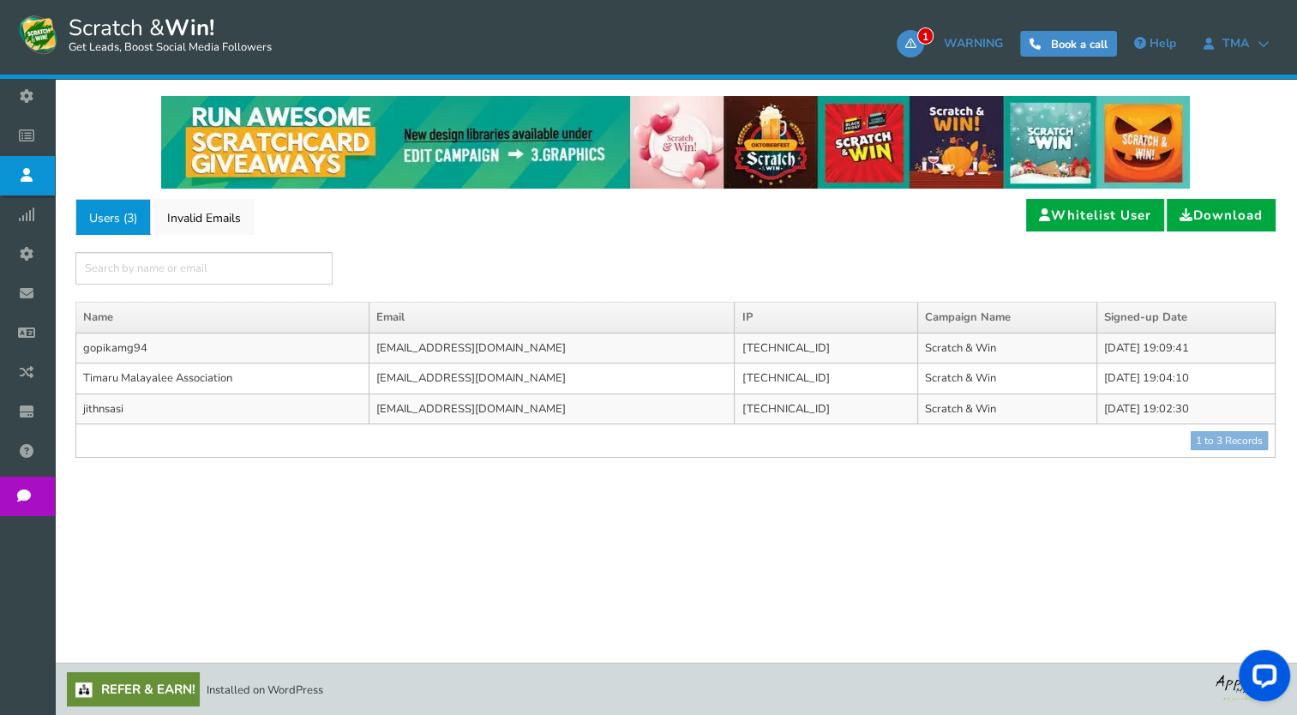
click at [392, 525] on div "NOTE: Scratch and Win plugin is deleted or deactivated. Please check and re-ins…" at bounding box center [676, 349] width 1218 height 541
click at [202, 228] on link "Invalid Emails" at bounding box center [203, 217] width 101 height 36
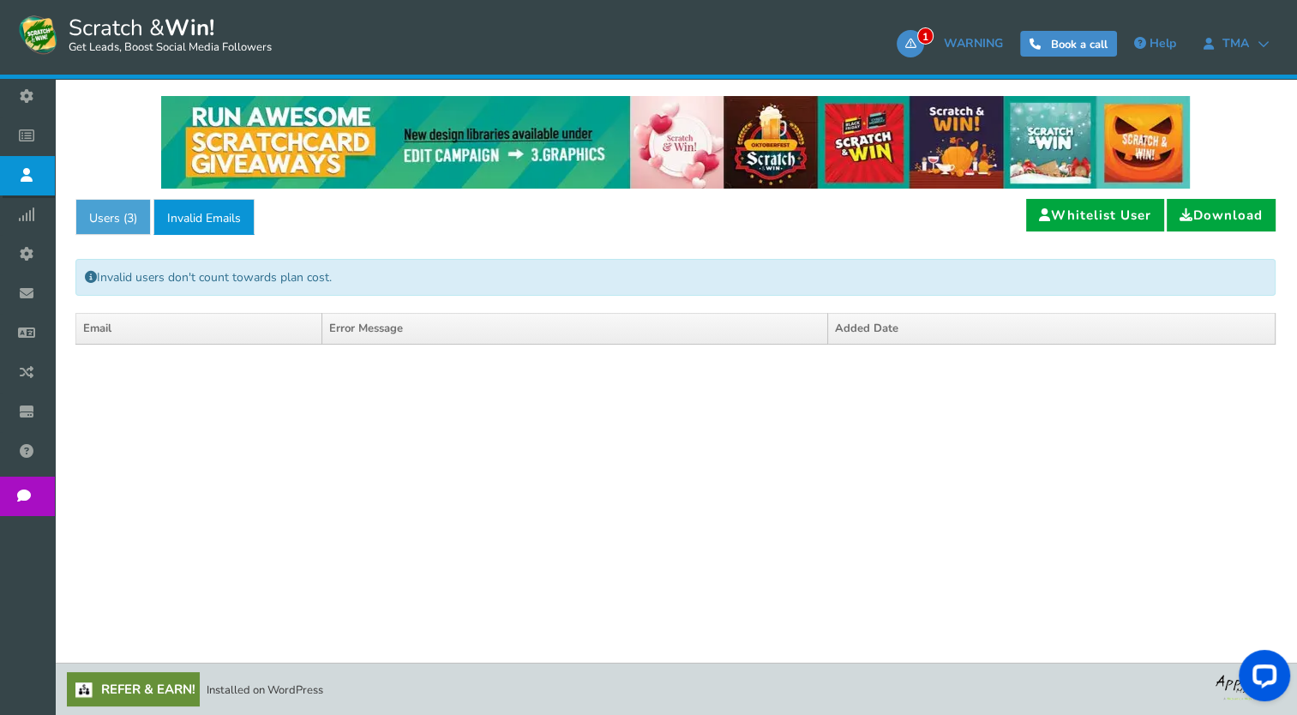
click at [129, 219] on span "3" at bounding box center [130, 218] width 7 height 16
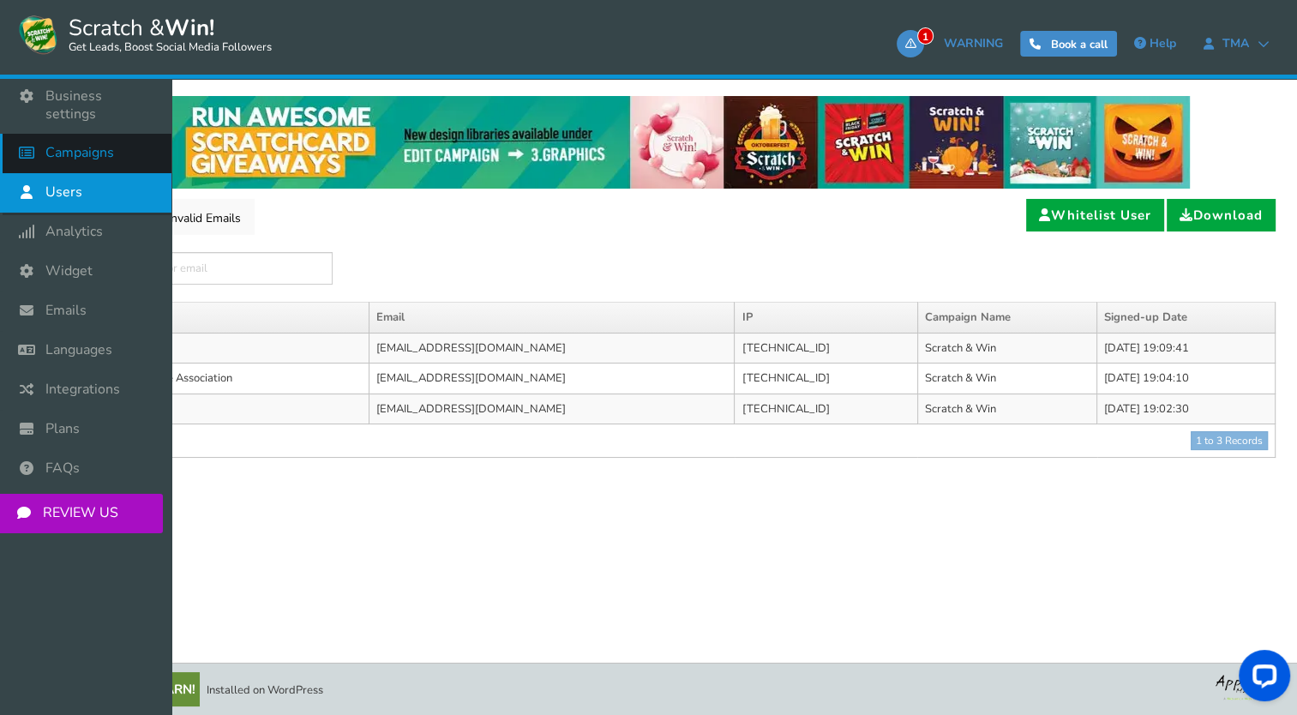
click at [76, 134] on link "Campaigns" at bounding box center [85, 153] width 171 height 39
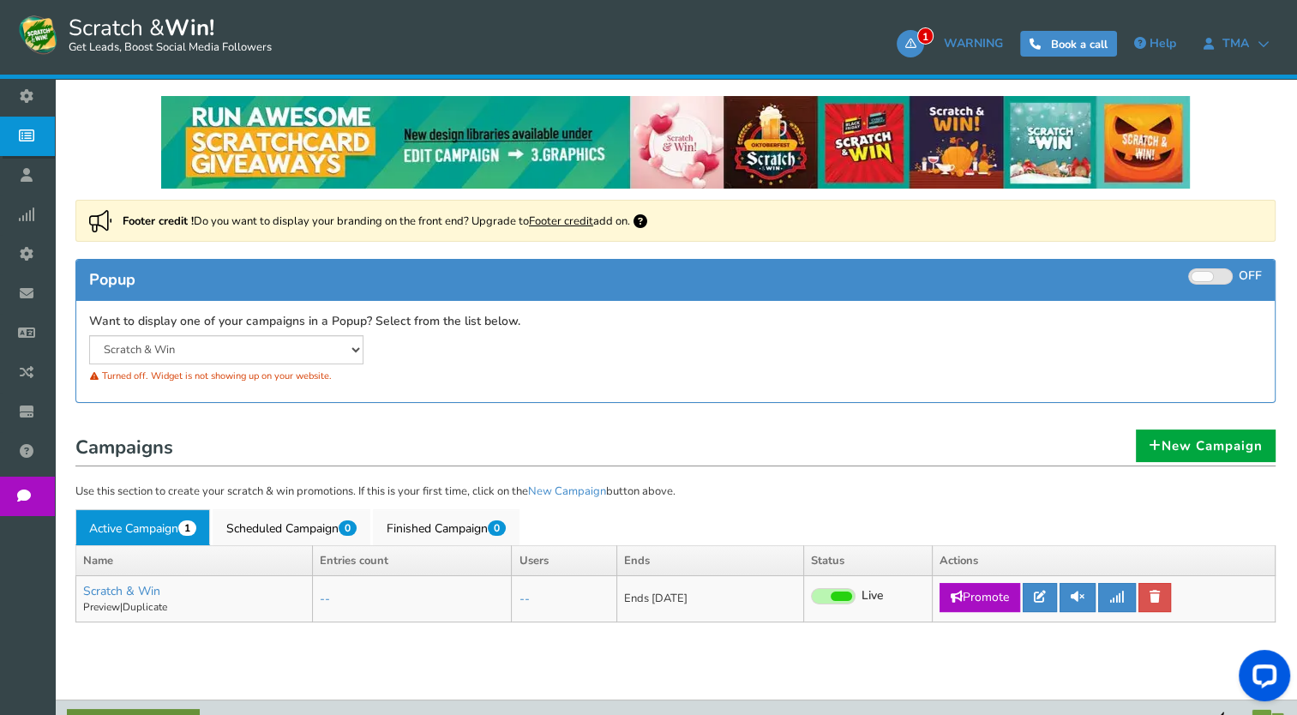
scroll to position [37, 0]
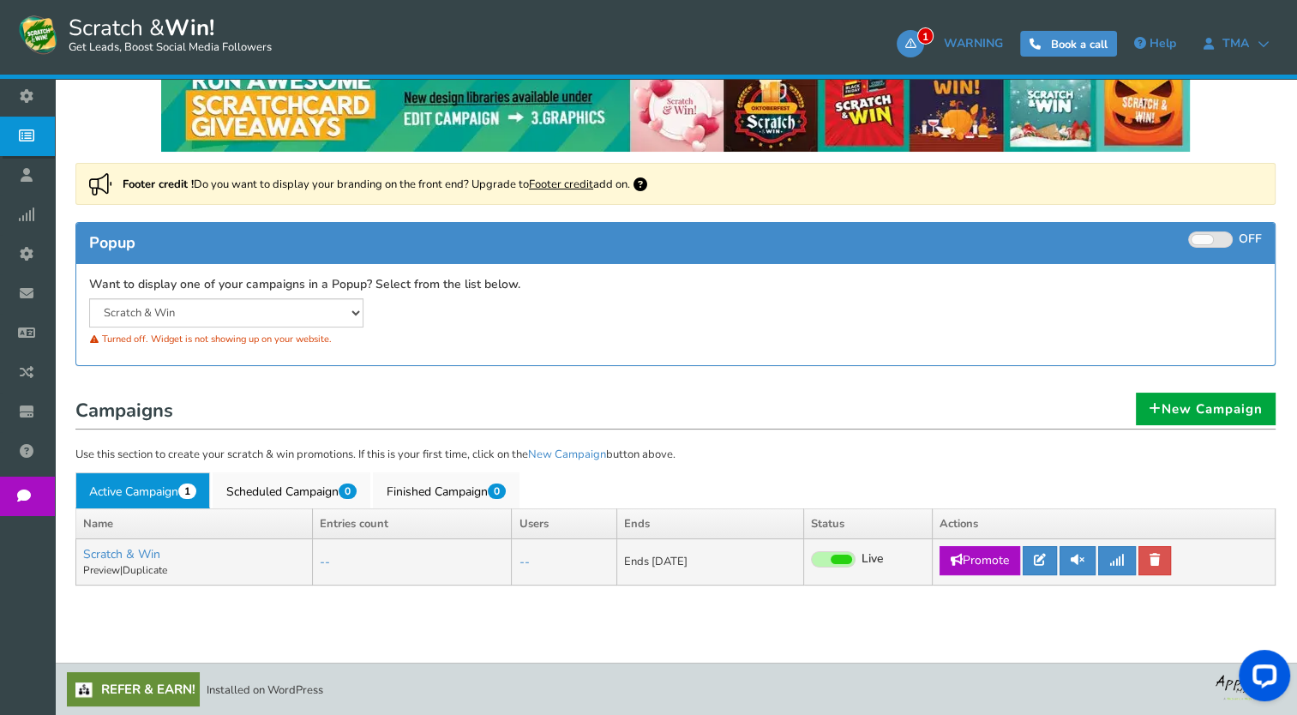
click at [837, 557] on span at bounding box center [841, 559] width 21 height 9
click at [811, 557] on input "Live Paused" at bounding box center [811, 560] width 0 height 11
click at [1051, 571] on link at bounding box center [1040, 560] width 34 height 29
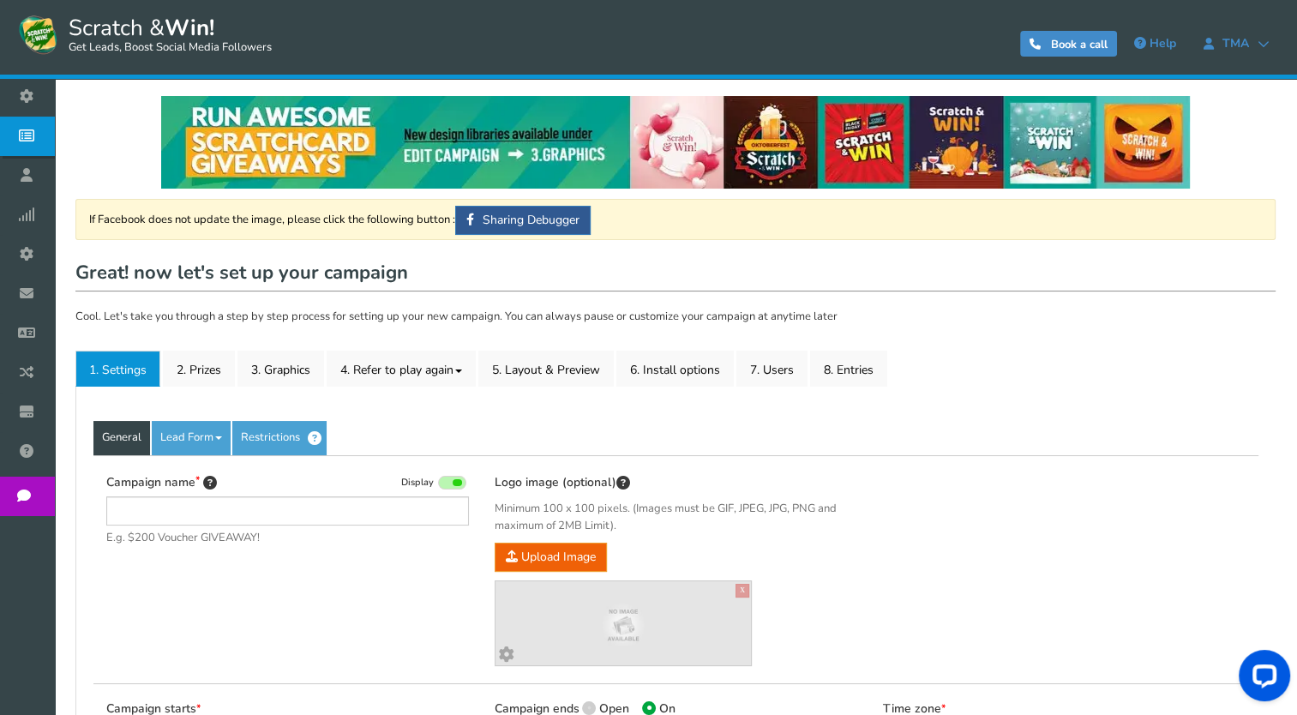
type input "Scratch & Win"
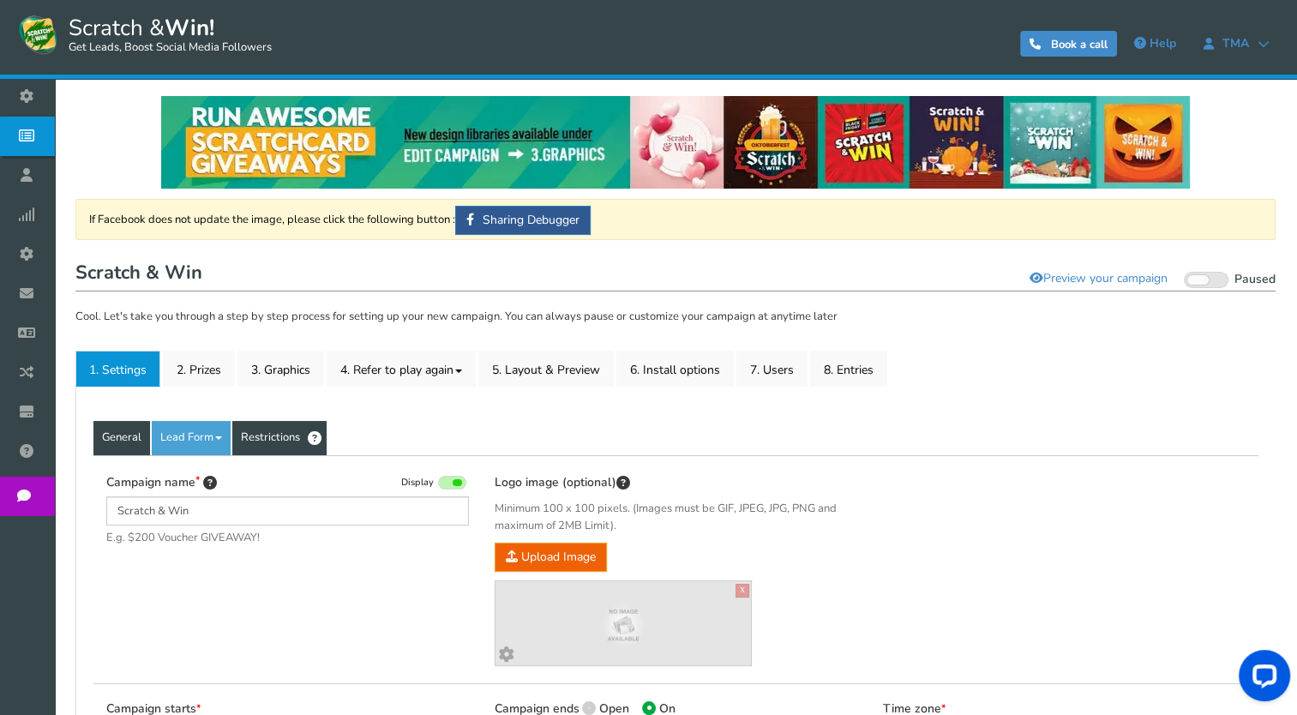
click at [290, 436] on link "Restrictions" at bounding box center [279, 438] width 94 height 34
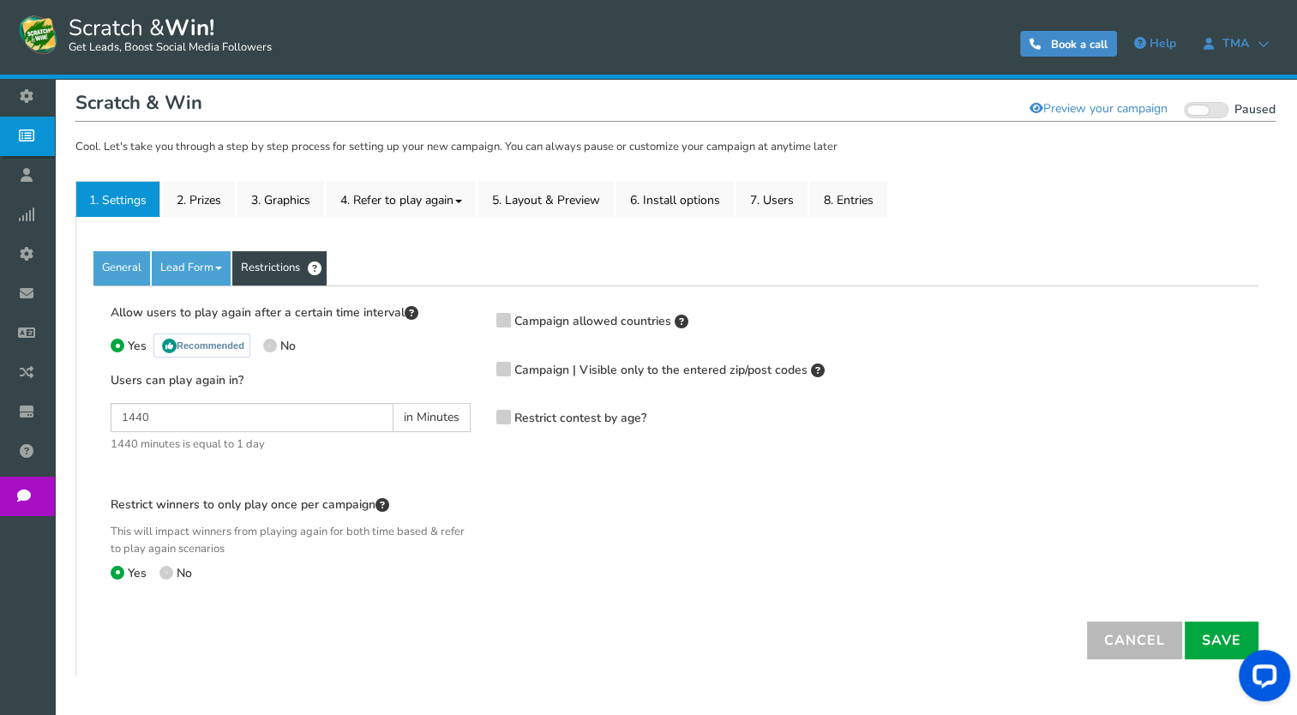
scroll to position [168, 0]
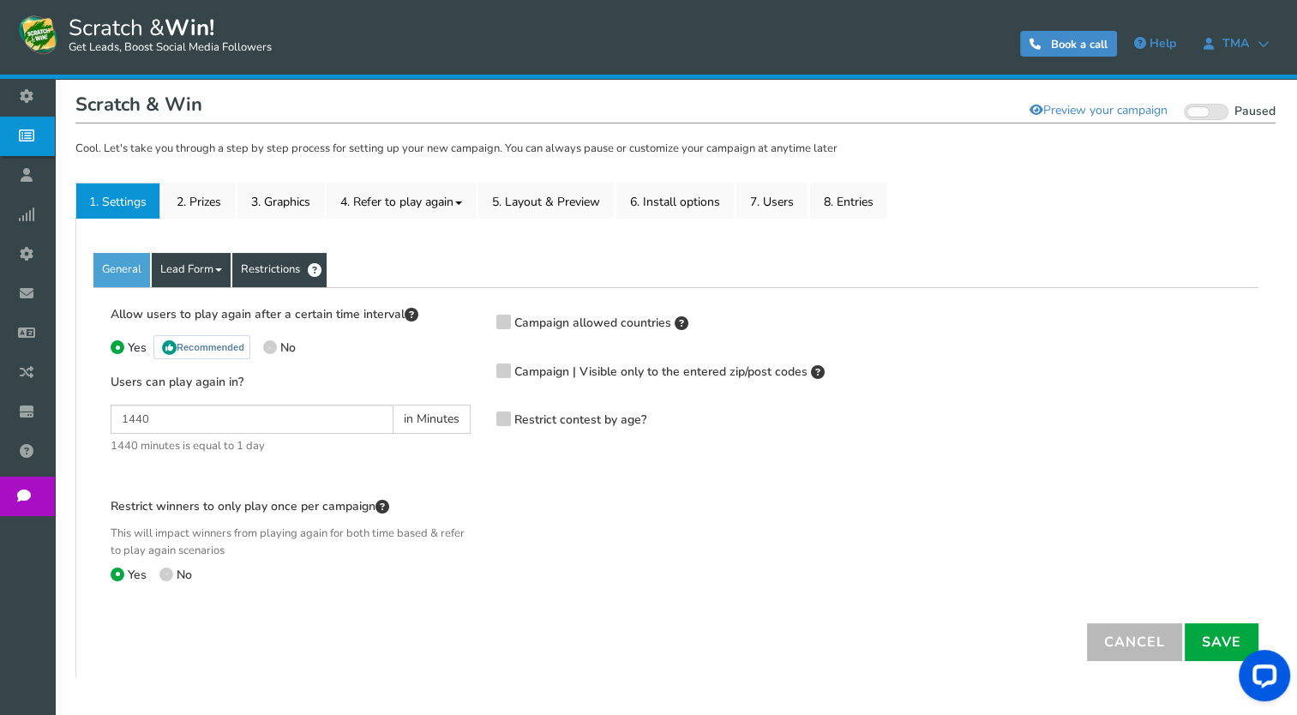
click at [219, 257] on link "Lead Form" at bounding box center [191, 270] width 79 height 34
click at [171, 269] on link "Lead Form" at bounding box center [191, 270] width 79 height 34
click at [181, 273] on link "Lead Form" at bounding box center [191, 270] width 79 height 34
click at [409, 273] on div "General Lead Form Labels Fields setup Restrictions" at bounding box center [675, 270] width 1165 height 34
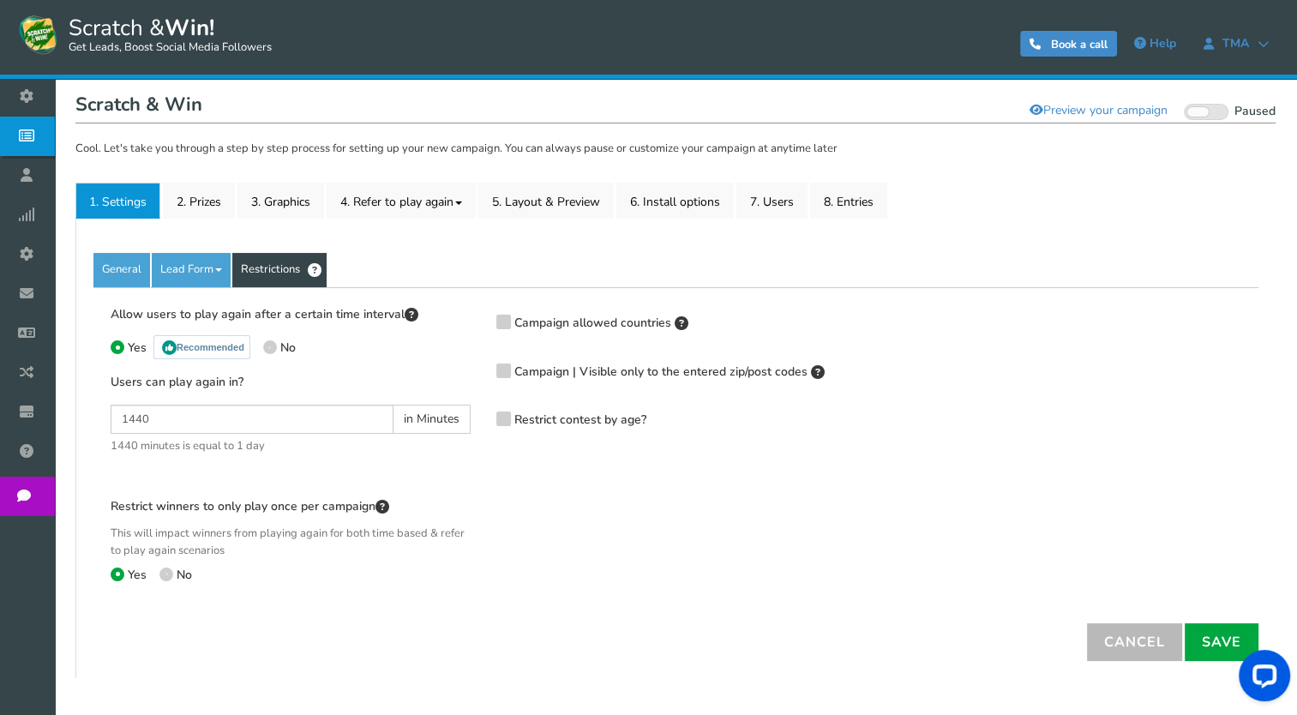
click at [502, 372] on icon at bounding box center [503, 370] width 12 height 13
click at [479, 372] on input "Campaign | Visible only to the entered zip/post codes" at bounding box center [479, 371] width 0 height 11
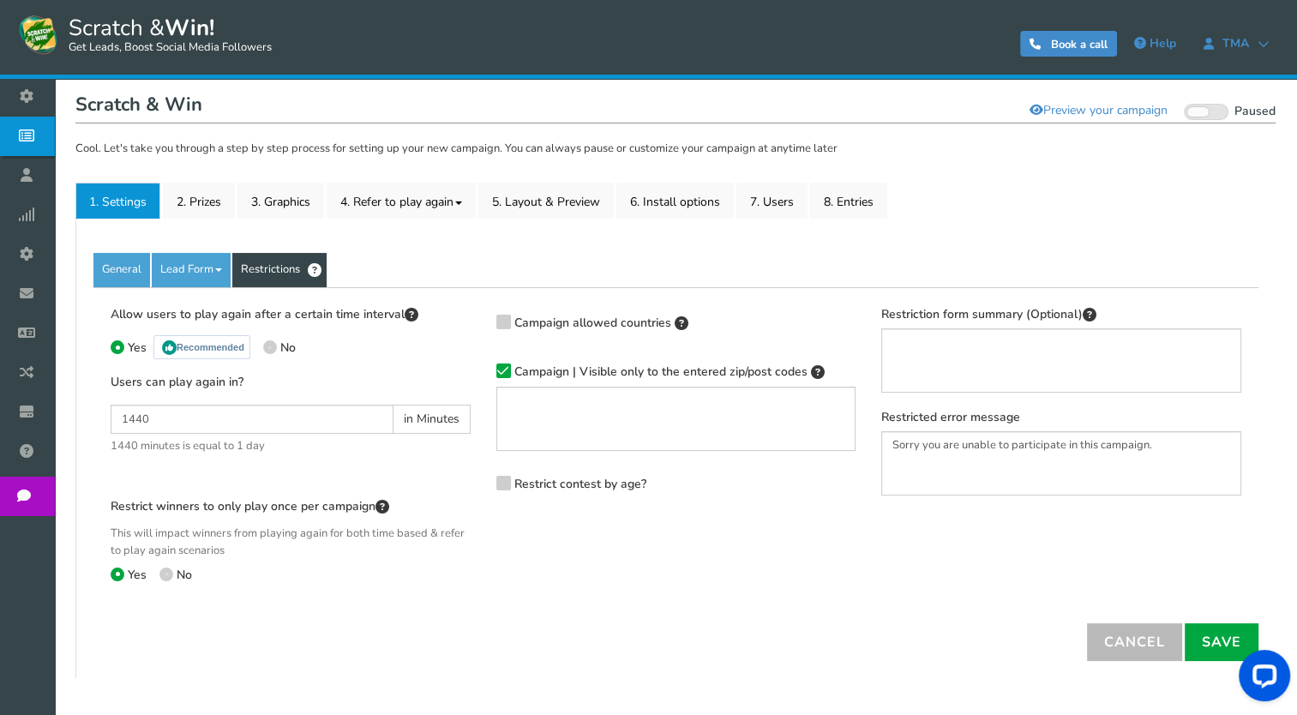
click at [502, 371] on icon at bounding box center [503, 371] width 12 height 13
click at [479, 371] on input "Campaign | Visible only to the entered zip/post codes" at bounding box center [479, 371] width 0 height 11
